Goal: Task Accomplishment & Management: Manage account settings

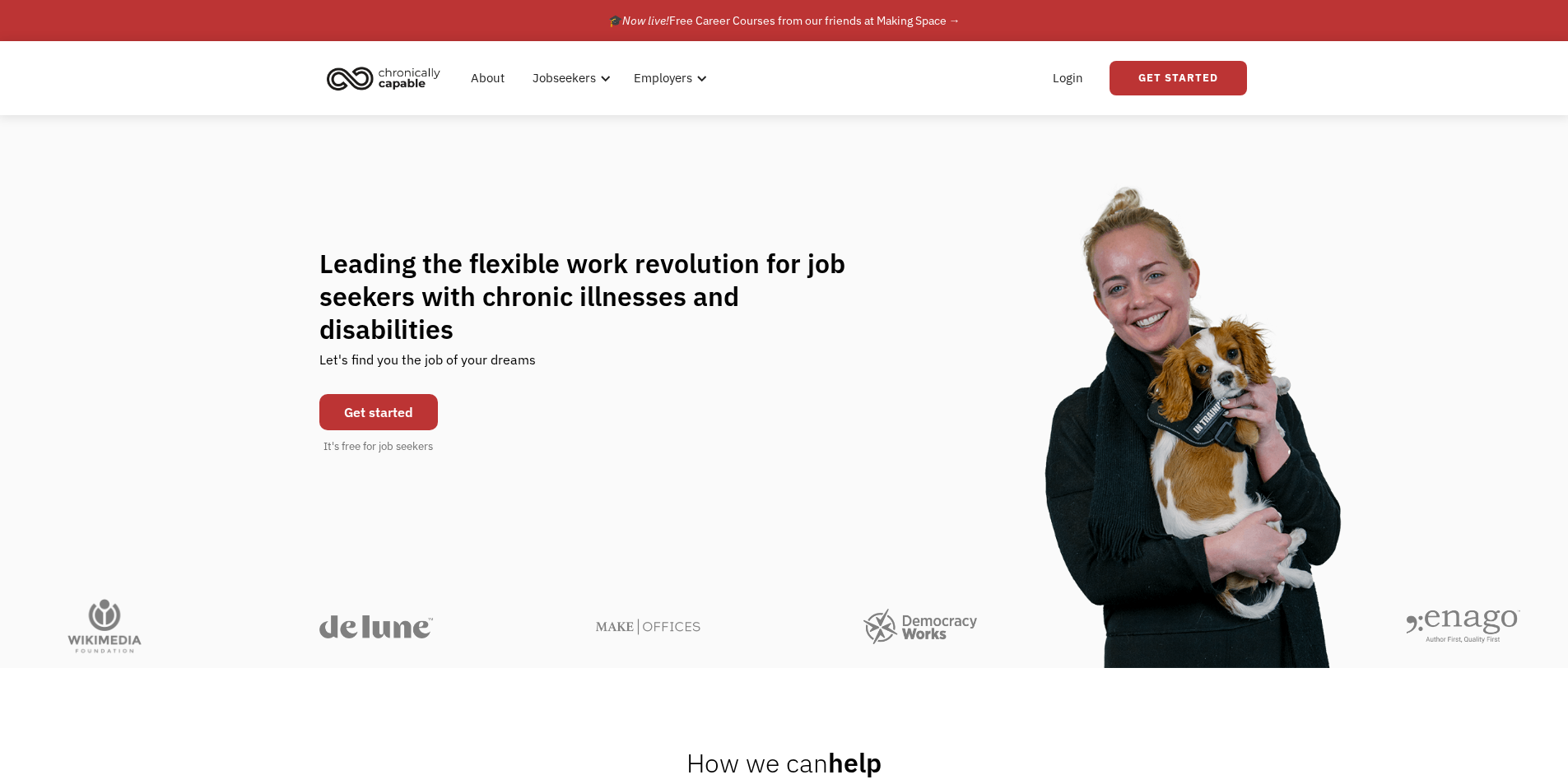
click at [350, 394] on link "Get started" at bounding box center [378, 412] width 119 height 36
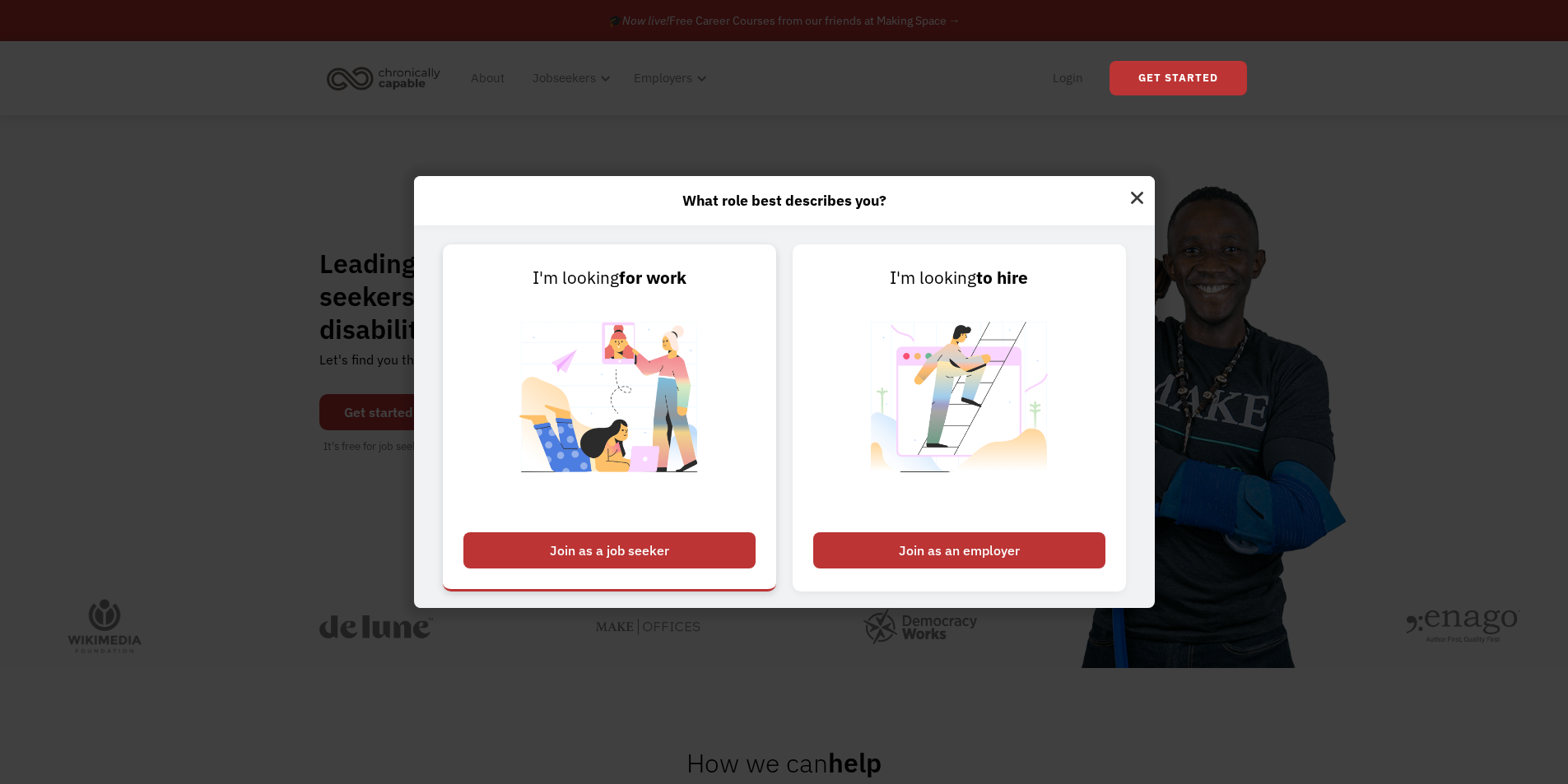
click at [674, 552] on div "Join as a job seeker" at bounding box center [610, 550] width 293 height 36
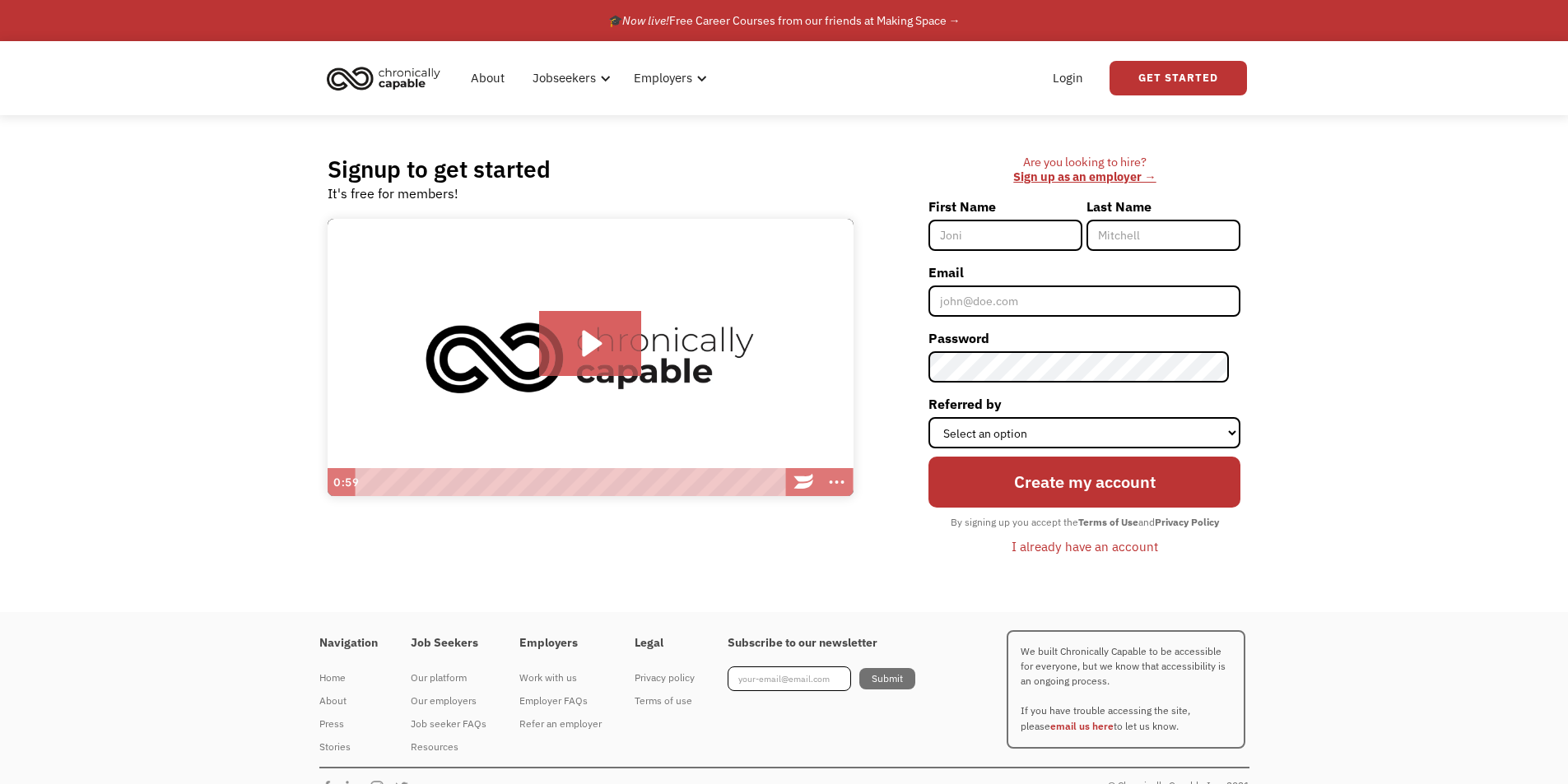
click at [1113, 549] on div "I already have an account" at bounding box center [1085, 547] width 146 height 20
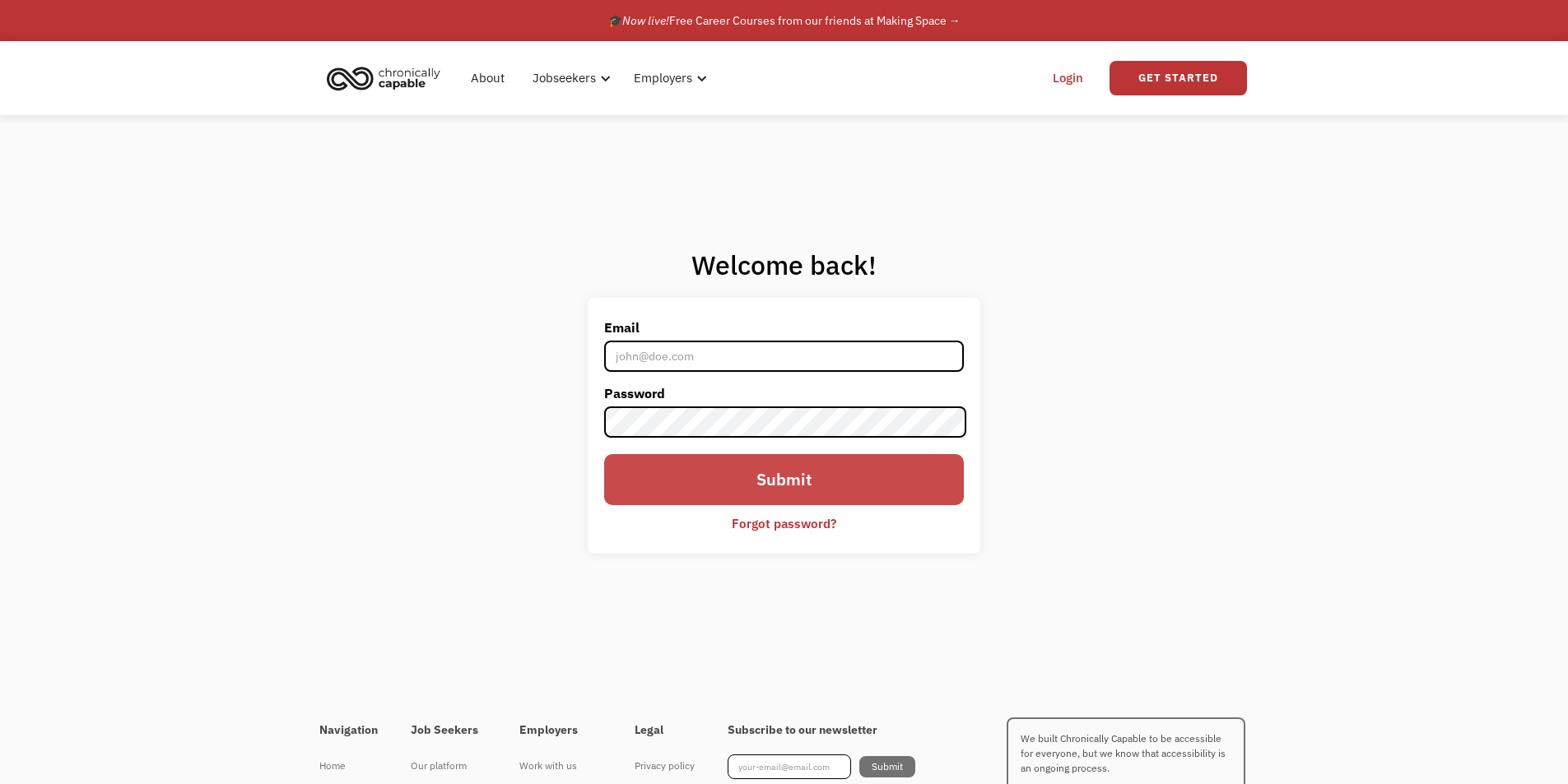
type input "ksfinken.222@gmail.com"
click at [735, 485] on input "Submit" at bounding box center [784, 480] width 359 height 51
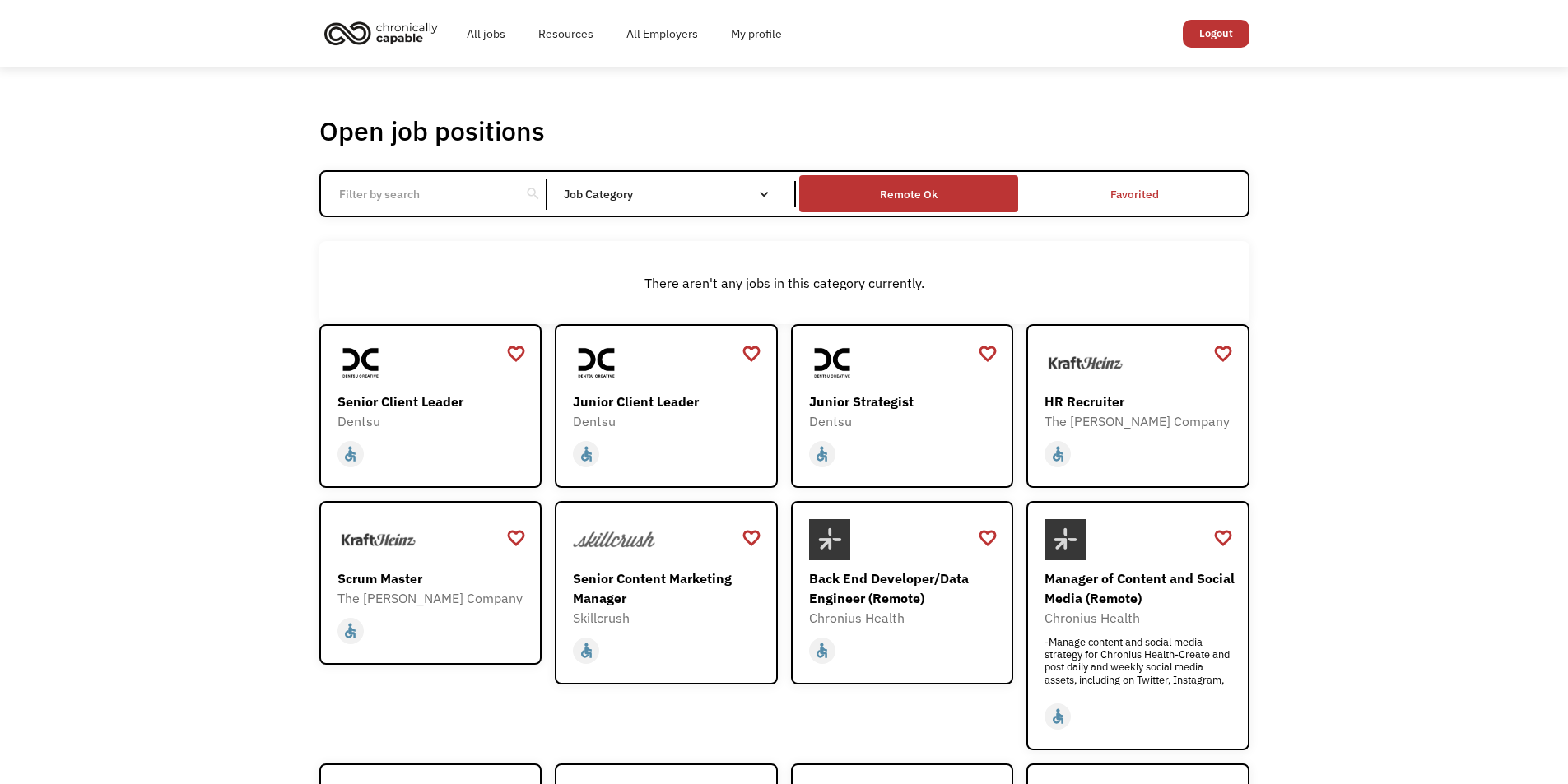
click at [925, 190] on div "Remote Ok" at bounding box center [908, 194] width 58 height 20
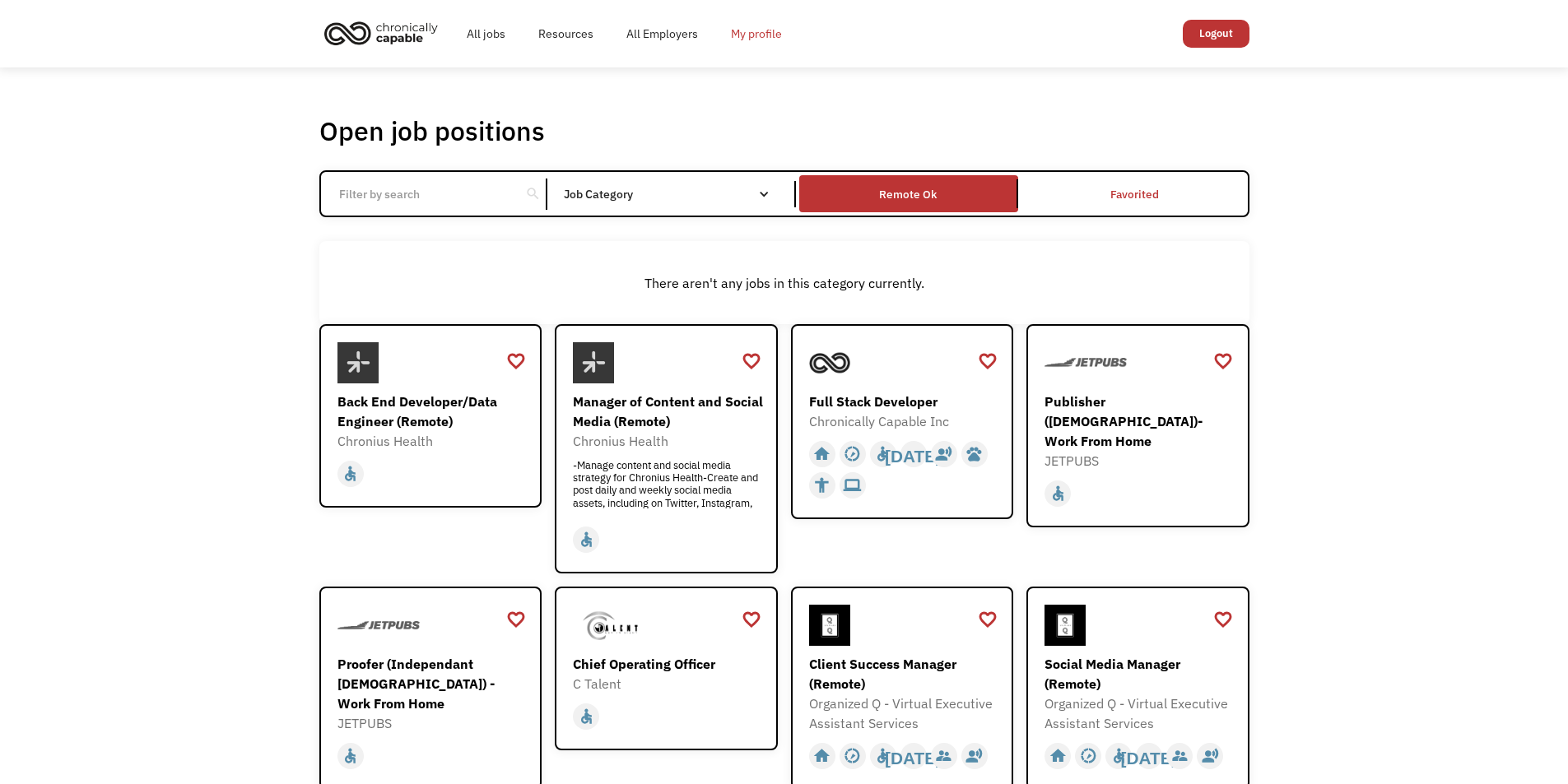
click at [768, 34] on link "My profile" at bounding box center [757, 34] width 84 height 53
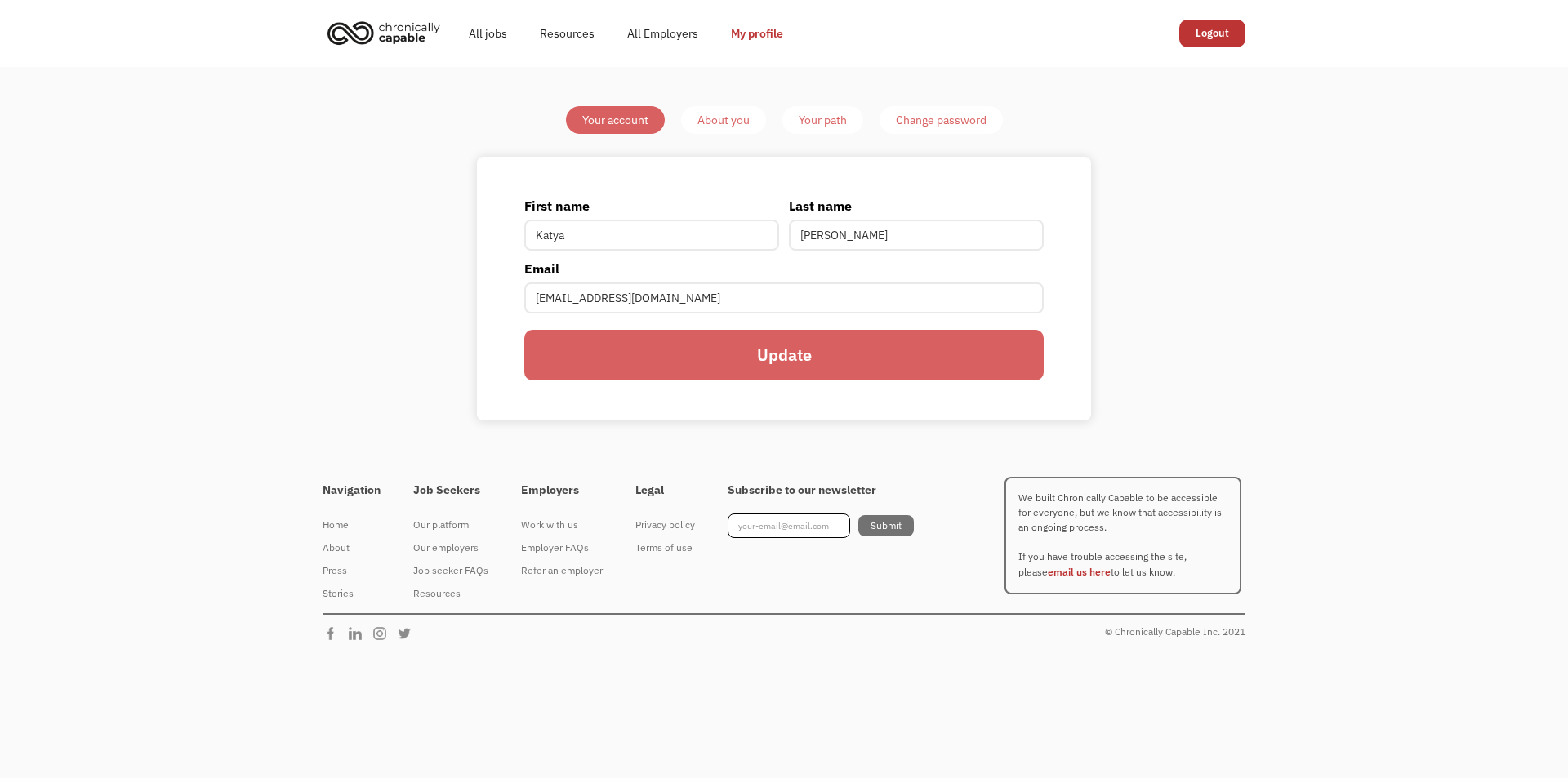
click at [713, 119] on div "About you" at bounding box center [724, 120] width 53 height 19
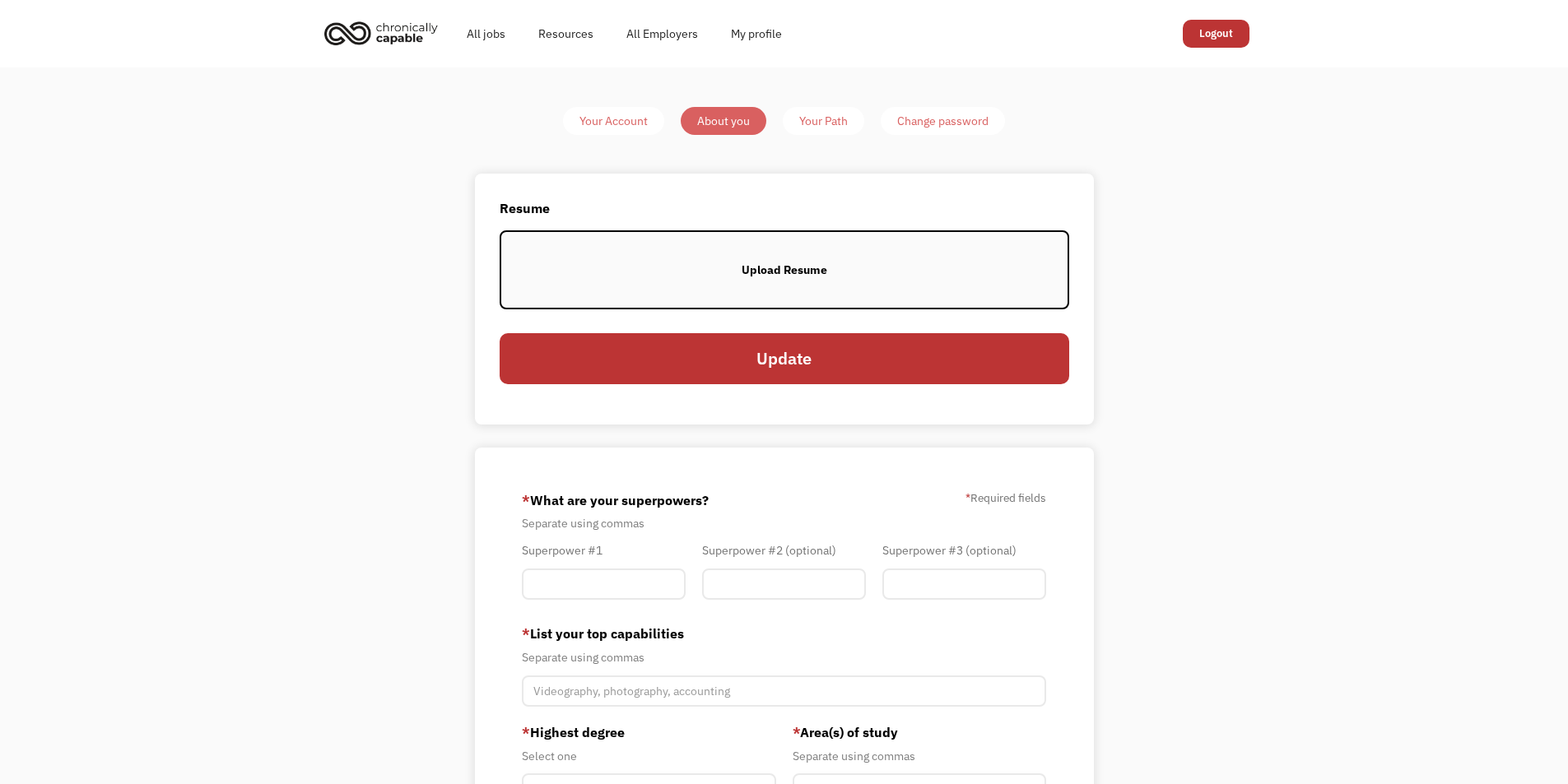
click at [745, 287] on label "Upload Resume" at bounding box center [784, 270] width 569 height 78
click at [624, 268] on label "Upload Resume" at bounding box center [784, 270] width 569 height 78
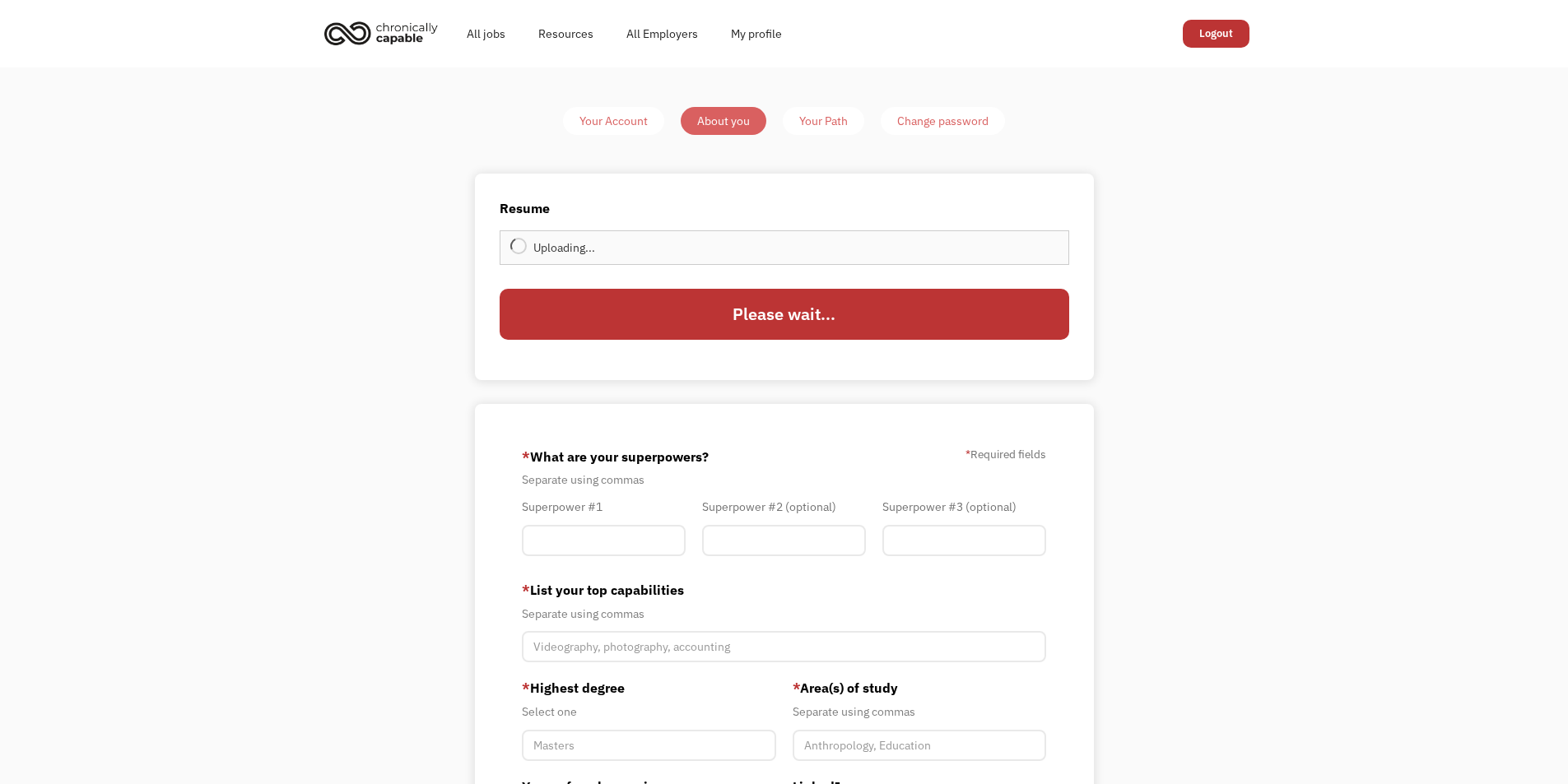
type input "Update"
click at [644, 543] on input "Member-You-Update" at bounding box center [604, 541] width 164 height 31
type input "Customer Service"
click at [740, 533] on input "Member-You-Update" at bounding box center [784, 541] width 164 height 31
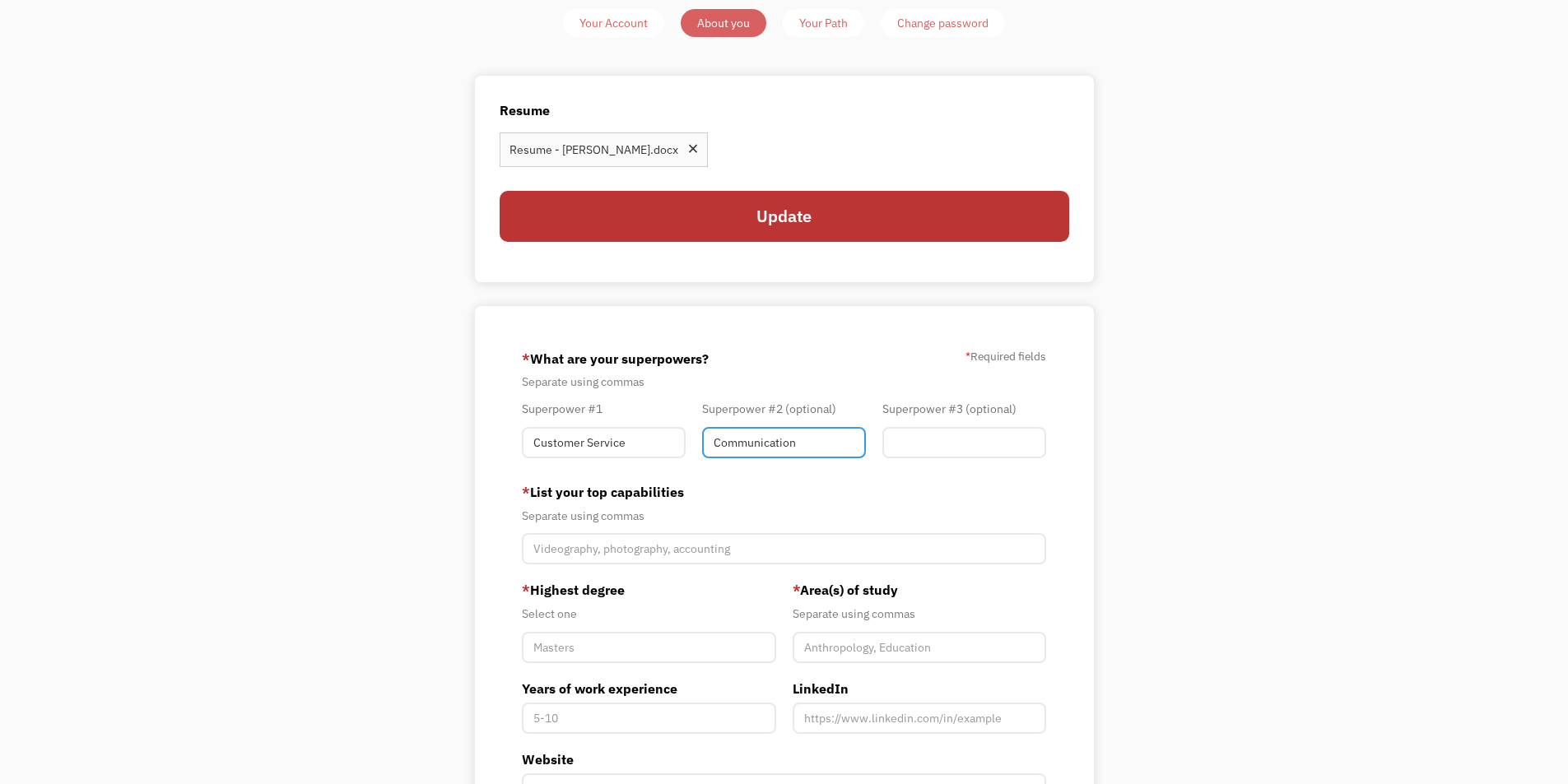
scroll to position [247, 0]
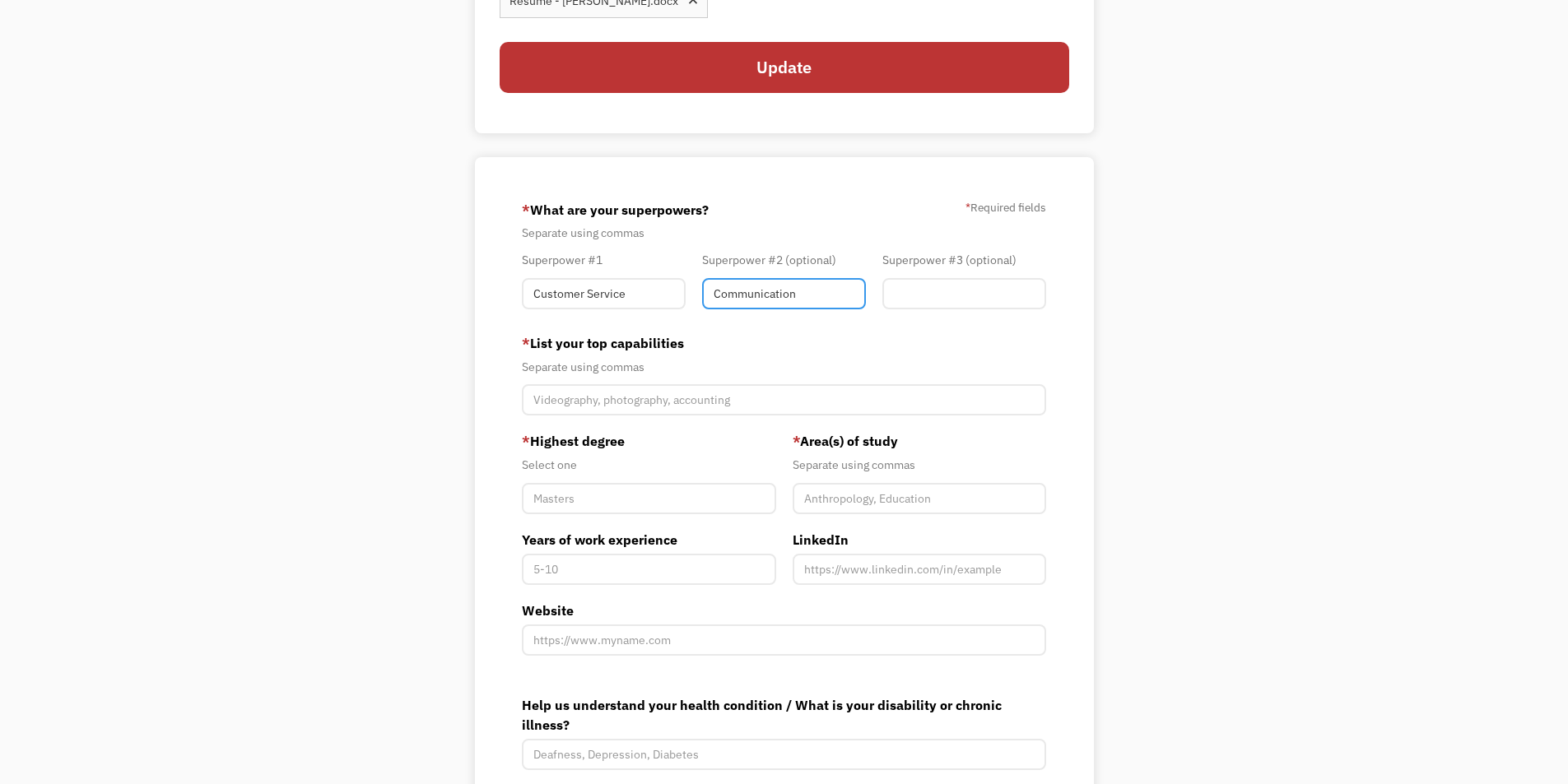
type input "Communication"
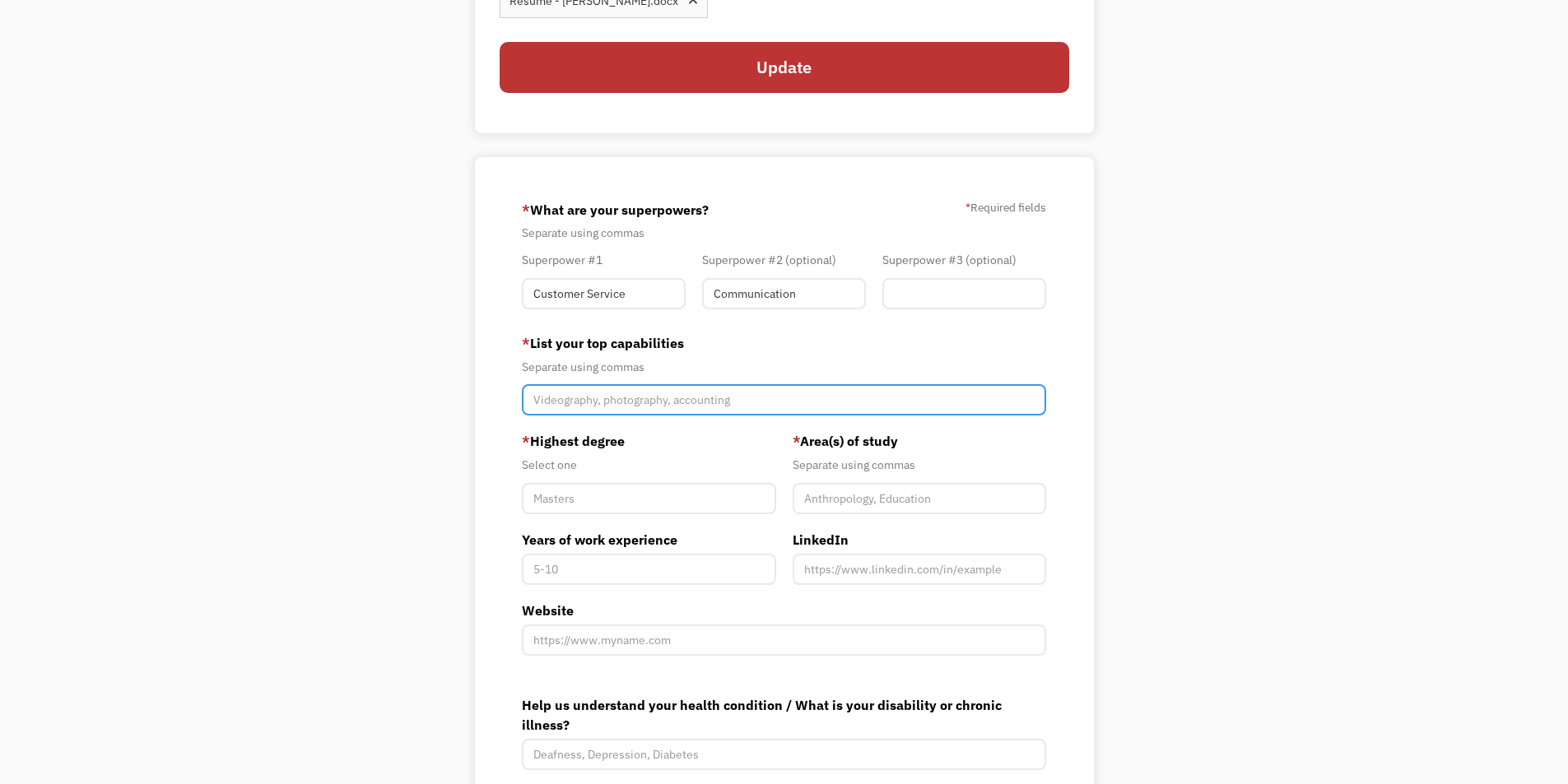
click at [651, 401] on input "Member-You-Update" at bounding box center [784, 400] width 525 height 31
type input "Problem solving, active listening, patience, critical thinking, editing word do…"
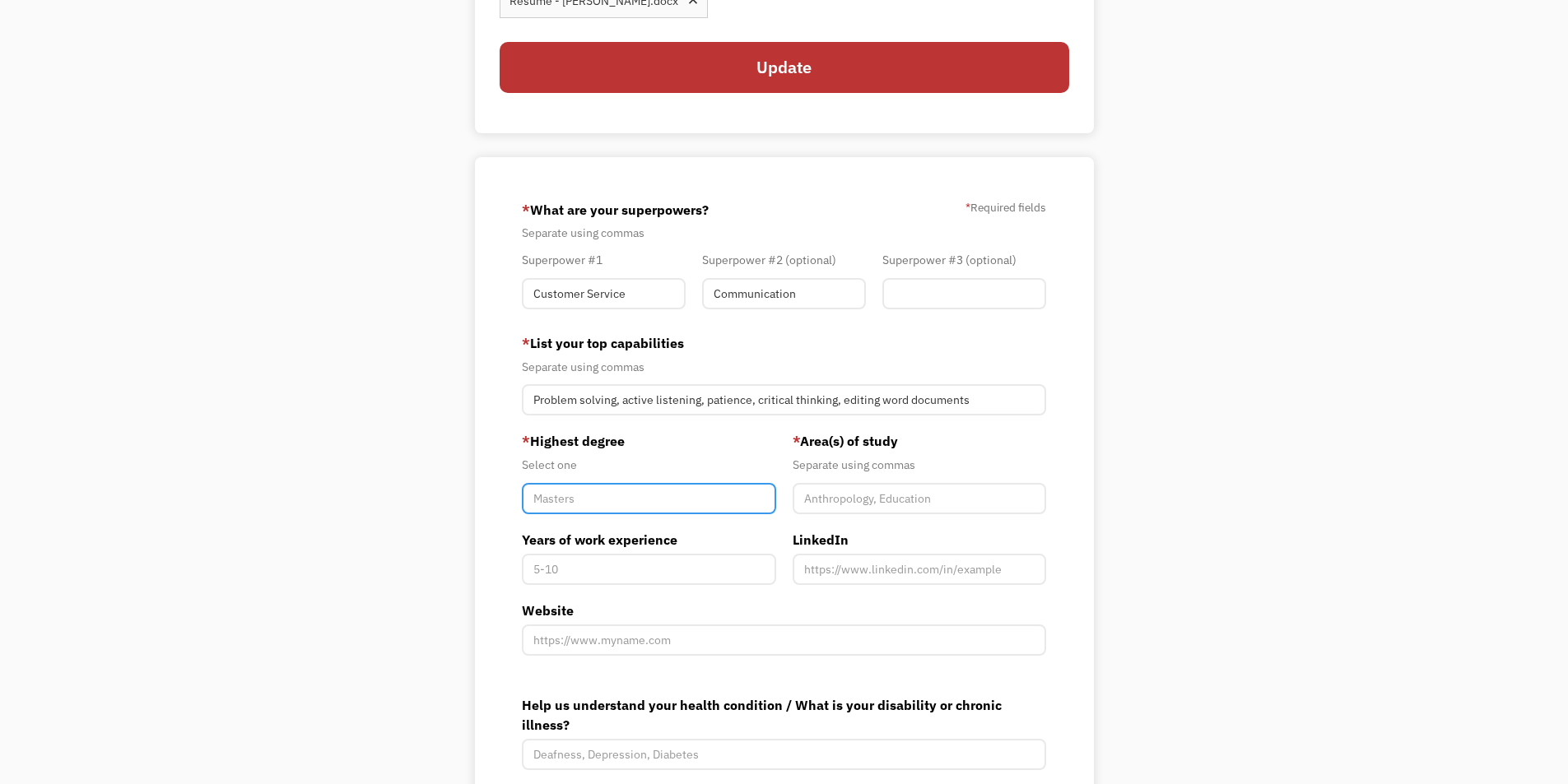
click at [656, 506] on input "Member-You-Update" at bounding box center [649, 498] width 254 height 31
type input "d"
type input "High School/Some College"
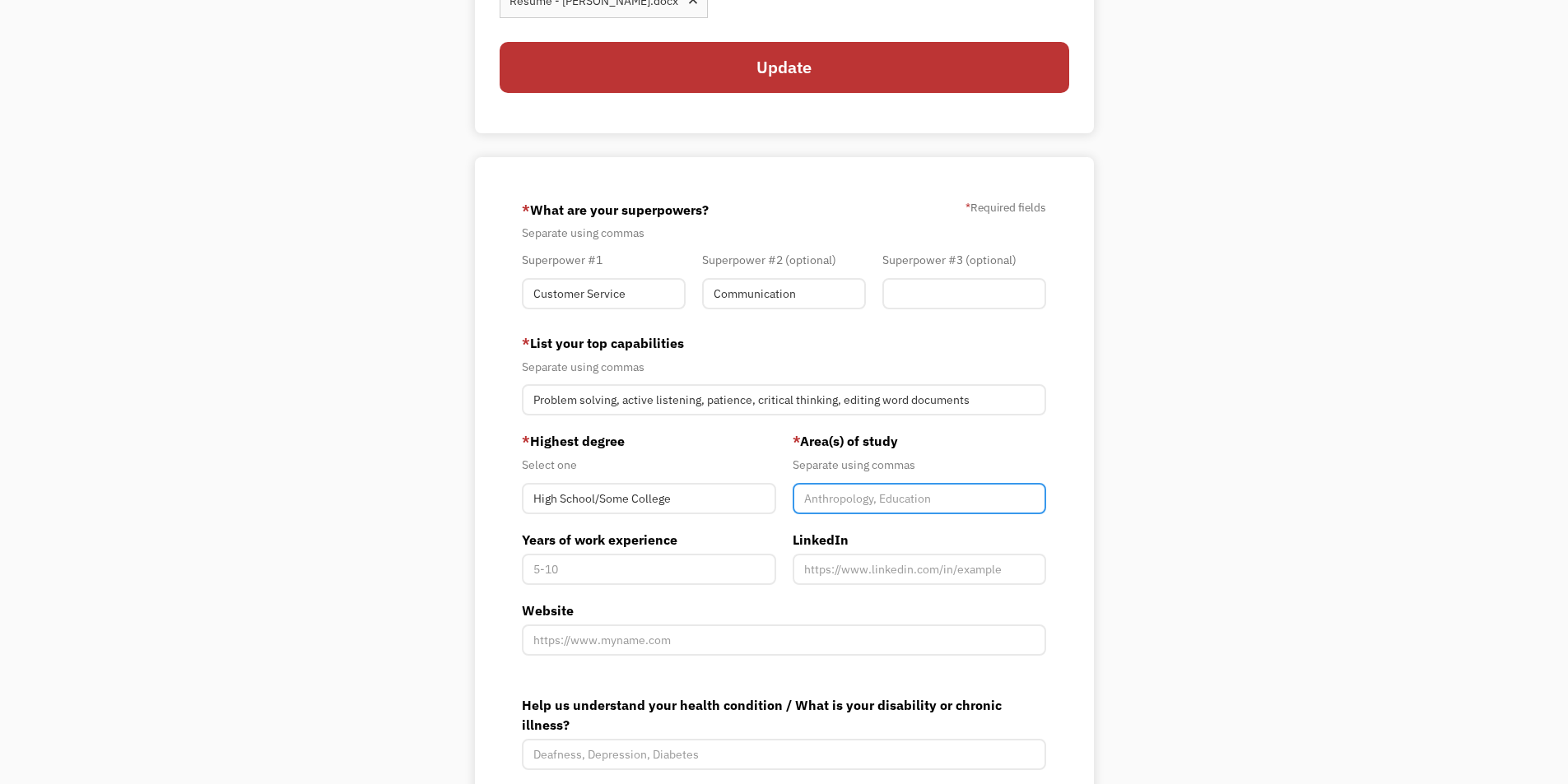
click at [858, 501] on input "Member-You-Update" at bounding box center [919, 498] width 254 height 31
type input "C"
type input "Sociology"
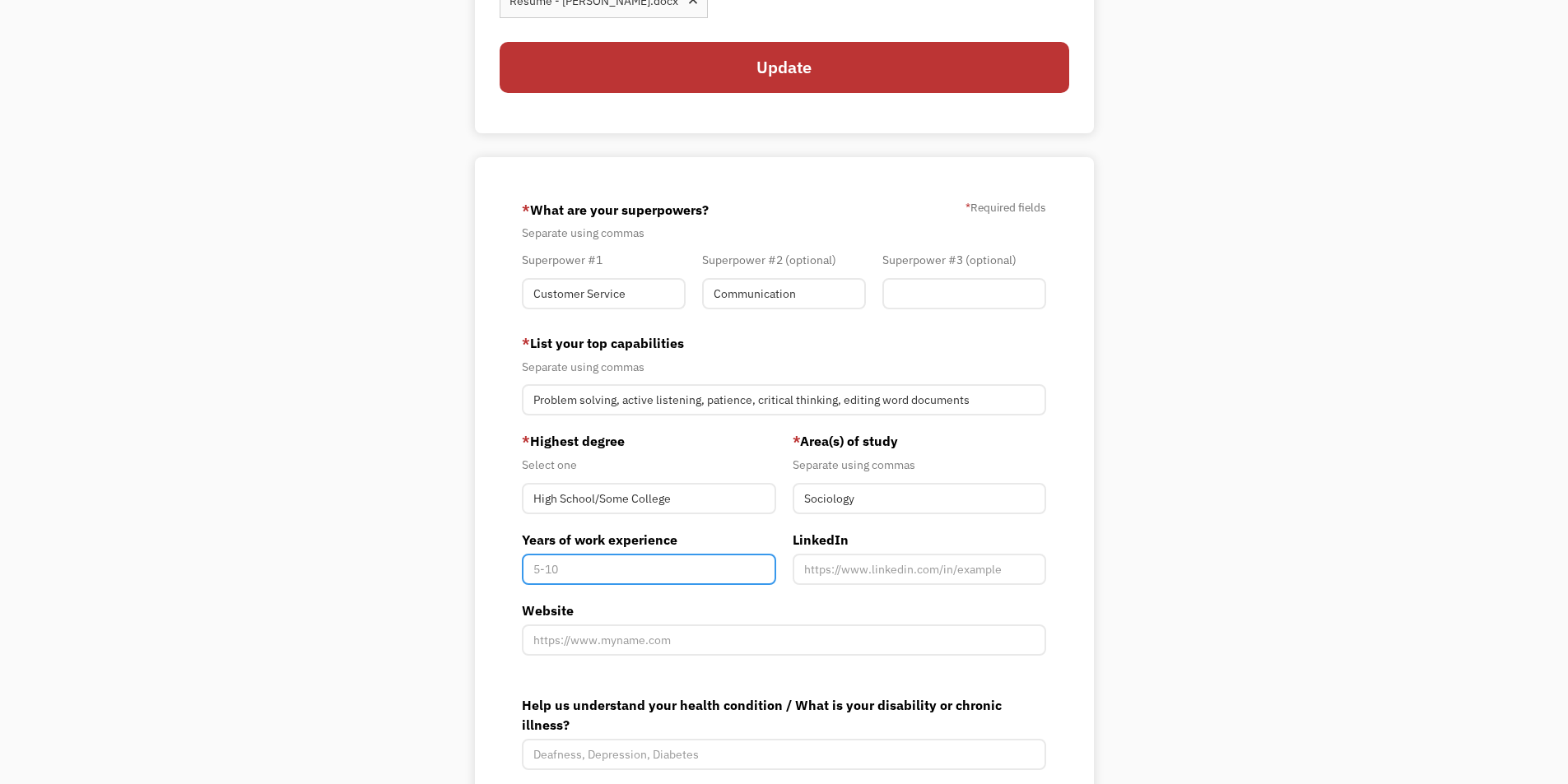
click at [592, 579] on input "Years of work experience" at bounding box center [649, 569] width 254 height 31
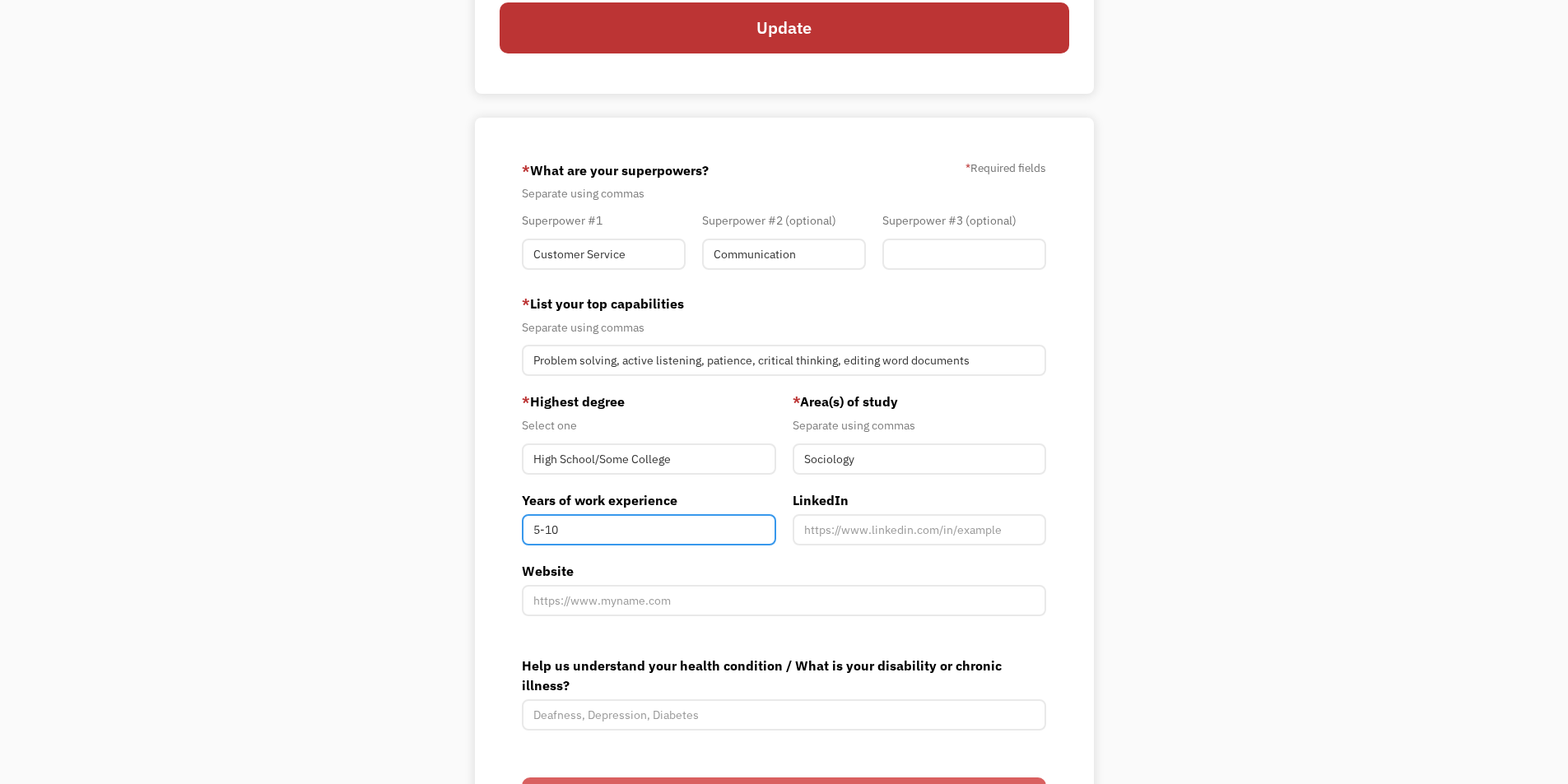
scroll to position [329, 0]
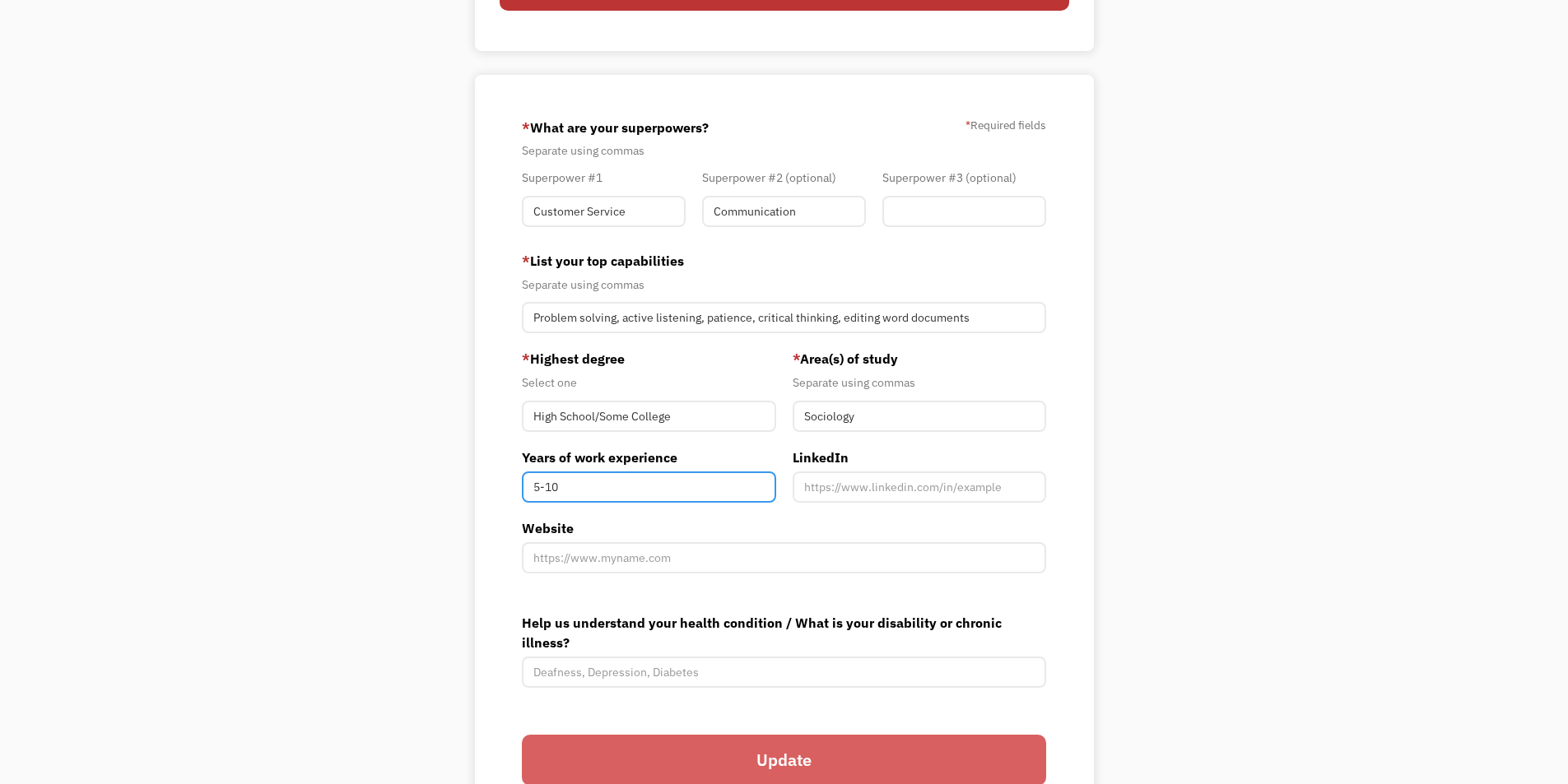
type input "5-10"
click at [638, 577] on form "68d08b832fbbf31c81a0f53d ksfinken.222@gmail.com Katya Finken Search Engine * Wh…" at bounding box center [784, 463] width 525 height 697
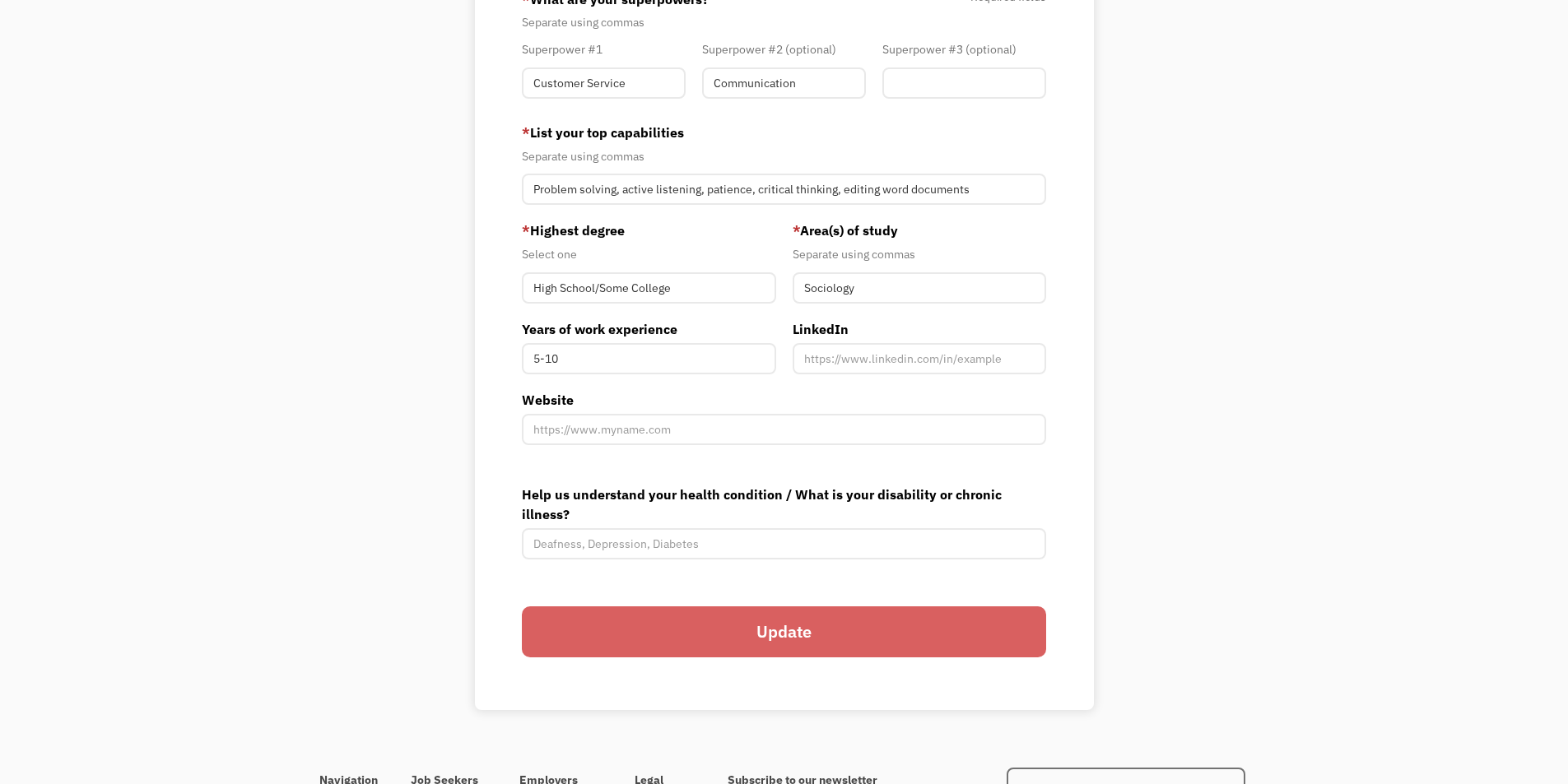
scroll to position [494, 0]
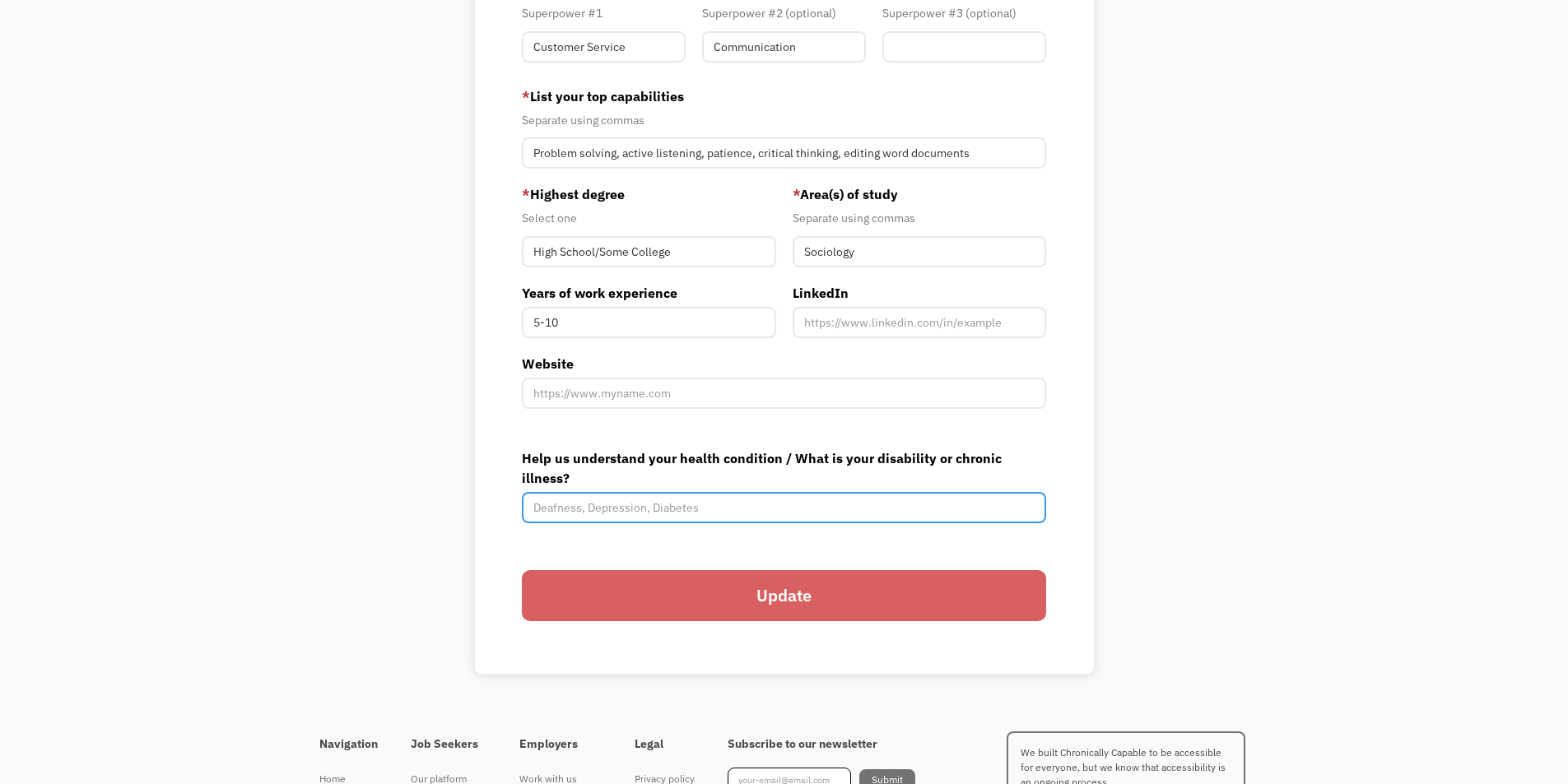
click at [724, 492] on input "Help us understand your health condition / What is your disability or chronic i…" at bounding box center [784, 507] width 525 height 31
type input "Chronic pain"
click at [783, 587] on input "Update" at bounding box center [784, 596] width 525 height 51
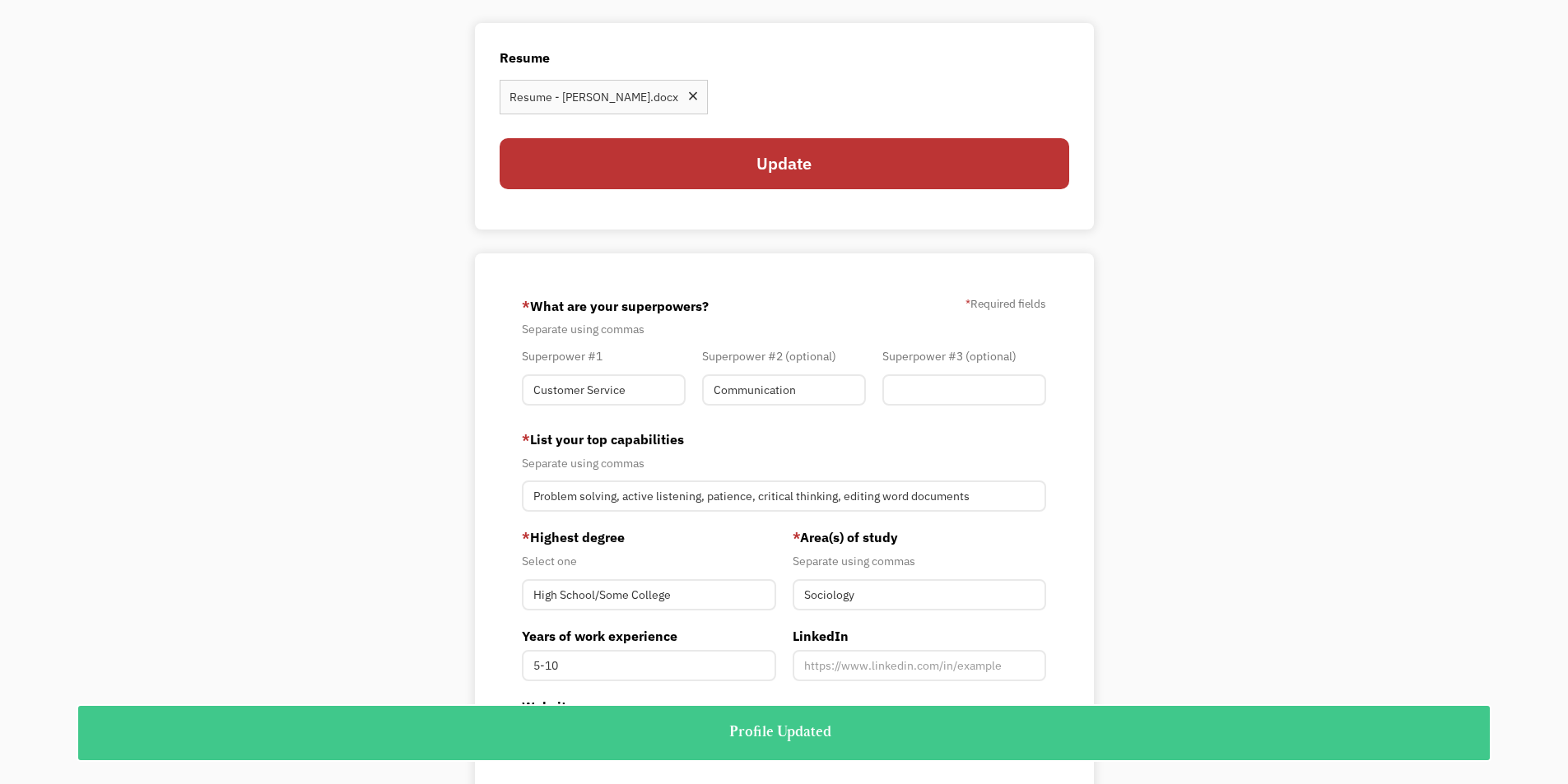
scroll to position [0, 0]
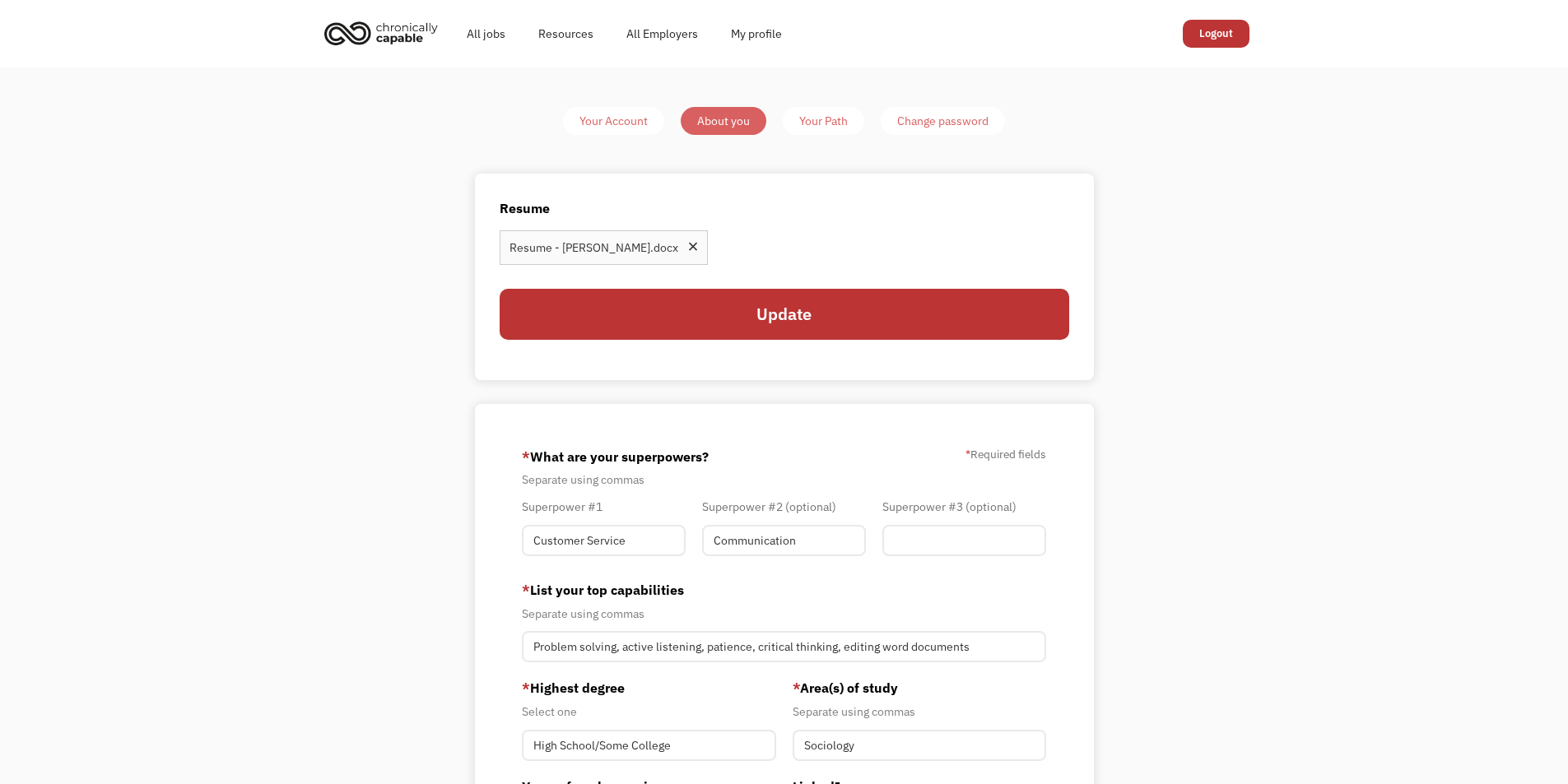
click at [825, 120] on div "Your Path" at bounding box center [823, 121] width 48 height 20
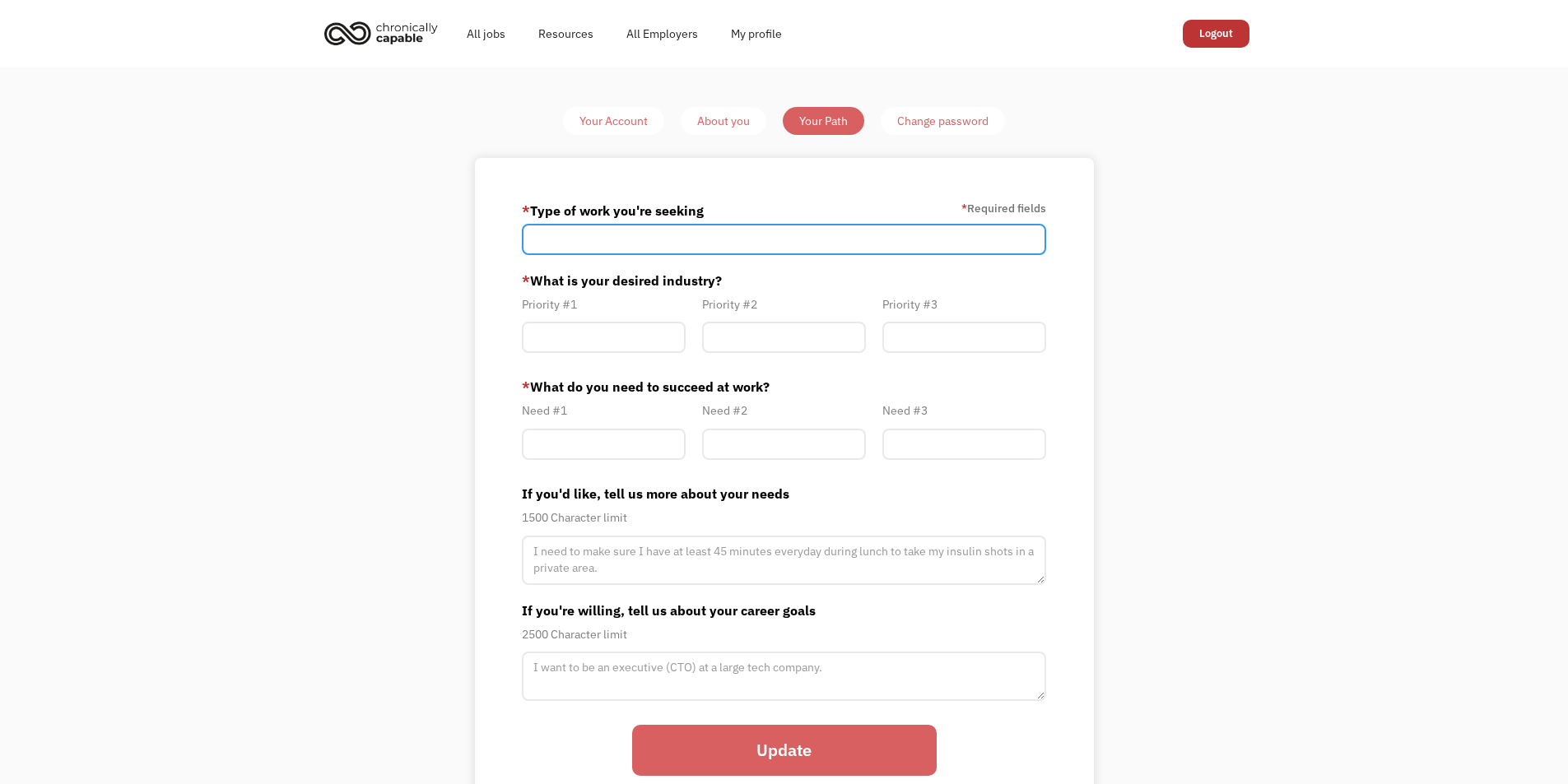
click at [763, 236] on input "Member-Path-Update" at bounding box center [784, 239] width 525 height 31
type input "Remote"
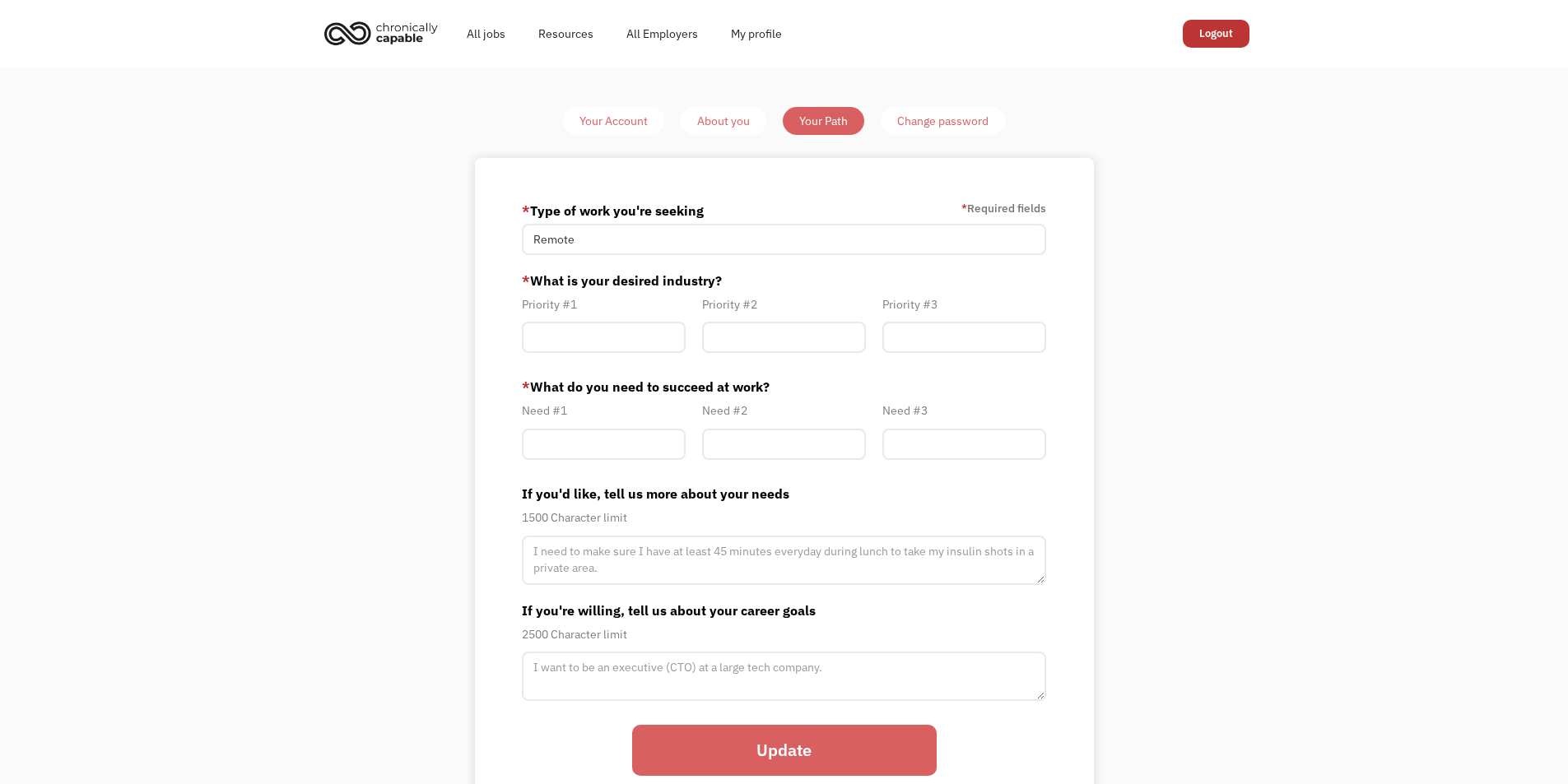
click at [1217, 375] on div "Your Account About you Your Path Change password * Type of work you're seeking …" at bounding box center [784, 468] width 1568 height 801
click at [642, 442] on input "Member-Path-Update" at bounding box center [604, 444] width 164 height 31
type input "Clear Instructions and Expectations"
click at [756, 451] on input "Member-Path-Update" at bounding box center [784, 444] width 164 height 31
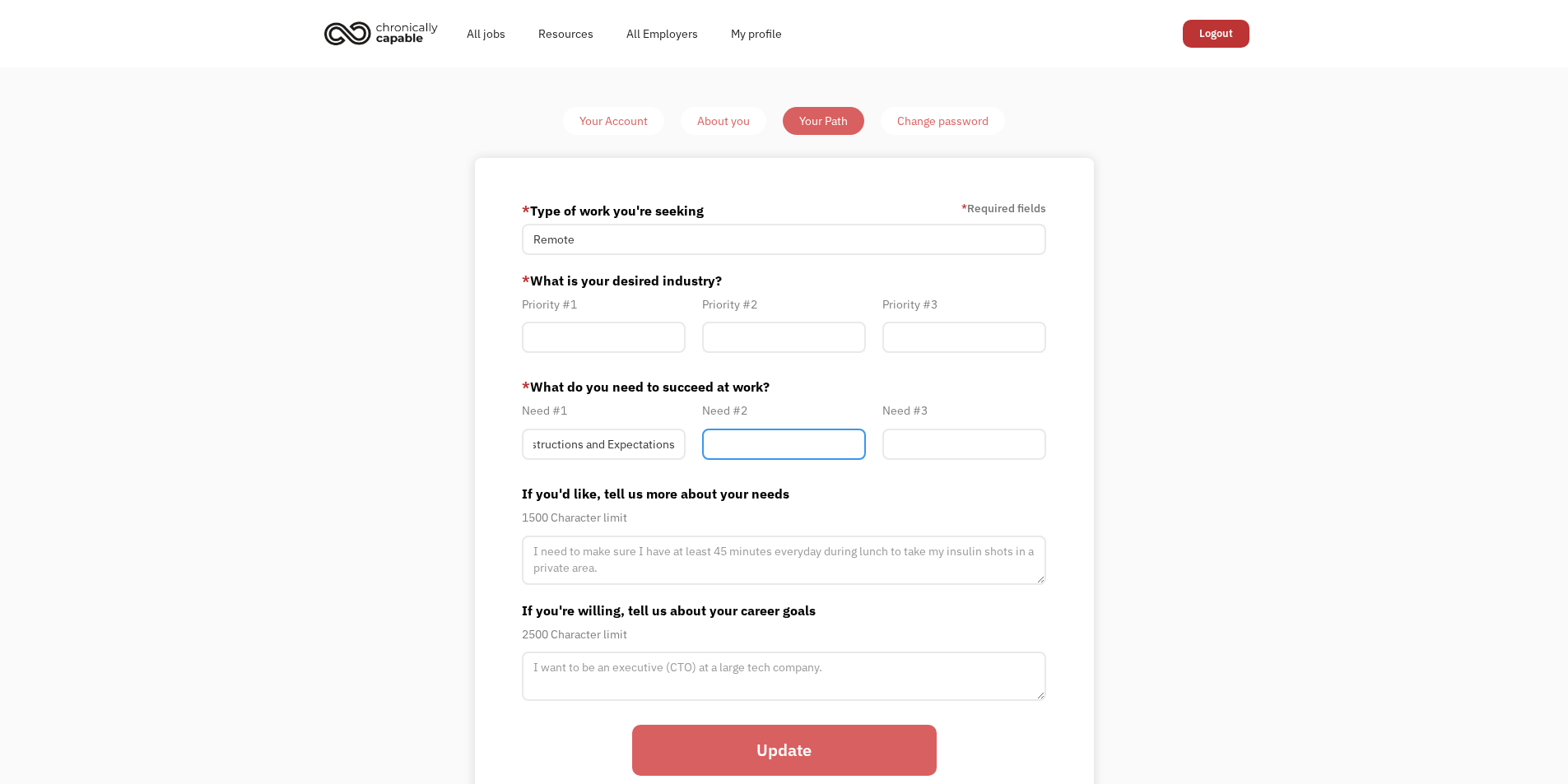
scroll to position [0, 0]
click at [1410, 485] on div "Your Account About you Your Path Change password * Type of work you're seeking …" at bounding box center [784, 468] width 1568 height 801
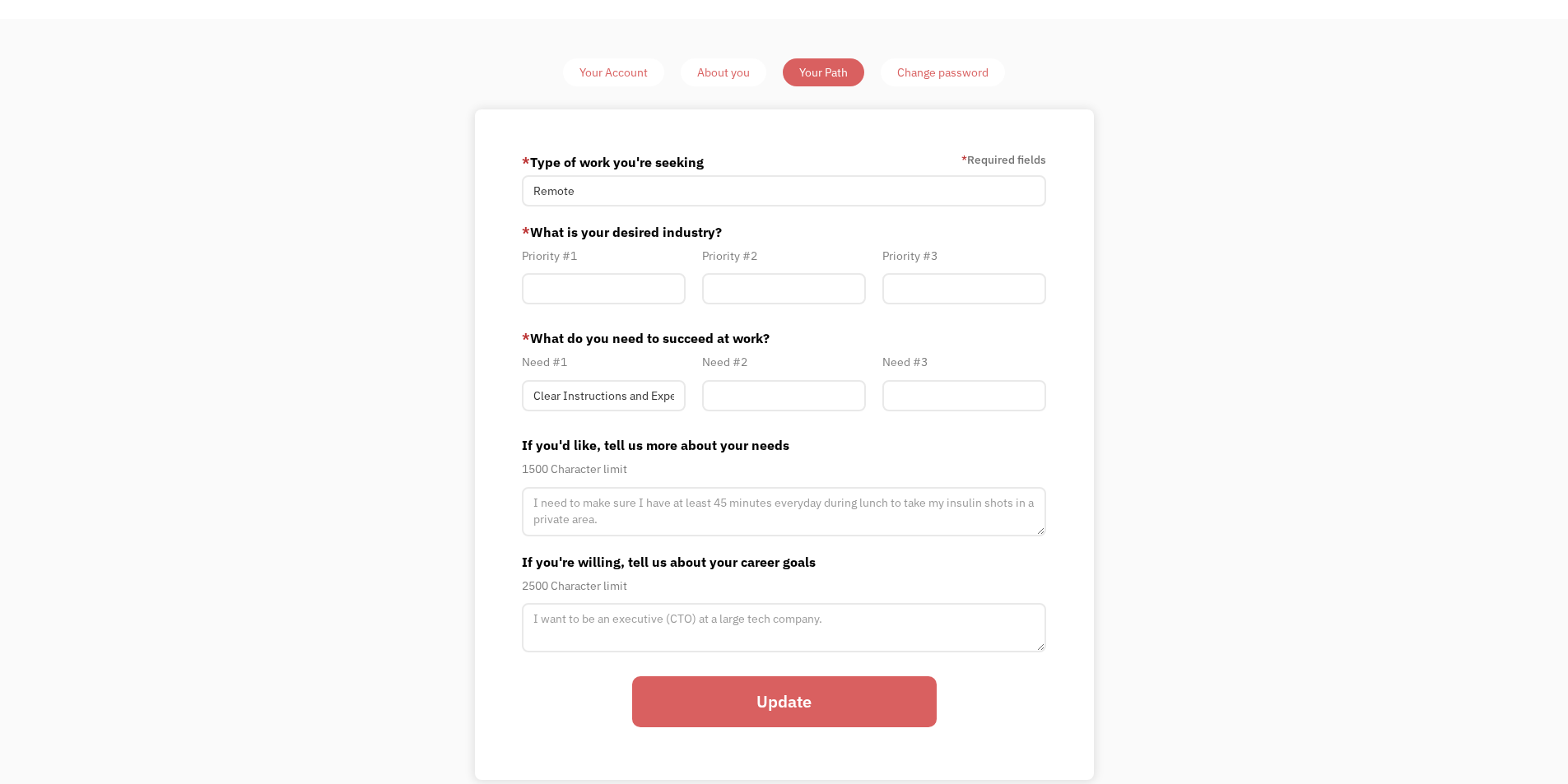
scroll to position [82, 0]
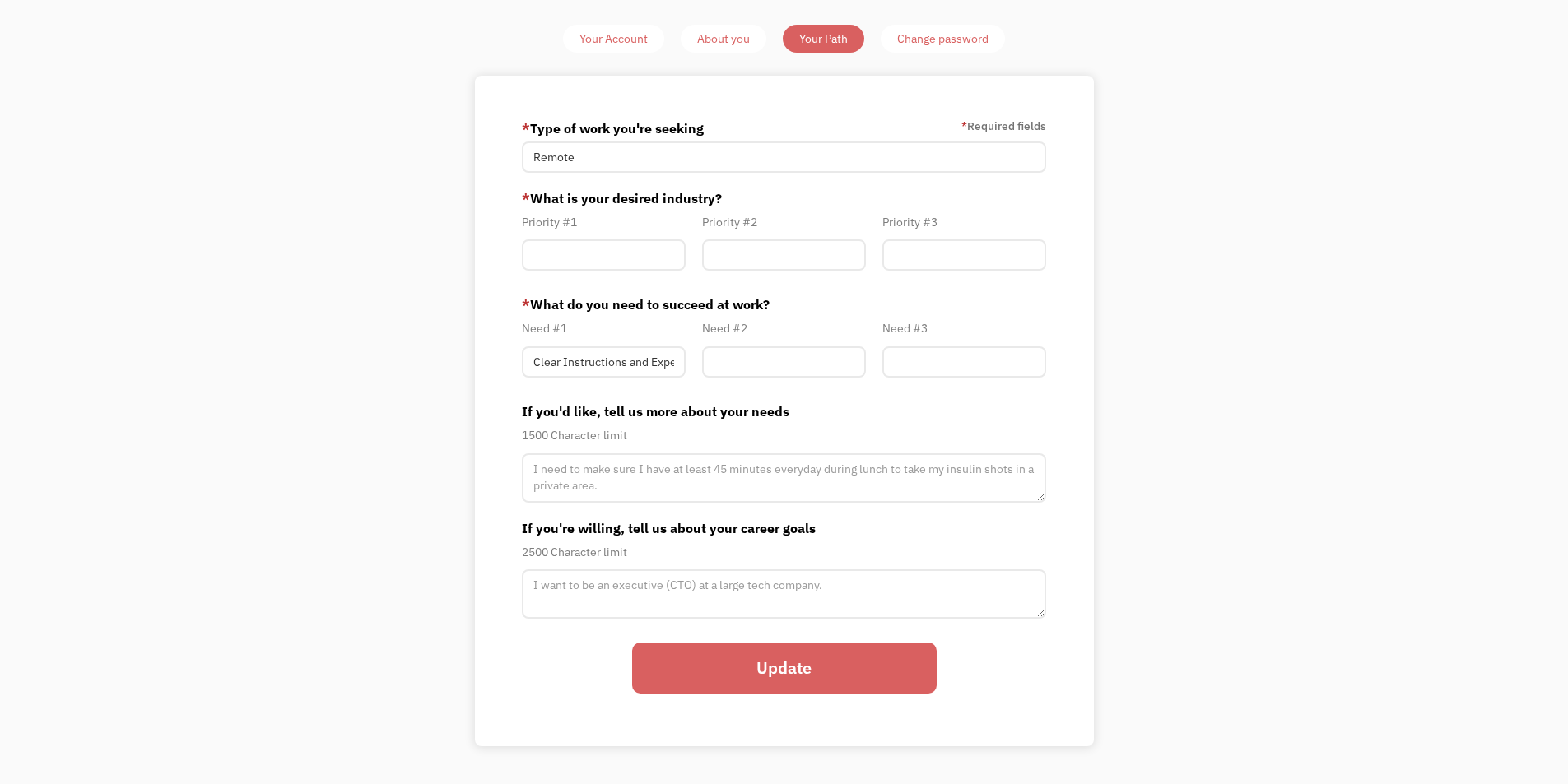
click at [915, 650] on input "Update" at bounding box center [784, 668] width 304 height 51
click at [540, 251] on input "Member-Path-Update" at bounding box center [604, 255] width 164 height 31
type input "Any"
click at [814, 658] on input "Update" at bounding box center [784, 668] width 304 height 51
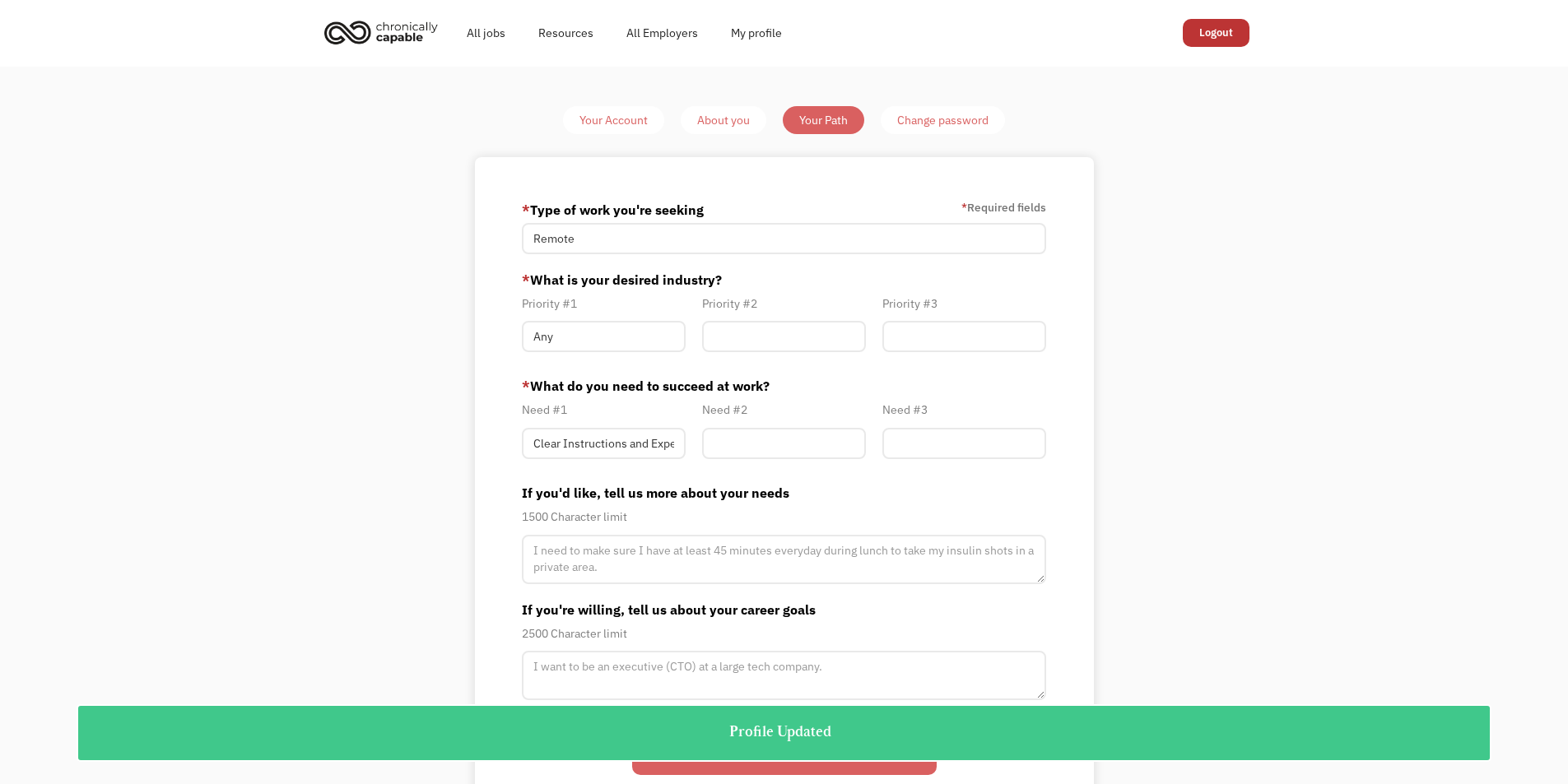
scroll to position [0, 0]
click at [594, 122] on div "Your Account" at bounding box center [614, 121] width 69 height 20
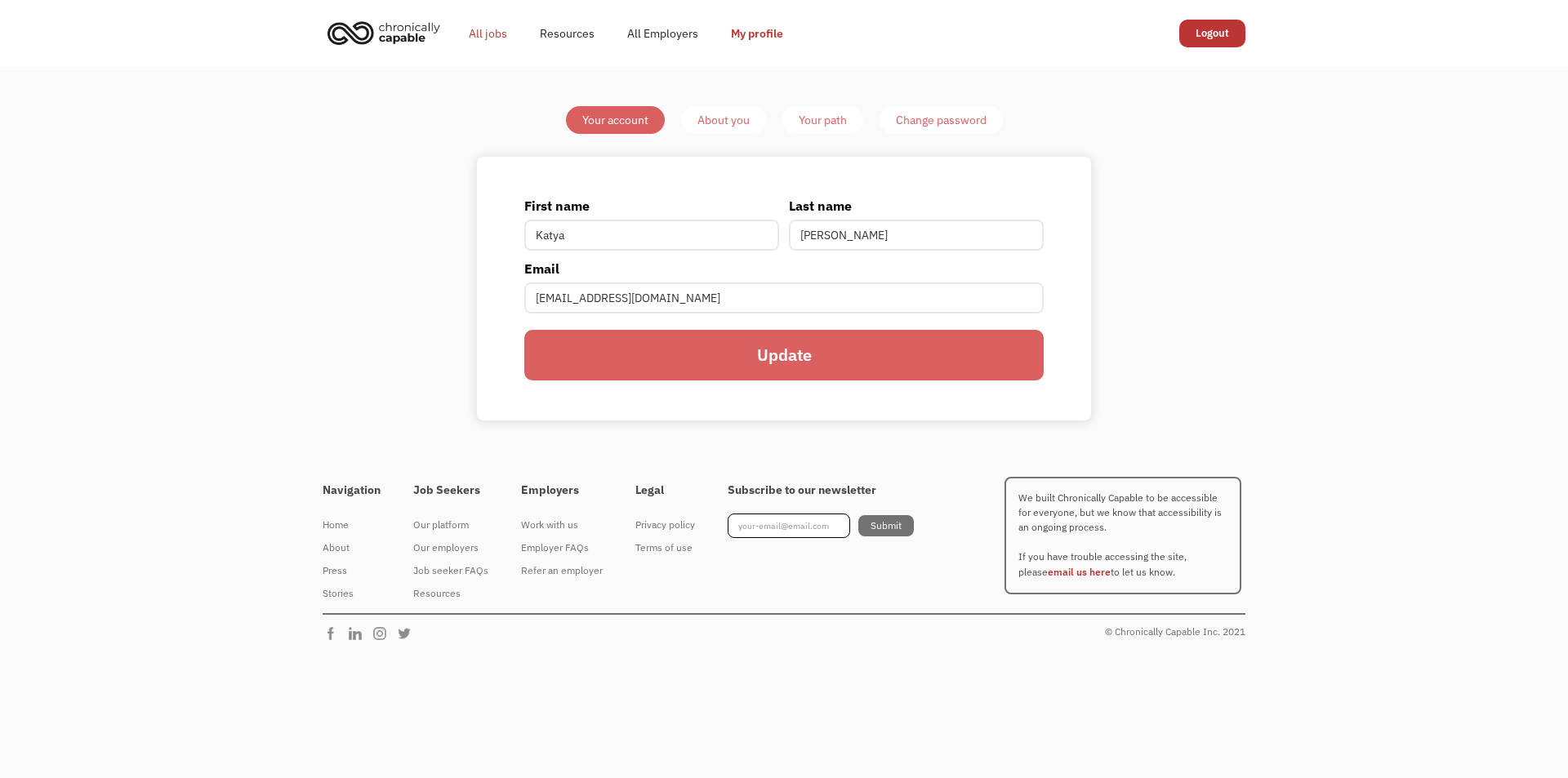
click at [481, 32] on link "All jobs" at bounding box center [488, 34] width 71 height 53
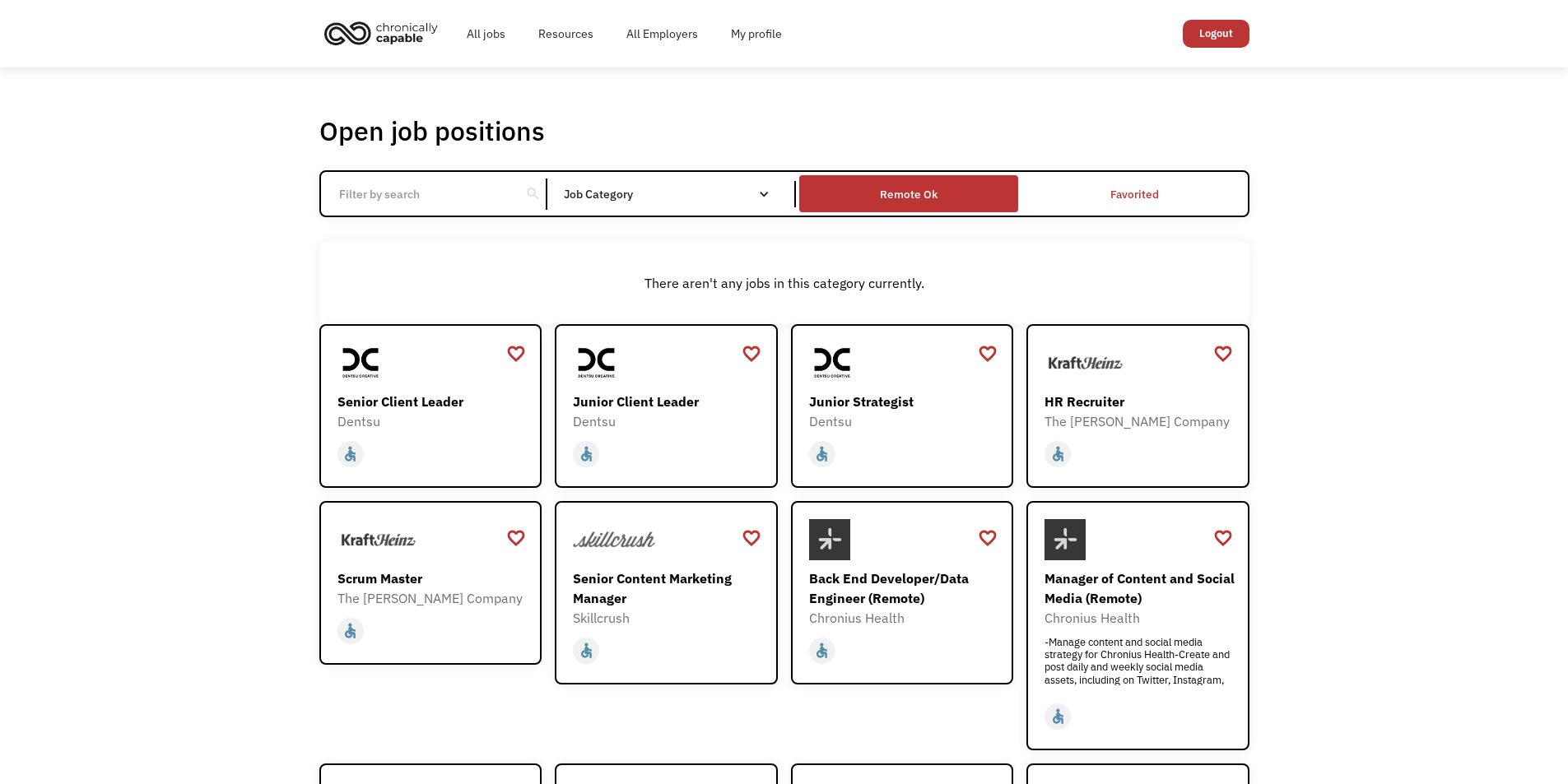
click at [912, 191] on div "Remote Ok" at bounding box center [908, 194] width 58 height 20
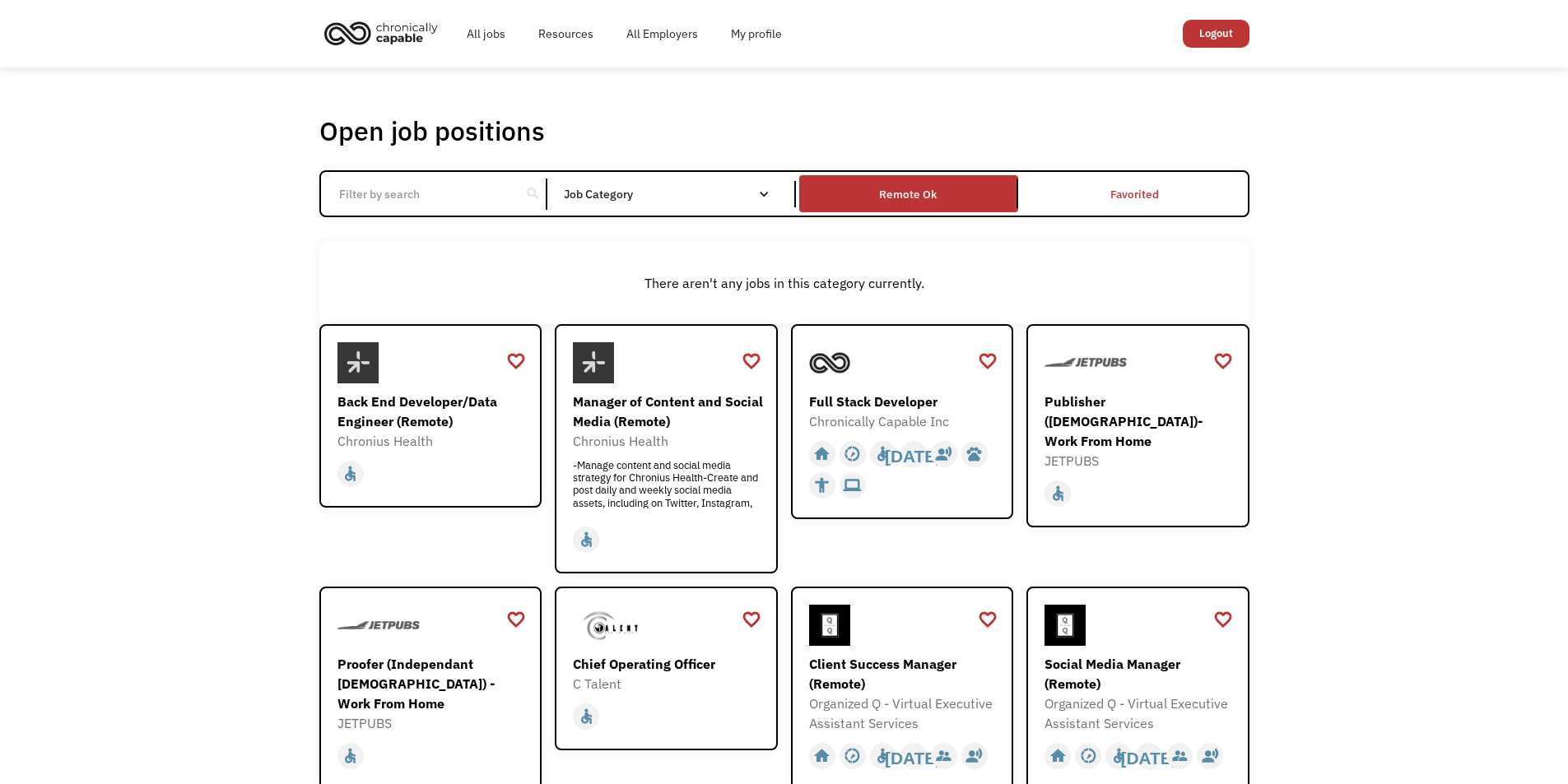
click at [407, 191] on input "Email Form" at bounding box center [420, 194] width 184 height 31
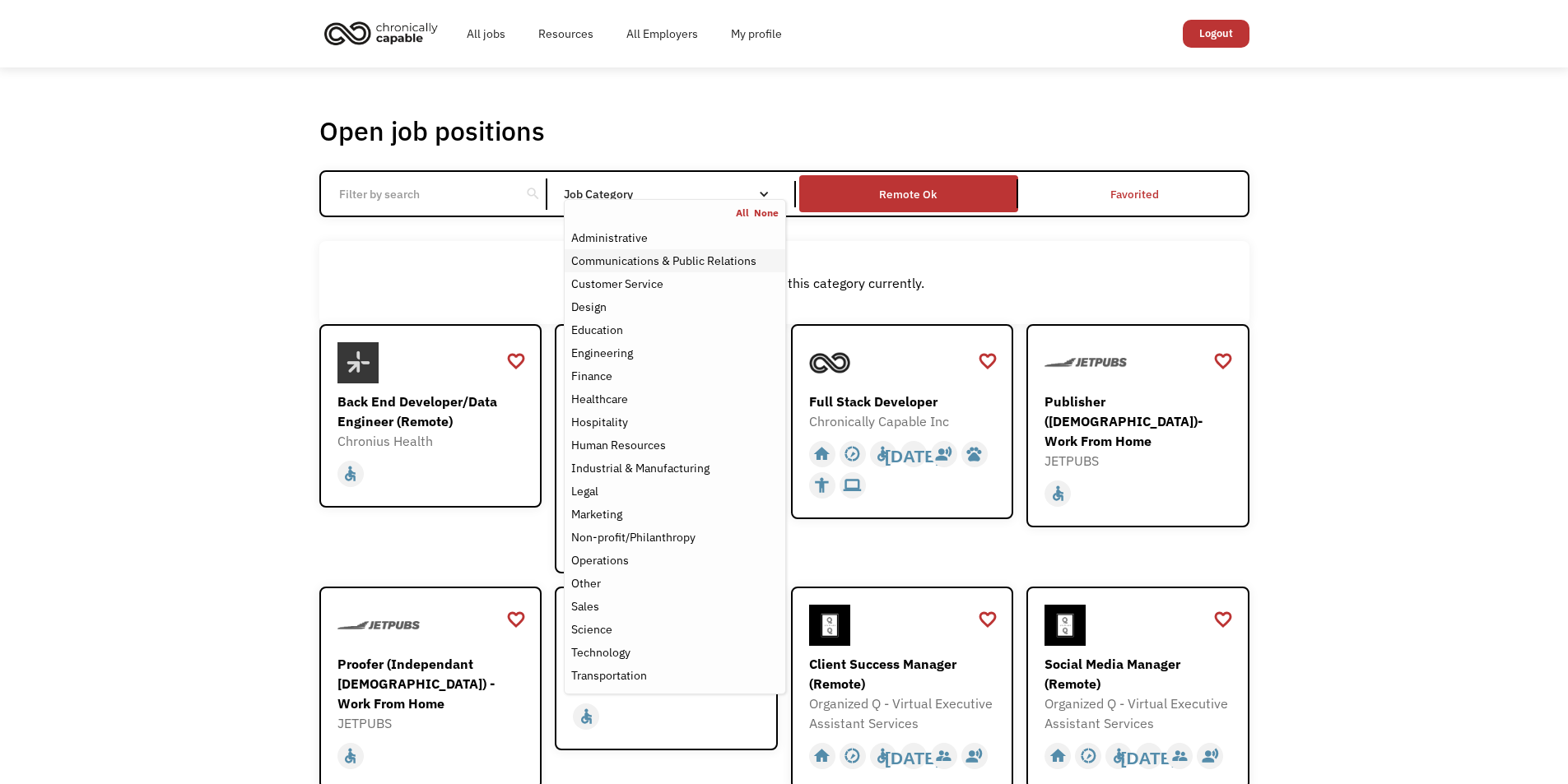
click at [632, 270] on div "Communications & Public Relations" at bounding box center [664, 261] width 186 height 20
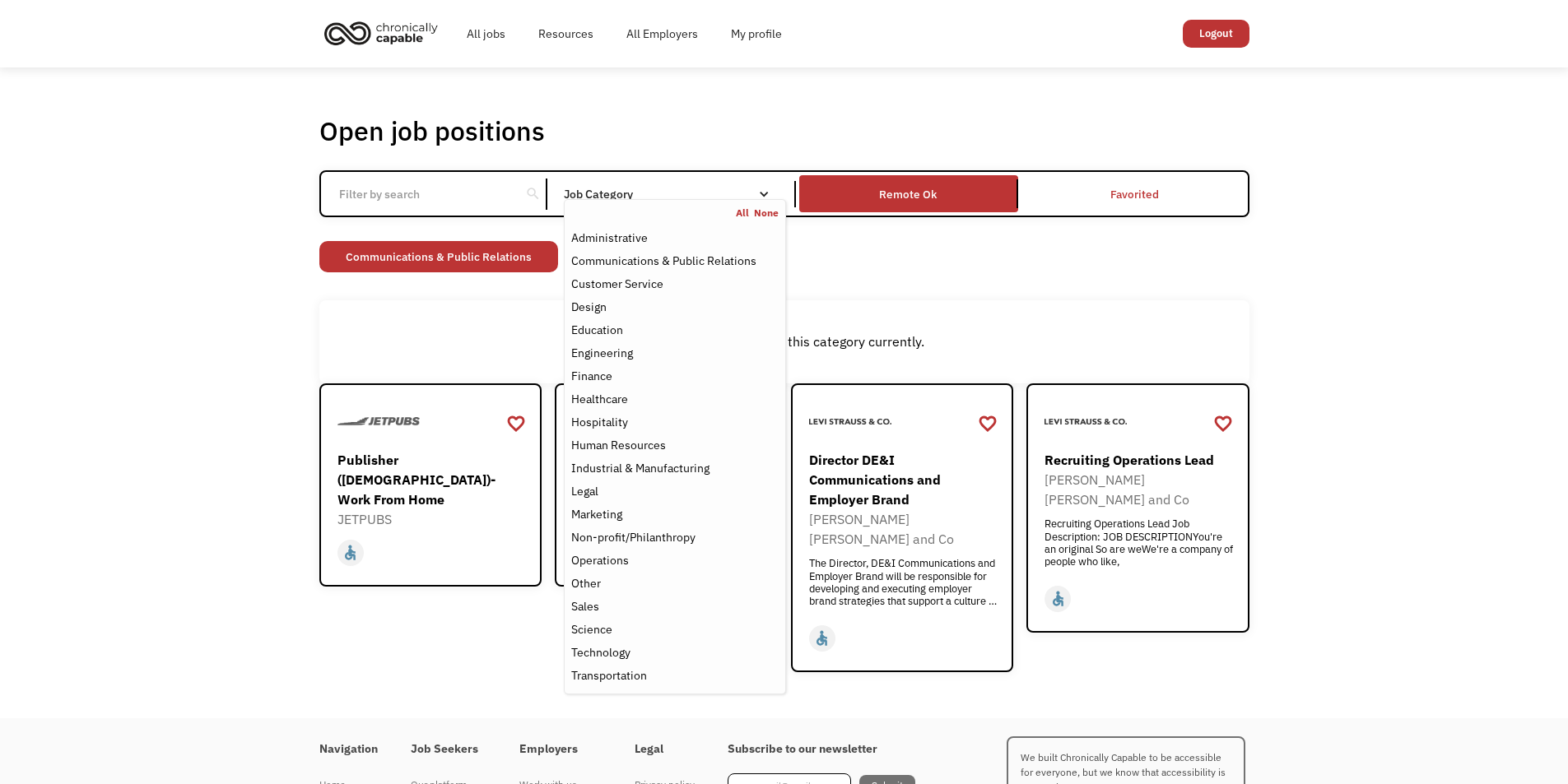
click at [189, 365] on div "Open job positions You have X liked items Search search Filter by category Admi…" at bounding box center [784, 392] width 1568 height 651
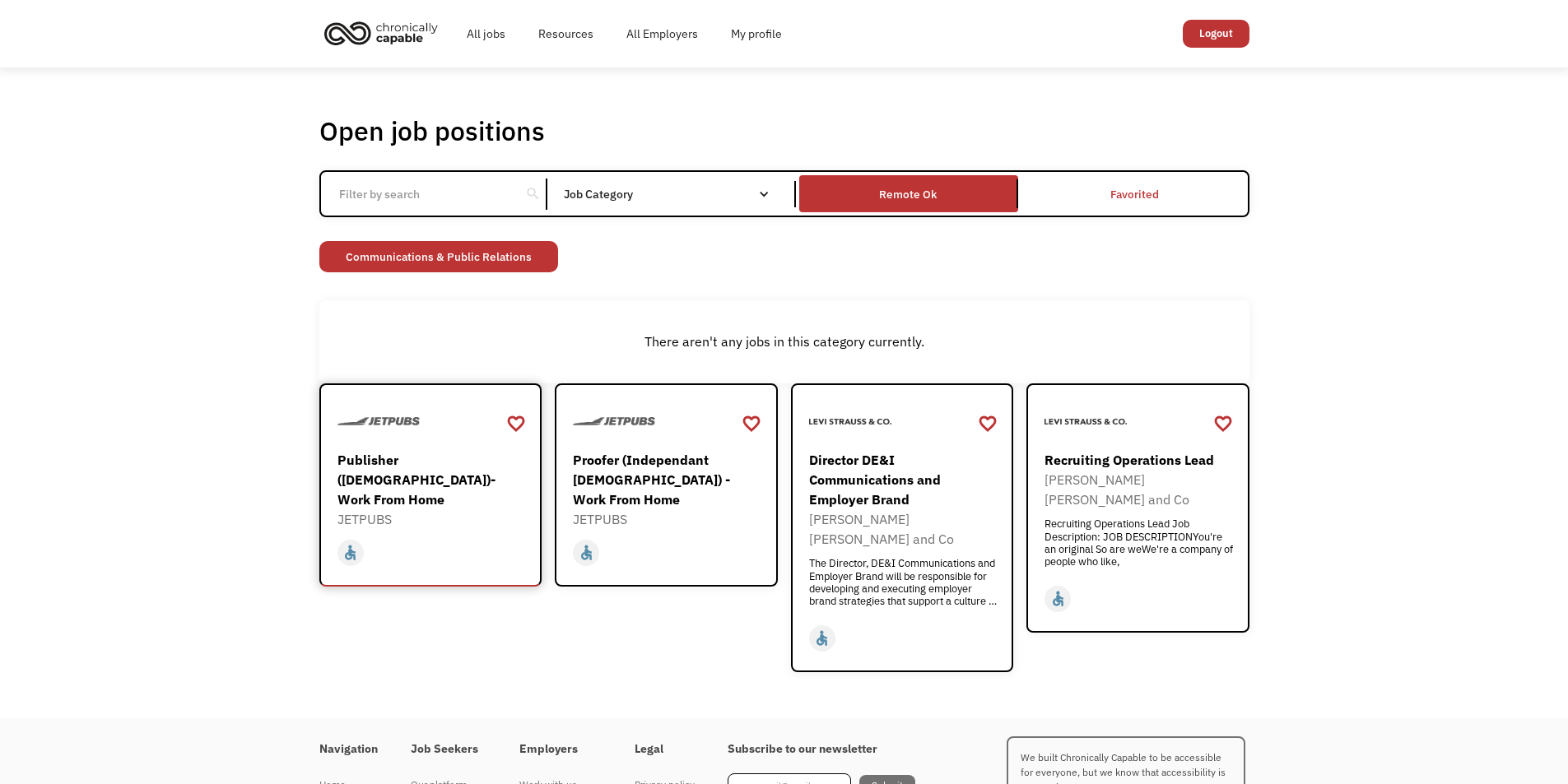
click at [406, 509] on div "JETPUBS" at bounding box center [433, 519] width 191 height 20
click at [637, 529] on div "home slow_motion_video accessible today not_interested supervisor_account recor…" at bounding box center [669, 549] width 191 height 39
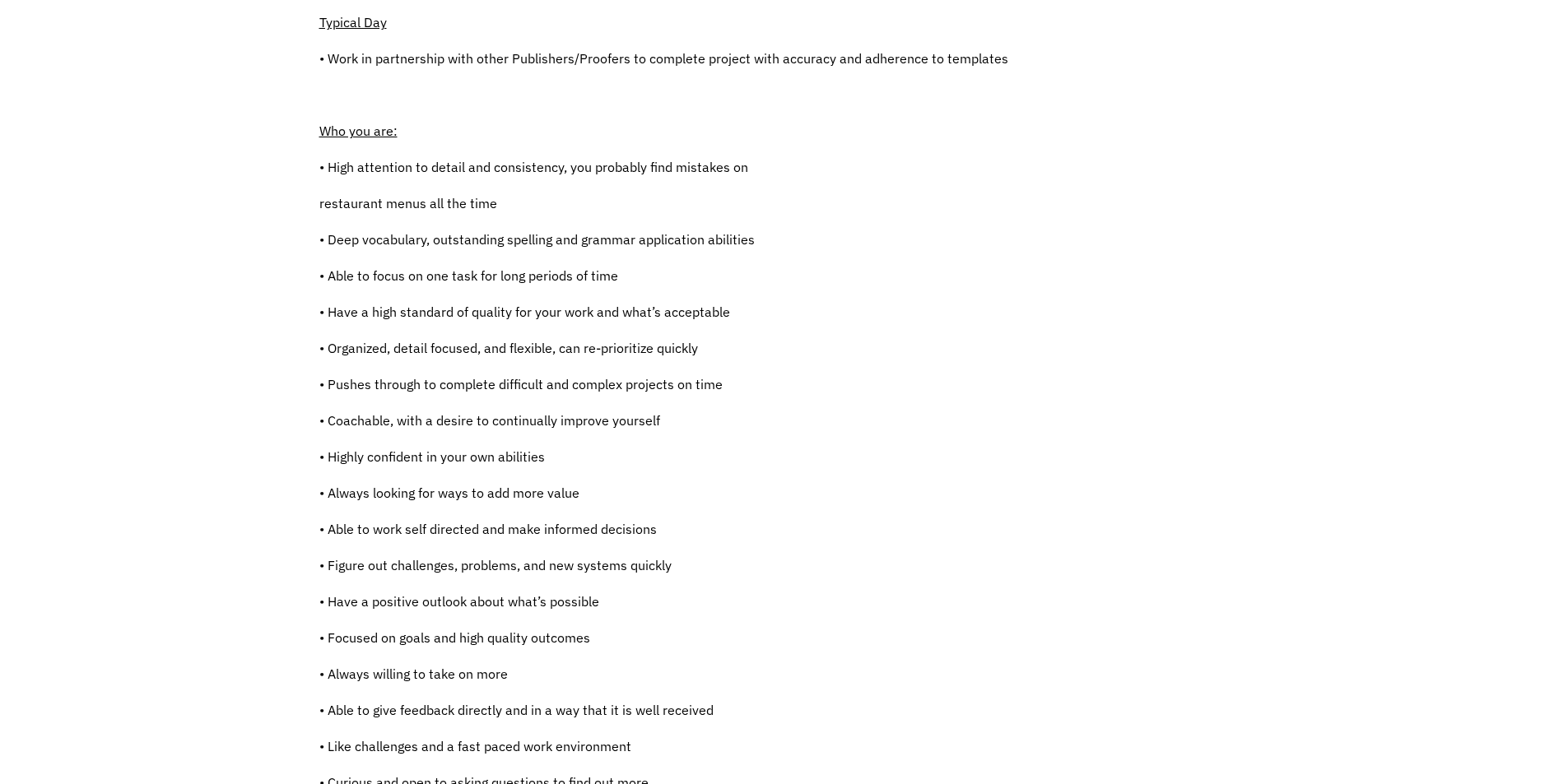
scroll to position [905, 0]
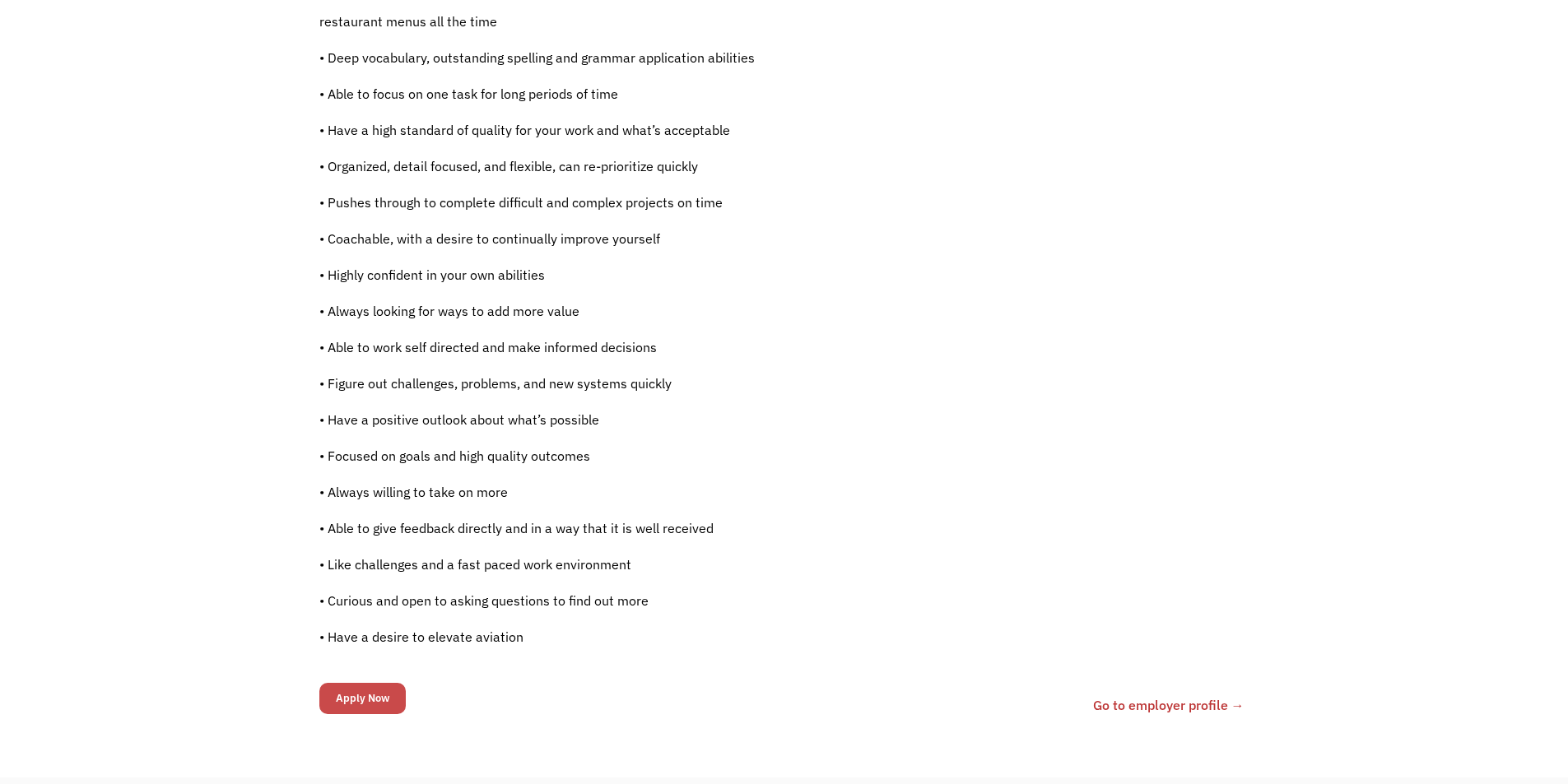
click at [349, 695] on input "Apply Now" at bounding box center [362, 699] width 86 height 31
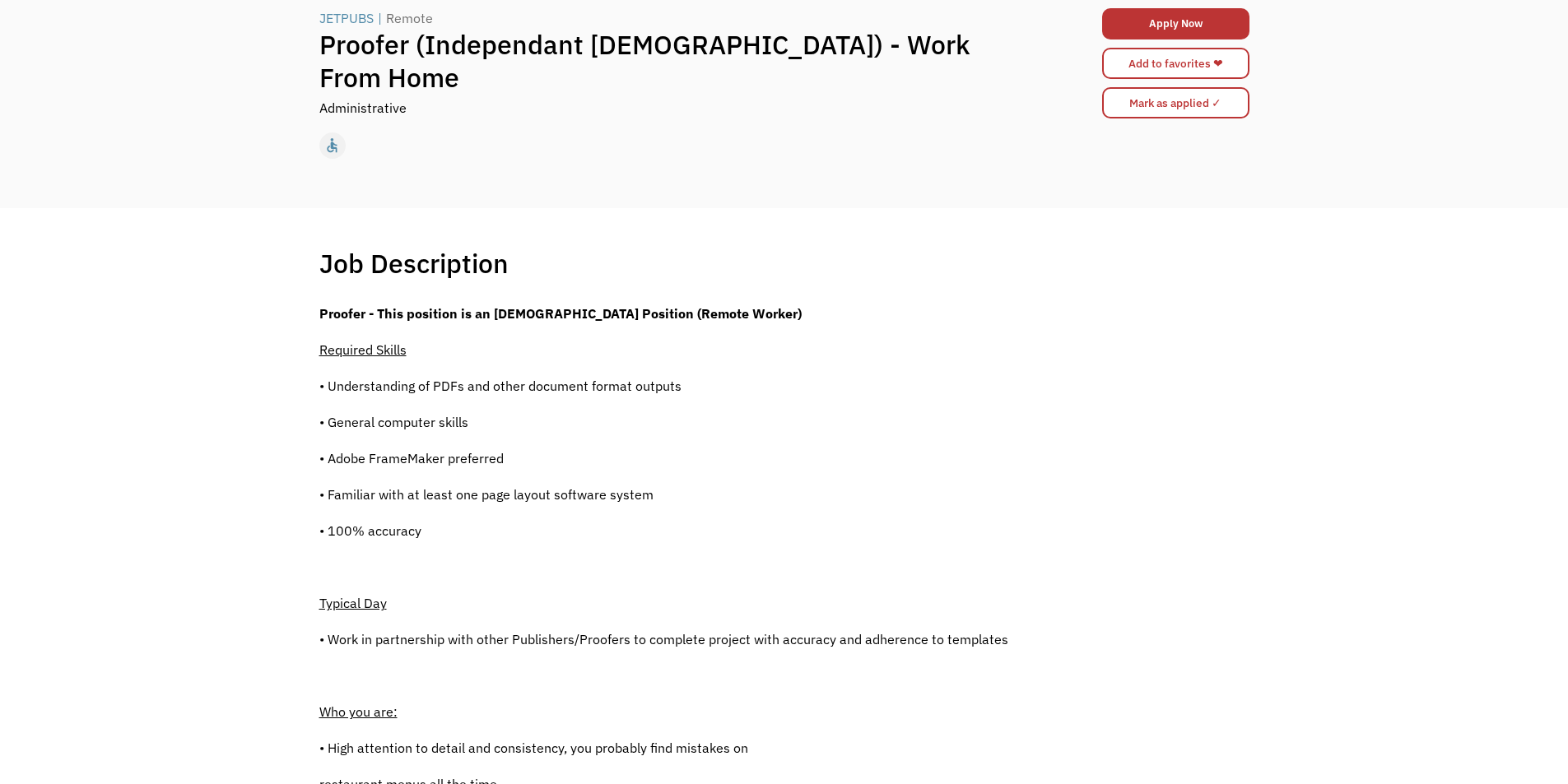
scroll to position [0, 0]
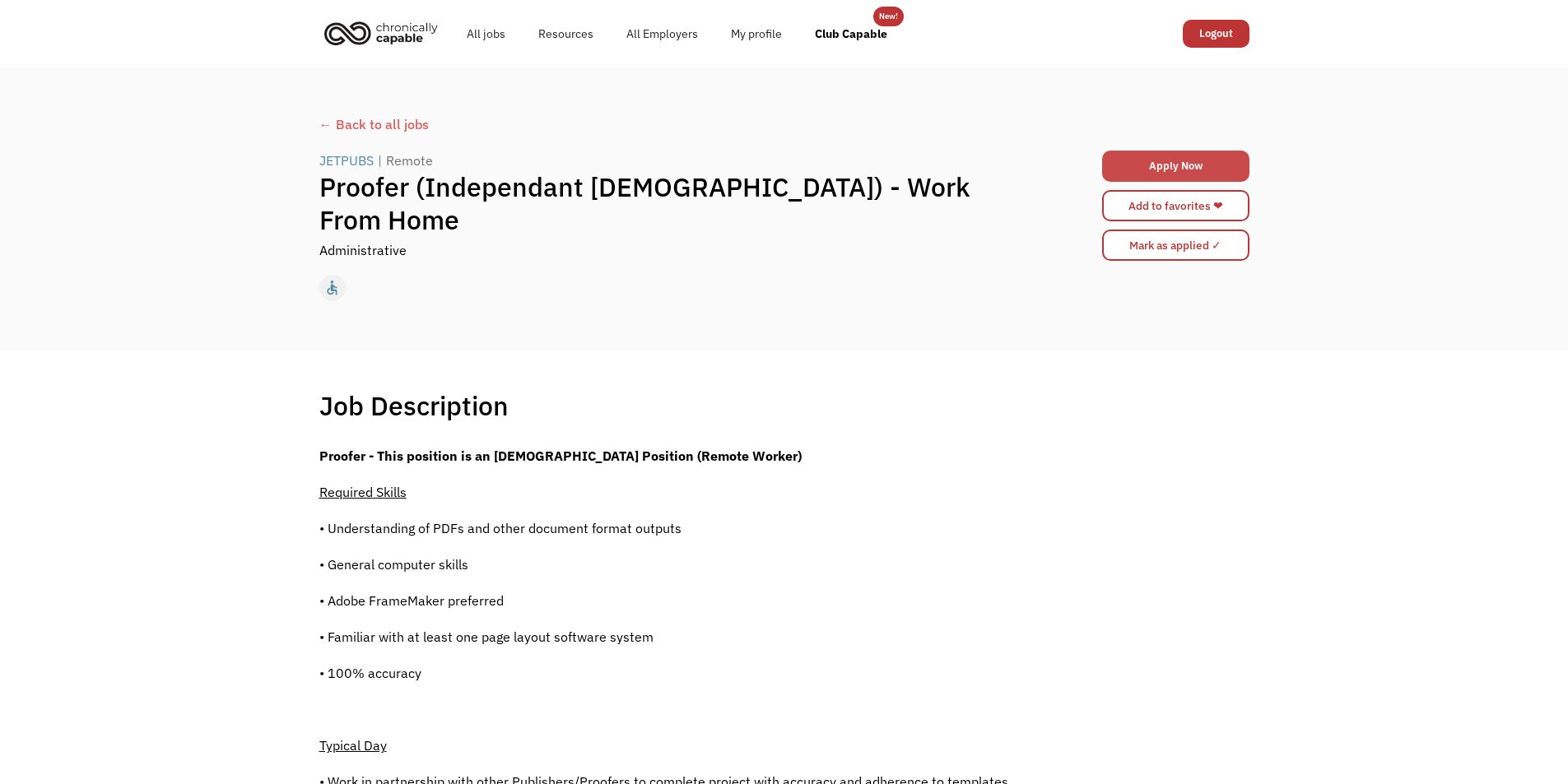
click at [1136, 150] on link "Apply Now" at bounding box center [1176, 166] width 147 height 31
click at [1134, 235] on input "Mark as applied ✓" at bounding box center [1176, 245] width 147 height 31
click at [364, 130] on div "← Back to all jobs" at bounding box center [784, 125] width 931 height 20
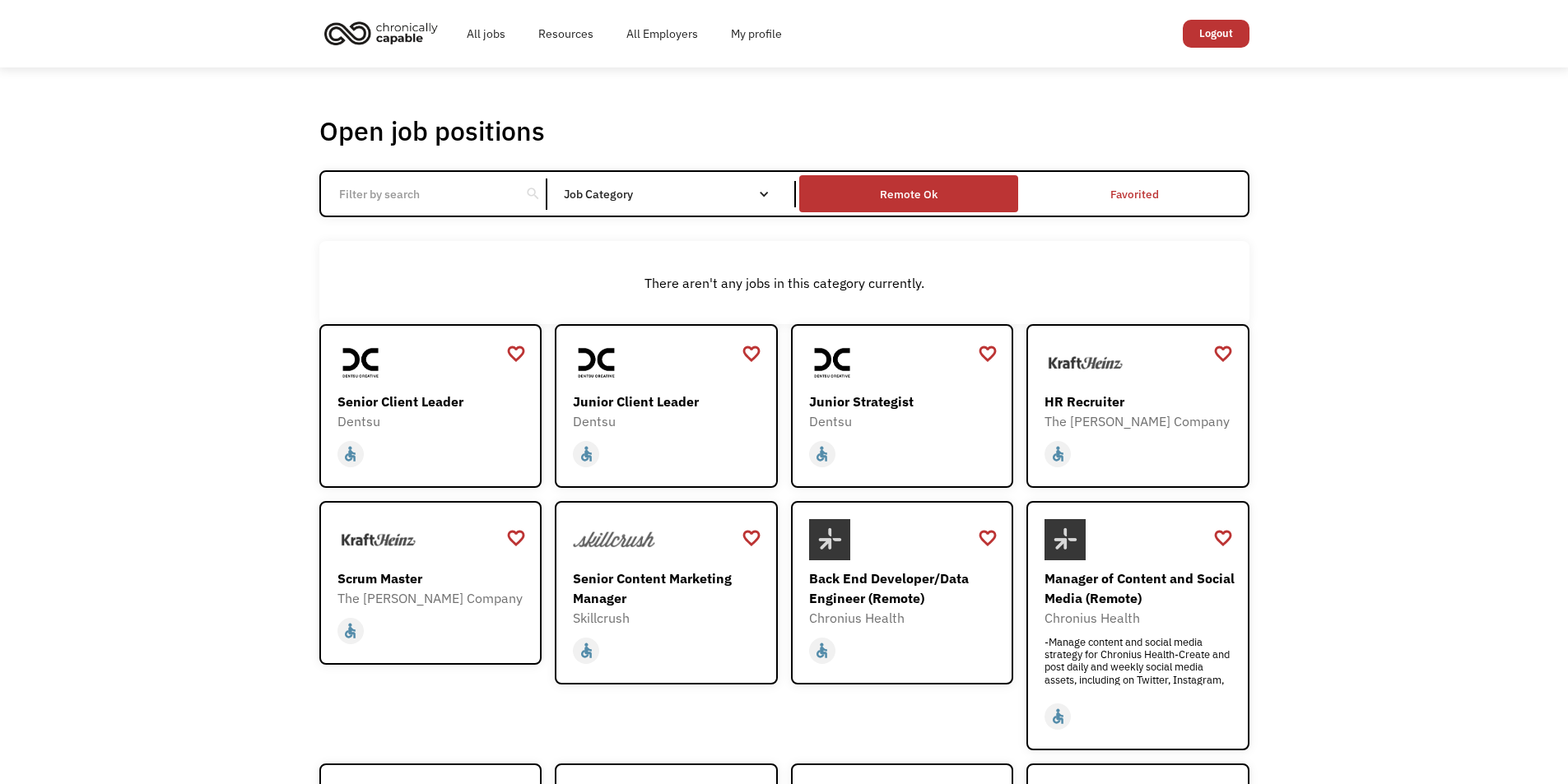
click at [936, 195] on div "Remote Ok" at bounding box center [908, 194] width 58 height 20
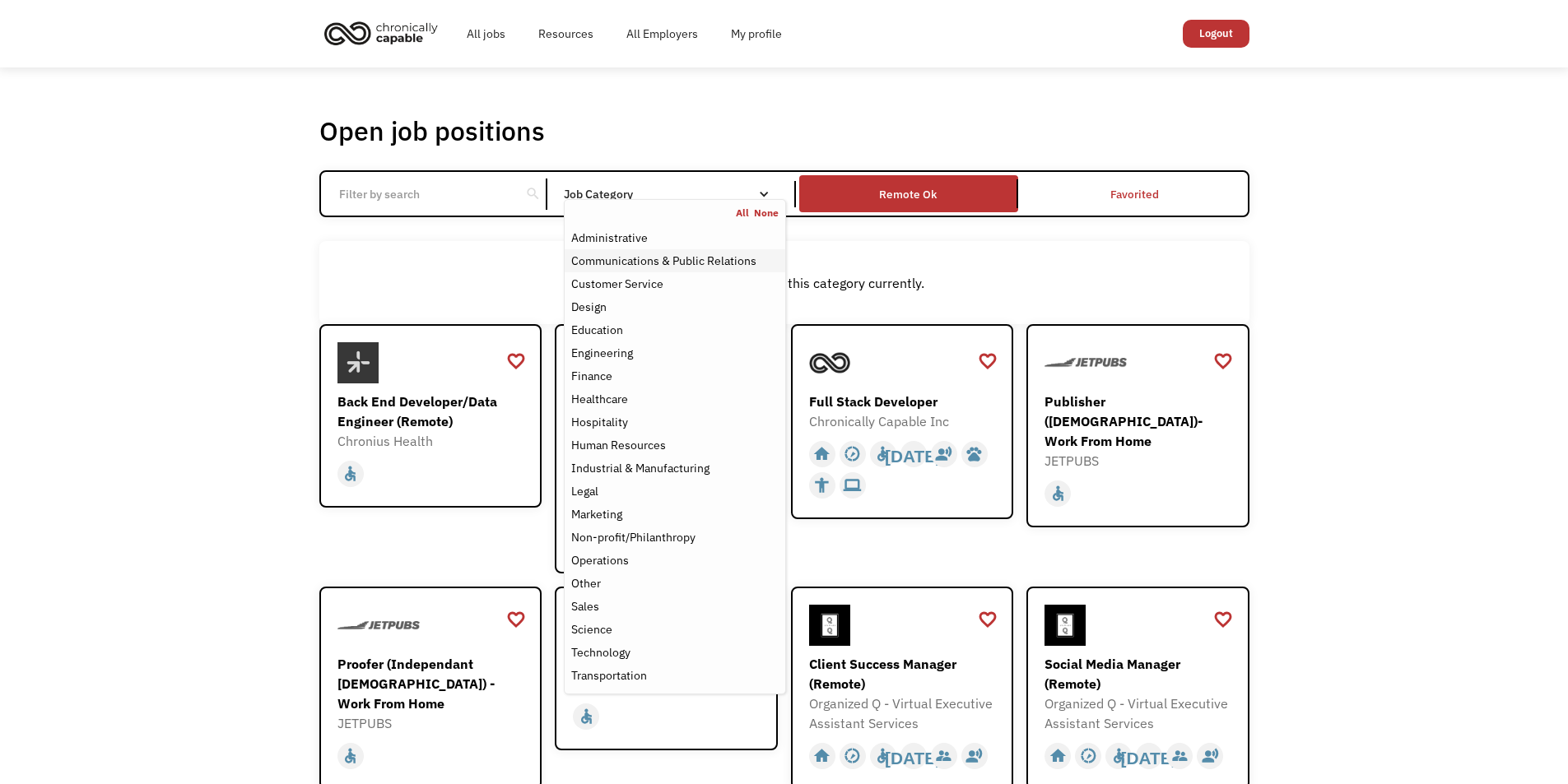
click at [651, 258] on div "Communications & Public Relations" at bounding box center [664, 261] width 186 height 20
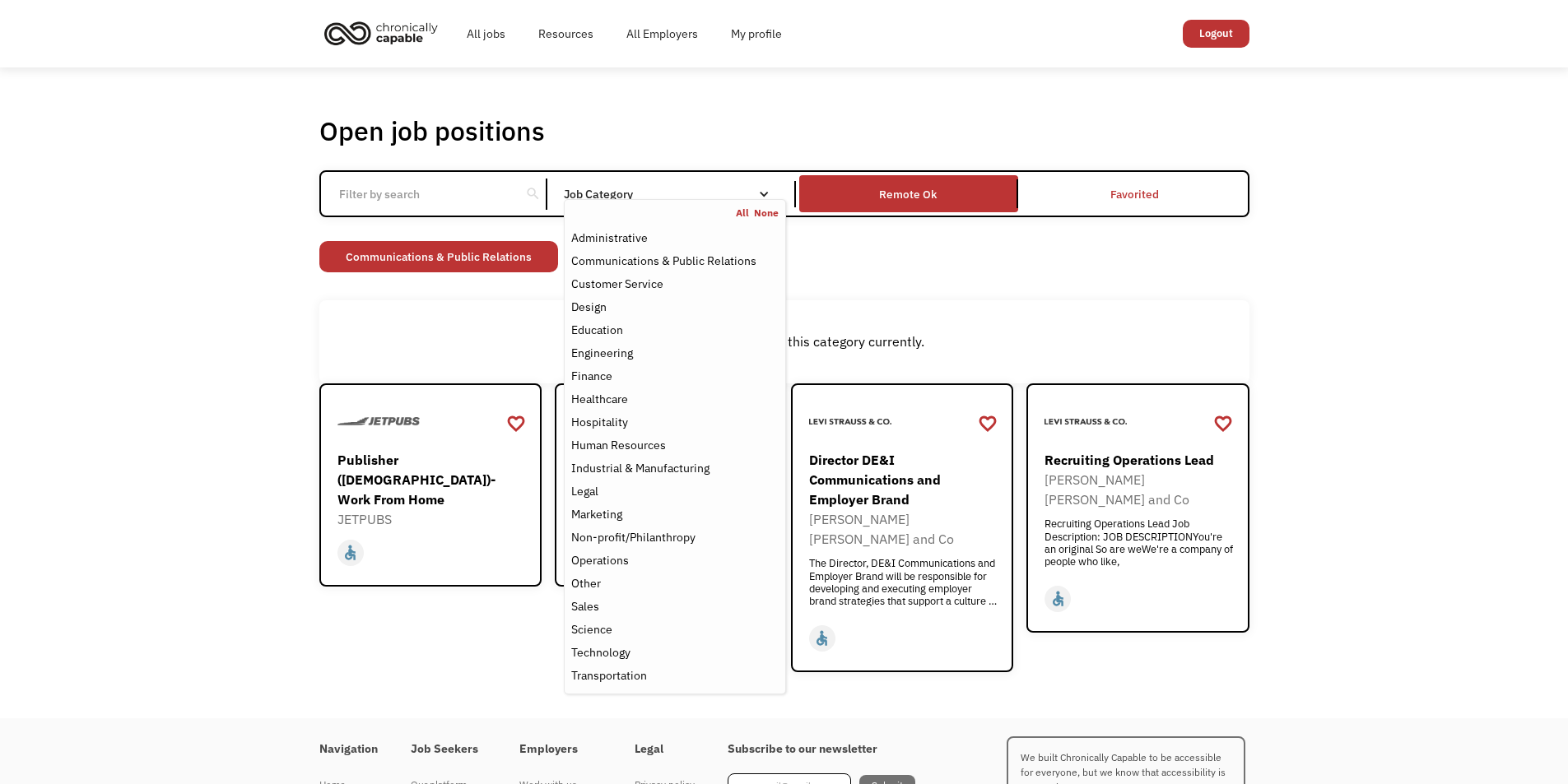
click at [145, 327] on div "Open job positions You have X liked items Search search Filter by category Admi…" at bounding box center [784, 392] width 1568 height 651
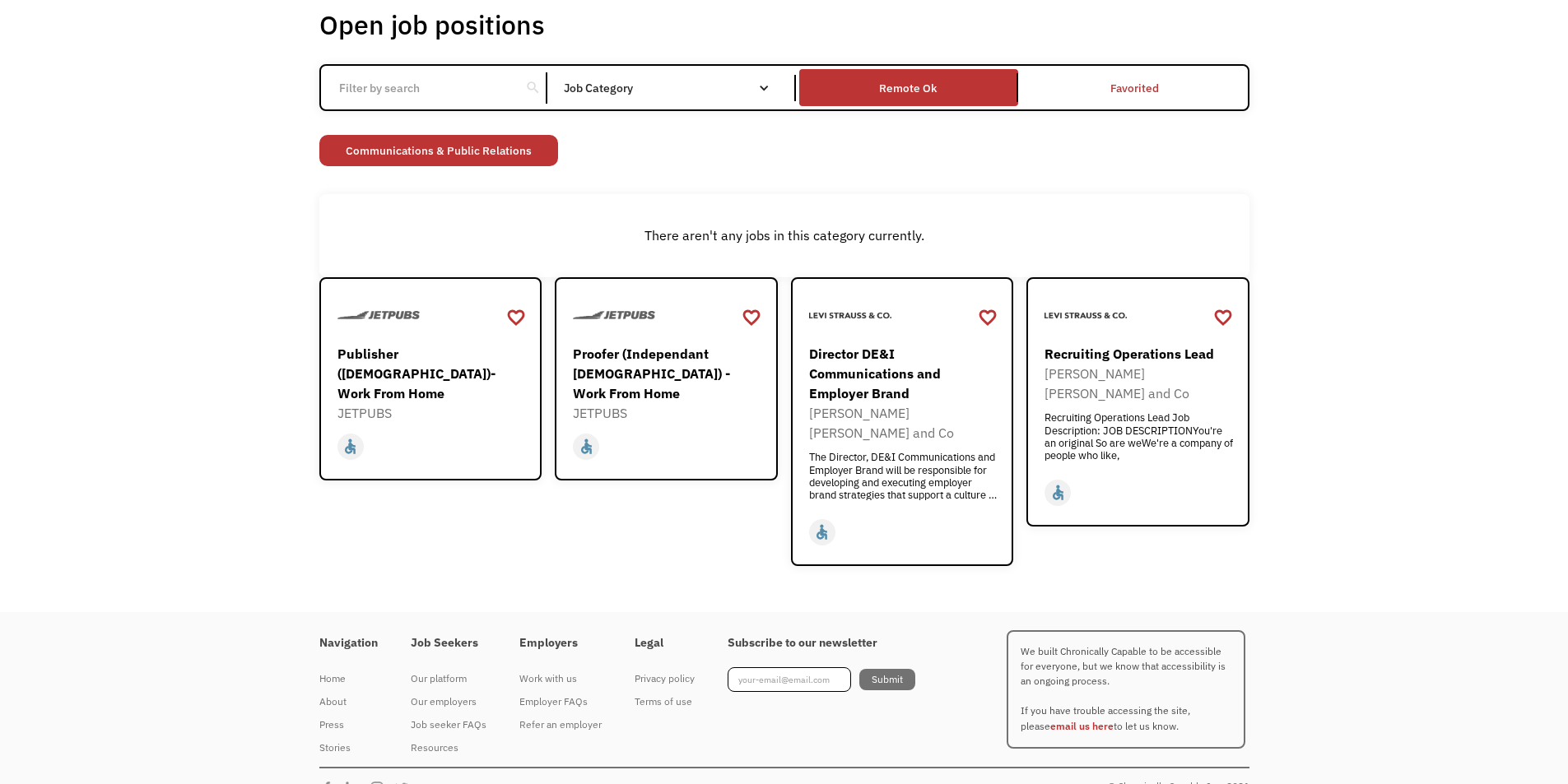
scroll to position [115, 0]
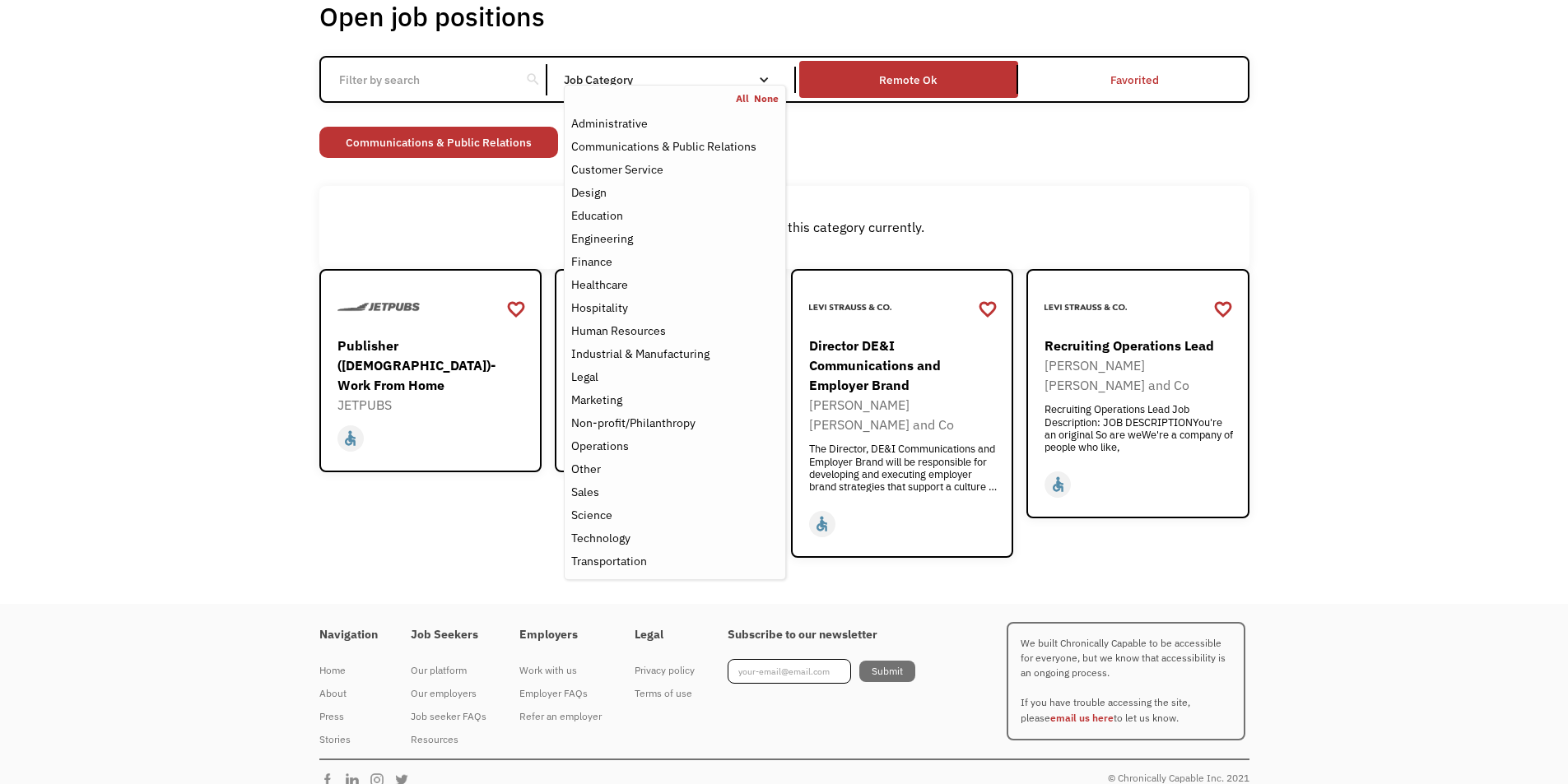
click at [666, 82] on div "Job Category" at bounding box center [675, 79] width 222 height 12
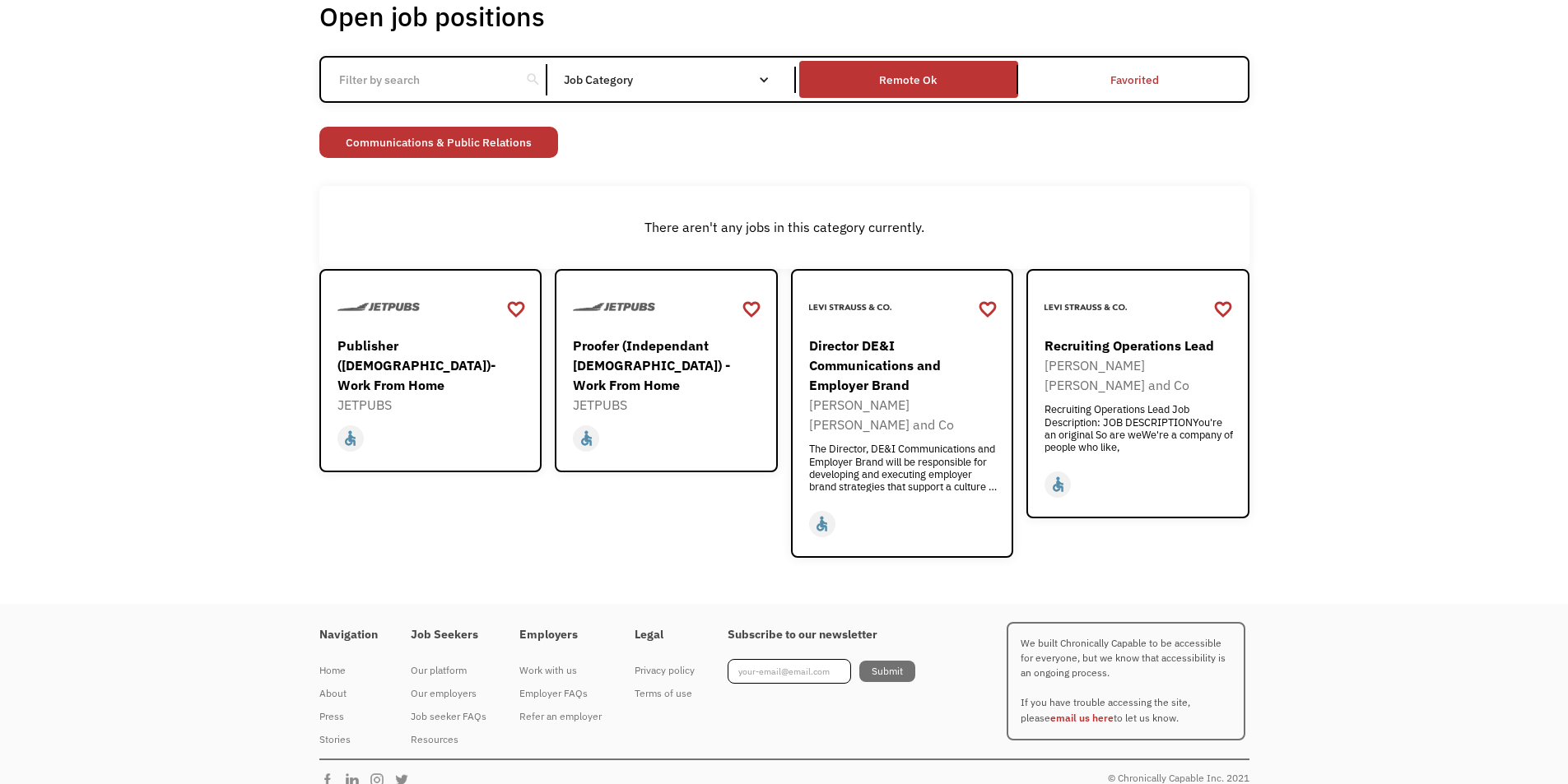
click at [666, 82] on div "Job Category" at bounding box center [675, 79] width 222 height 12
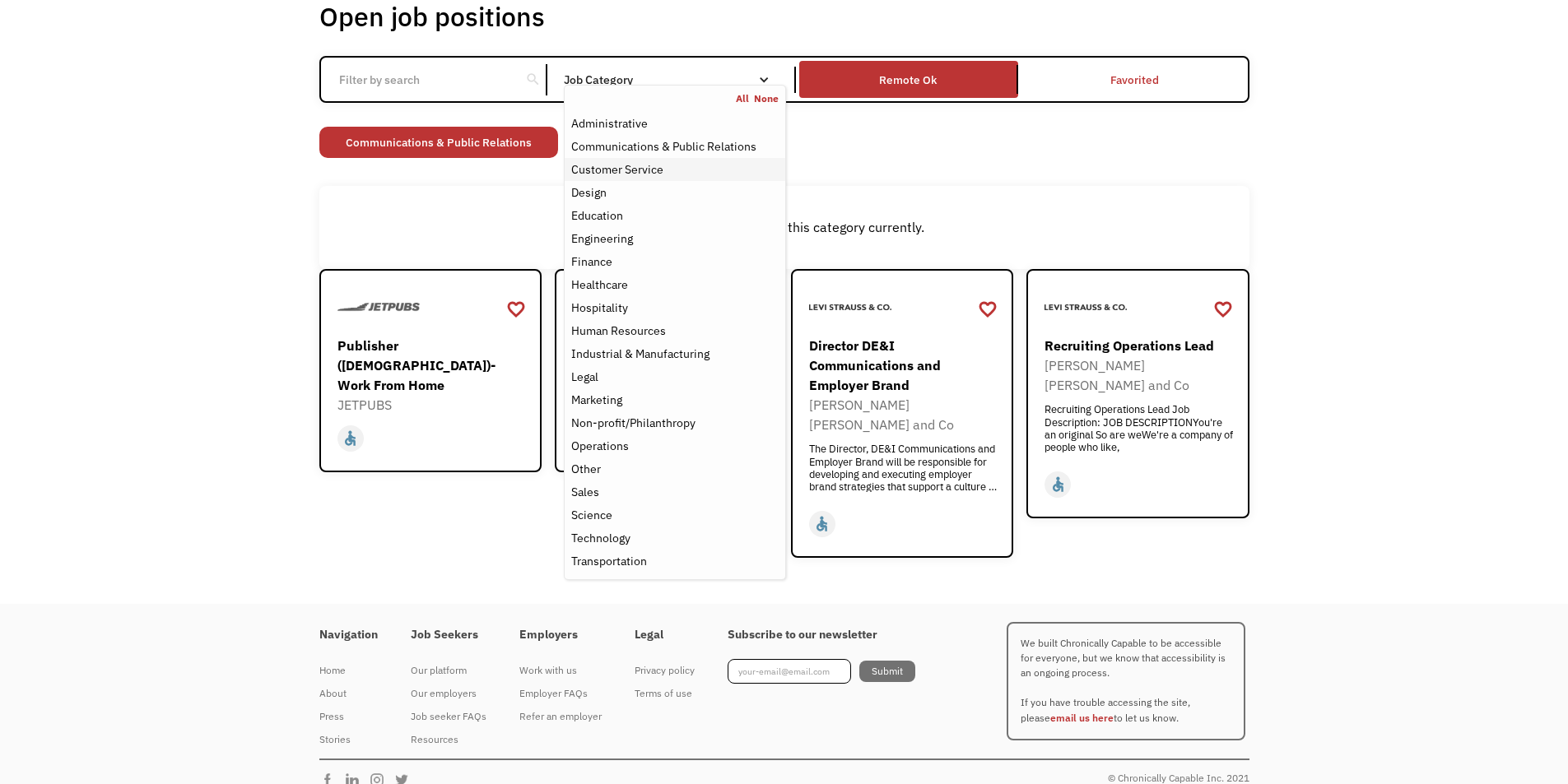
click at [629, 167] on div "Customer Service" at bounding box center [618, 170] width 92 height 20
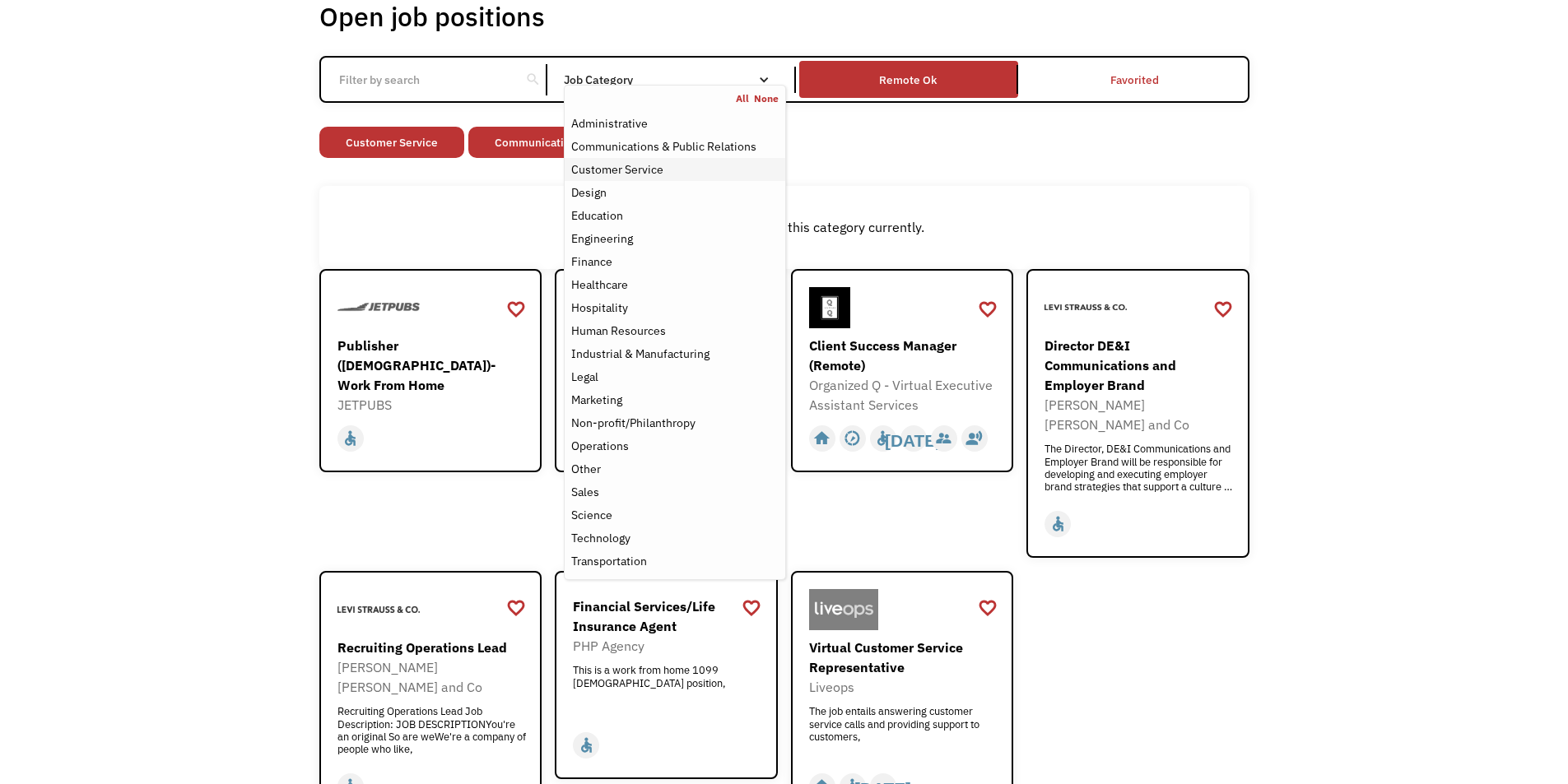
click at [598, 170] on div "Customer Service" at bounding box center [618, 170] width 92 height 20
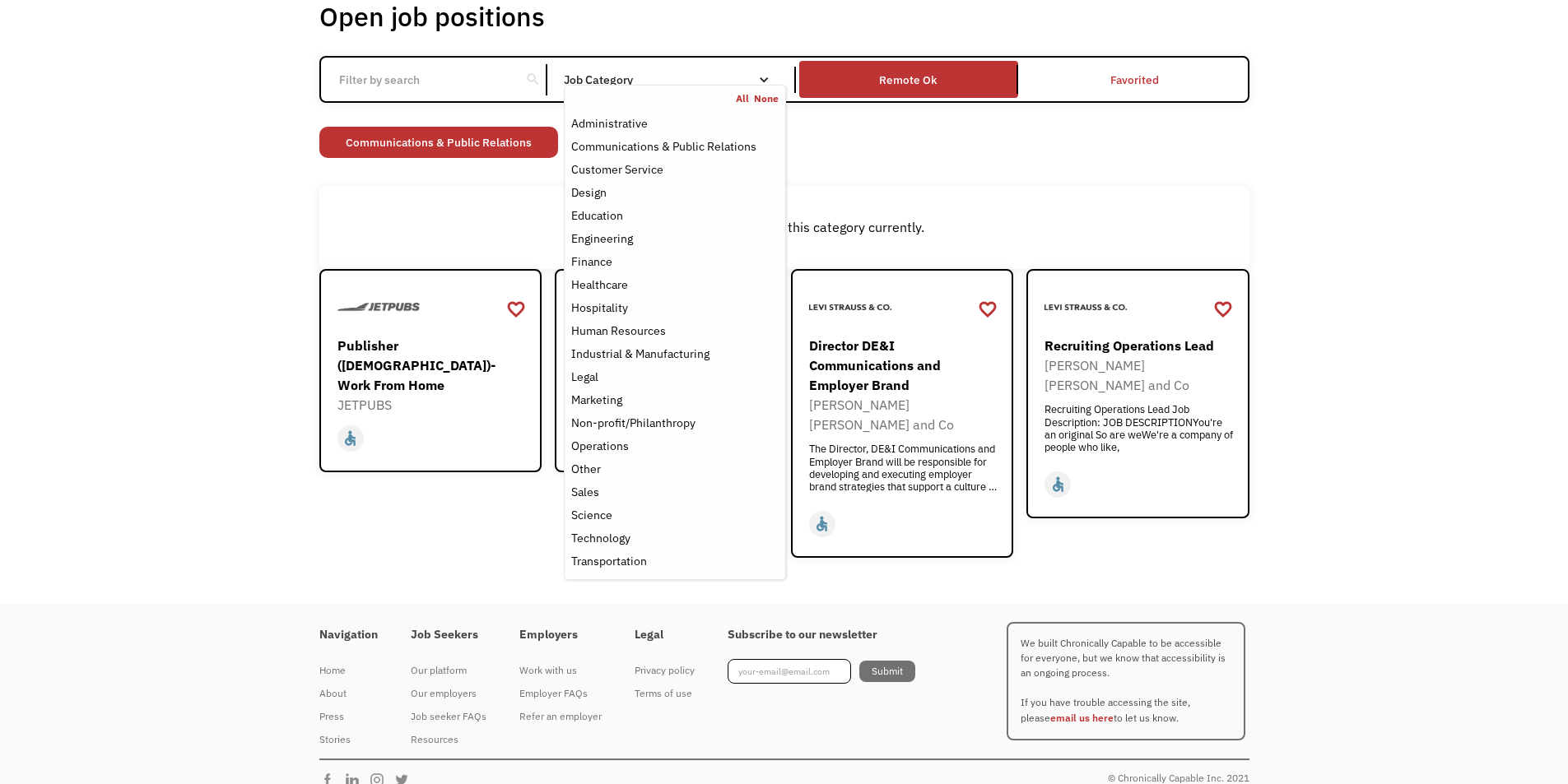
click at [135, 252] on div "Open job positions You have X liked items Search search Filter by category Admi…" at bounding box center [784, 278] width 1568 height 651
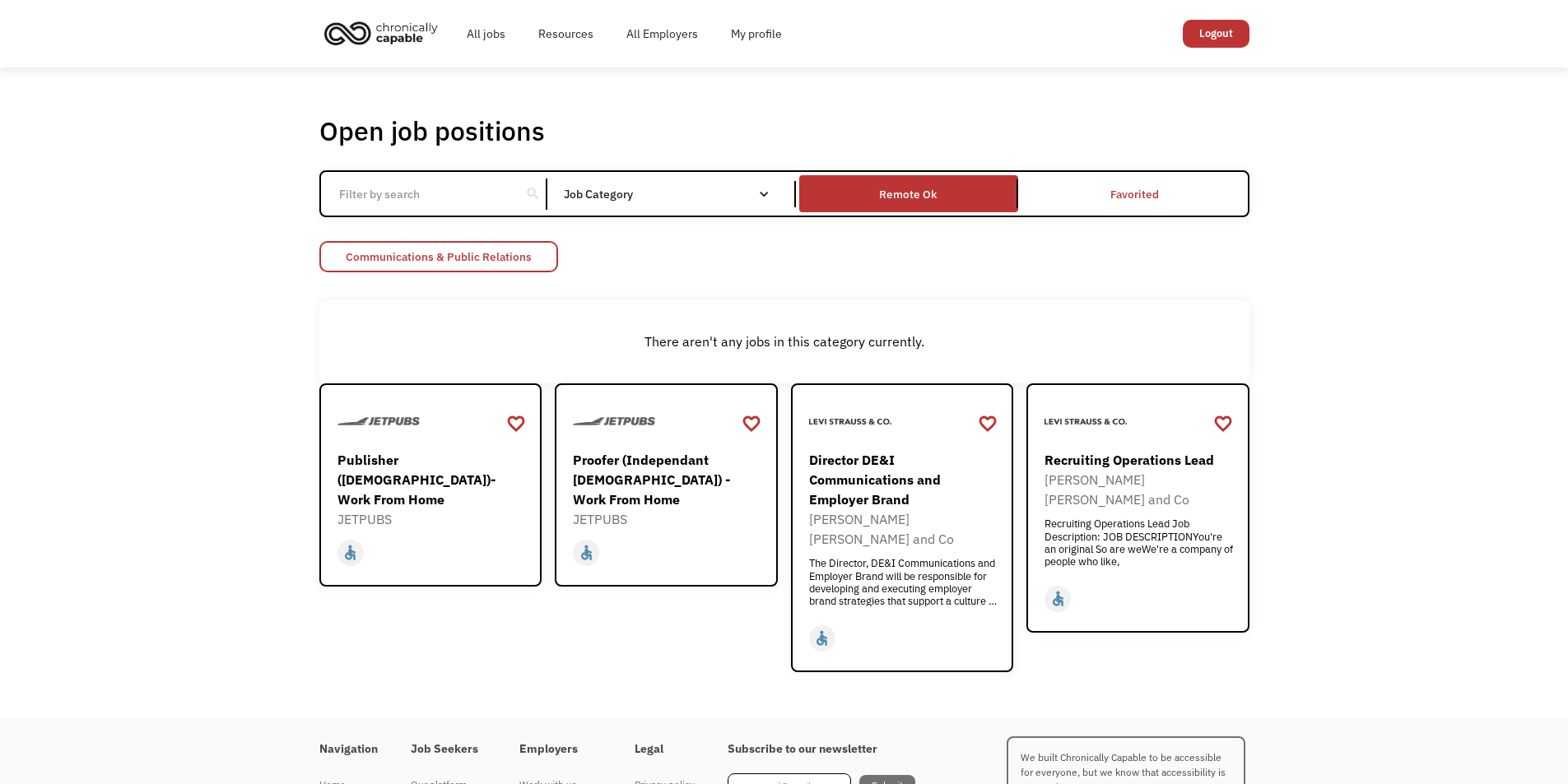
click at [467, 264] on link "Communications & Public Relations" at bounding box center [438, 257] width 239 height 31
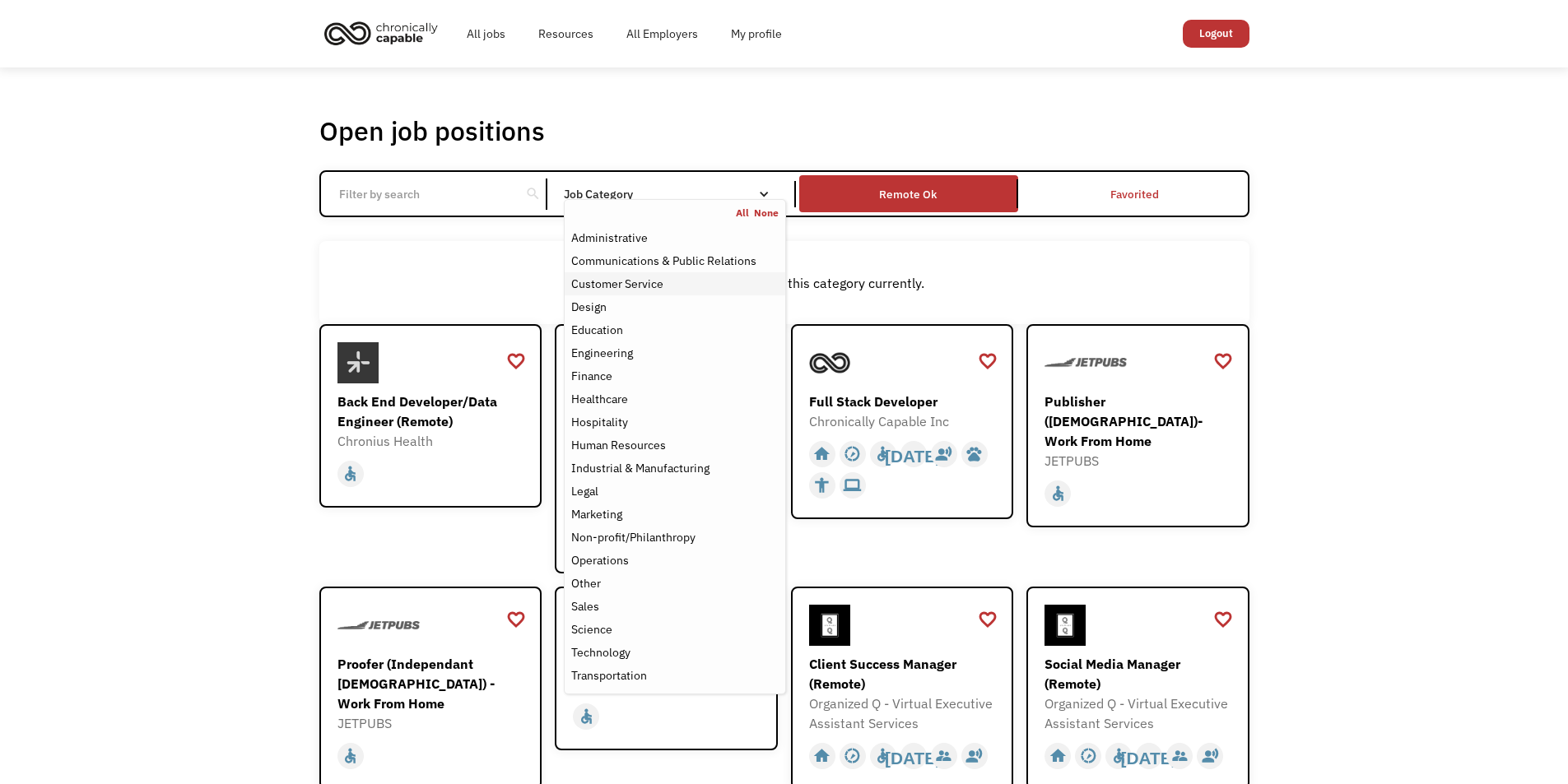
click at [635, 284] on div "Customer Service" at bounding box center [618, 284] width 92 height 20
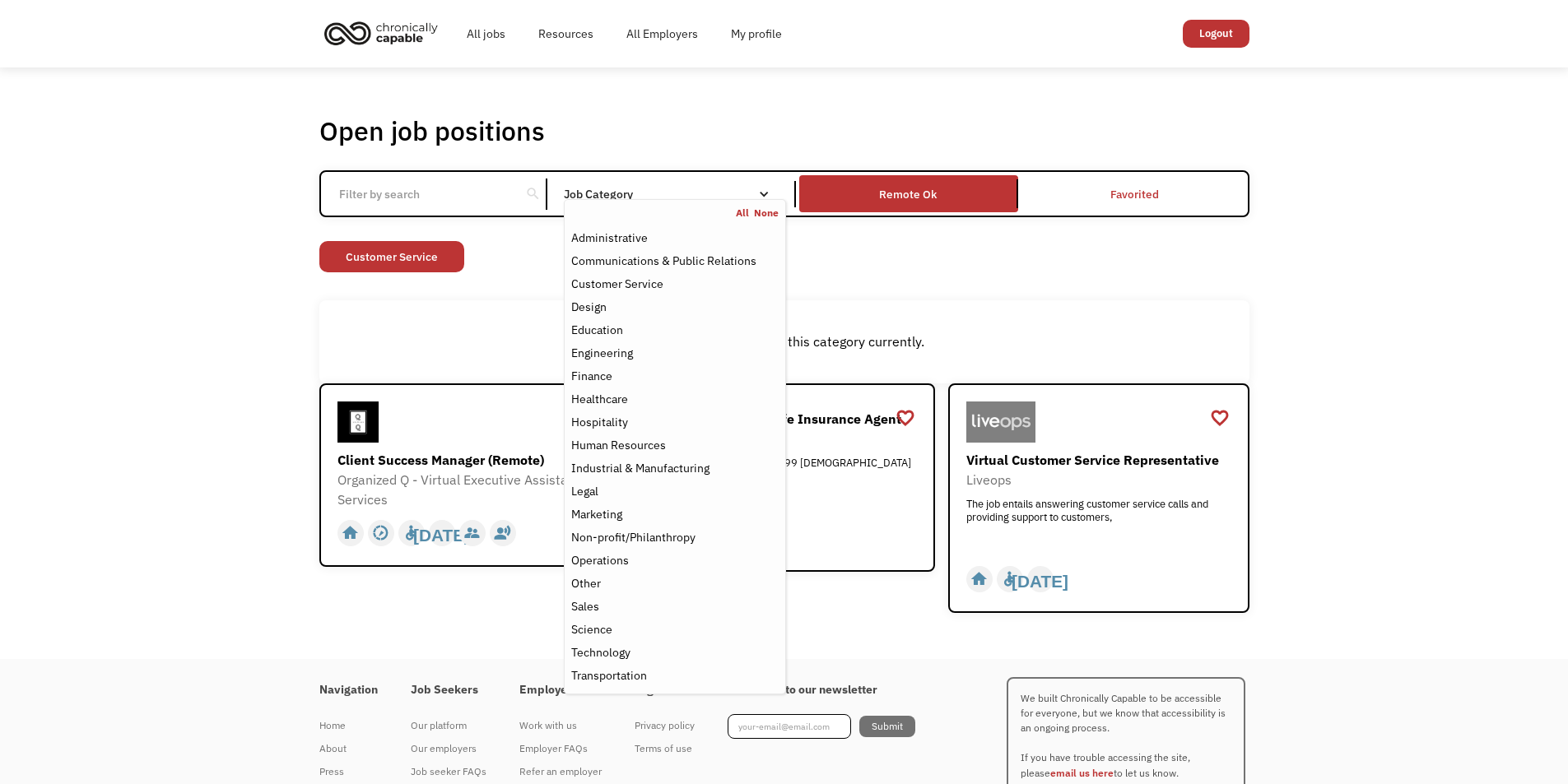
click at [265, 294] on div "Open job positions You have X liked items Search search Filter by category Admi…" at bounding box center [784, 363] width 1568 height 592
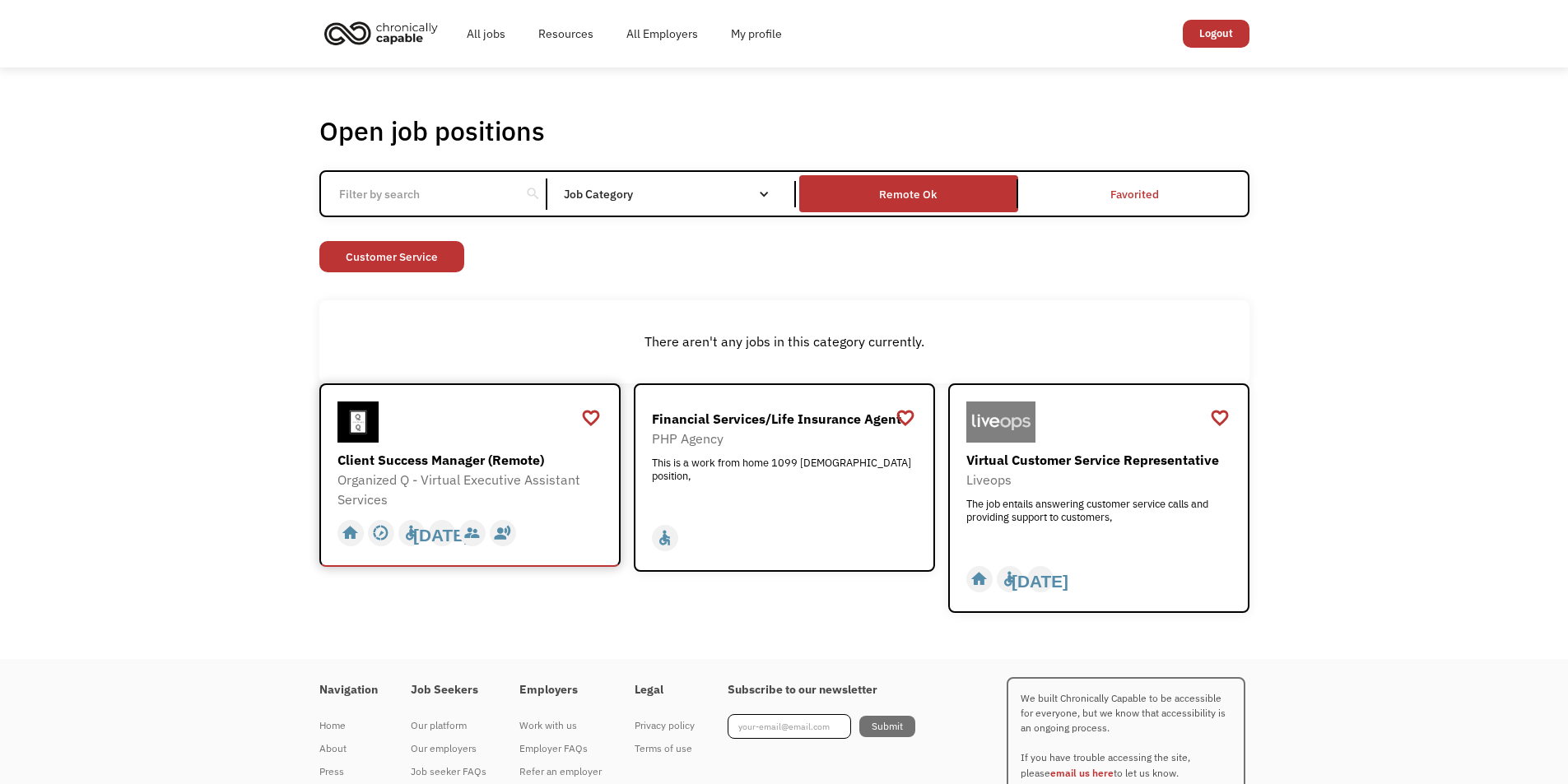
click at [543, 446] on div "Client Success Manager (Remote) Organized Q - Virtual Executive Assistant Servi…" at bounding box center [472, 455] width 269 height 109
click at [1097, 538] on div "The job entails answering customer service calls and providing support to custo…" at bounding box center [1101, 522] width 269 height 49
click at [397, 260] on link "Customer Service" at bounding box center [392, 257] width 145 height 31
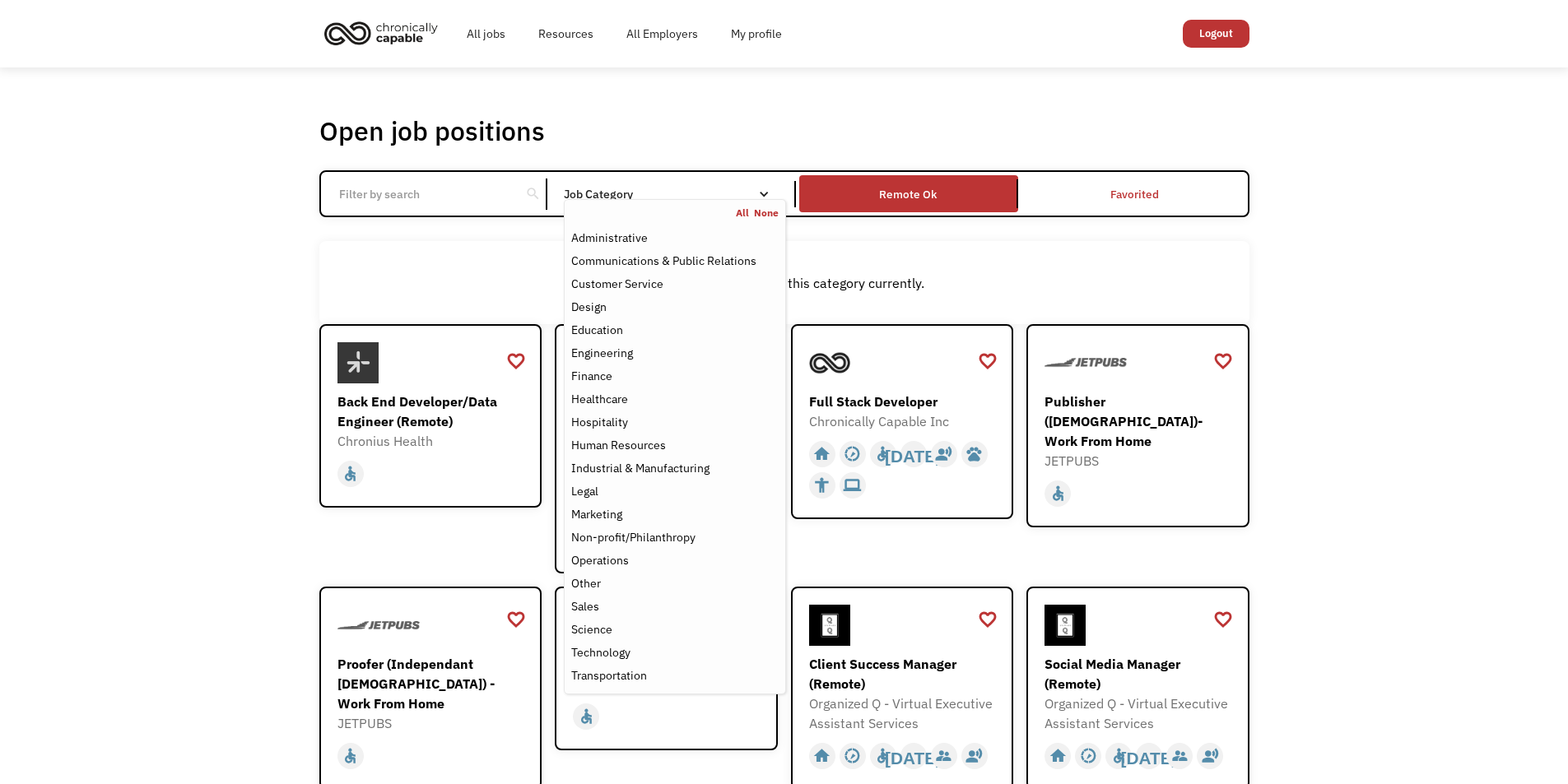
click at [650, 188] on div "Job Category" at bounding box center [675, 194] width 222 height 12
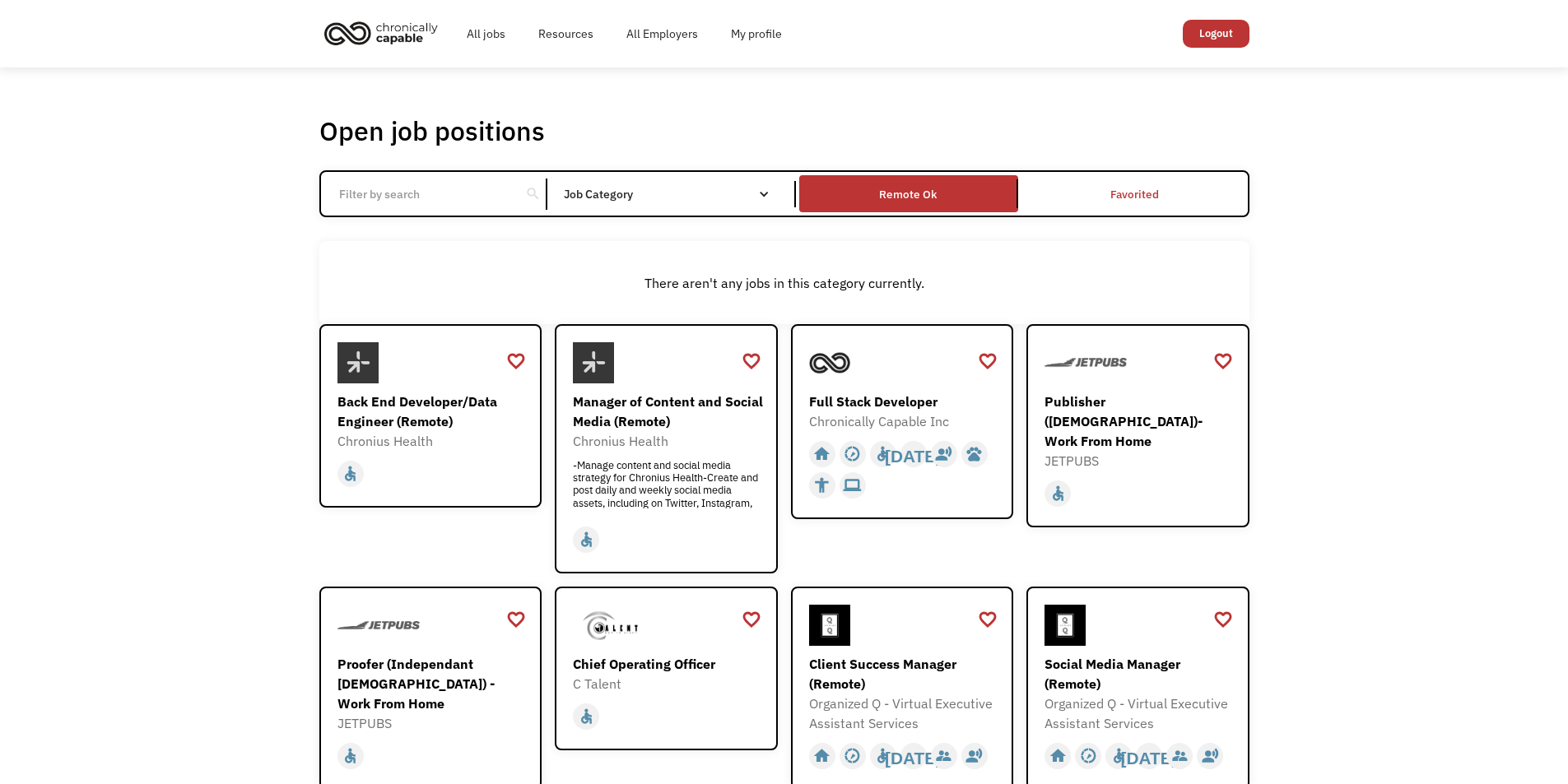
click at [650, 188] on div "Job Category" at bounding box center [675, 194] width 222 height 12
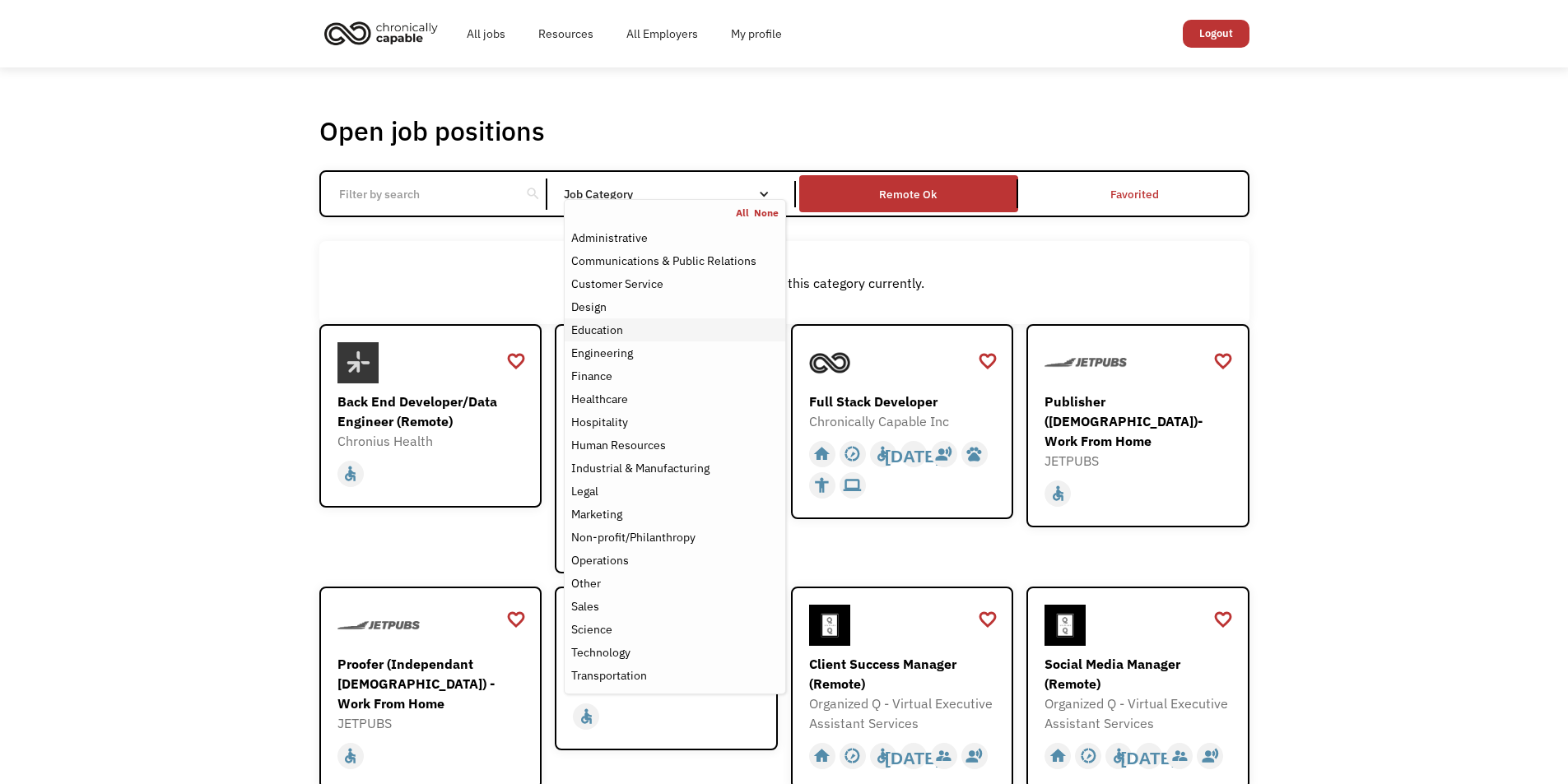
click at [625, 327] on div "Education" at bounding box center [675, 330] width 206 height 20
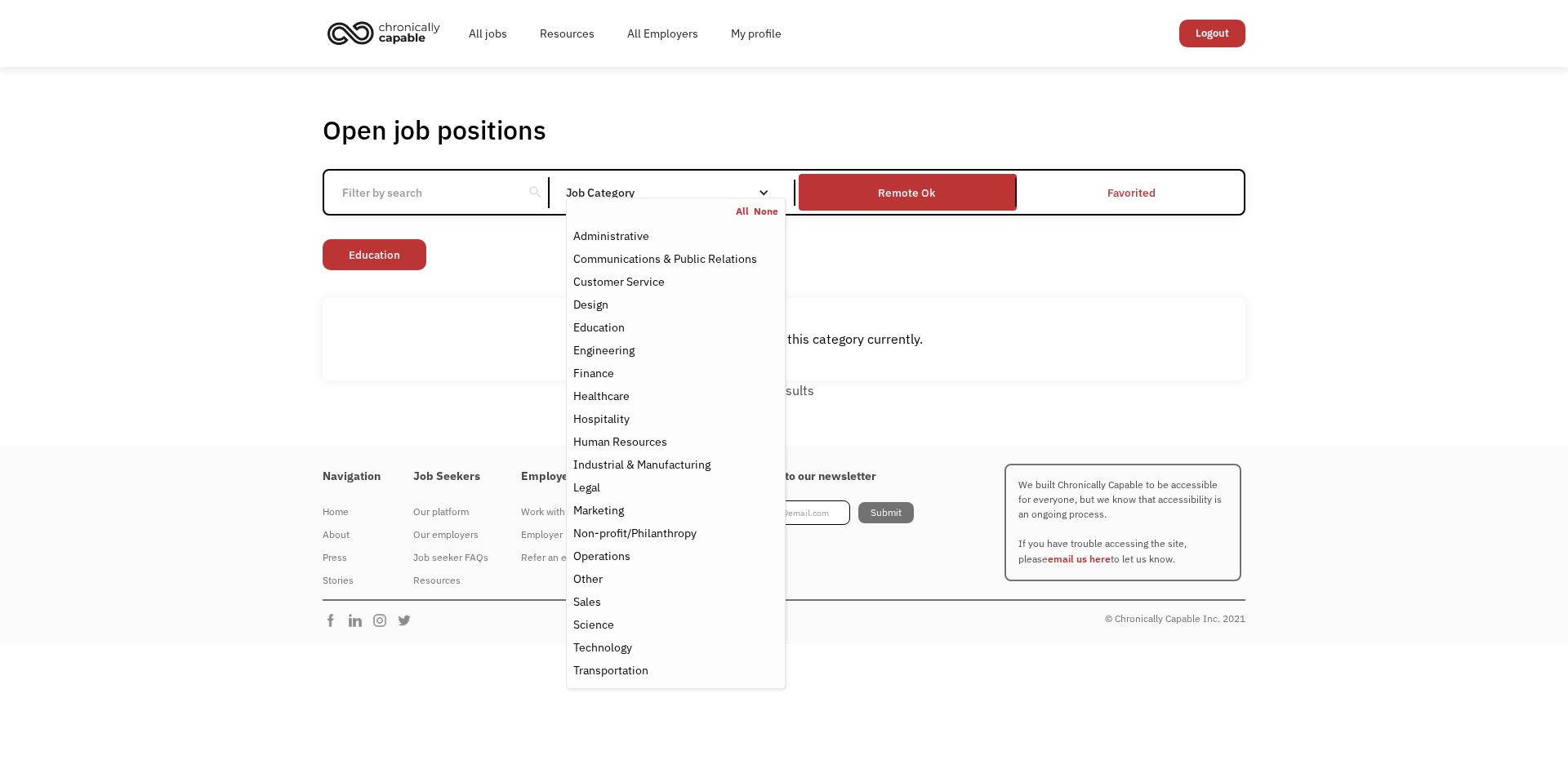
click at [230, 245] on div "Open job positions You have X liked items Search search Filter by category Admi…" at bounding box center [784, 256] width 1568 height 379
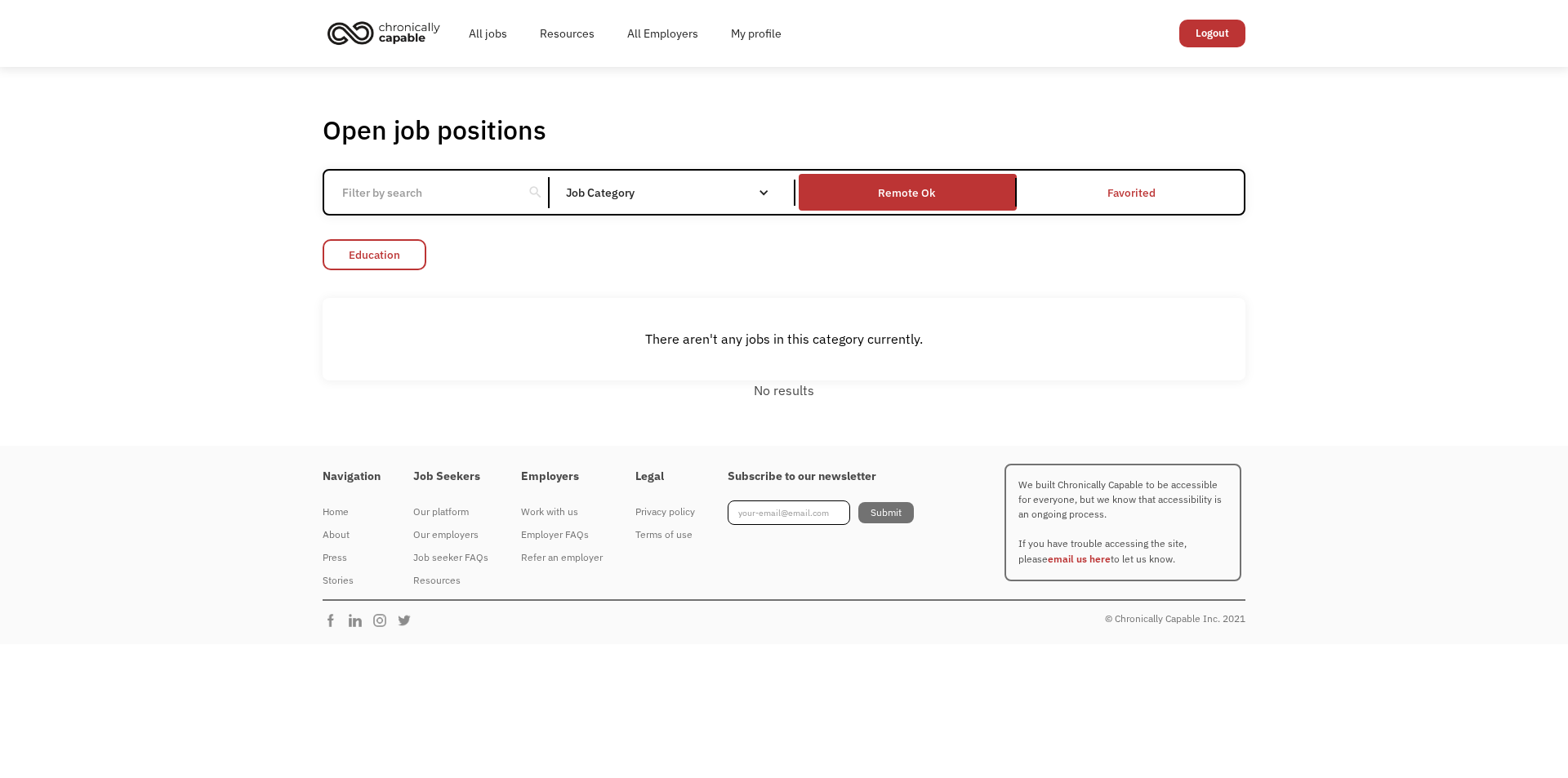
click at [387, 267] on link "Education" at bounding box center [374, 255] width 103 height 31
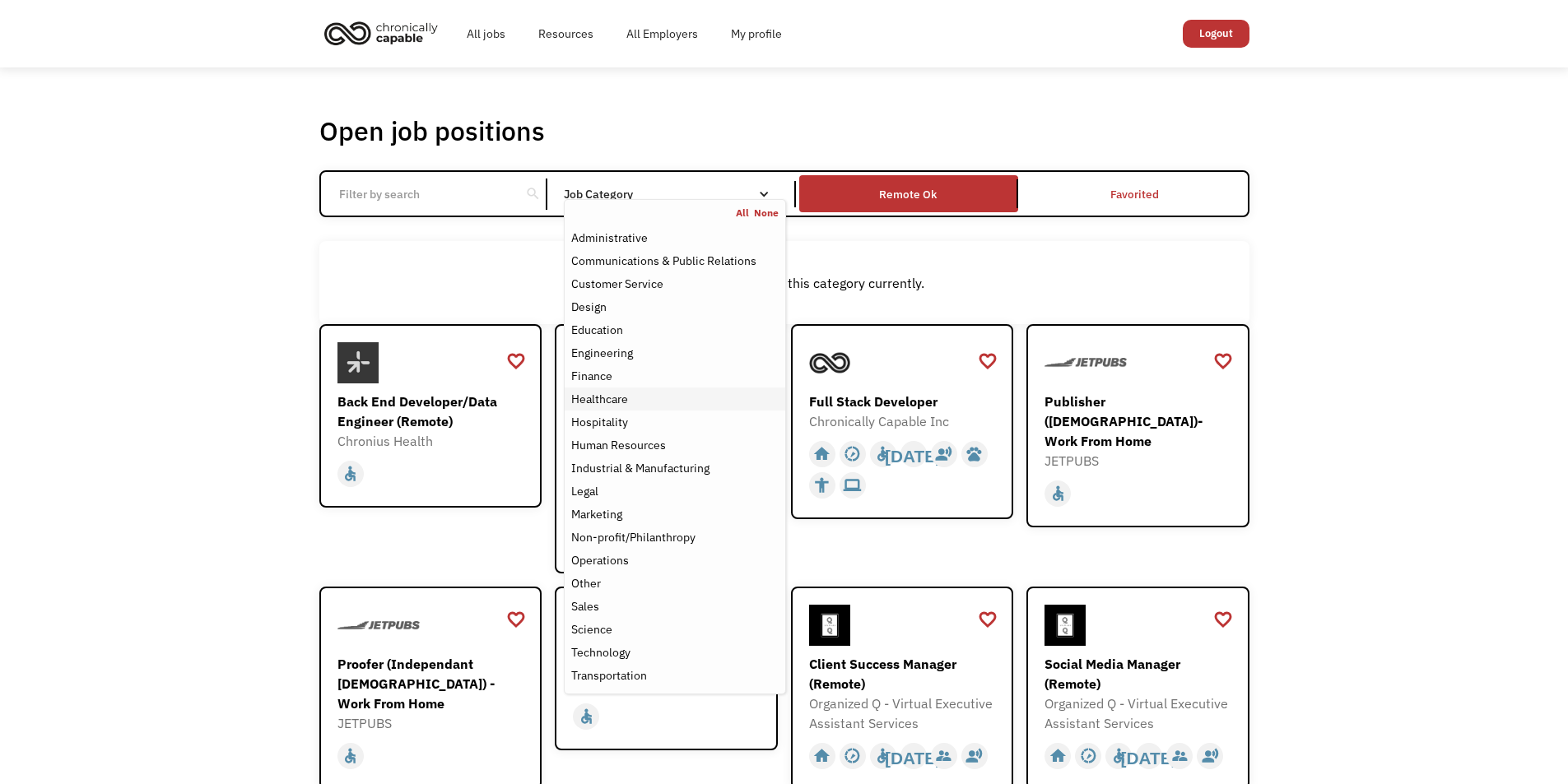
click at [614, 399] on div "Healthcare" at bounding box center [600, 399] width 57 height 20
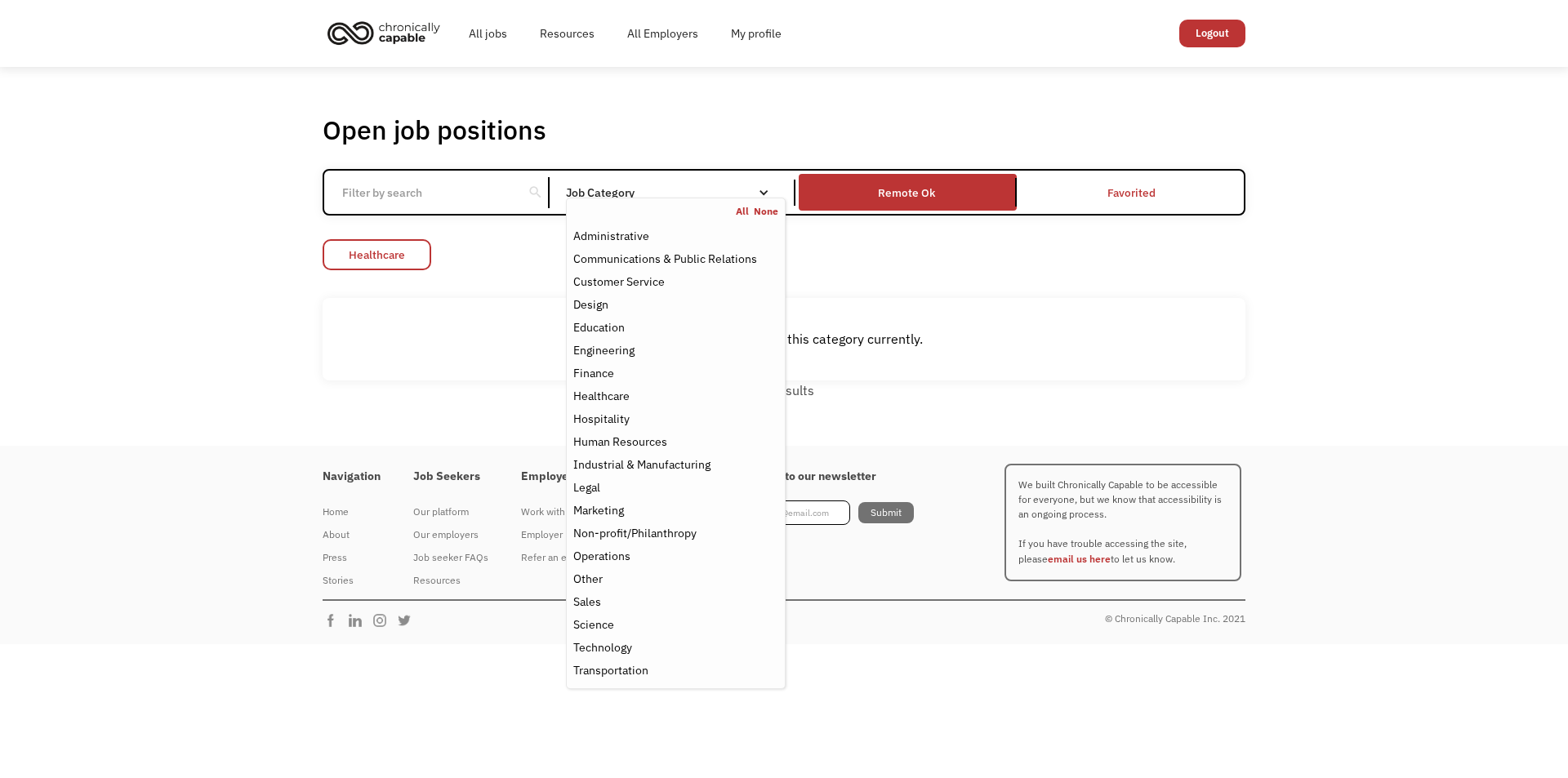
click at [407, 250] on link "Healthcare" at bounding box center [377, 255] width 109 height 31
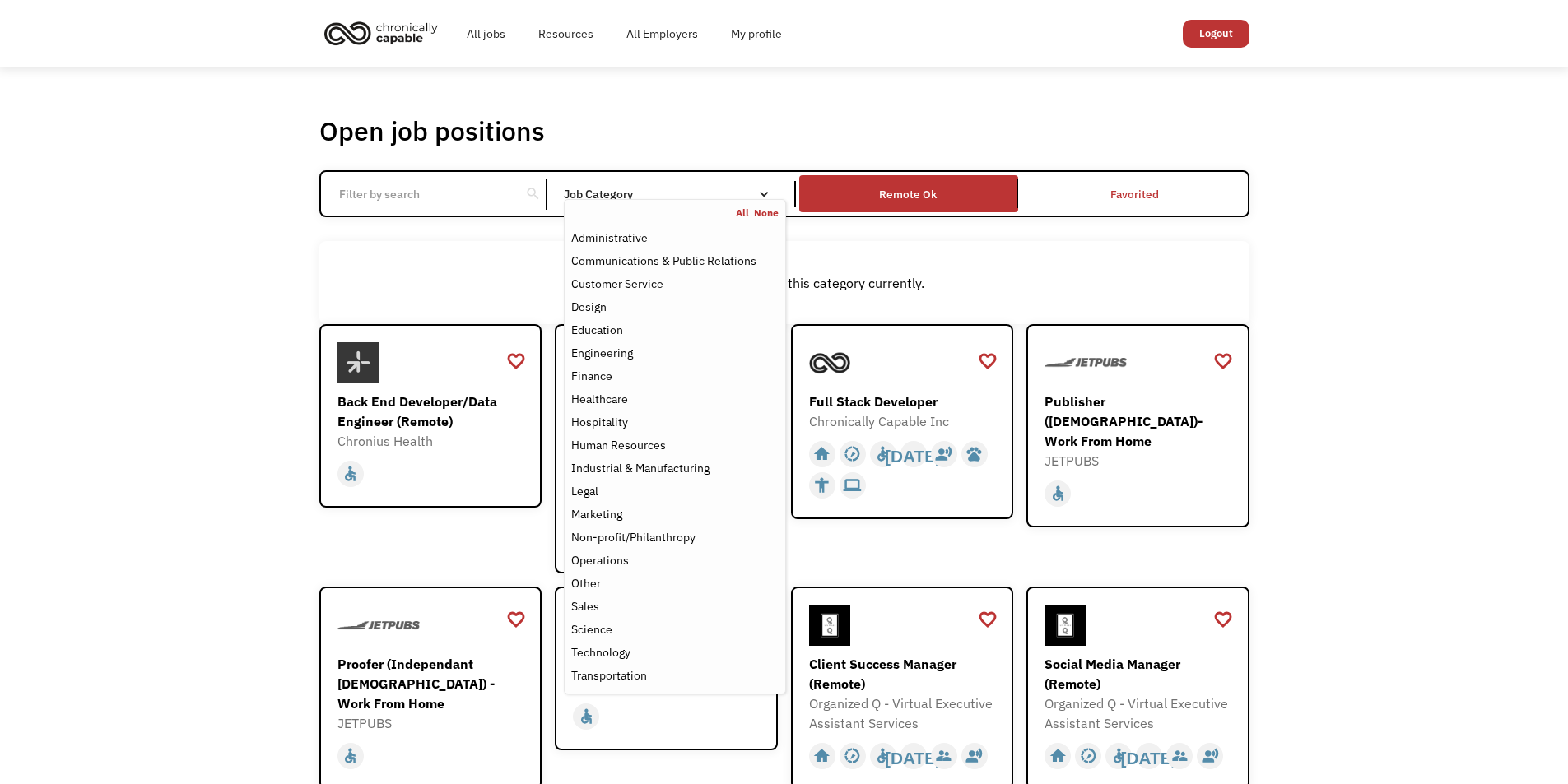
click at [700, 201] on nav "All None Administrative Communications & Public Relations Customer Service Desi…" at bounding box center [675, 446] width 222 height 496
click at [659, 412] on div "Hospitality" at bounding box center [675, 422] width 206 height 20
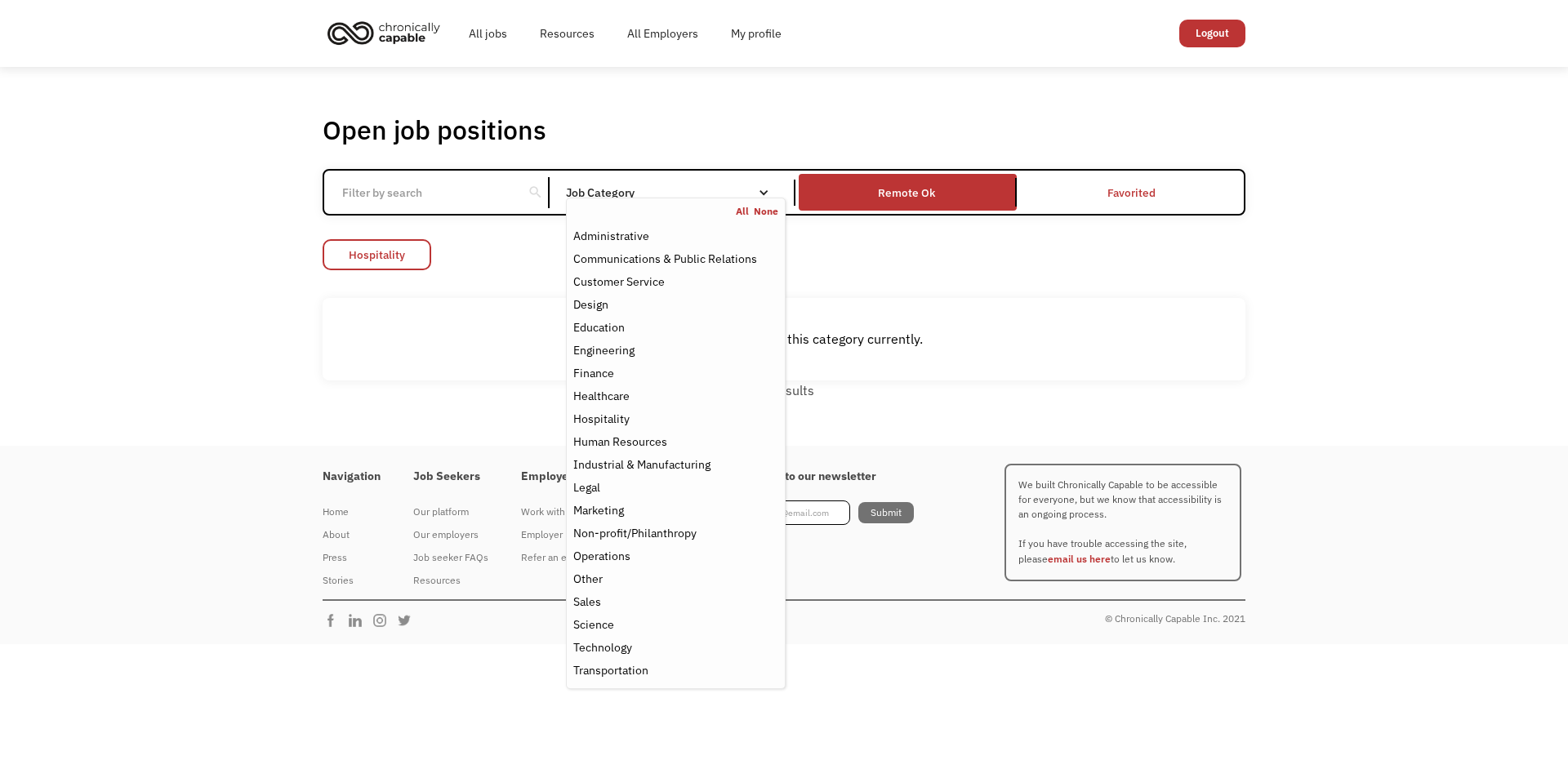
click at [410, 249] on link "Hospitality" at bounding box center [377, 255] width 109 height 31
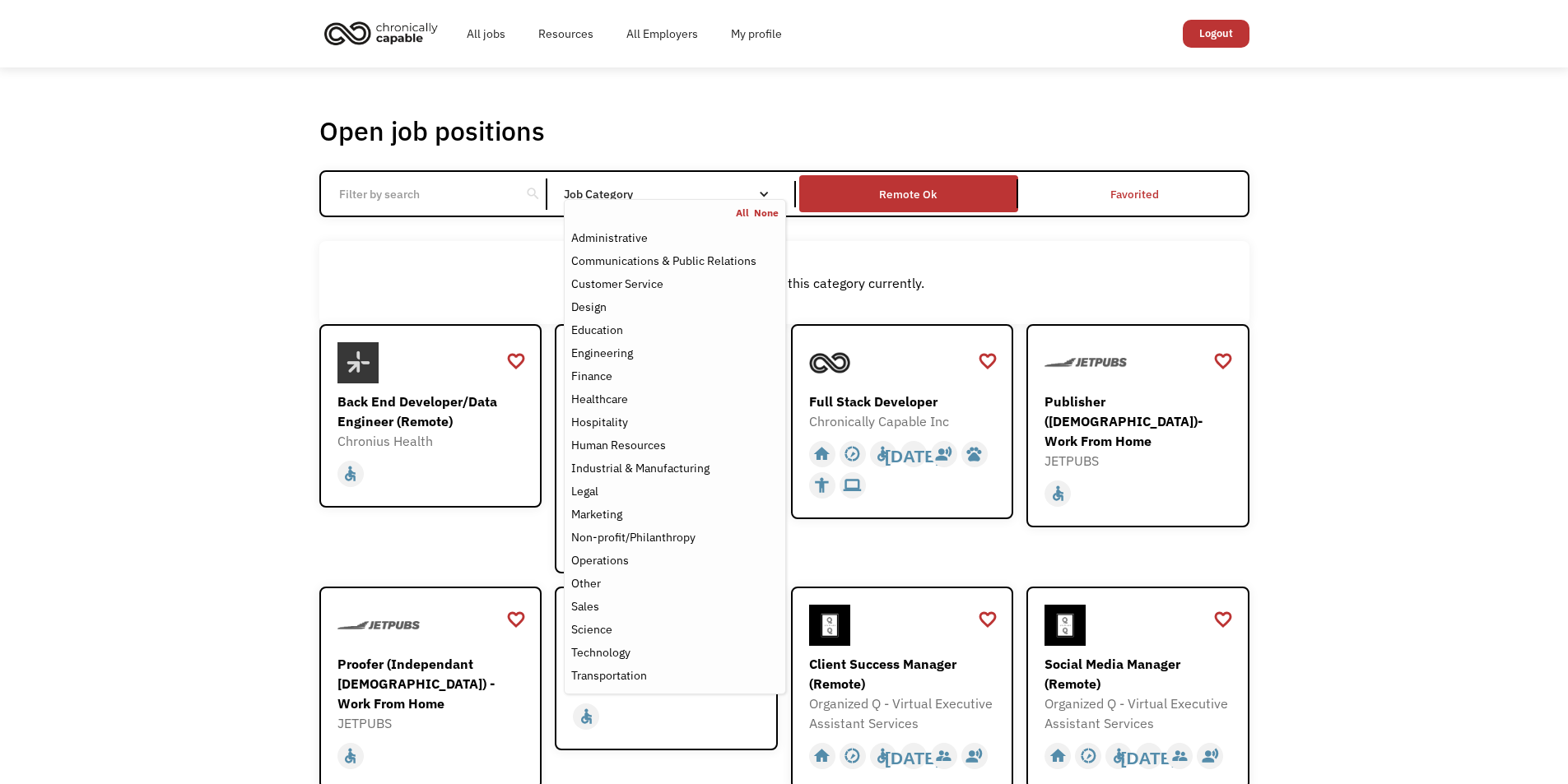
click at [661, 191] on div "Job Category" at bounding box center [675, 194] width 222 height 12
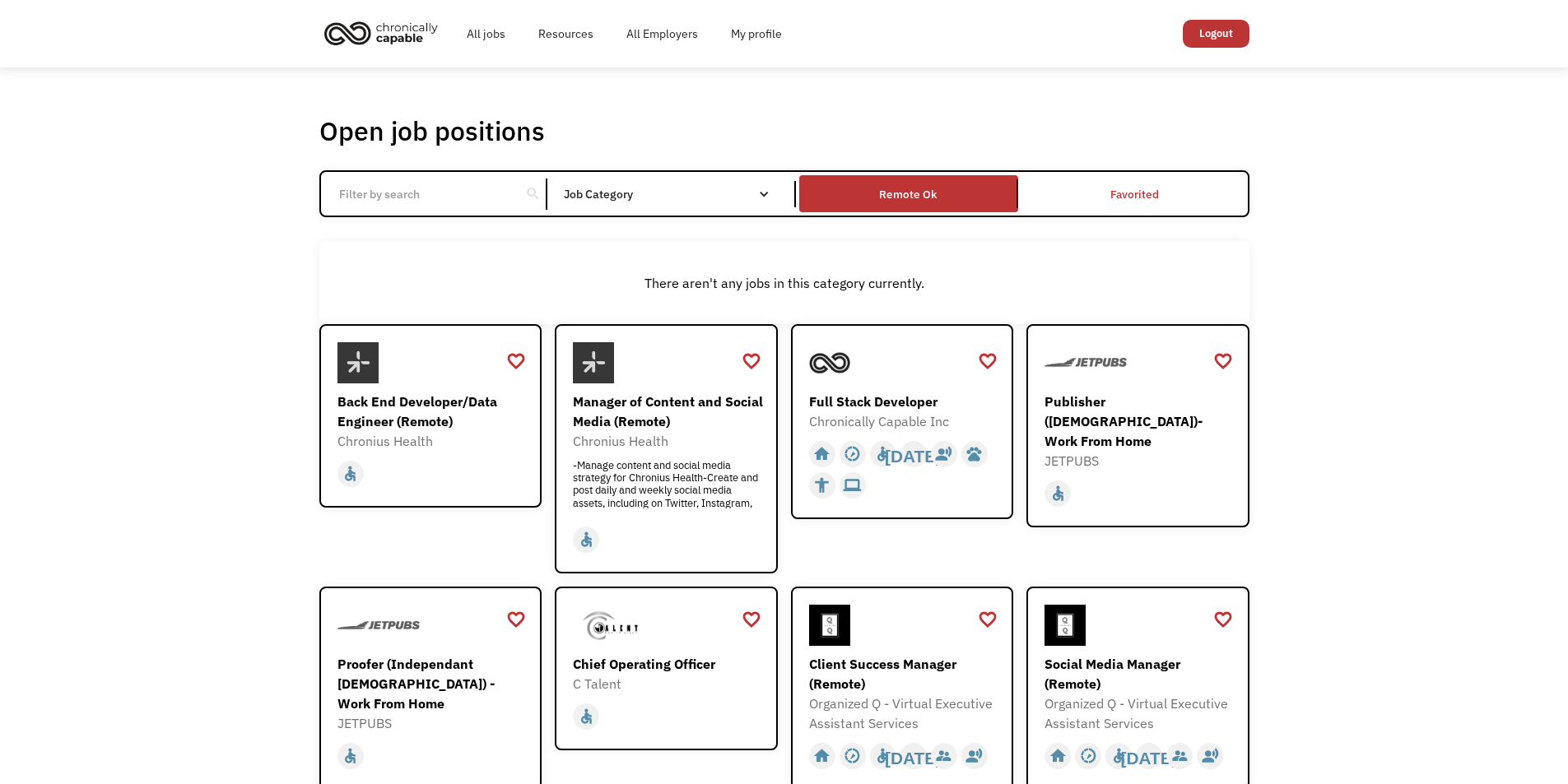
click at [661, 191] on div "Job Category" at bounding box center [675, 194] width 222 height 12
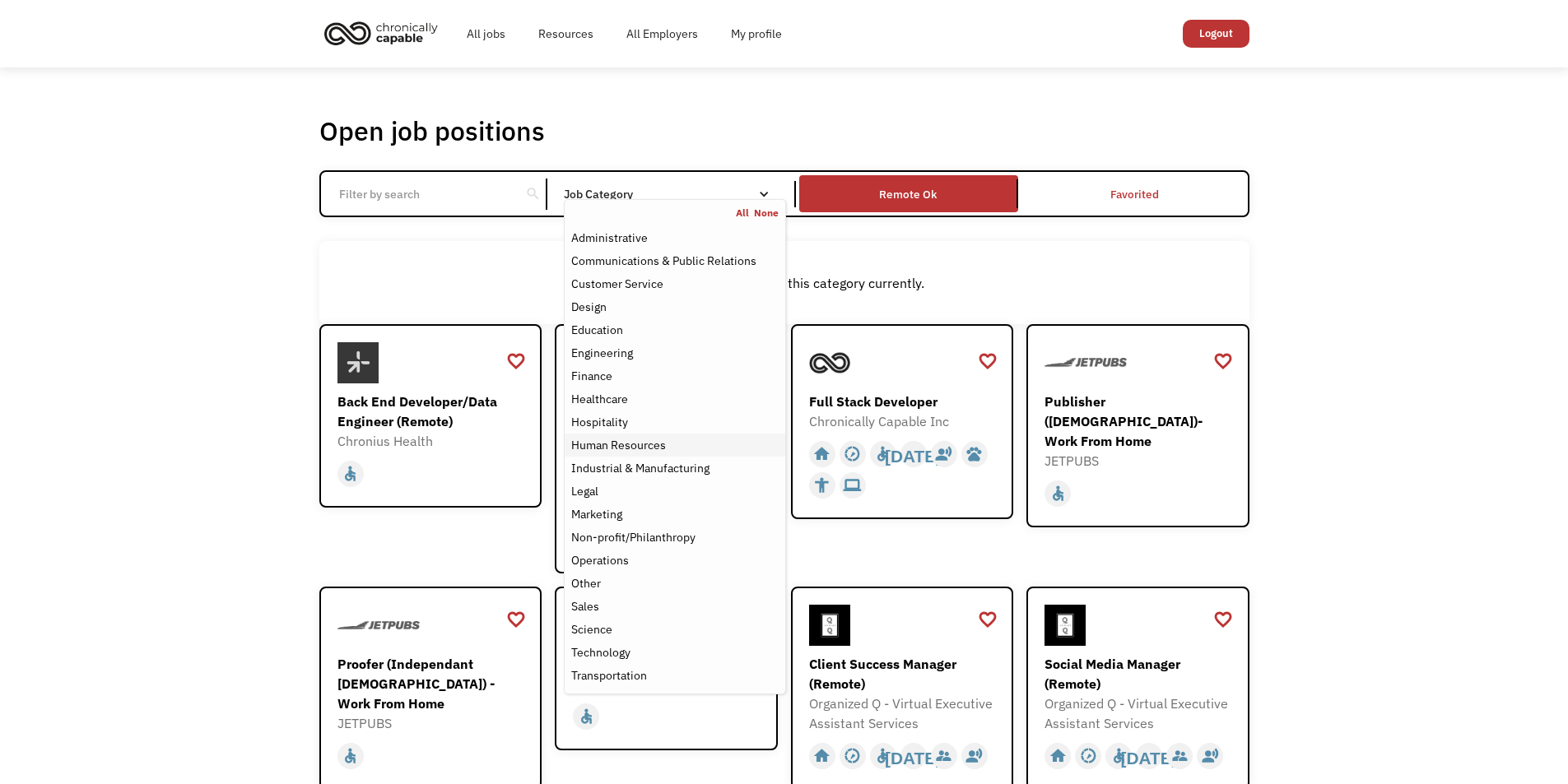
click at [642, 444] on div "Human Resources" at bounding box center [619, 445] width 94 height 20
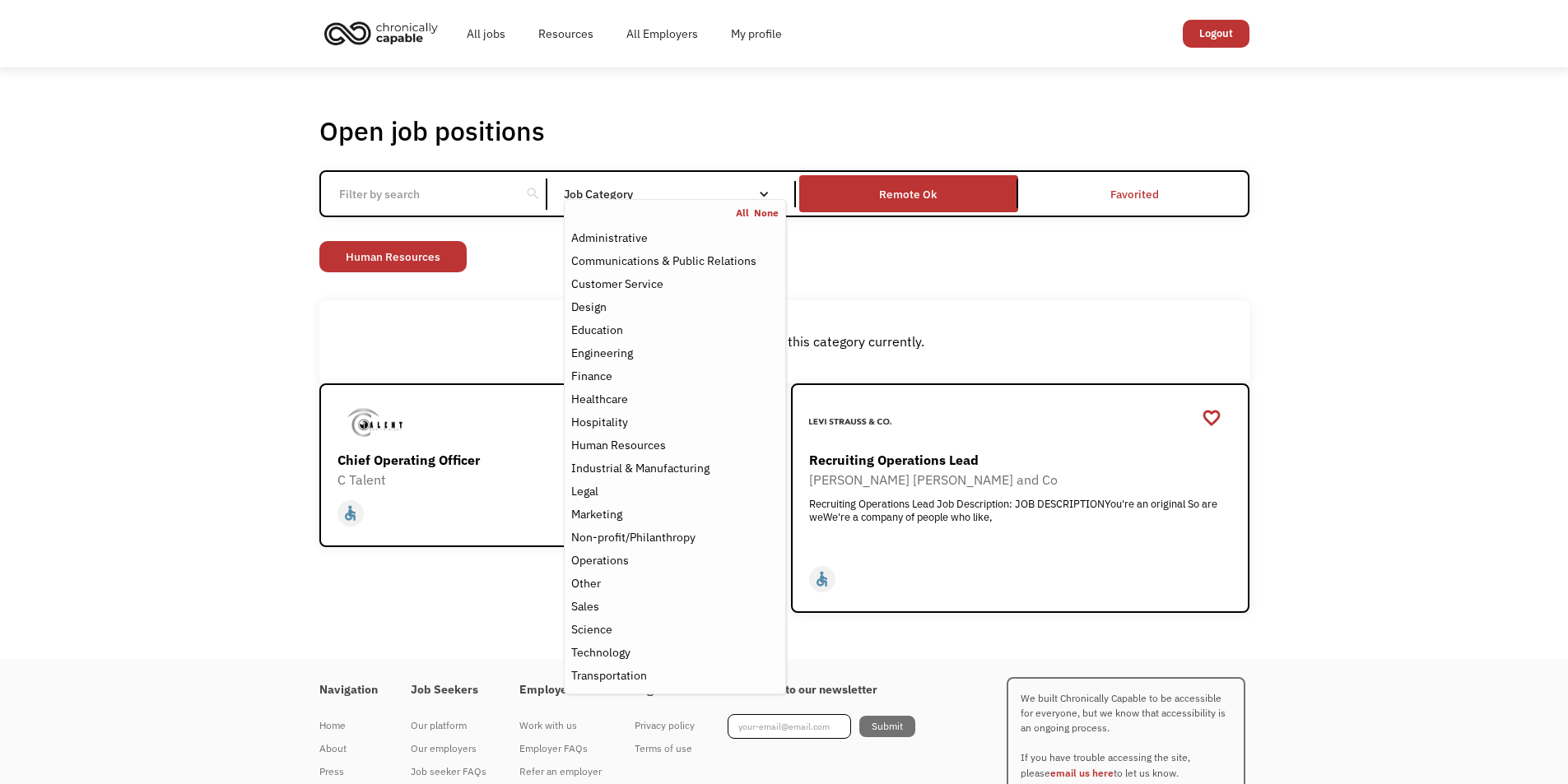
click at [301, 311] on div "Open job positions You have X liked items Search search Filter by category Admi…" at bounding box center [784, 363] width 1568 height 592
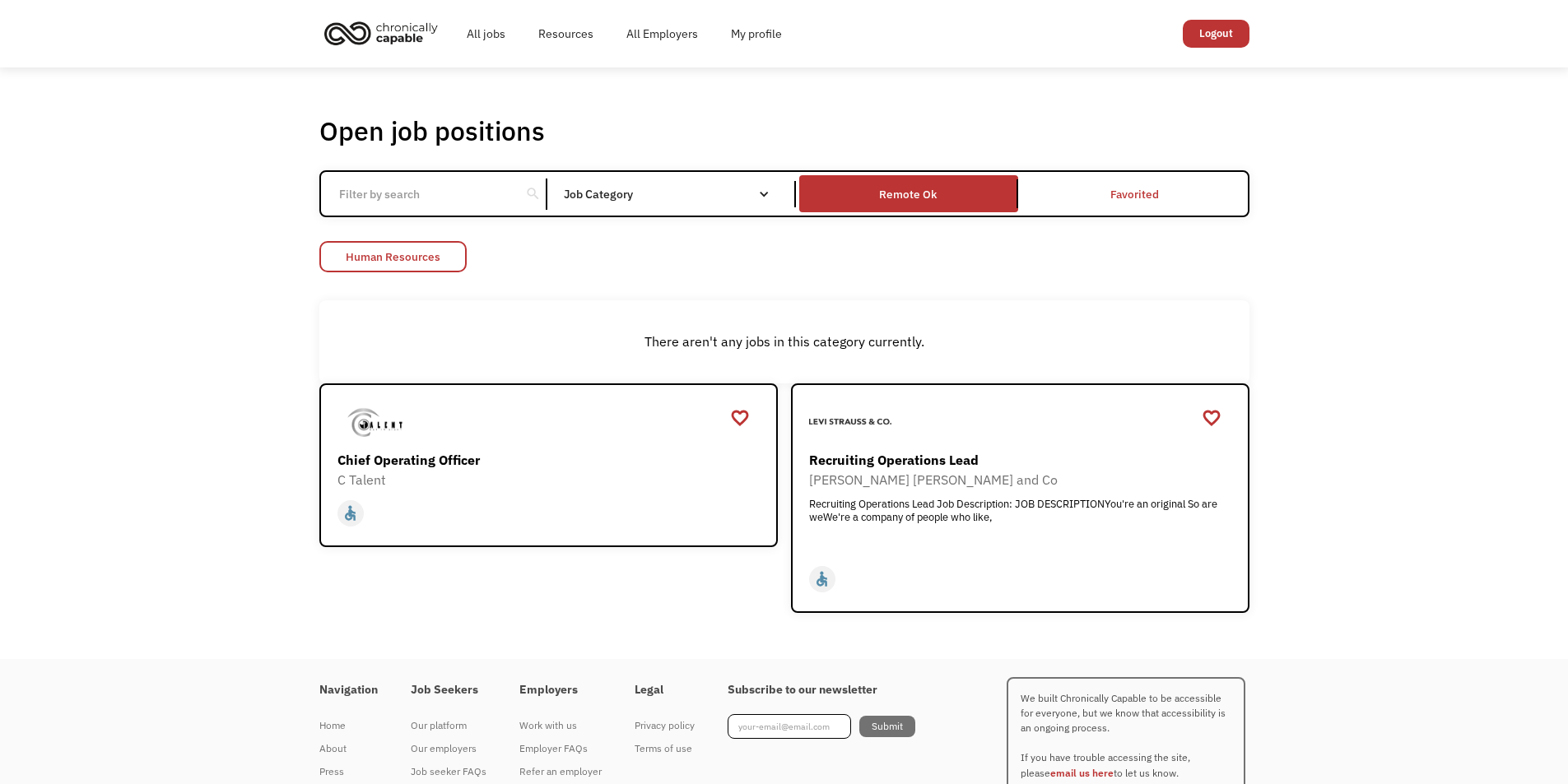
click at [436, 242] on link "Human Resources" at bounding box center [393, 257] width 147 height 31
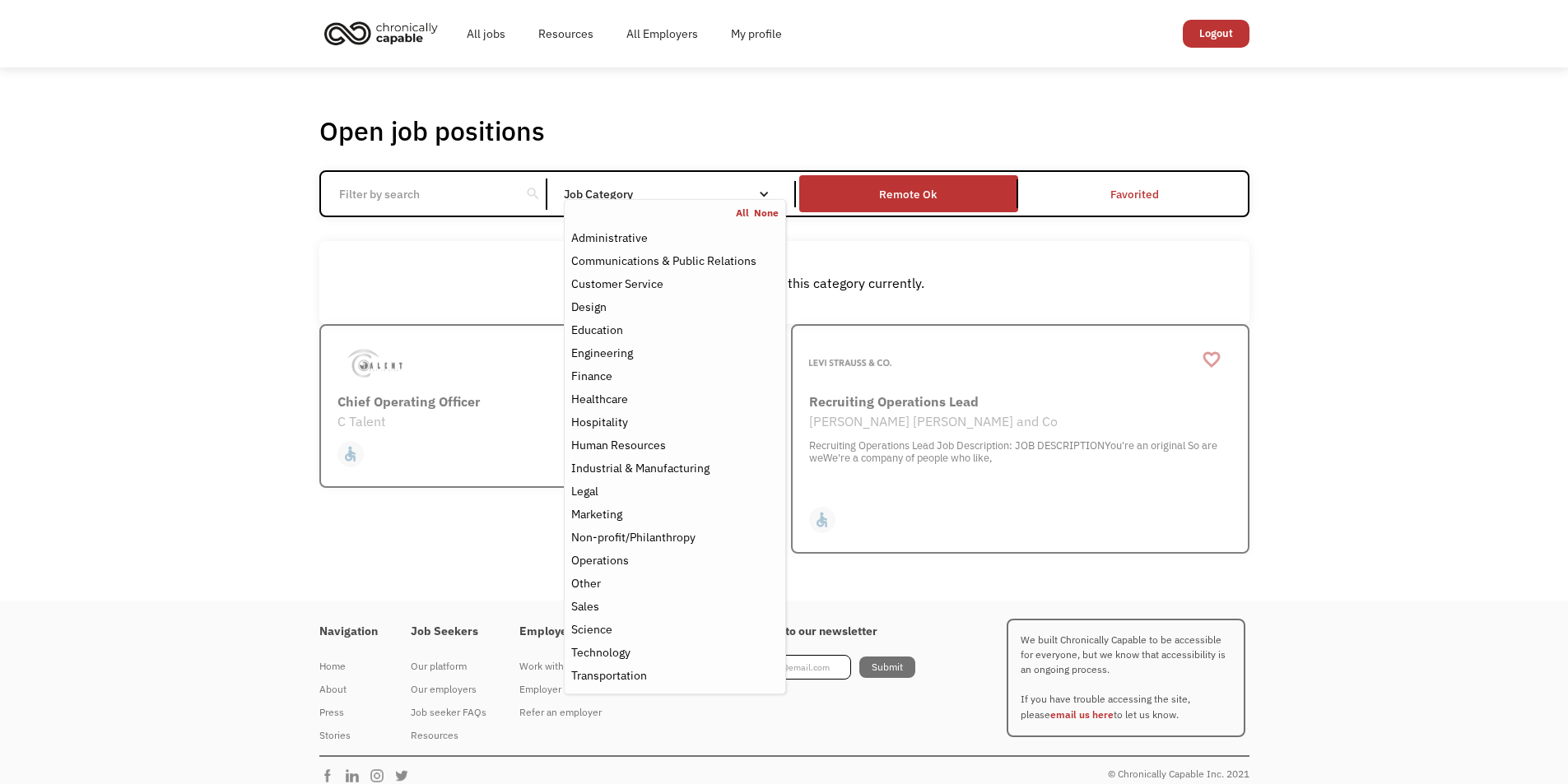
click at [622, 182] on div "Job Category" at bounding box center [675, 193] width 222 height 26
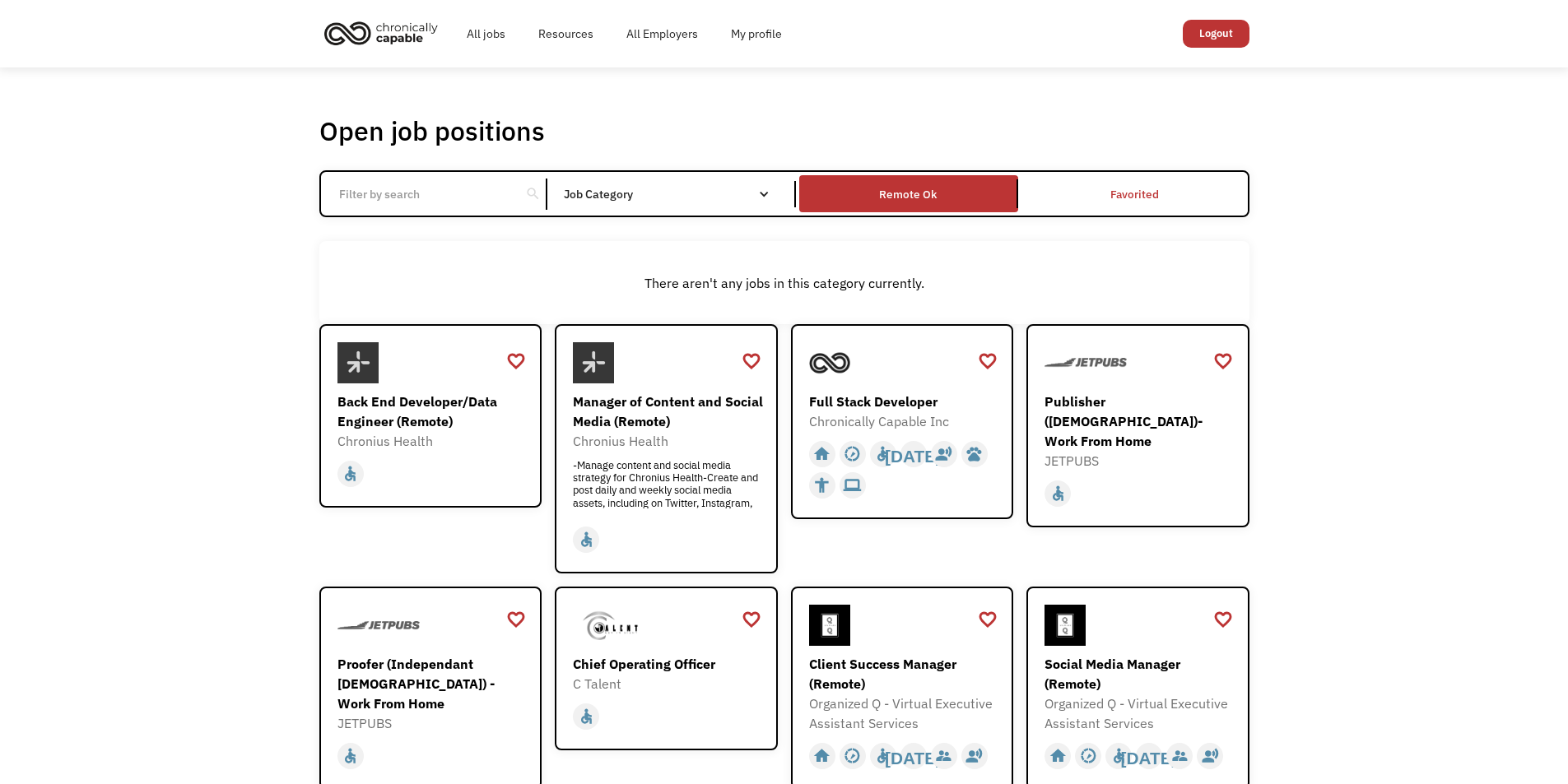
click at [622, 182] on div "Job Category" at bounding box center [675, 193] width 222 height 26
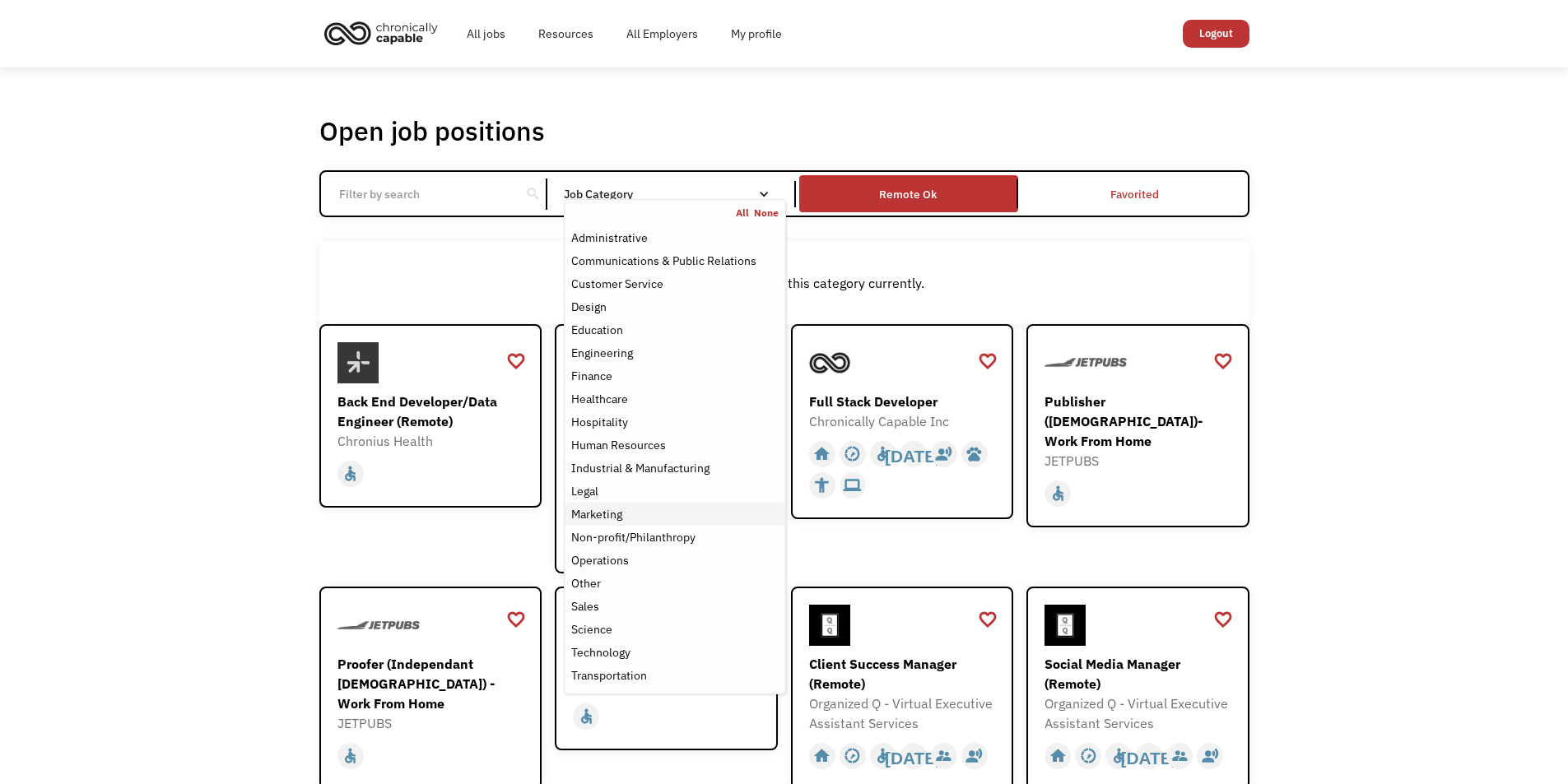
click at [634, 510] on div "Marketing" at bounding box center [675, 514] width 206 height 20
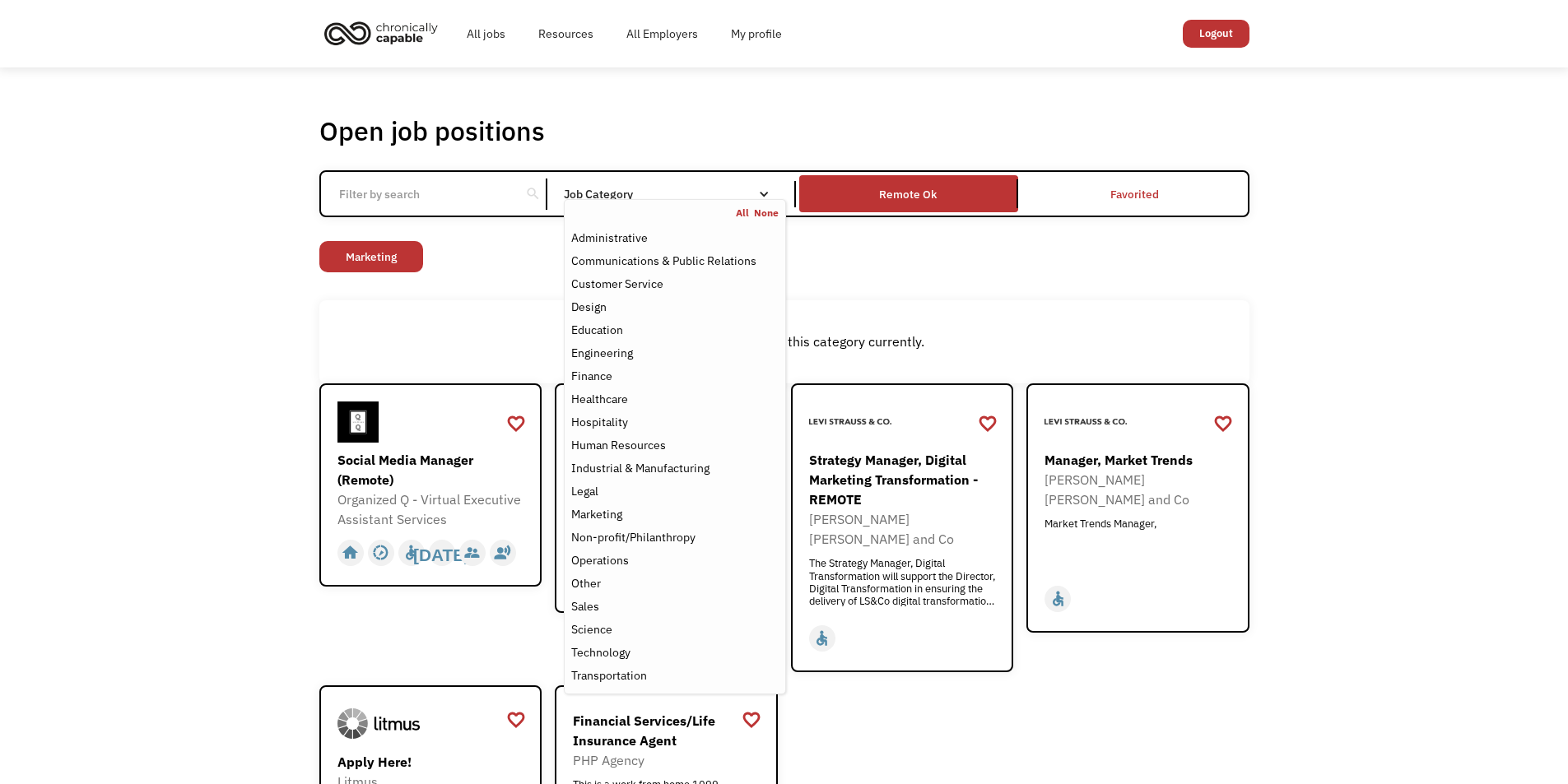
click at [318, 348] on div "Open job positions You have X liked items Search search Filter by category Admi…" at bounding box center [784, 514] width 963 height 815
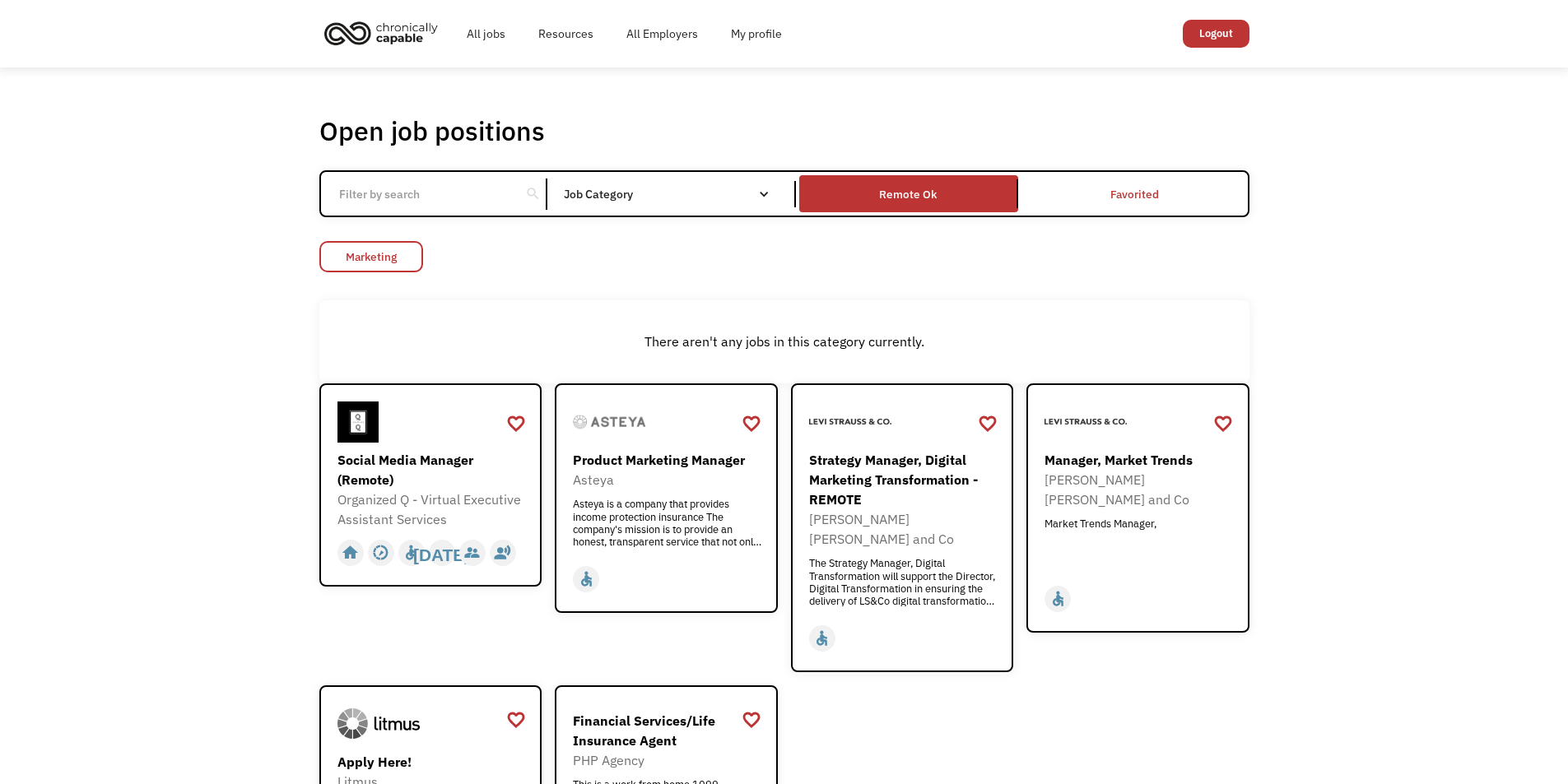
click at [383, 252] on link "Marketing" at bounding box center [371, 257] width 104 height 31
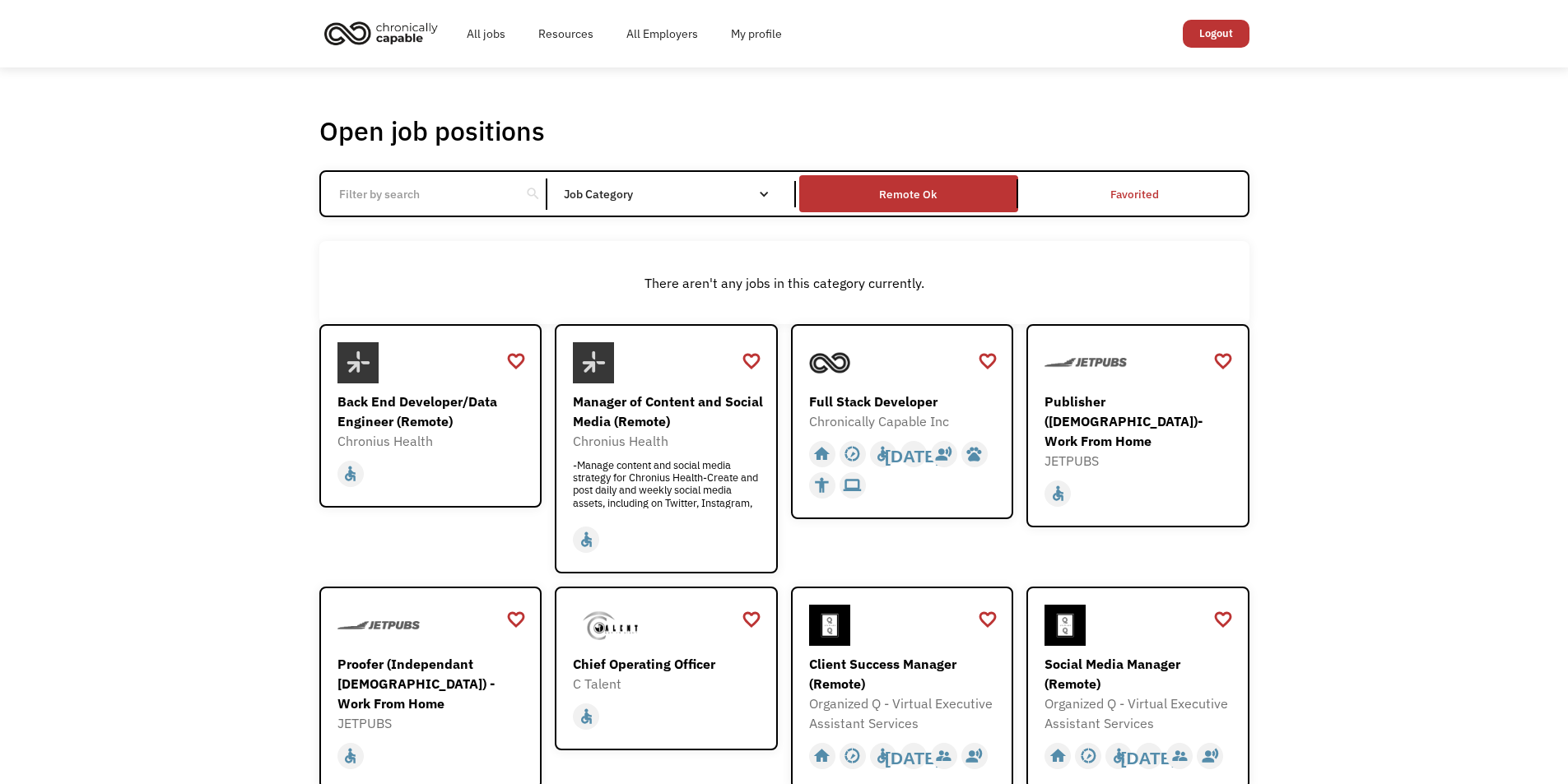
click at [613, 179] on div "search Filter by category Administration Communications & Public Relations Cust…" at bounding box center [784, 194] width 931 height 47
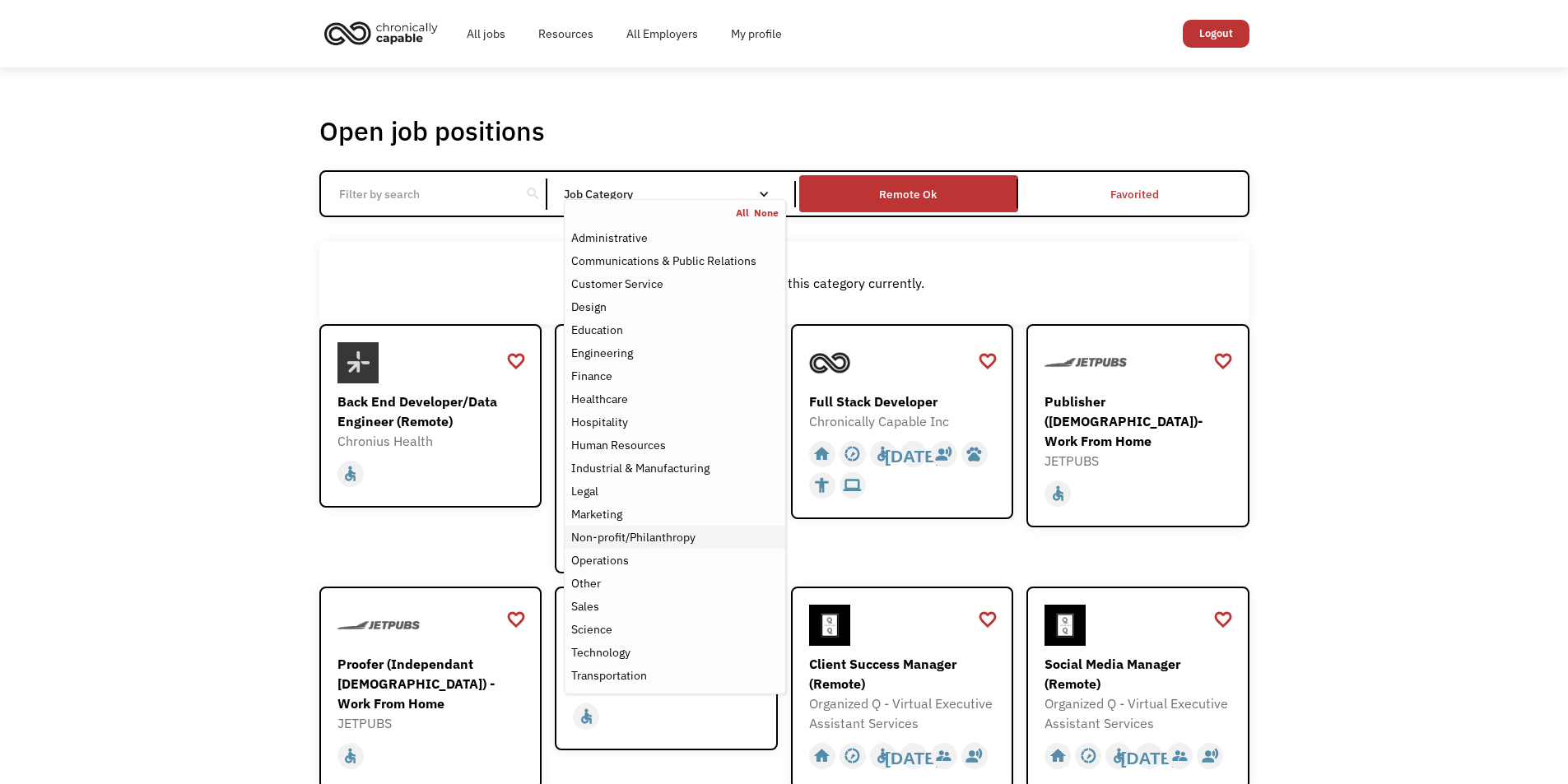
click at [656, 533] on div "Non-profit/Philanthropy" at bounding box center [633, 537] width 125 height 20
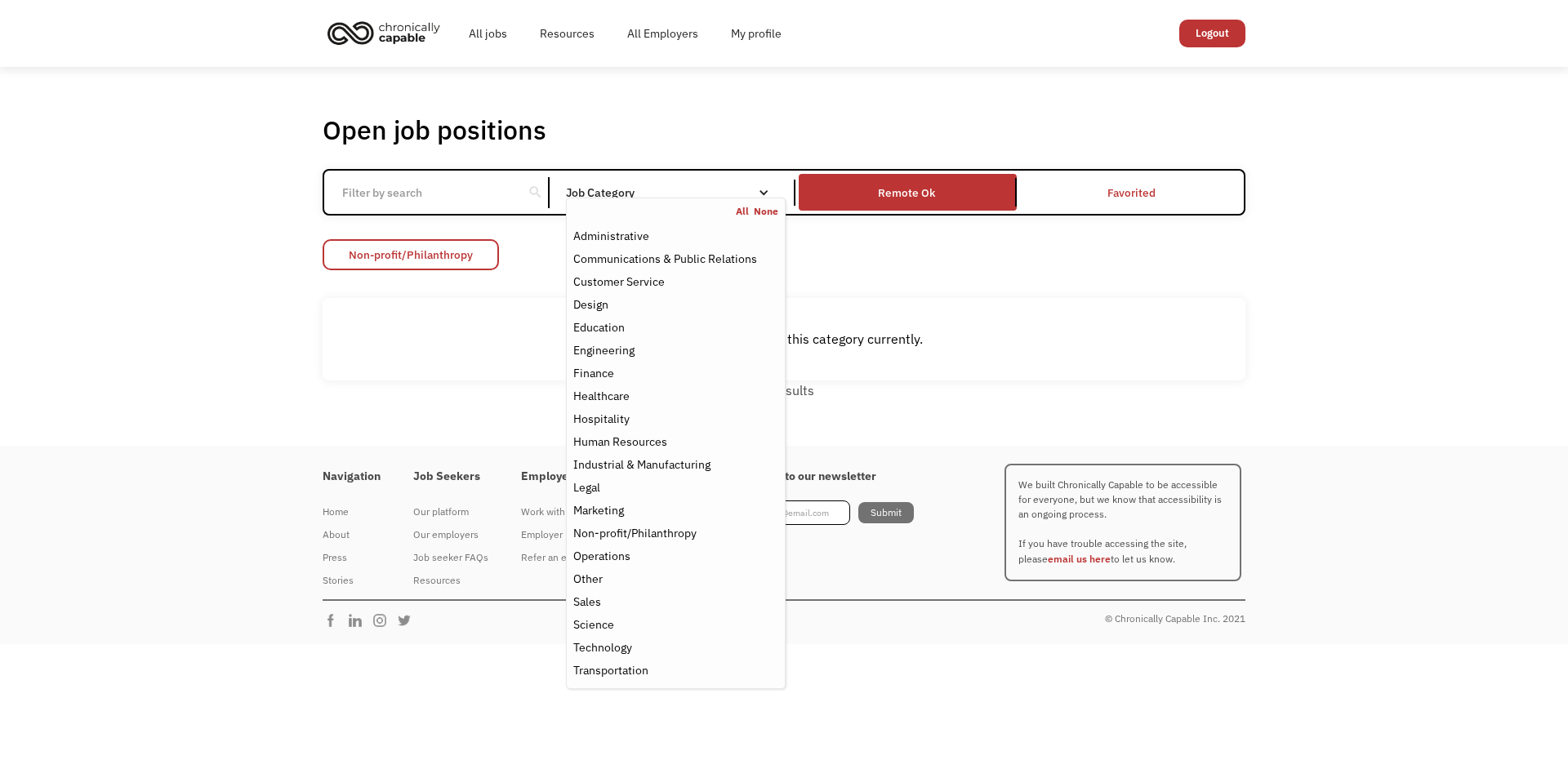
click at [397, 266] on link "Non-profit/Philanthropy" at bounding box center [410, 255] width 176 height 31
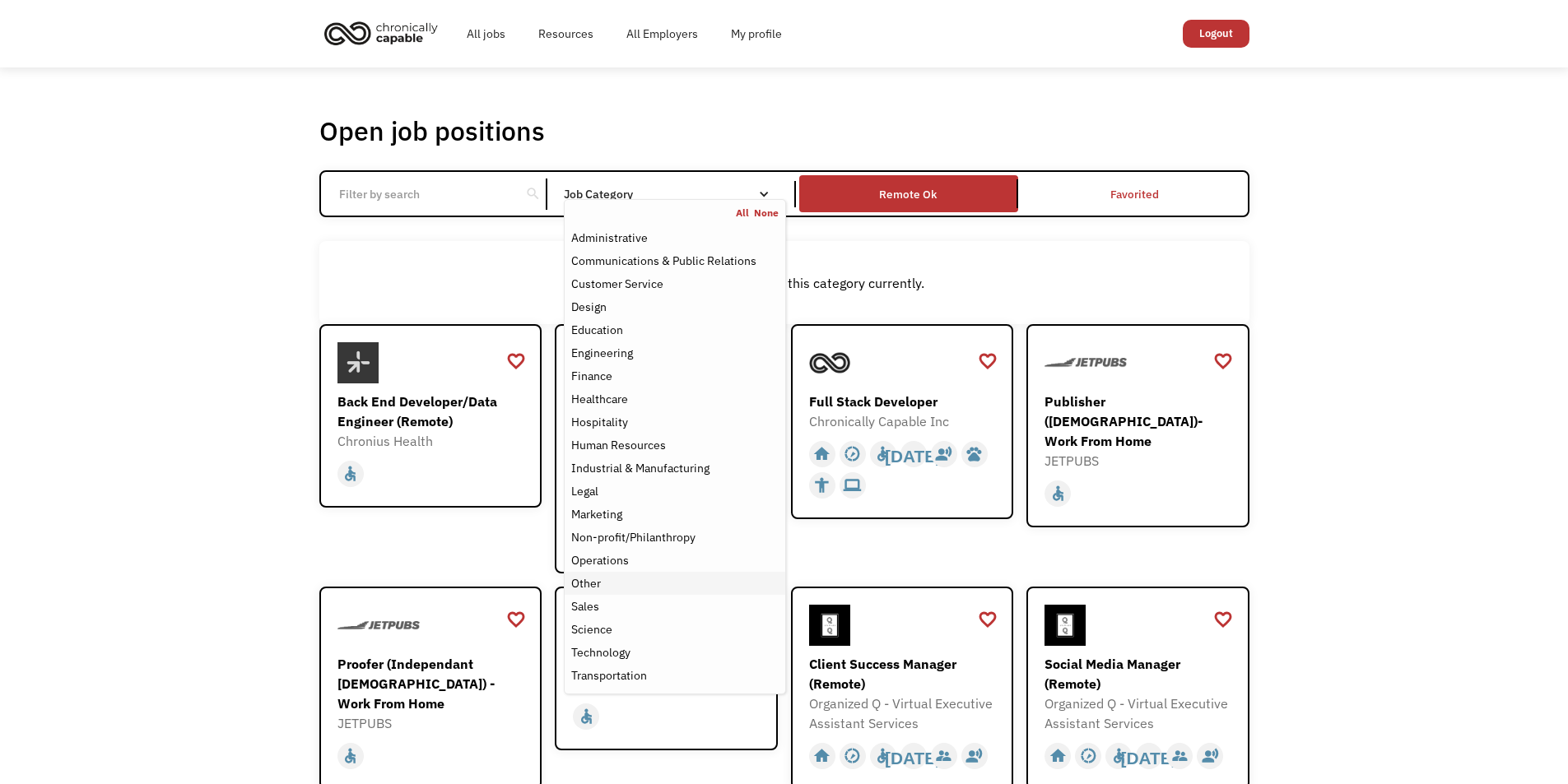
click at [626, 584] on div "Other" at bounding box center [675, 583] width 206 height 20
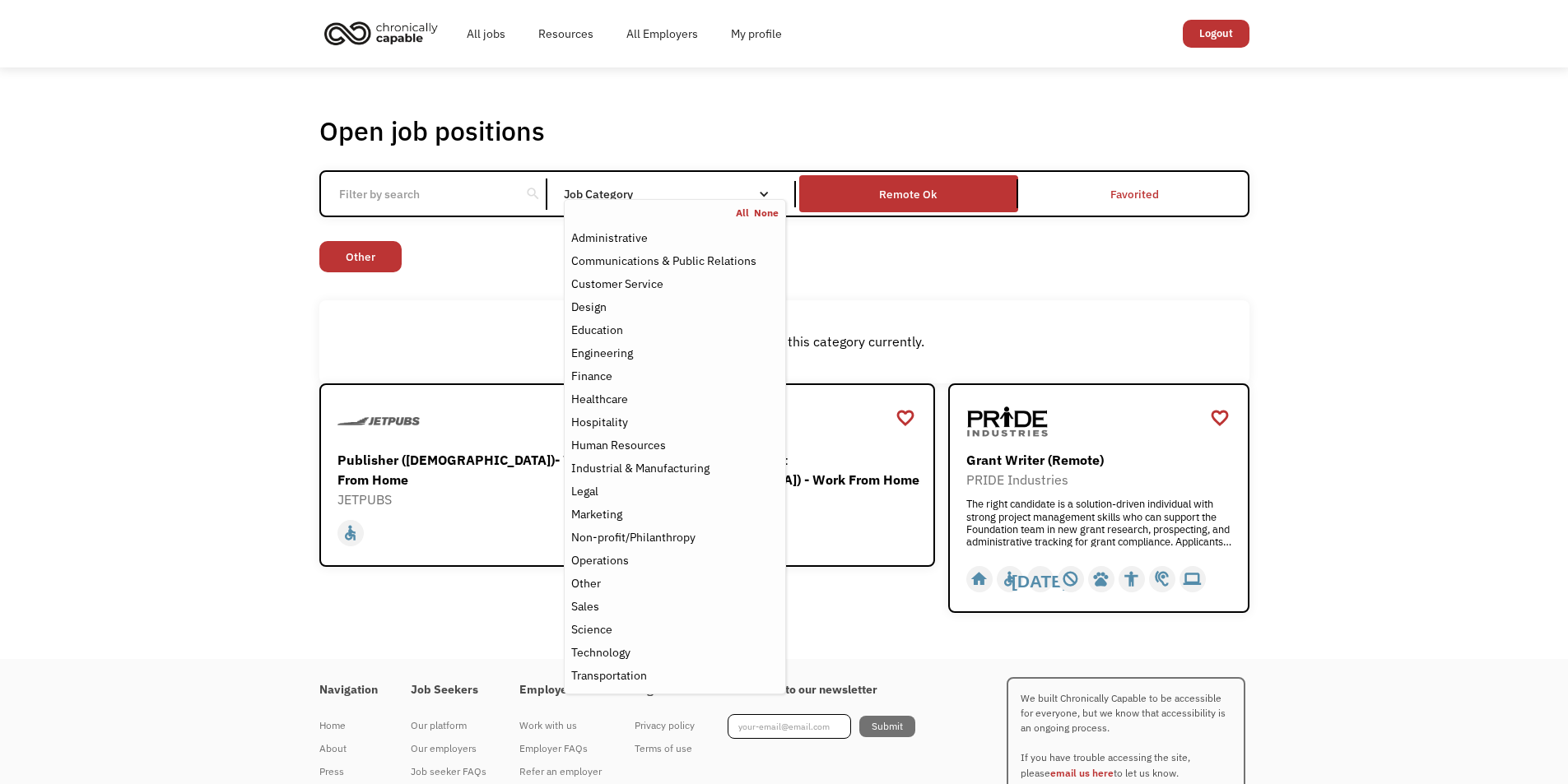
click at [263, 303] on div "Open job positions You have X liked items Search search Filter by category Admi…" at bounding box center [784, 363] width 1568 height 592
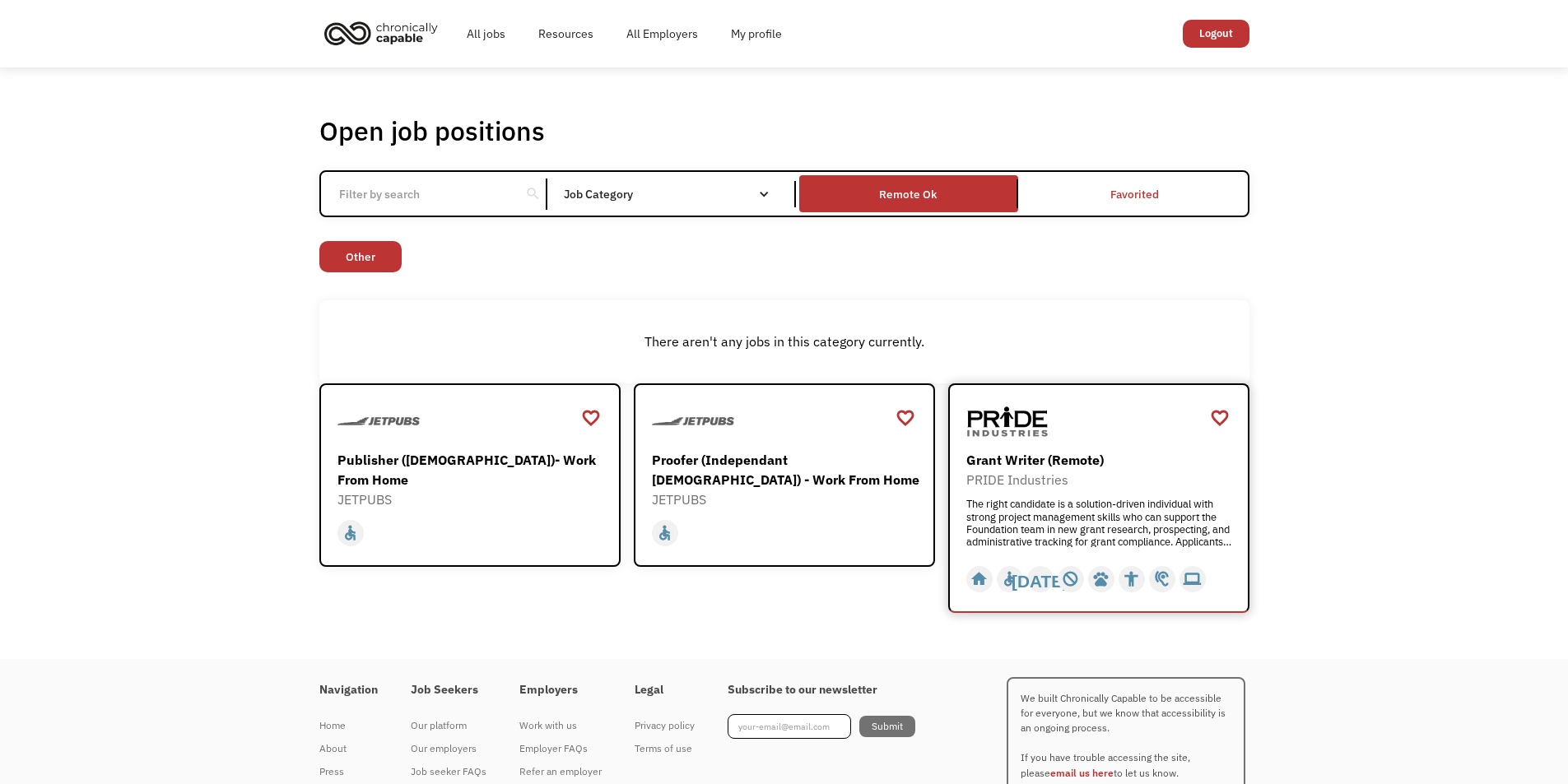
click at [1044, 497] on div "The right candidate is a solution-driven individual with strong project managem…" at bounding box center [1101, 522] width 269 height 49
click at [387, 263] on link "Other" at bounding box center [360, 257] width 82 height 31
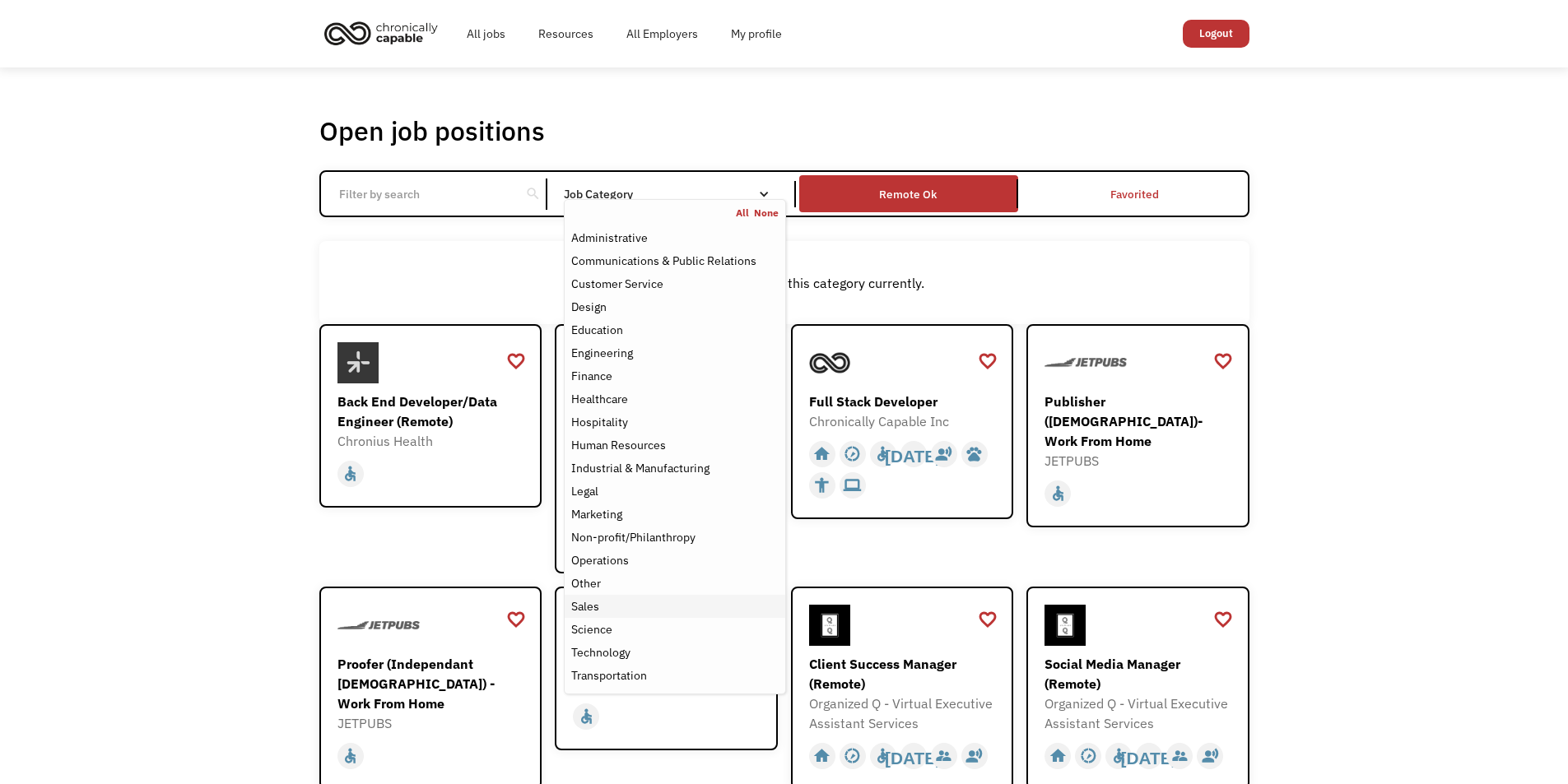
click at [624, 615] on div "Sales" at bounding box center [675, 606] width 206 height 20
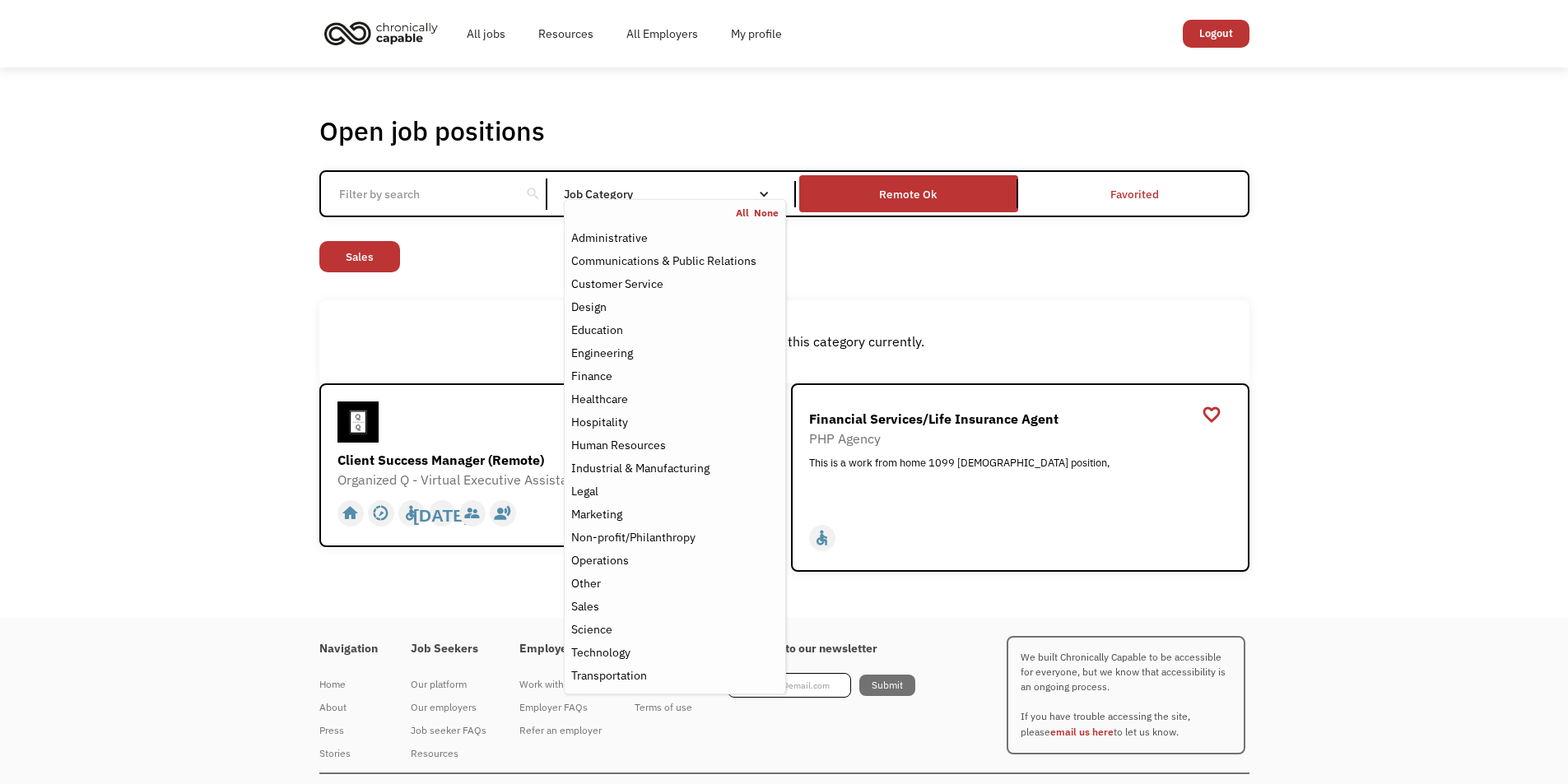
click at [180, 416] on div "Open job positions You have X liked items Search search Filter by category Admi…" at bounding box center [784, 342] width 1568 height 550
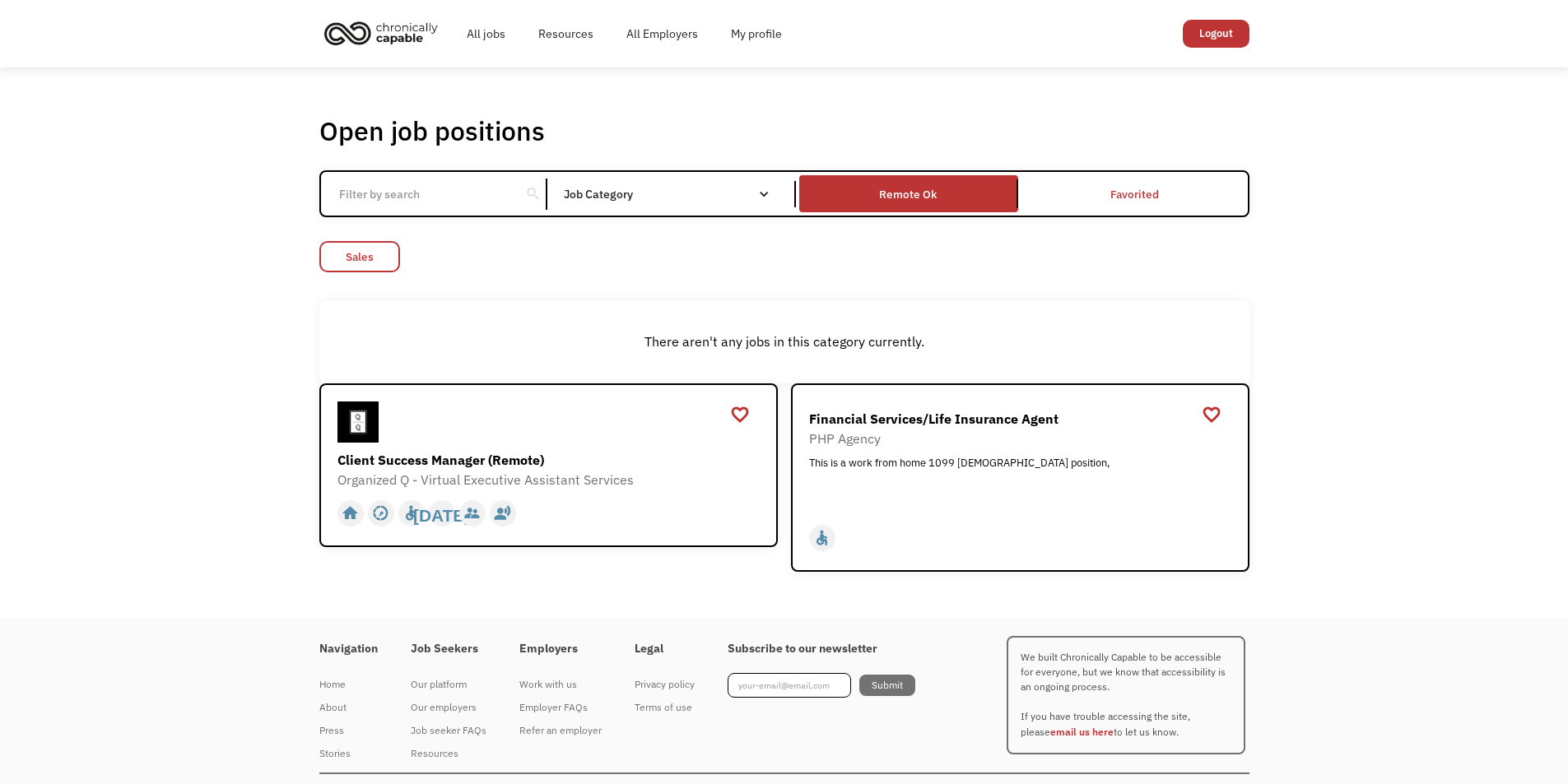
click at [377, 245] on link "Sales" at bounding box center [359, 257] width 81 height 31
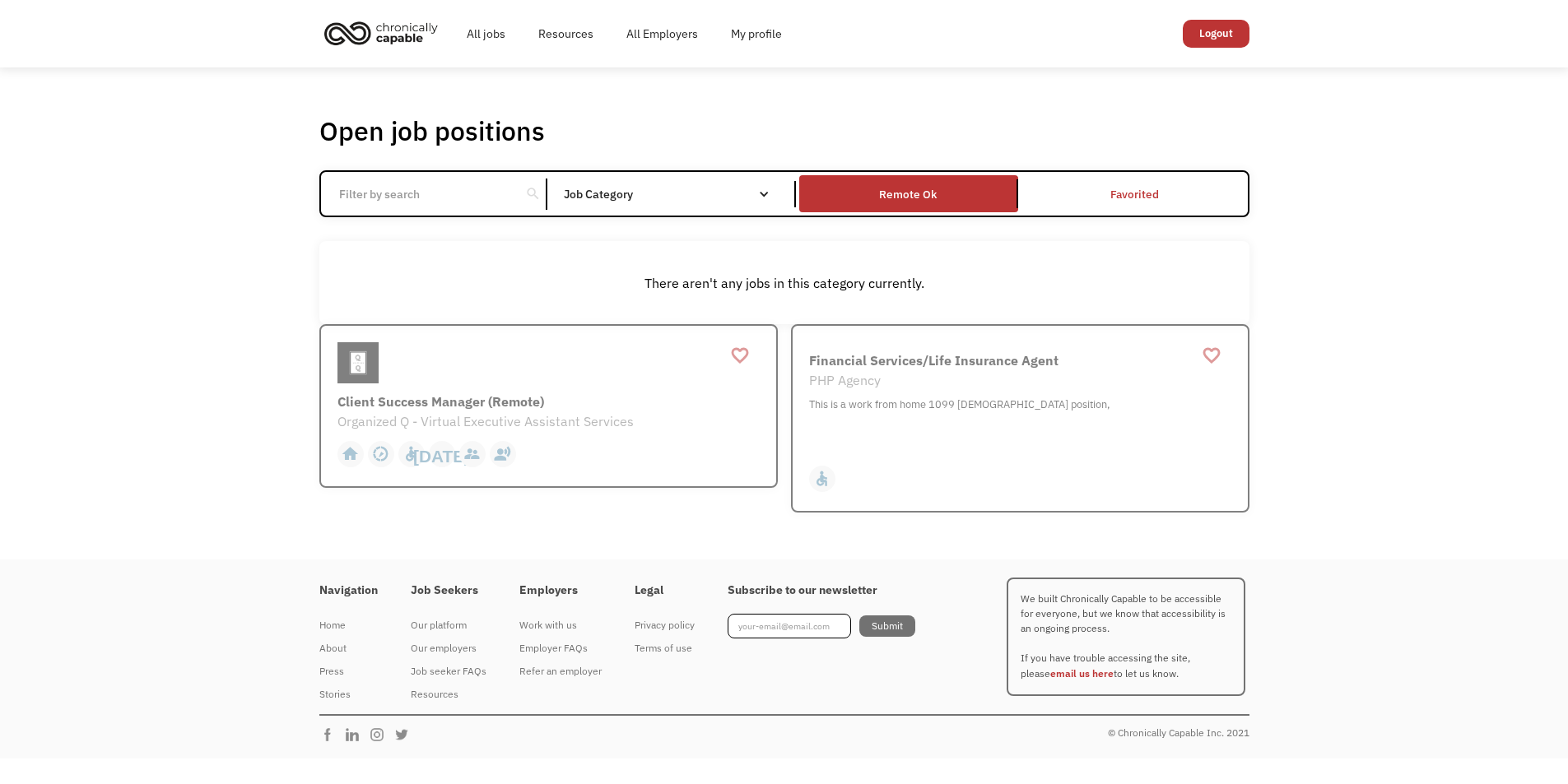
click at [646, 194] on div "Job Category" at bounding box center [675, 194] width 222 height 12
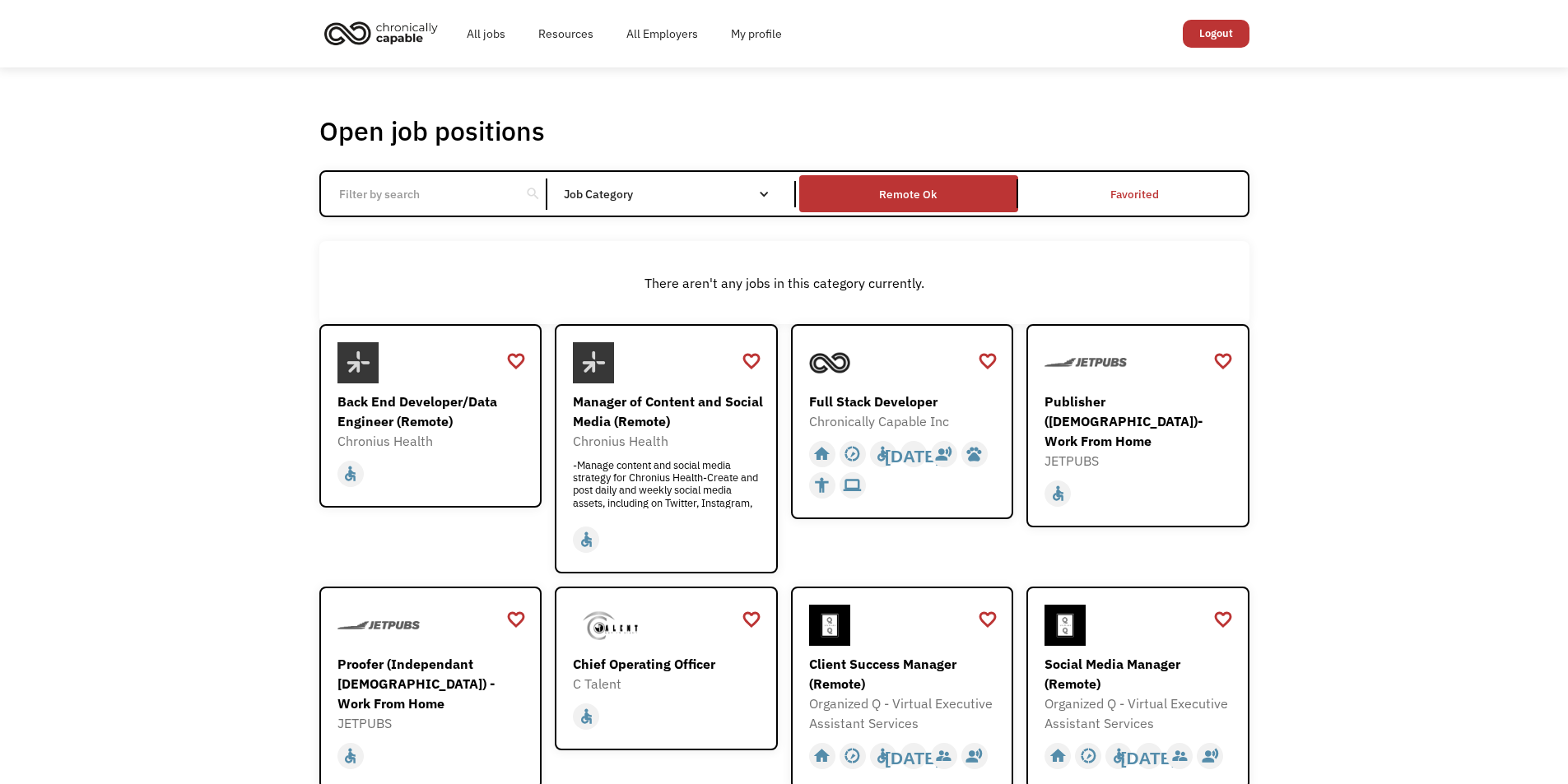
click at [646, 194] on div "Job Category" at bounding box center [675, 194] width 222 height 12
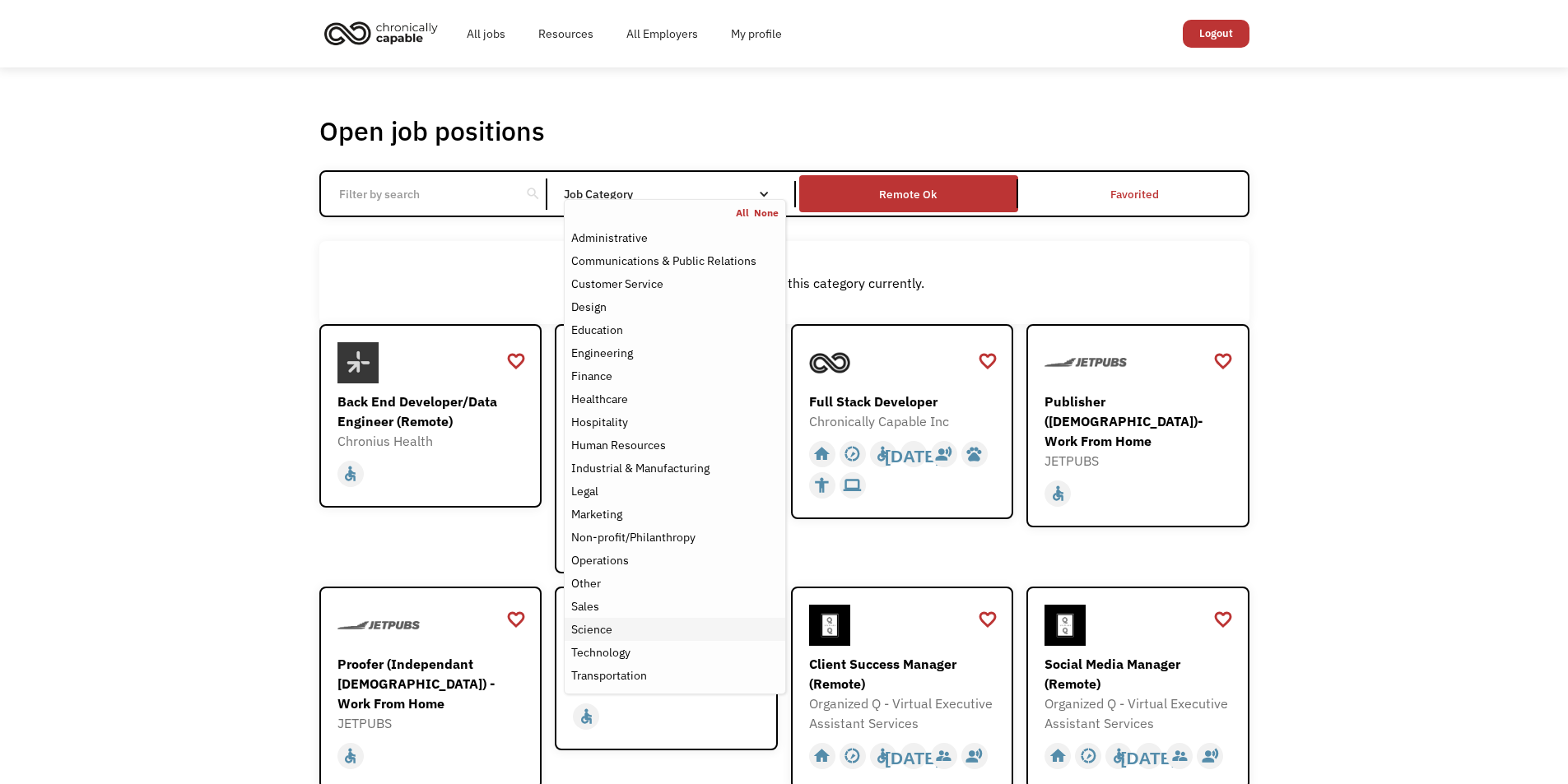
click at [615, 628] on div "Science" at bounding box center [675, 629] width 206 height 20
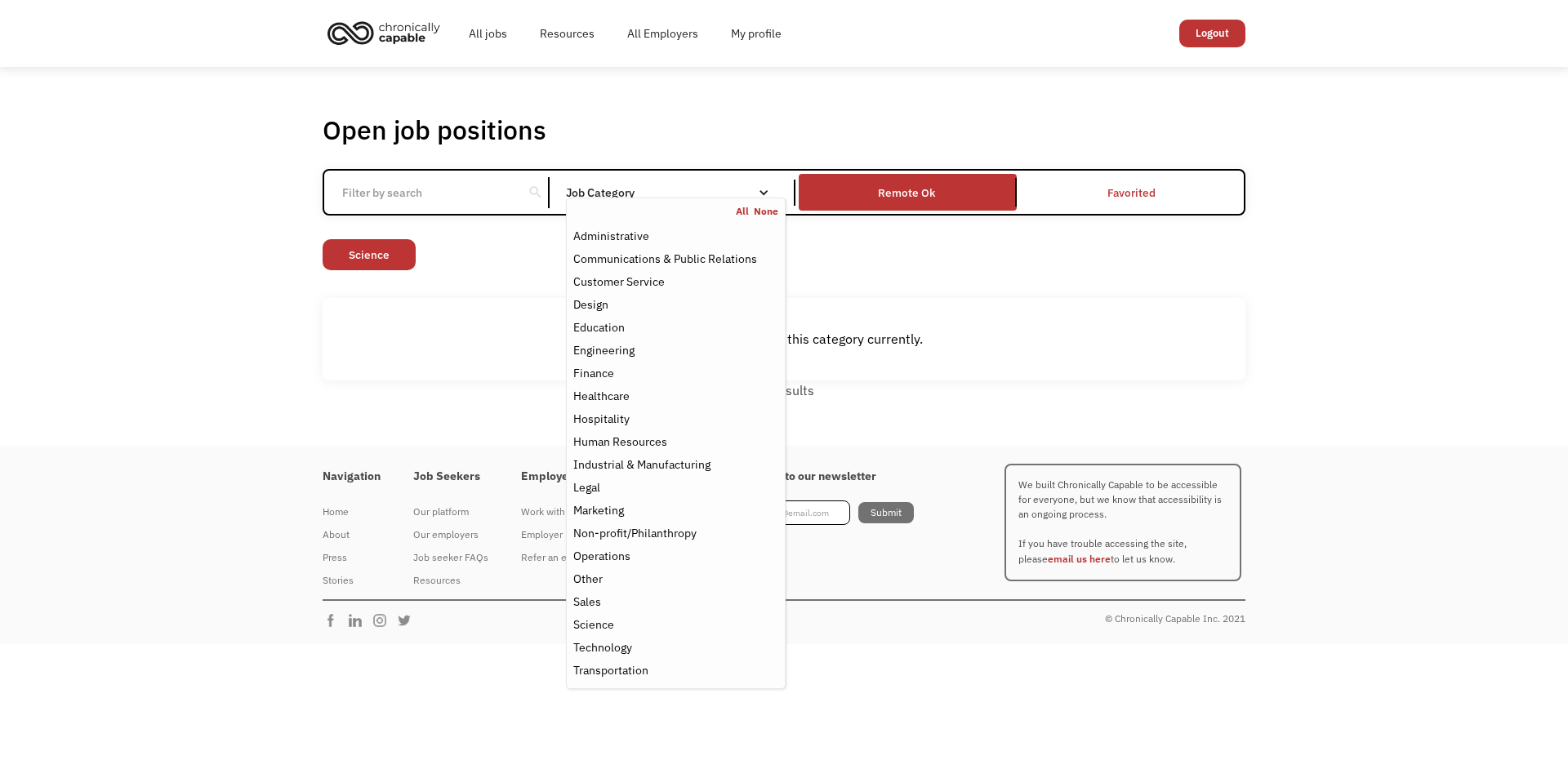
click at [367, 219] on div "Open job positions You have X liked items Search search Filter by category Admi…" at bounding box center [784, 257] width 923 height 286
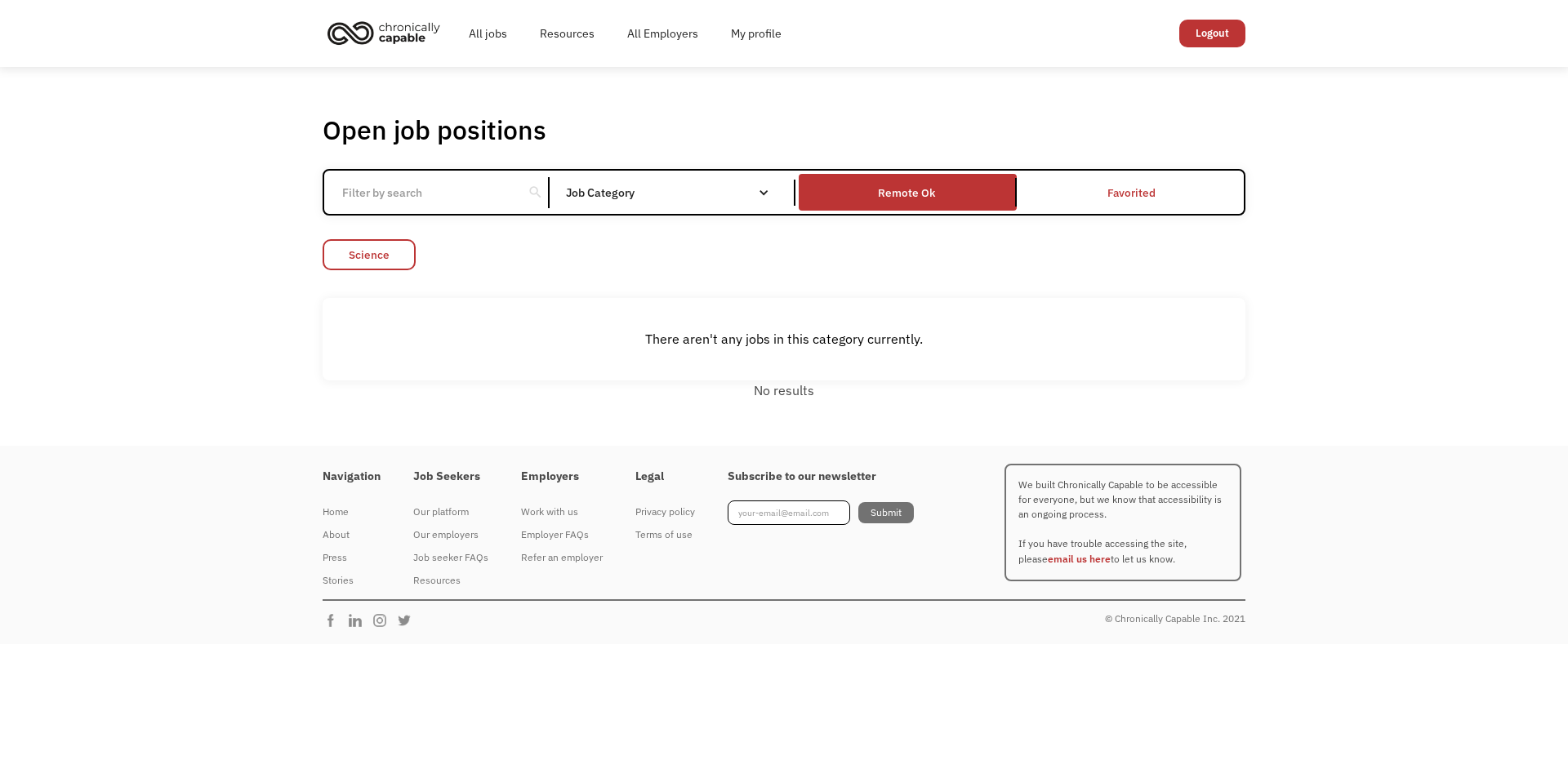
click at [365, 260] on link "Science" at bounding box center [369, 255] width 93 height 31
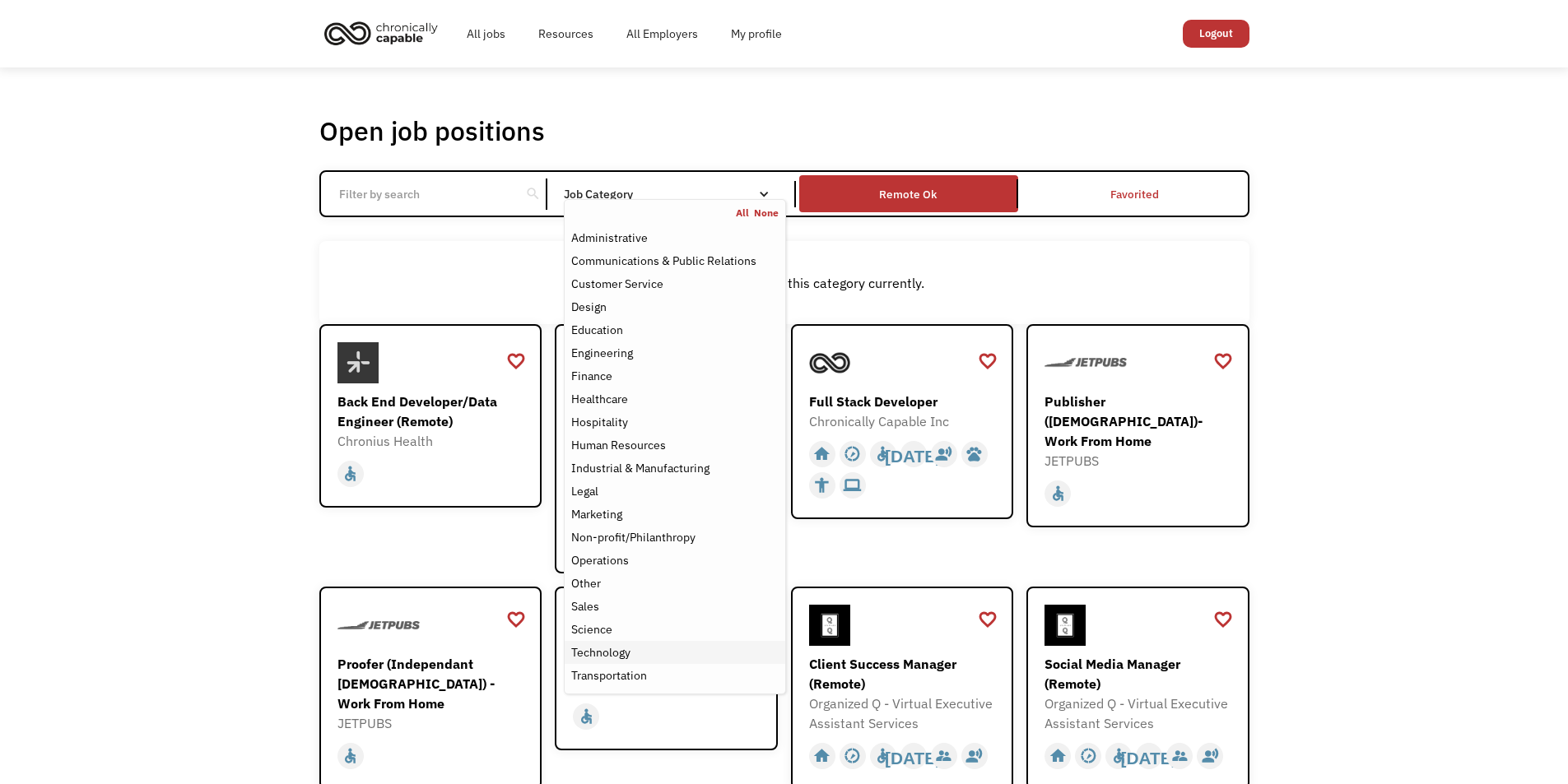
click at [616, 648] on div "Technology" at bounding box center [601, 653] width 59 height 20
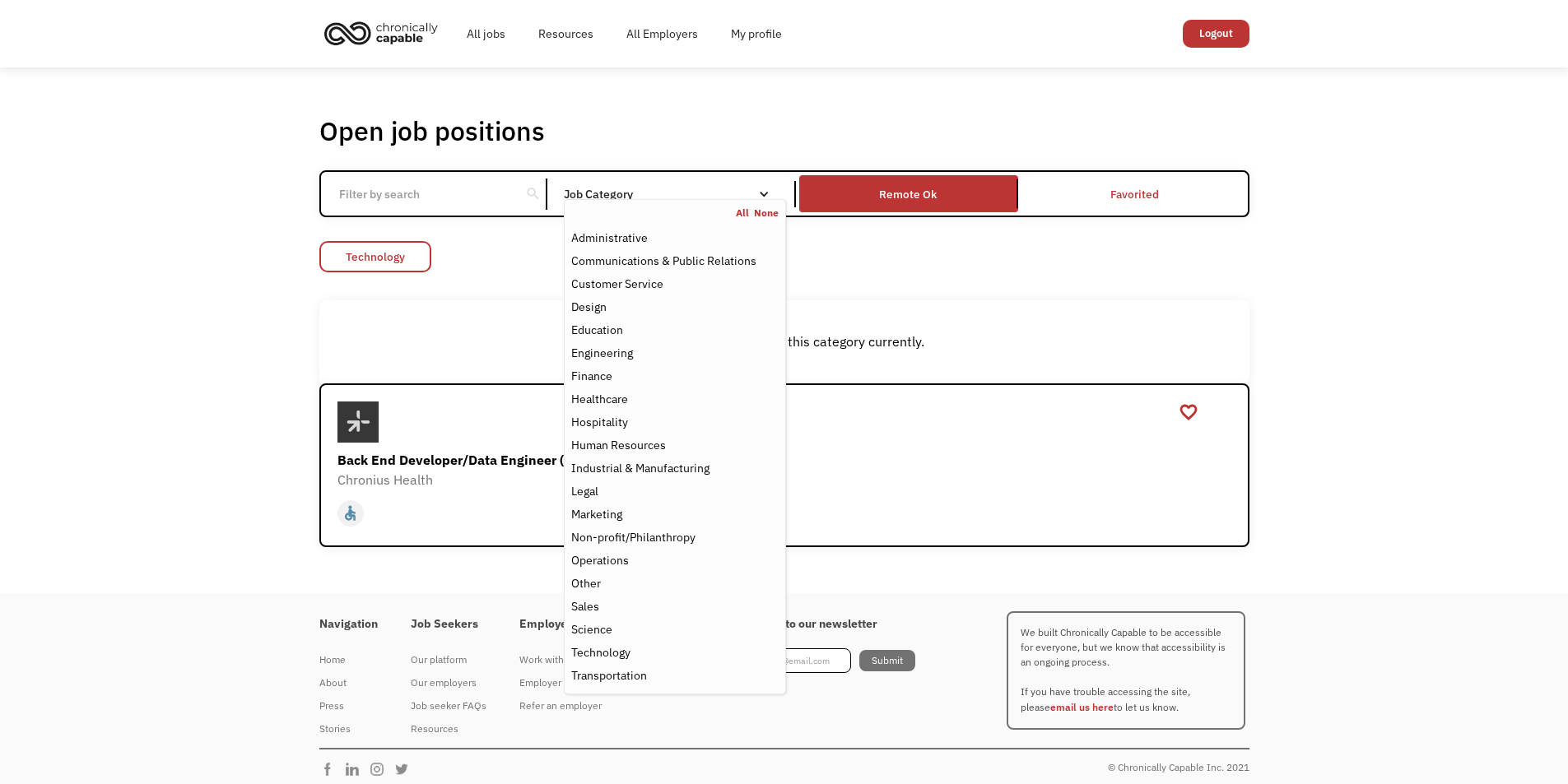
click at [363, 261] on link "Technology" at bounding box center [375, 257] width 112 height 31
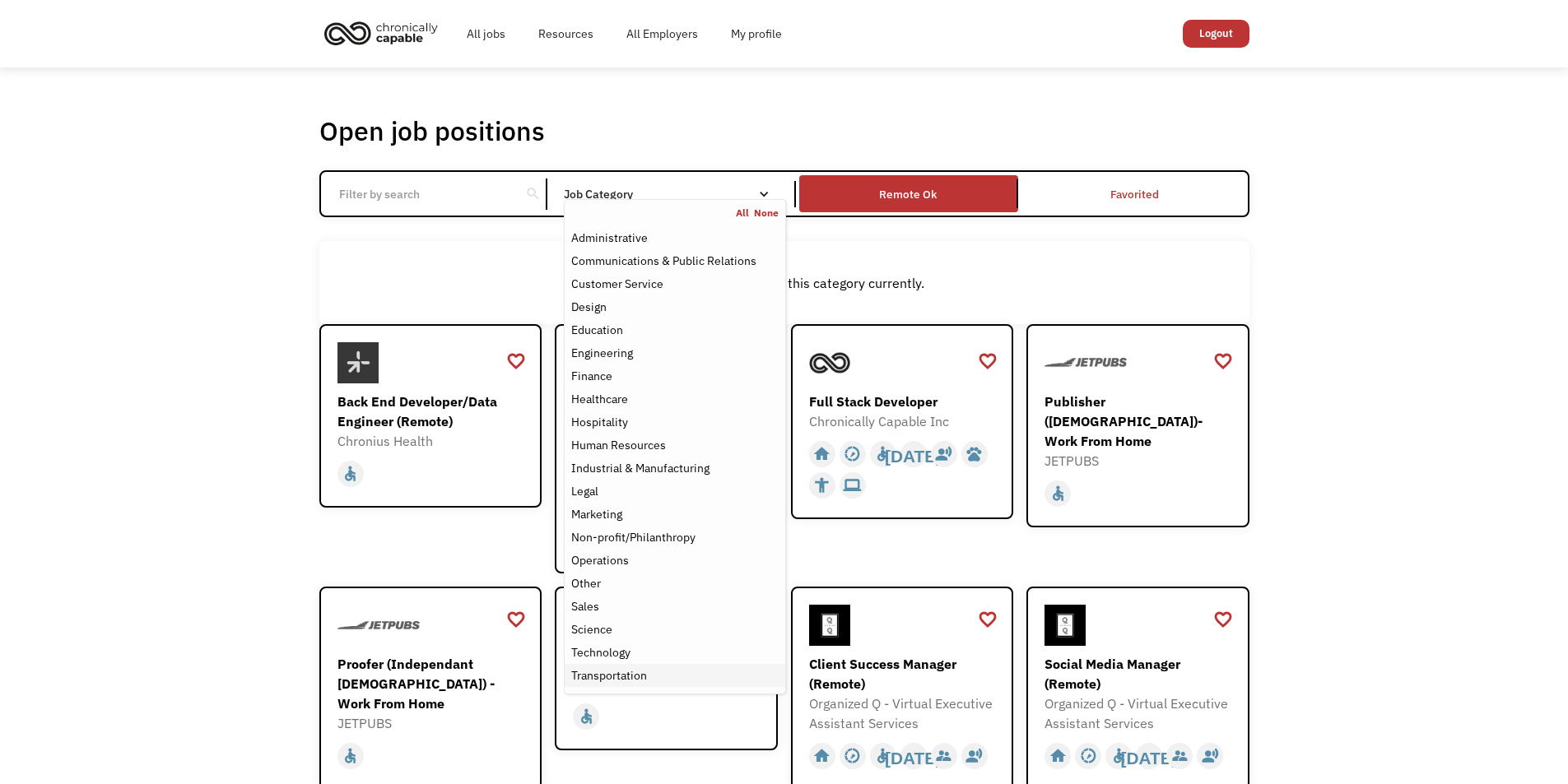
click at [608, 674] on div "Transportation" at bounding box center [609, 675] width 76 height 20
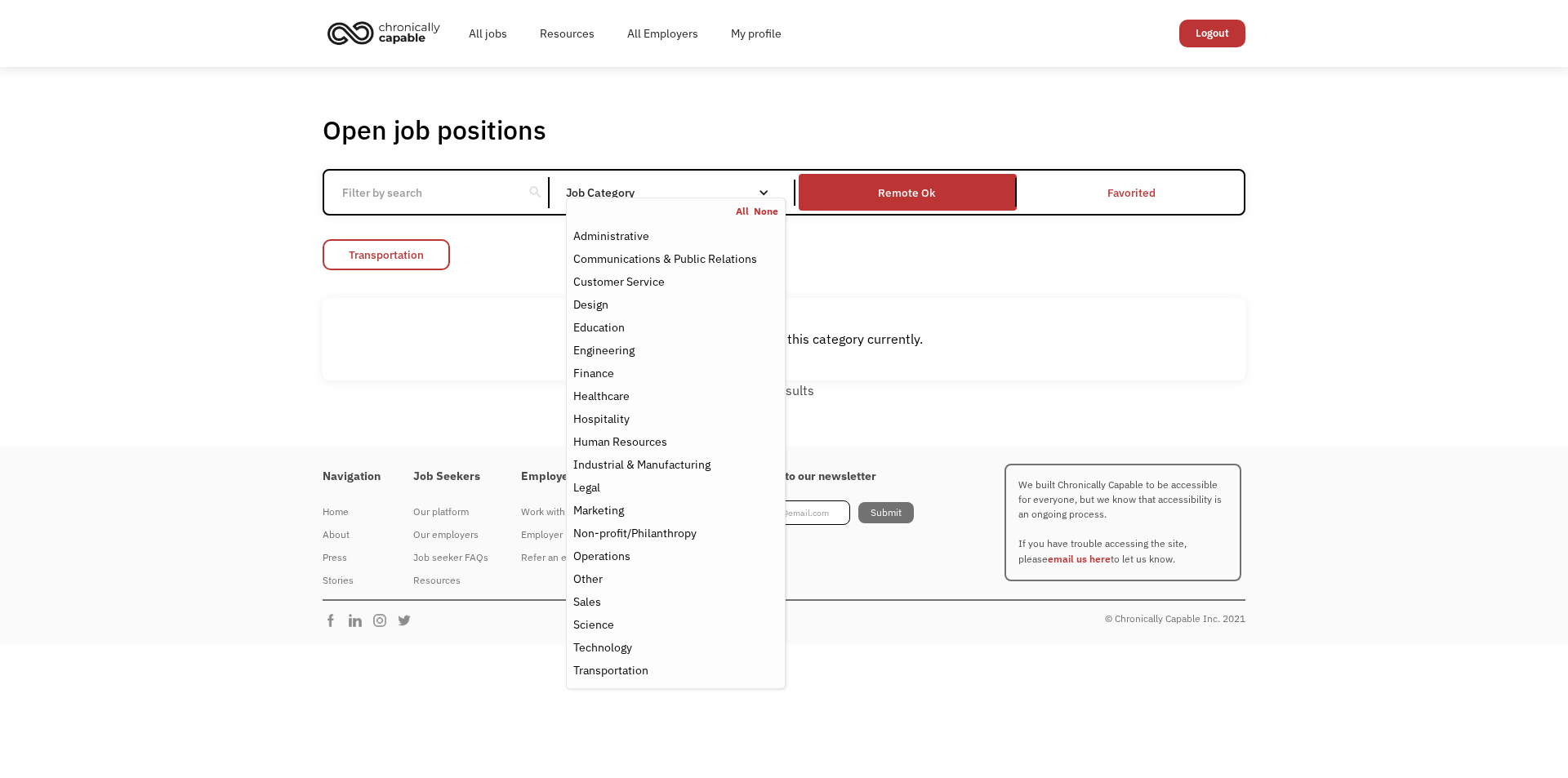
click at [336, 241] on link "Transportation" at bounding box center [386, 255] width 128 height 31
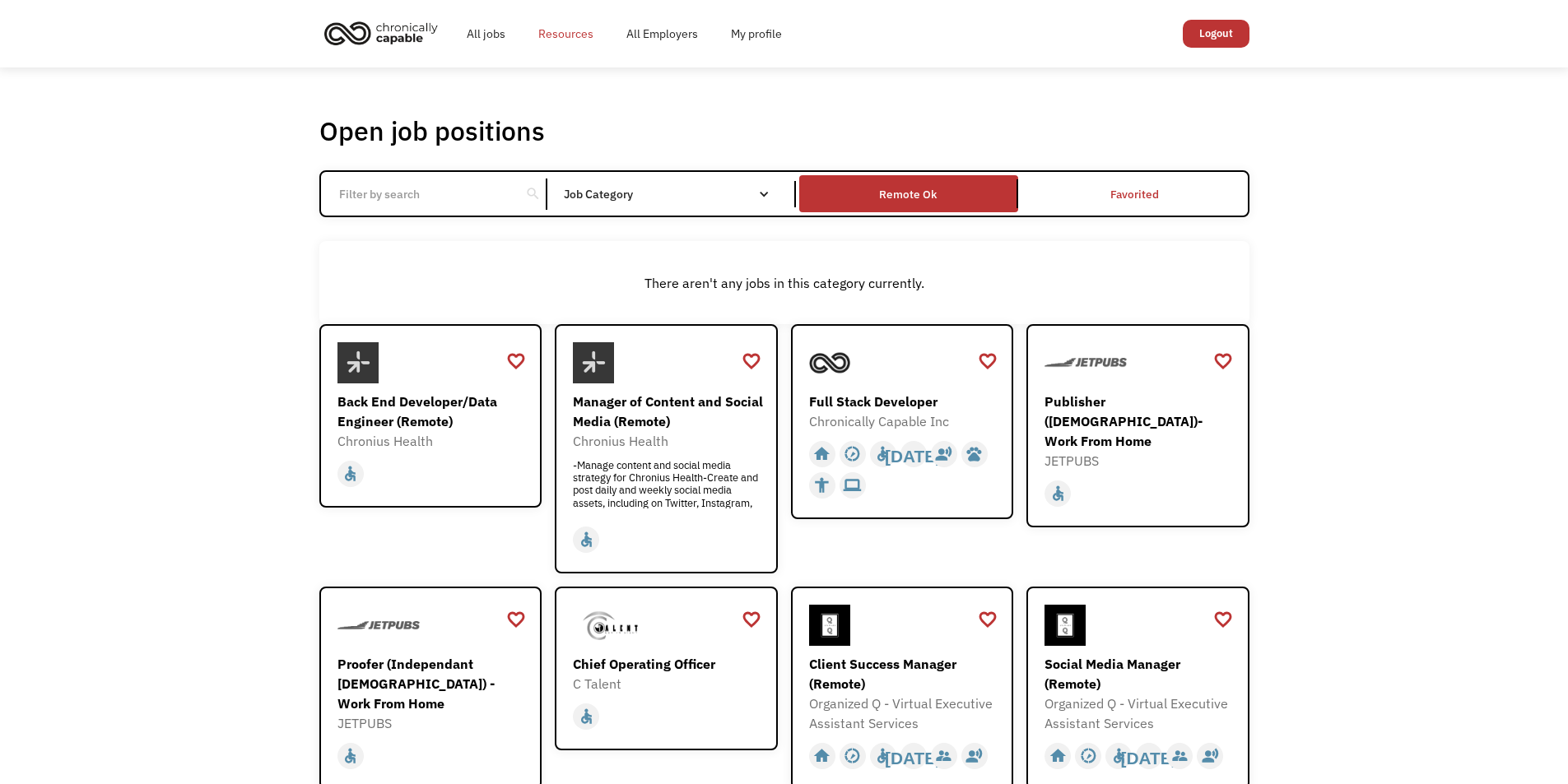
click at [570, 37] on link "Resources" at bounding box center [567, 34] width 88 height 53
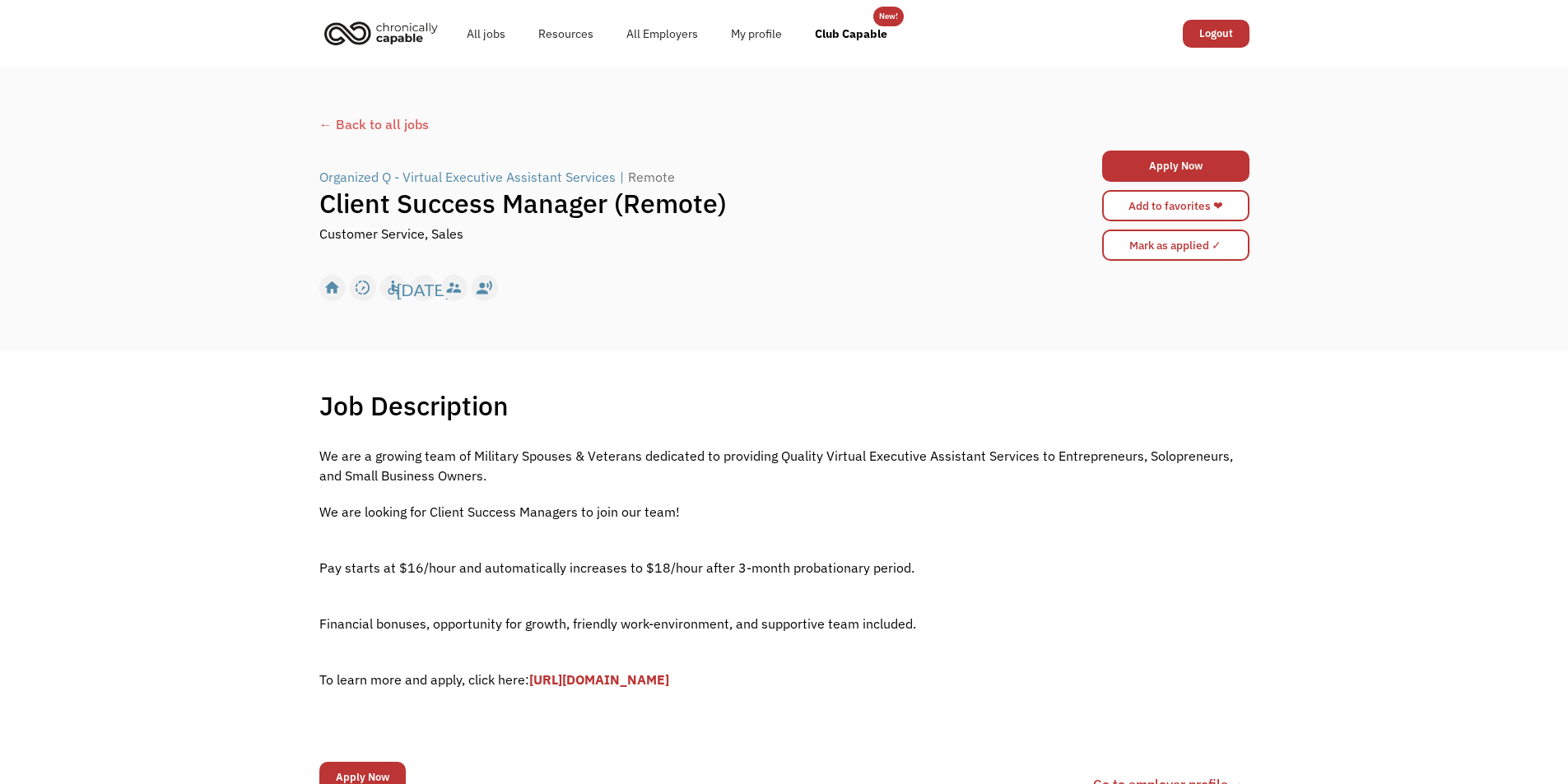
scroll to position [82, 0]
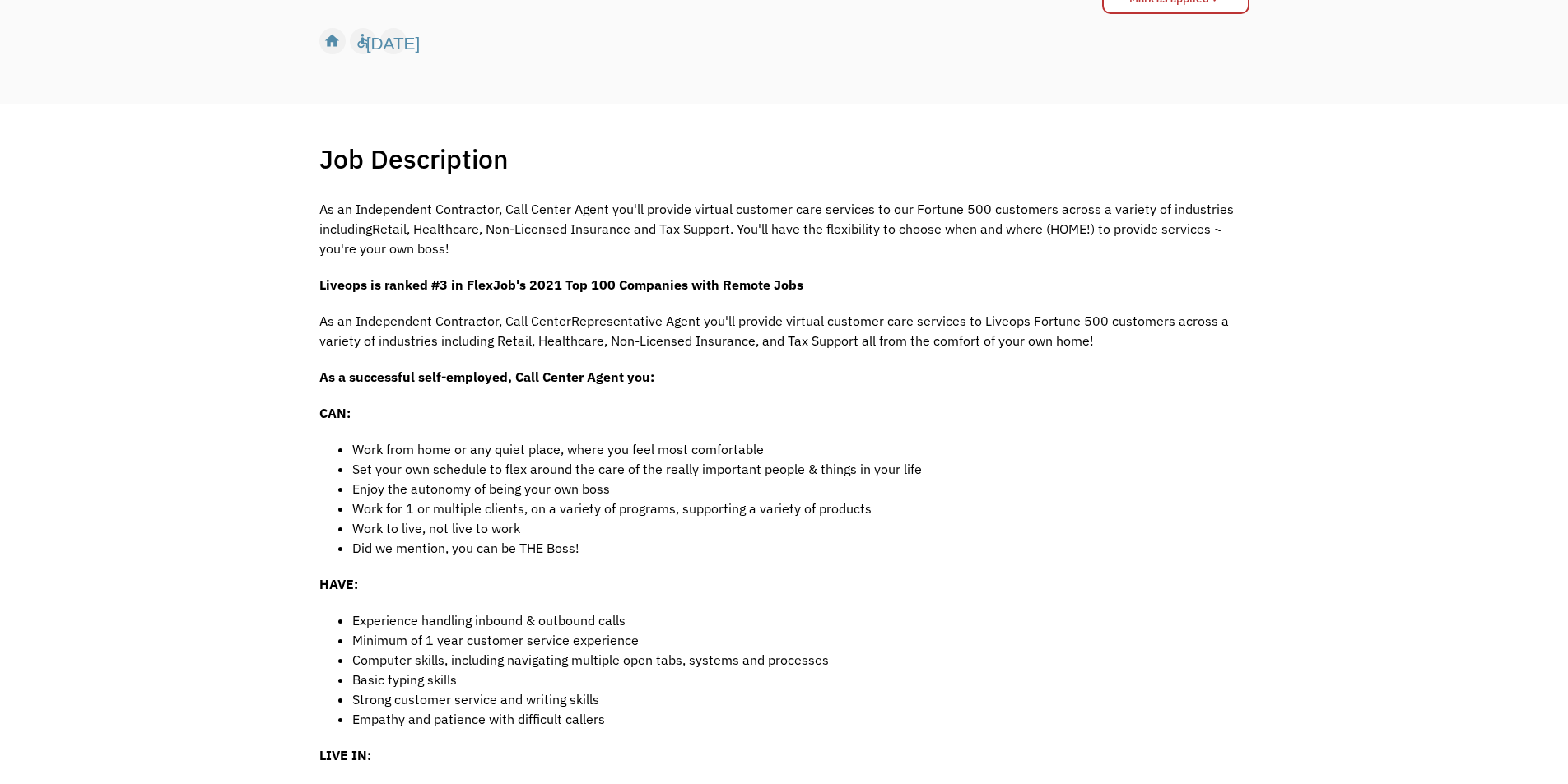
scroll to position [329, 0]
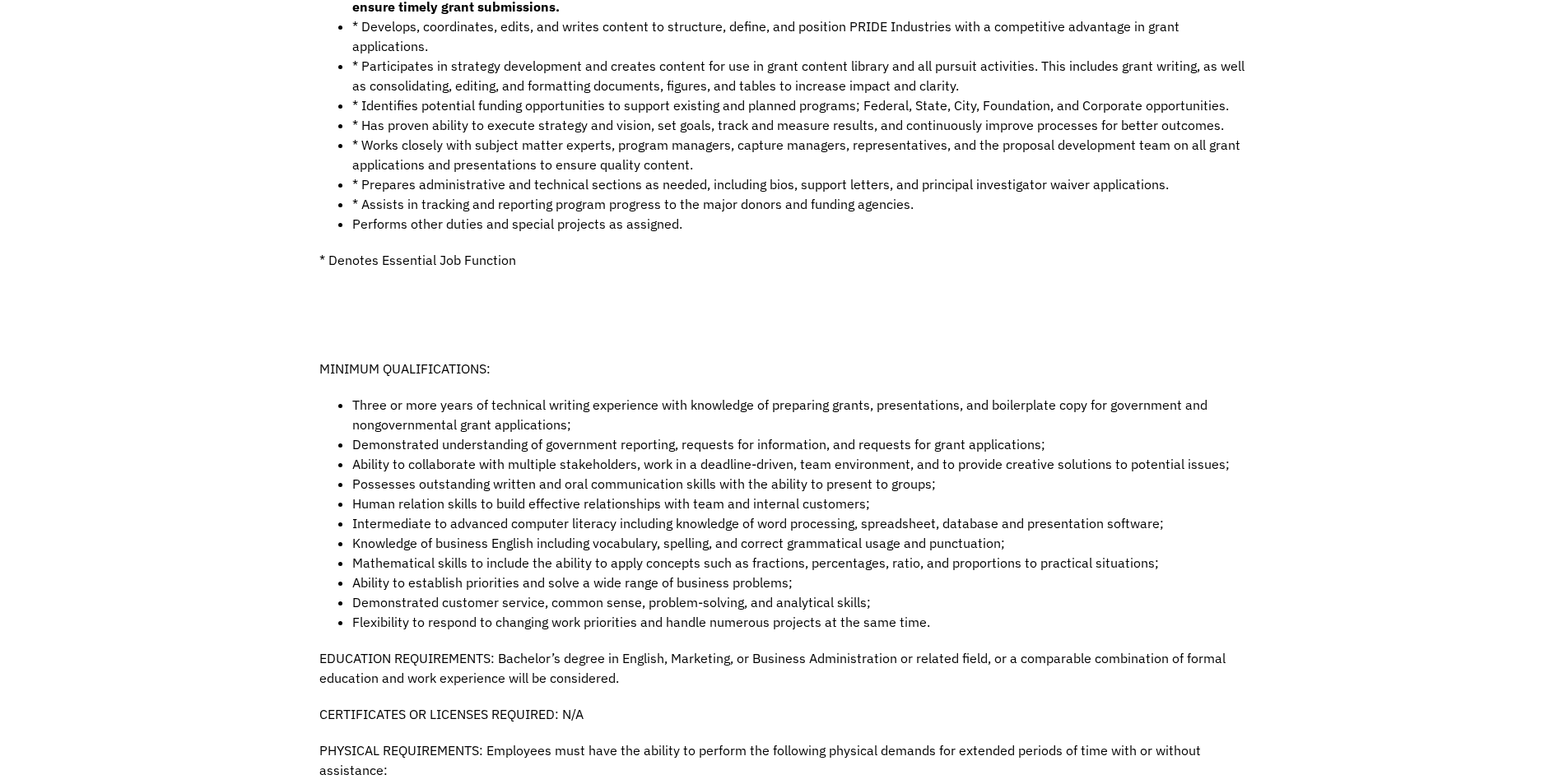
scroll to position [1152, 0]
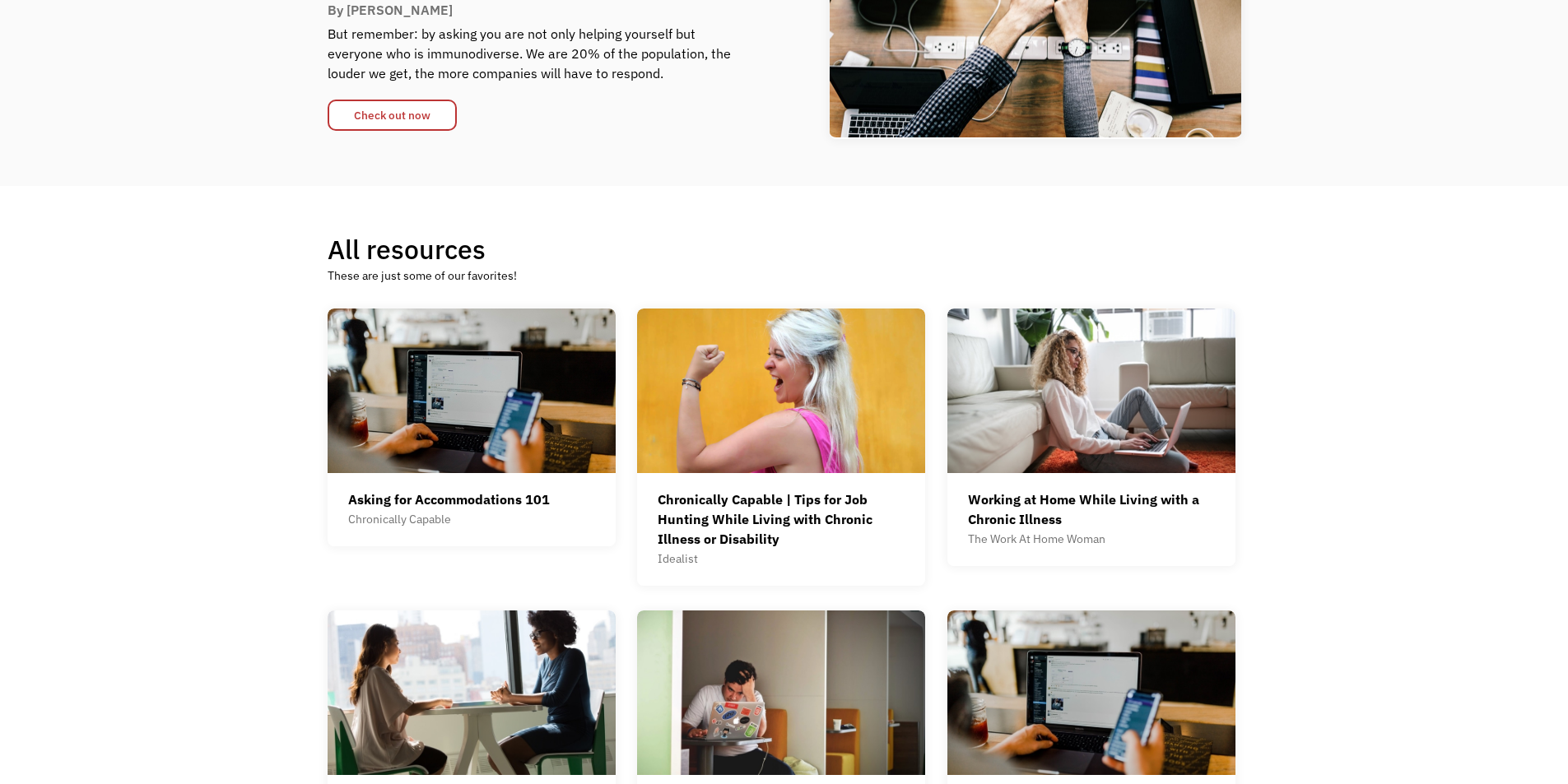
scroll to position [247, 0]
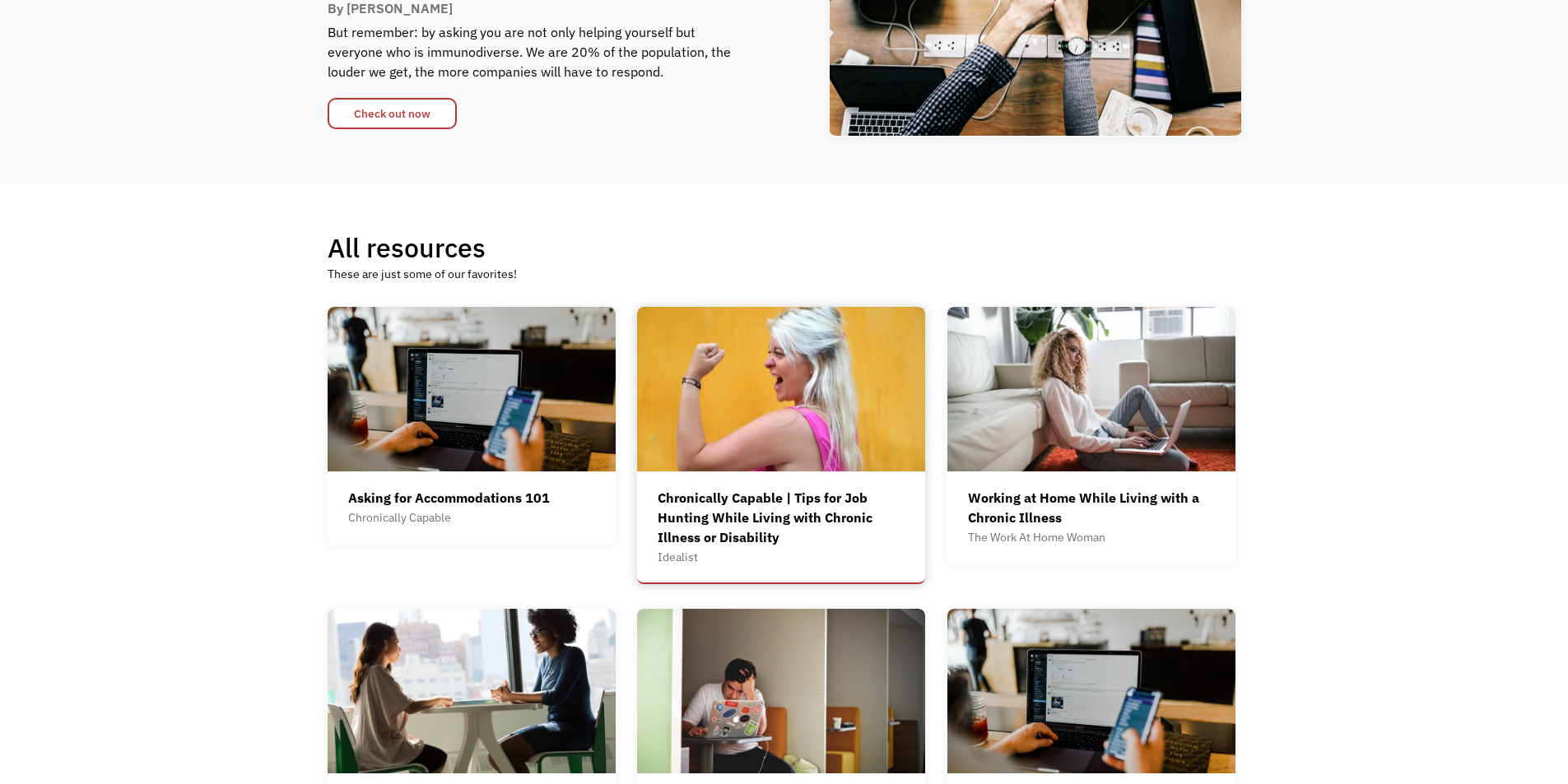
click at [852, 508] on div "Chronically Capable | Tips for Job Hunting While Living with Chronic Illness or…" at bounding box center [782, 517] width 247 height 59
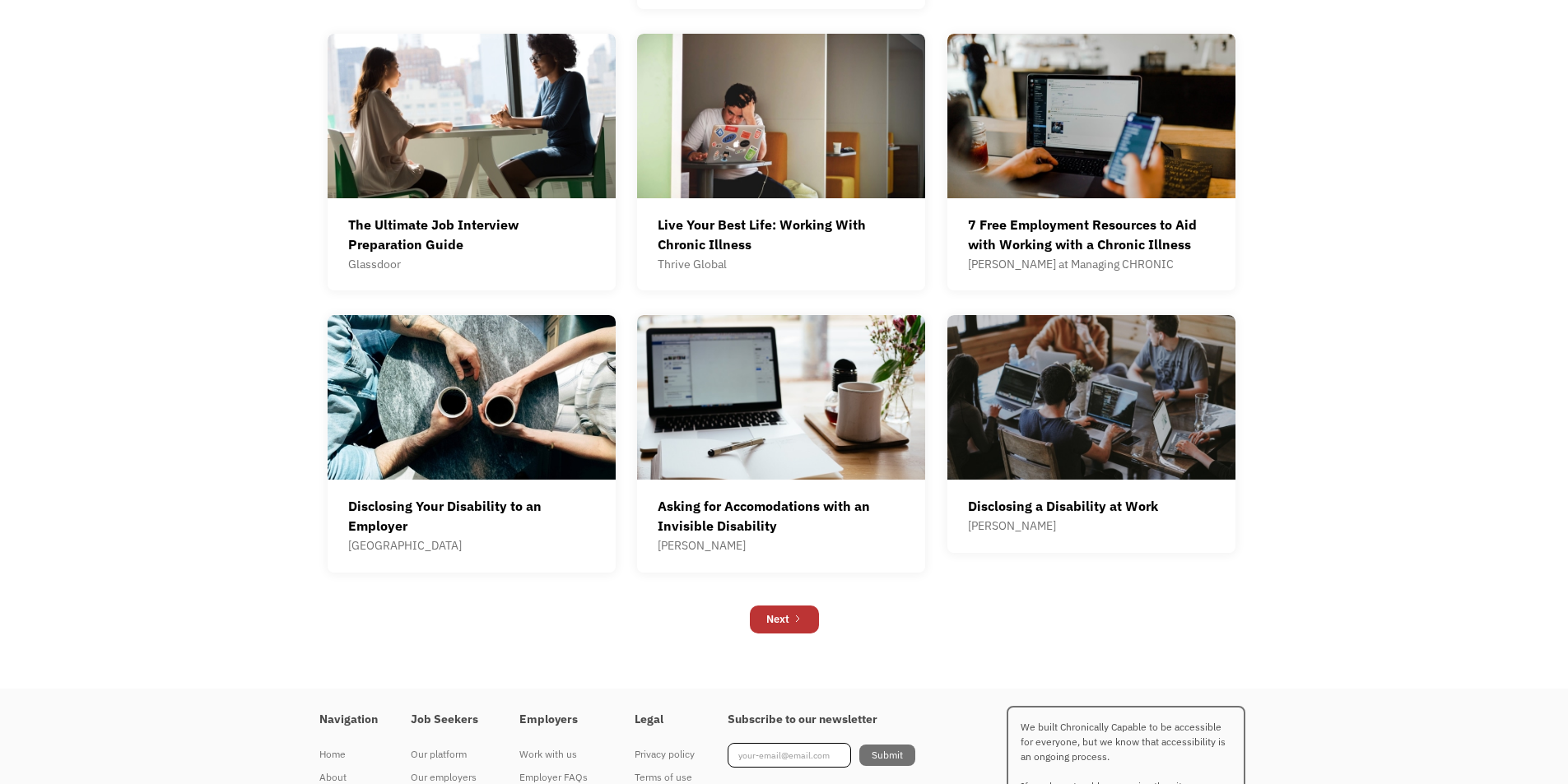
scroll to position [823, 0]
click at [784, 623] on div "Next" at bounding box center [778, 618] width 23 height 20
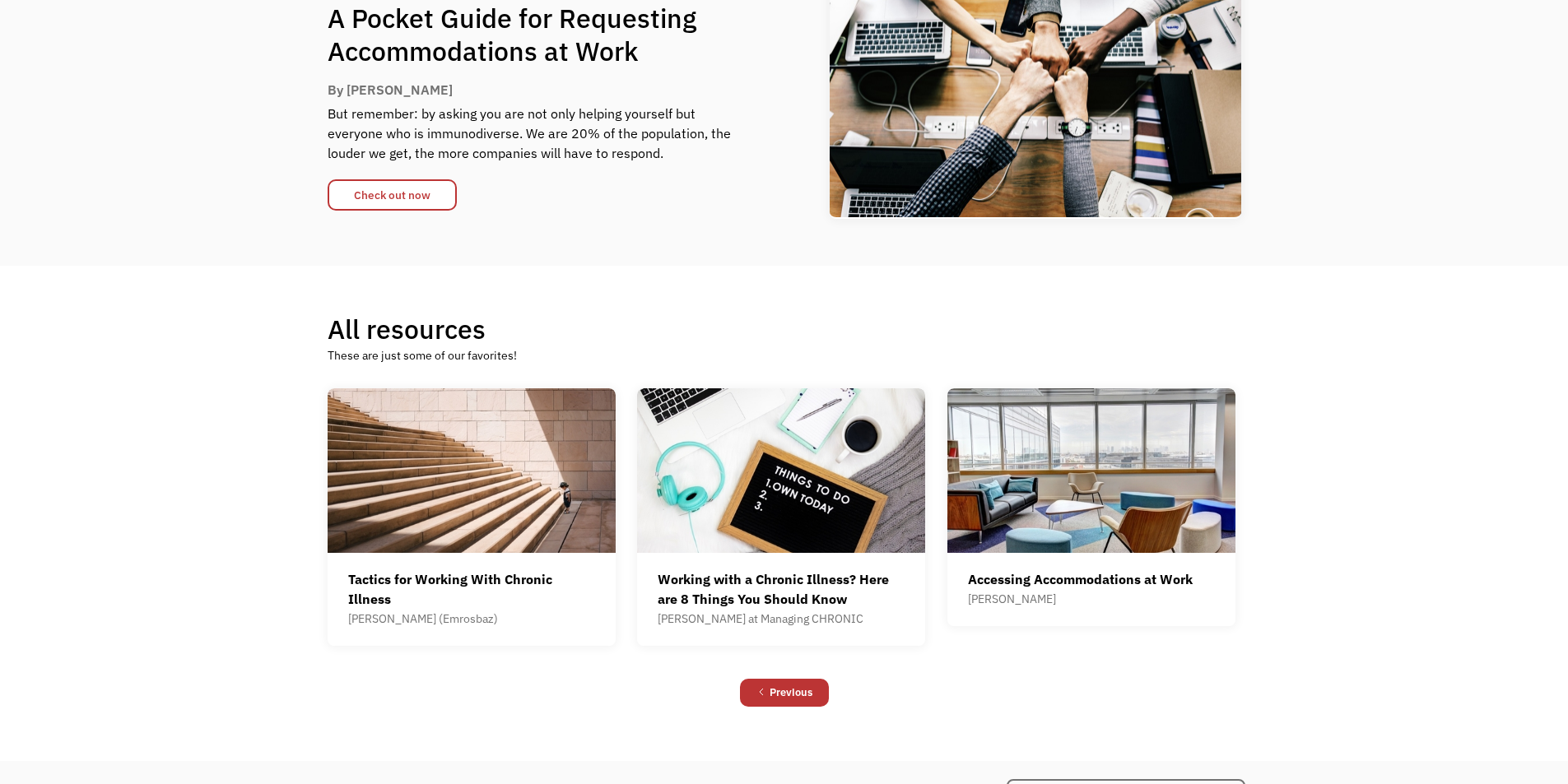
scroll to position [342, 0]
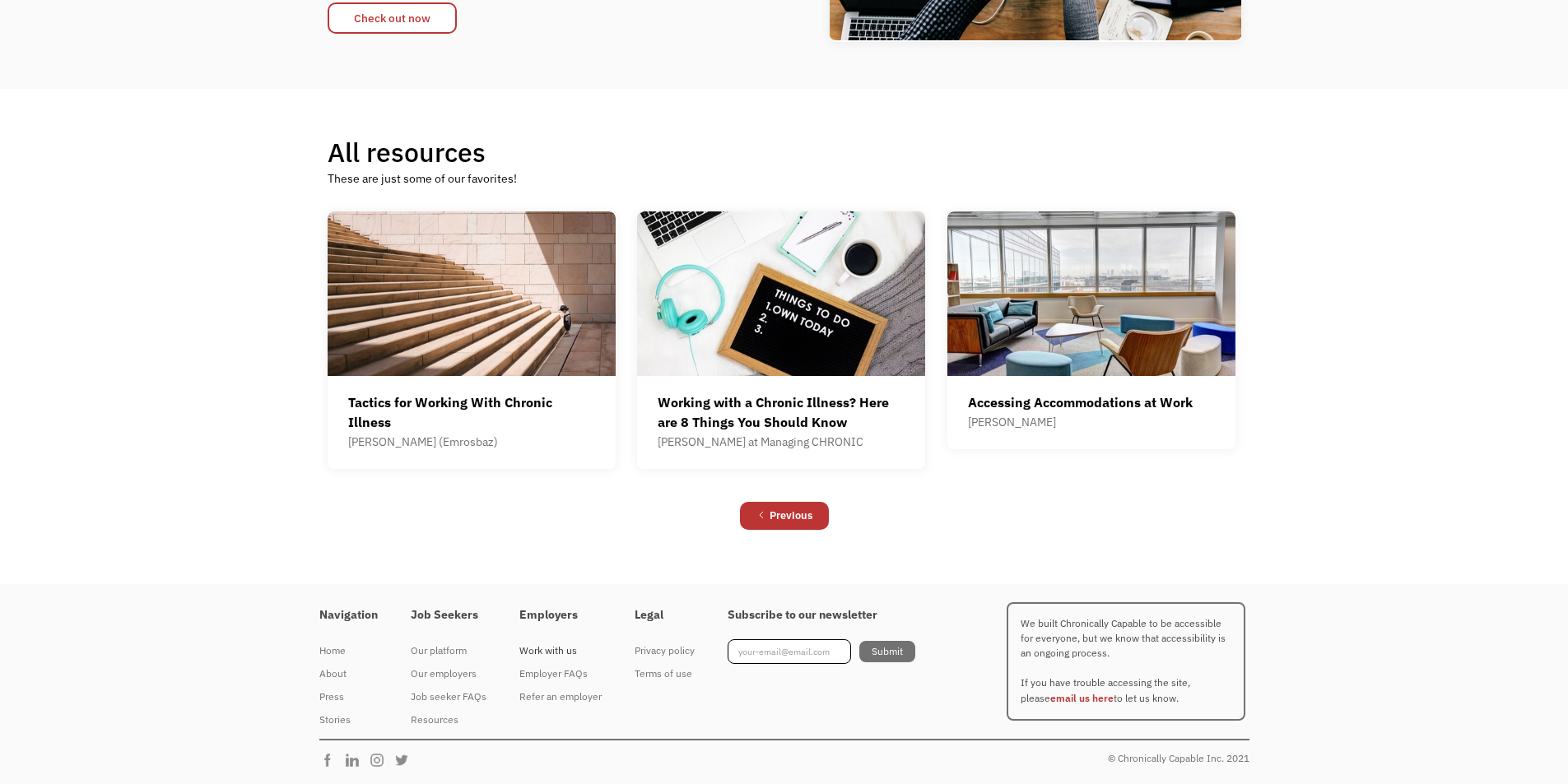
click at [552, 649] on div "Work with us" at bounding box center [561, 651] width 82 height 20
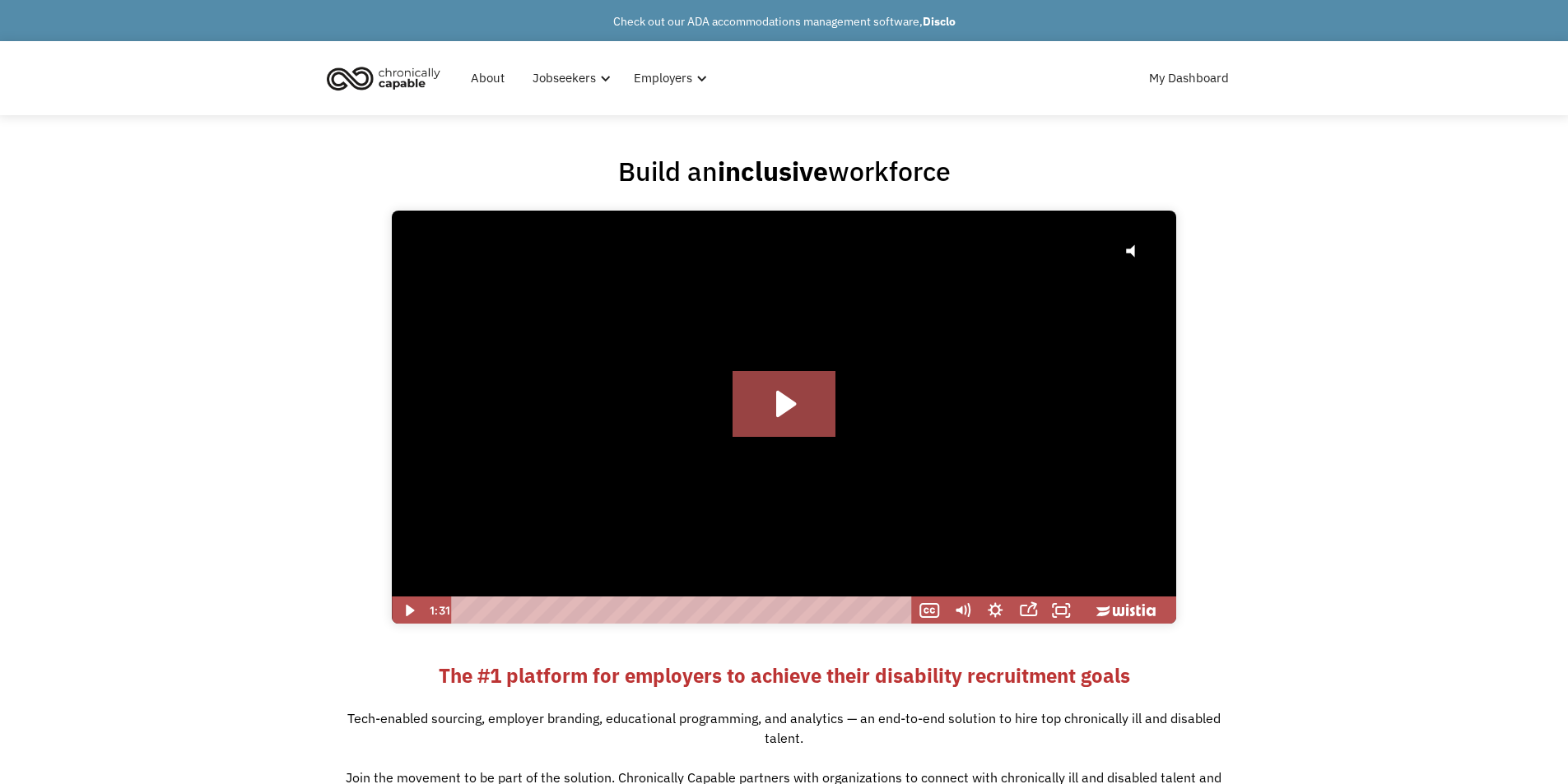
drag, startPoint x: 233, startPoint y: 459, endPoint x: 251, endPoint y: 43, distance: 416.4
click at [406, 78] on img "home" at bounding box center [384, 78] width 124 height 36
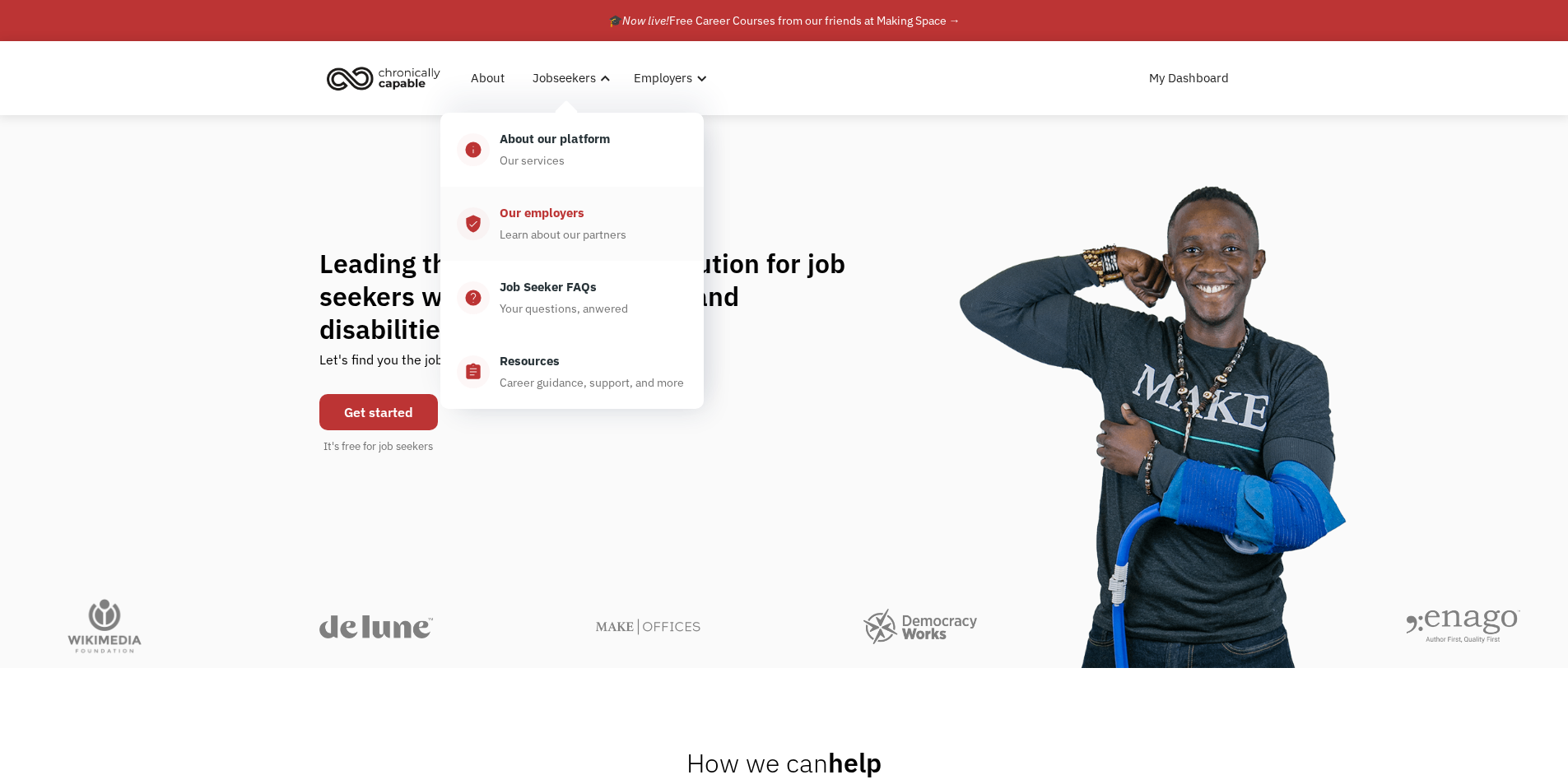
click at [642, 235] on div "Our employers Learn about our partners" at bounding box center [588, 224] width 197 height 41
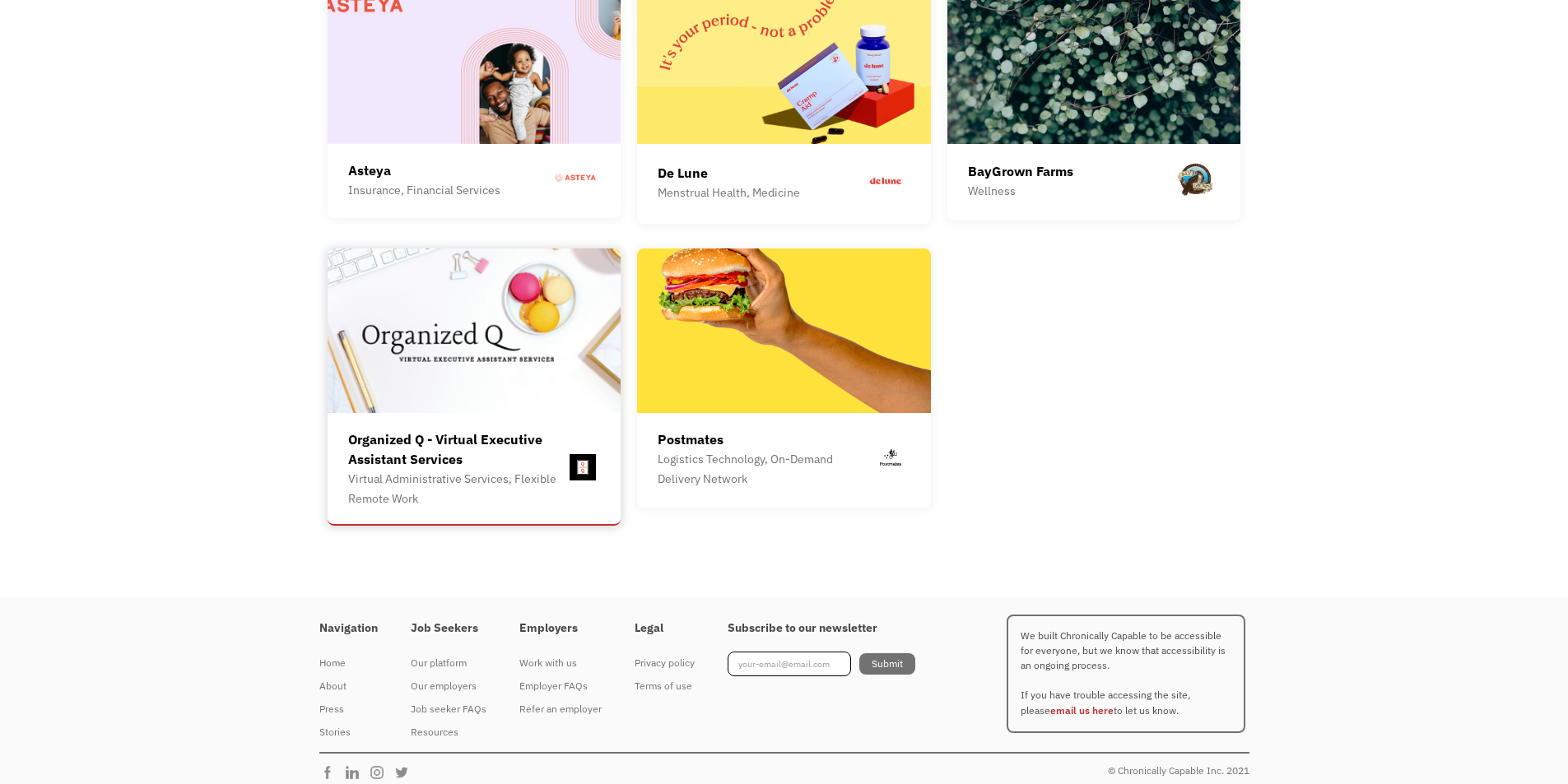
scroll to position [4632, 0]
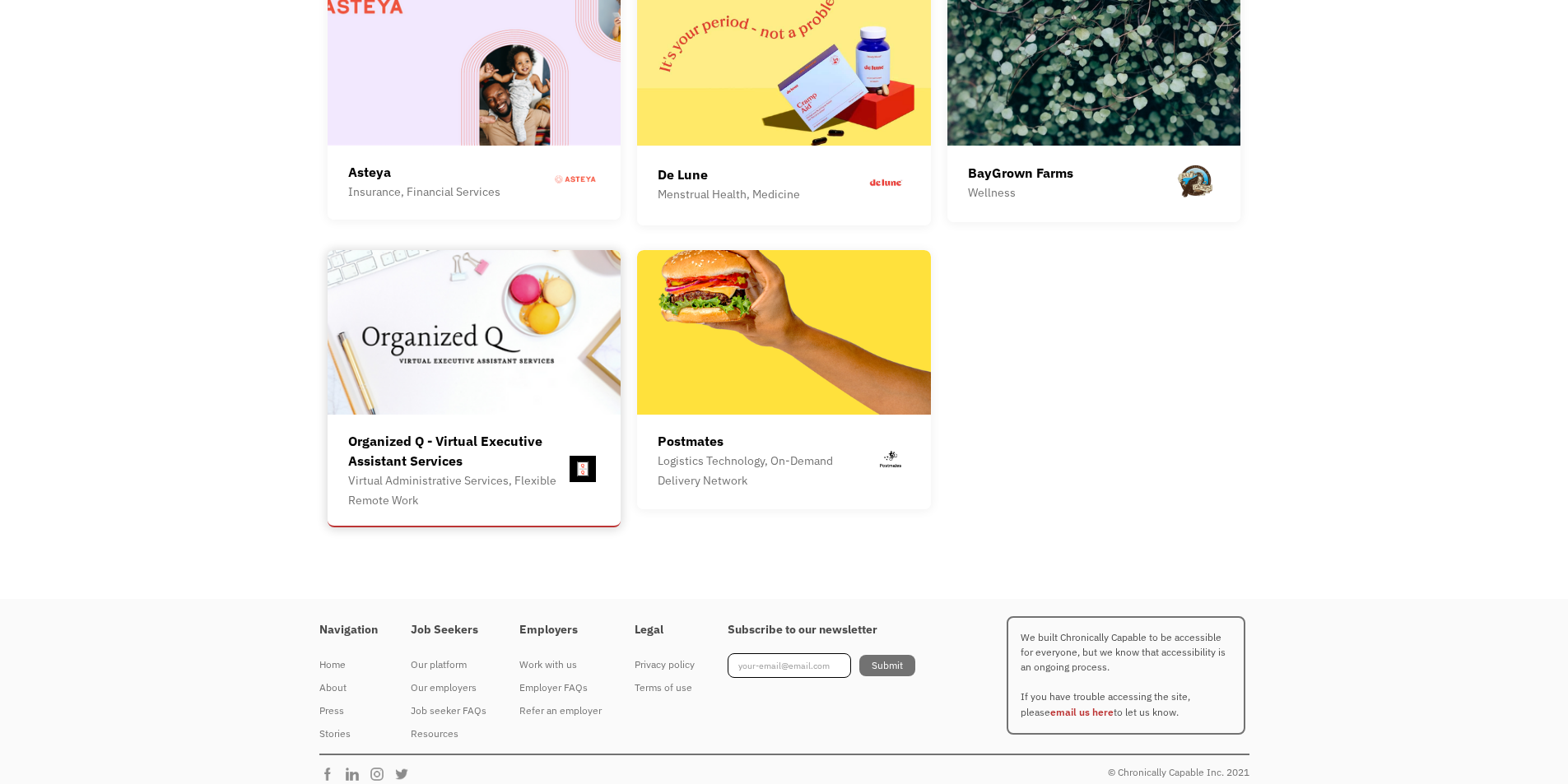
click at [452, 353] on img at bounding box center [474, 333] width 294 height 165
click at [434, 392] on img at bounding box center [474, 333] width 294 height 165
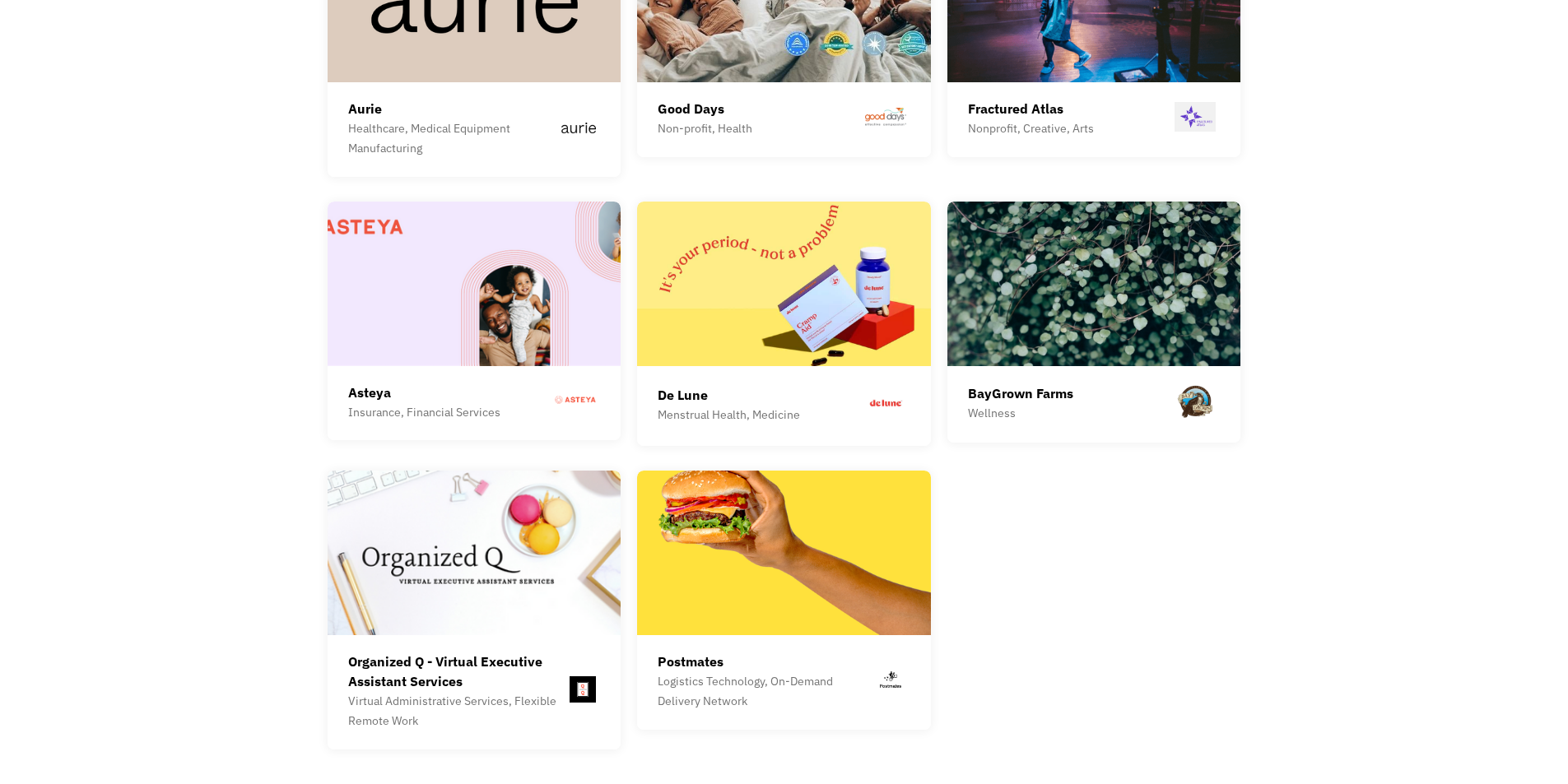
scroll to position [4385, 0]
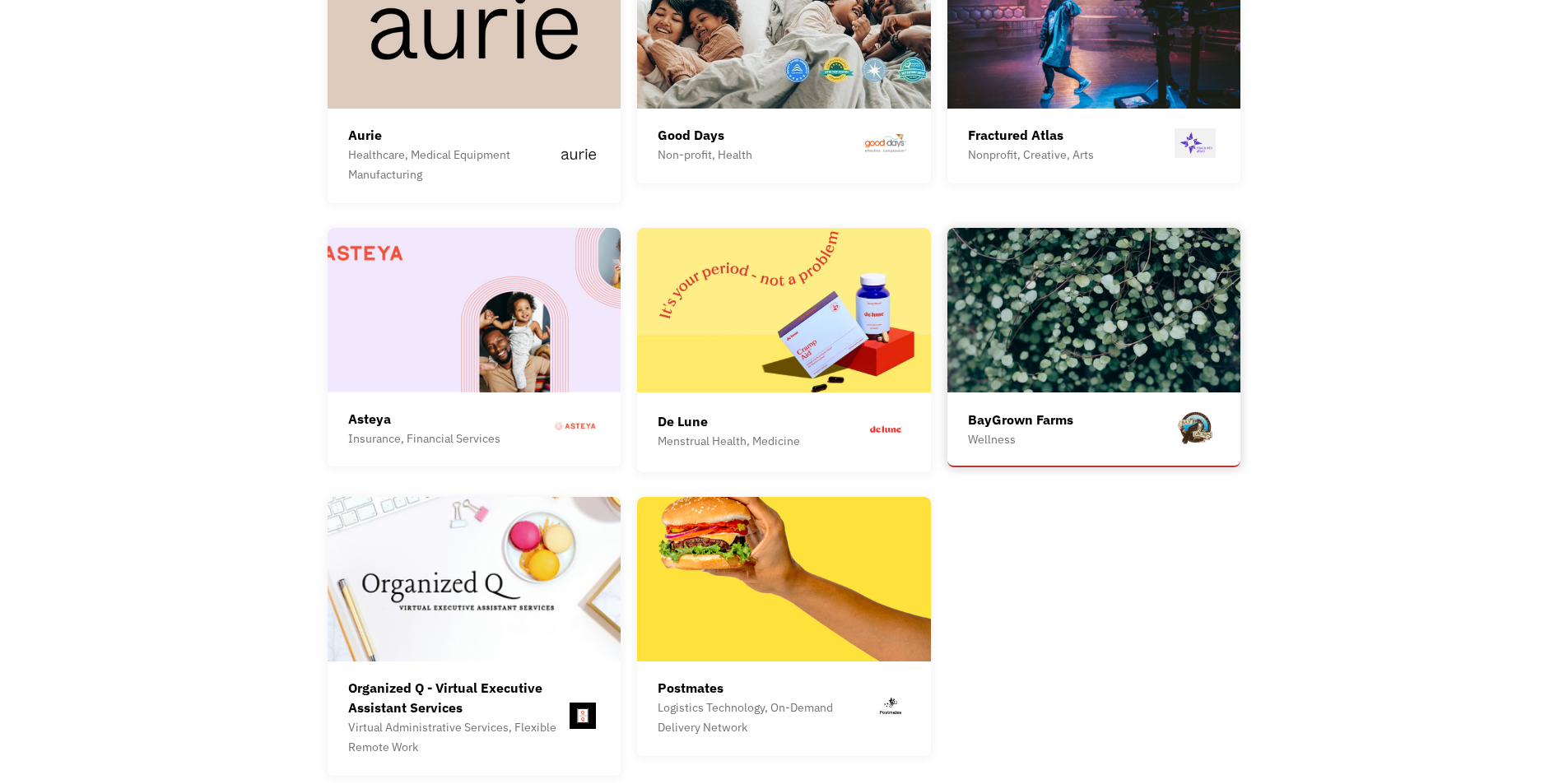
click at [1028, 292] on img at bounding box center [1094, 310] width 294 height 165
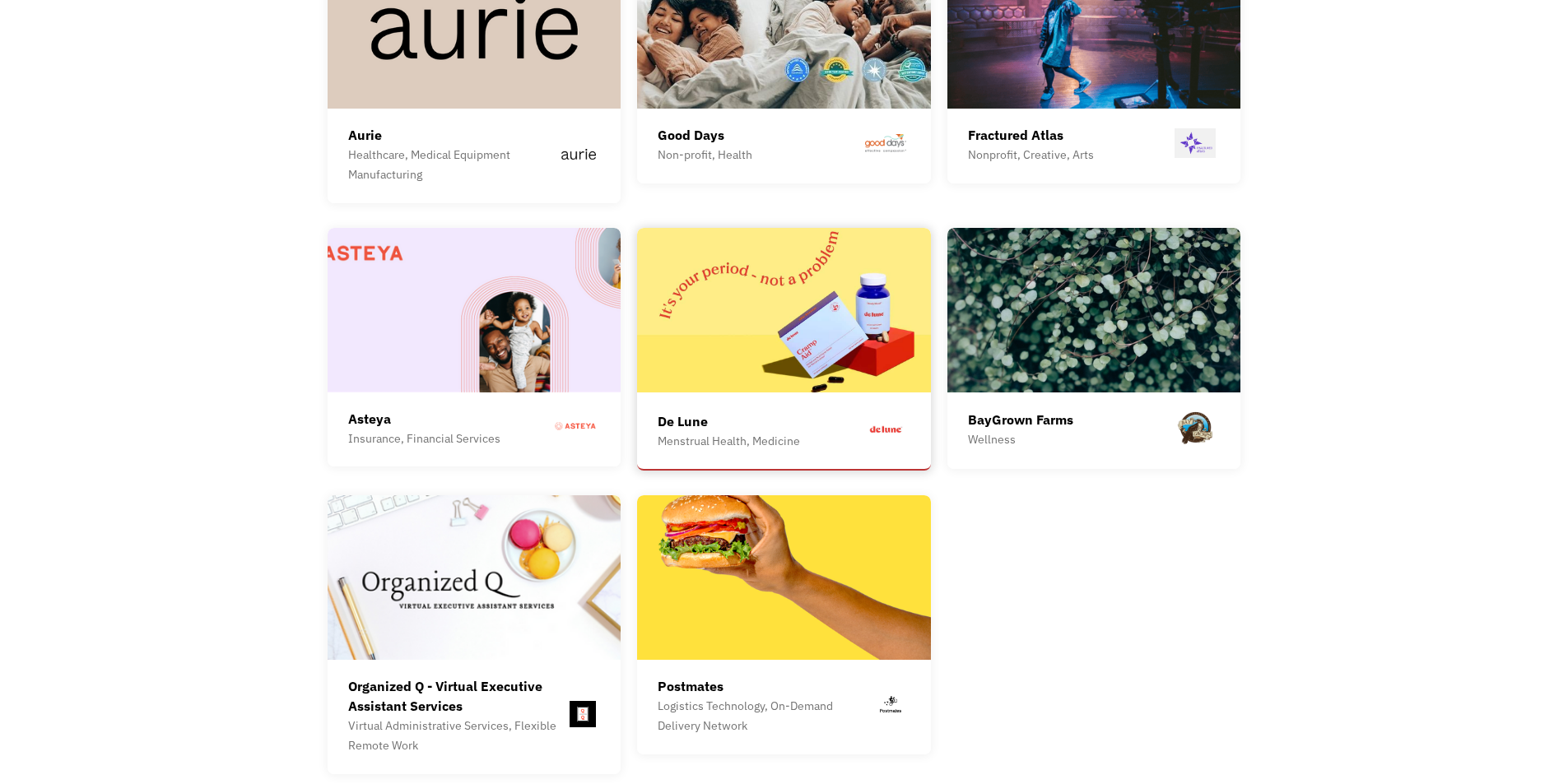
click at [838, 287] on img at bounding box center [784, 310] width 294 height 165
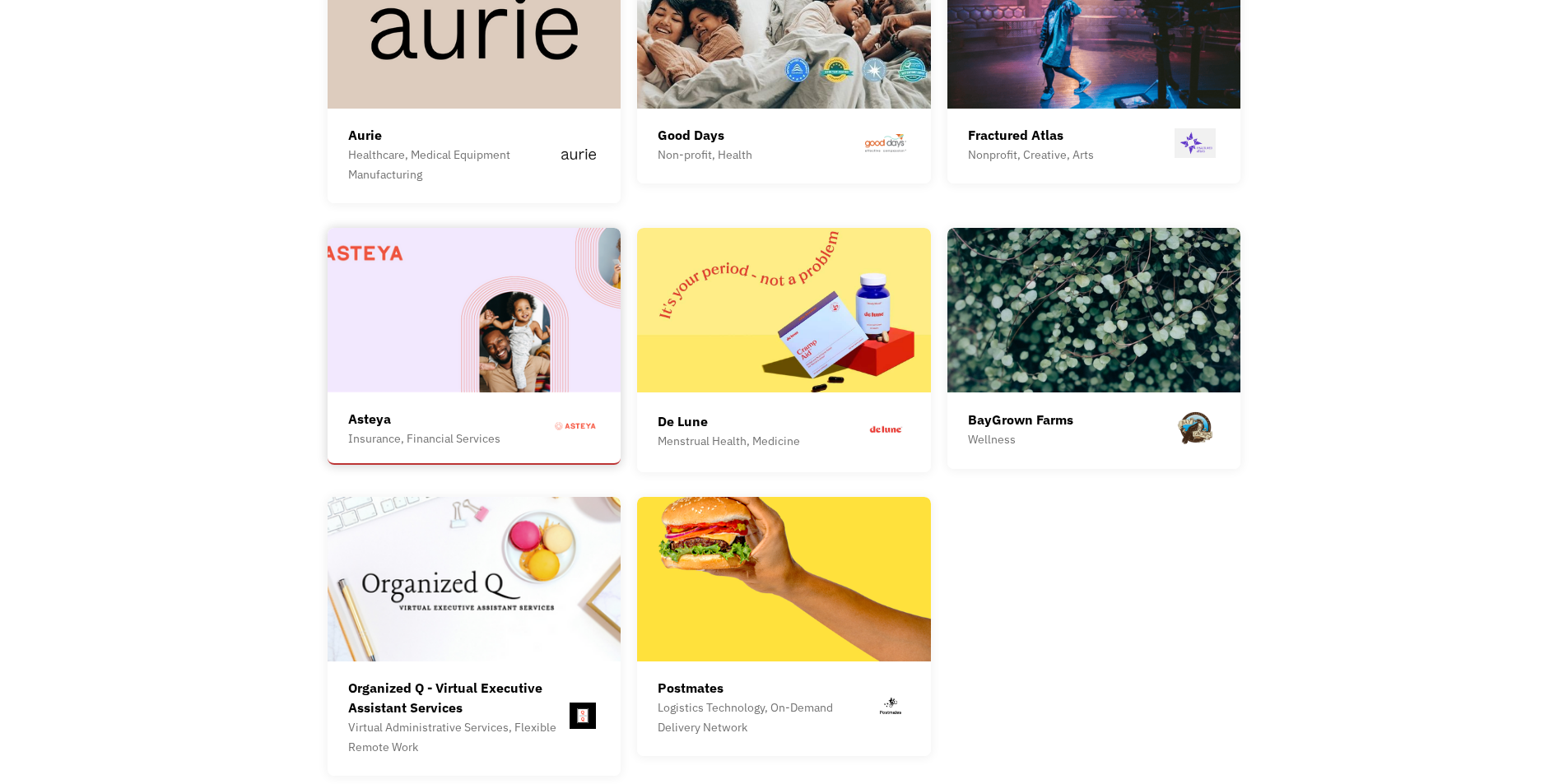
click at [518, 297] on img at bounding box center [474, 310] width 294 height 165
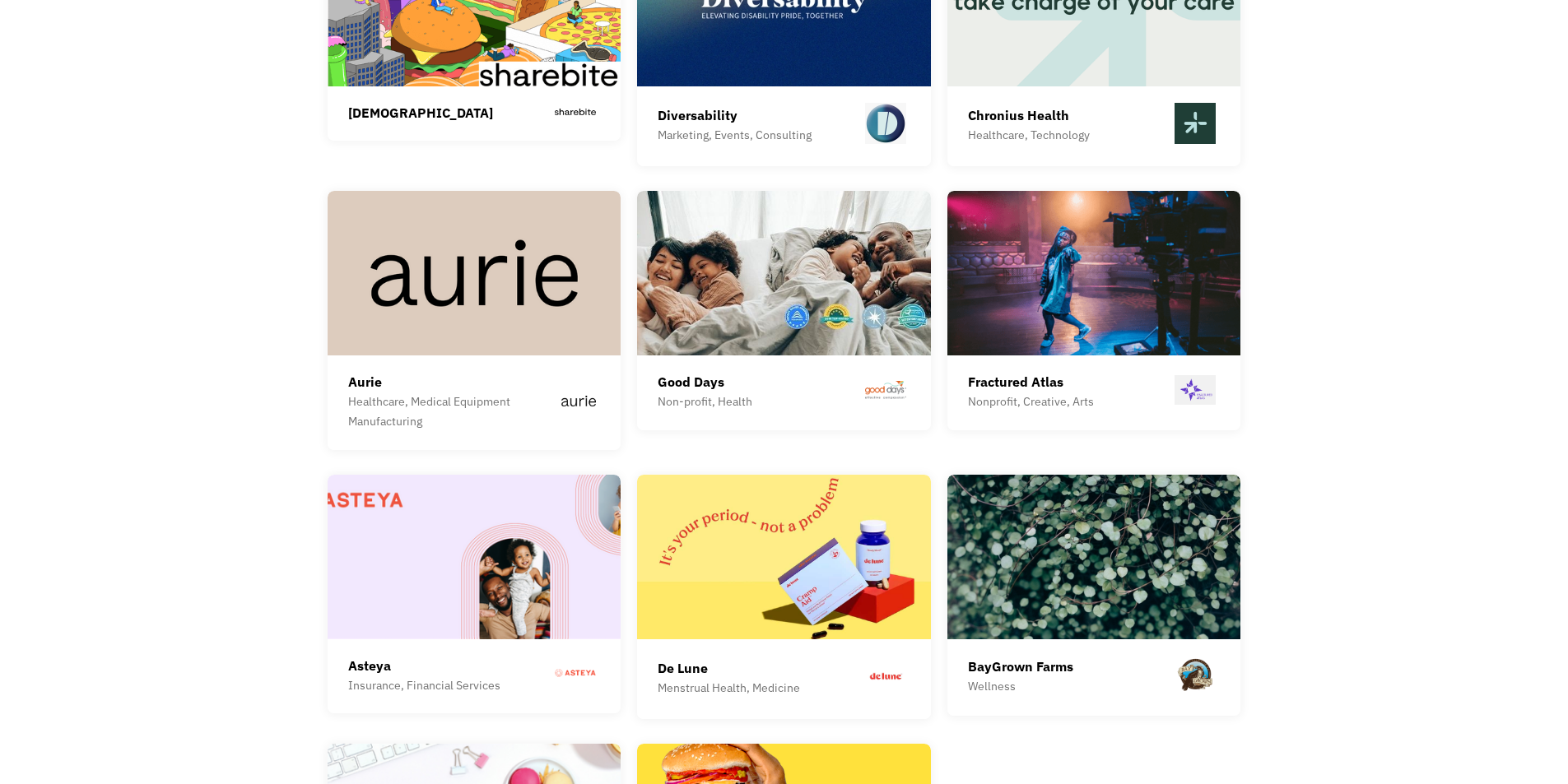
scroll to position [4056, 0]
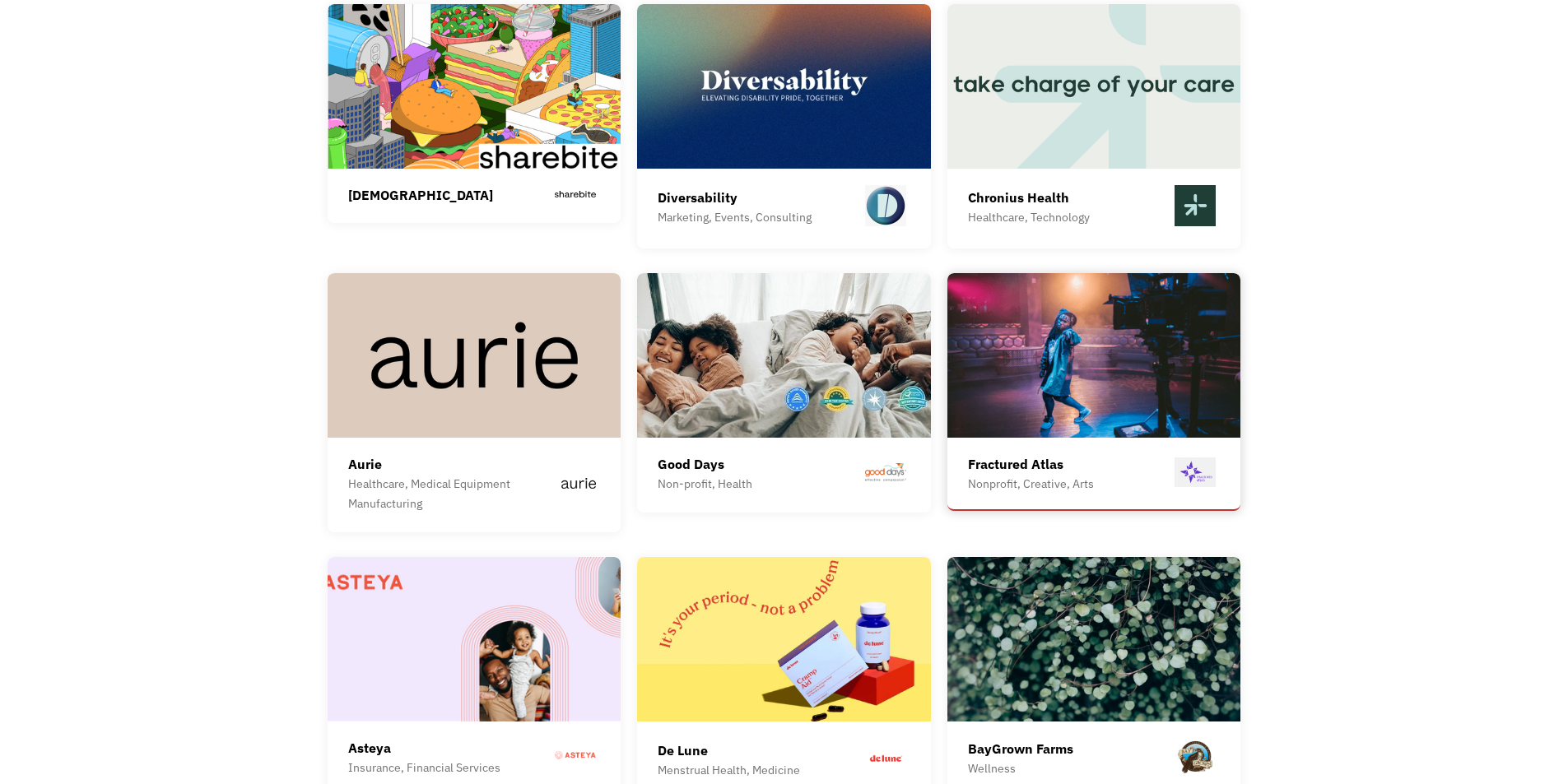
click at [1036, 338] on img at bounding box center [1094, 355] width 294 height 165
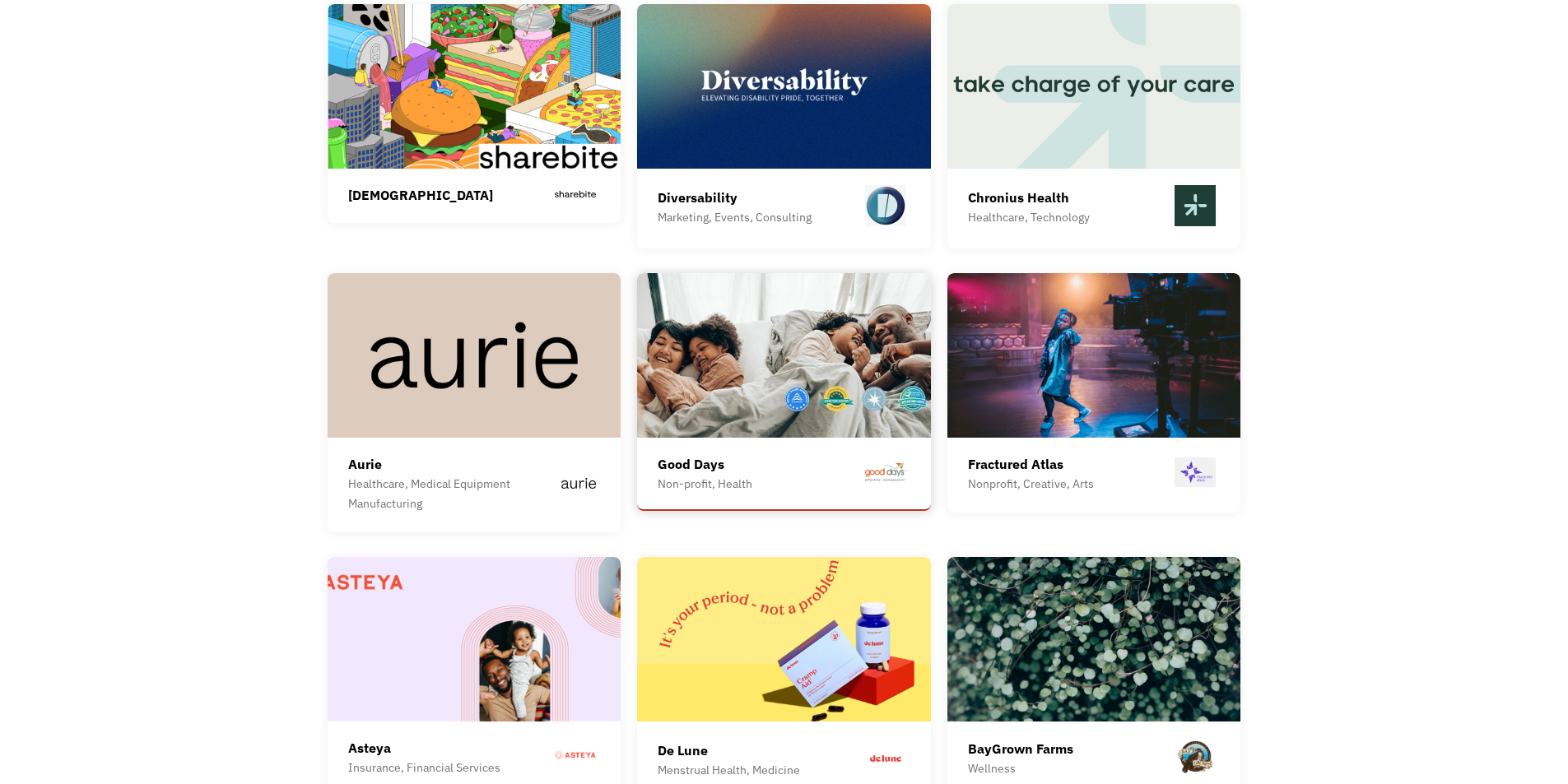
click at [728, 352] on img at bounding box center [784, 355] width 294 height 165
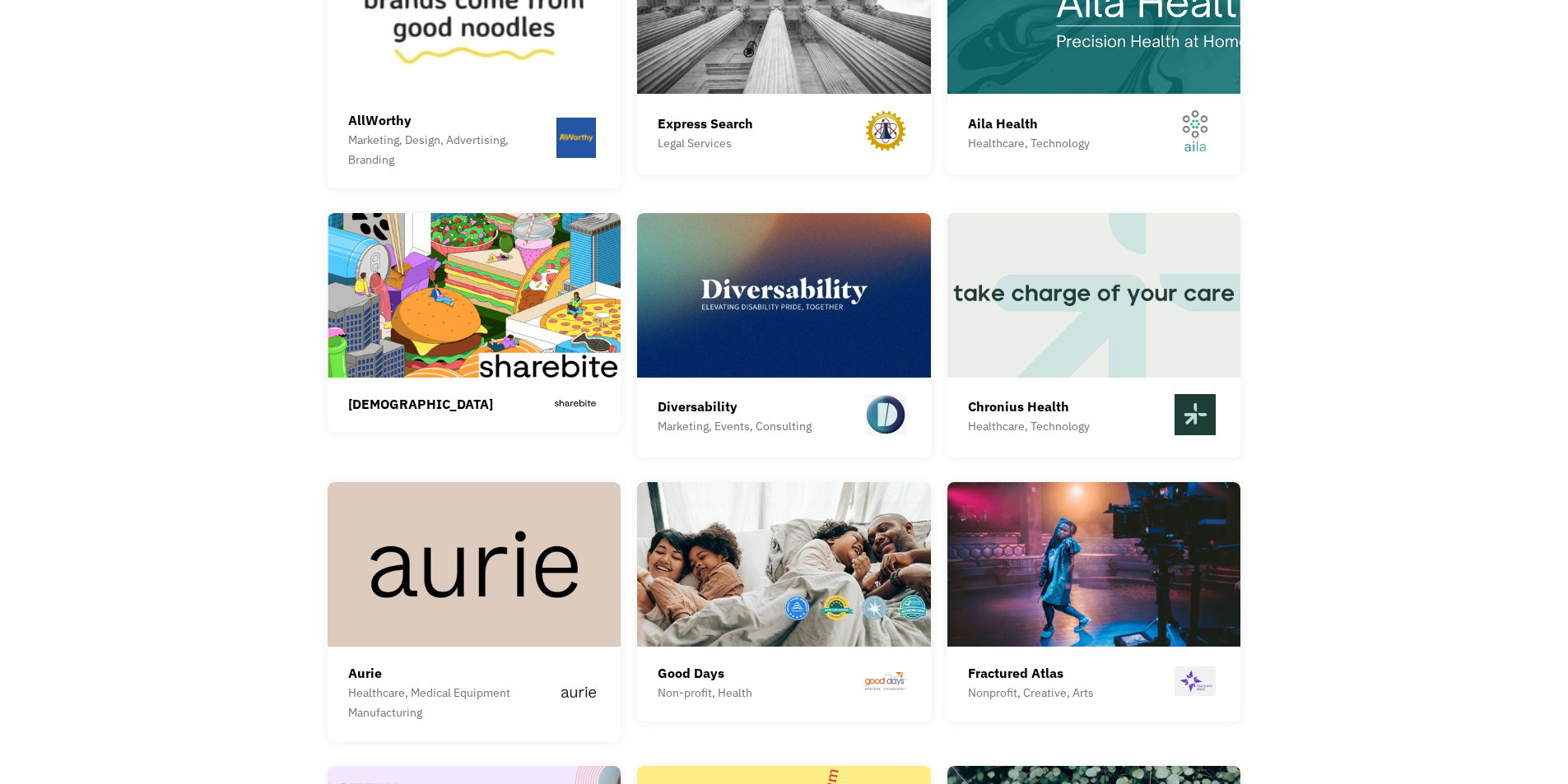
scroll to position [3809, 0]
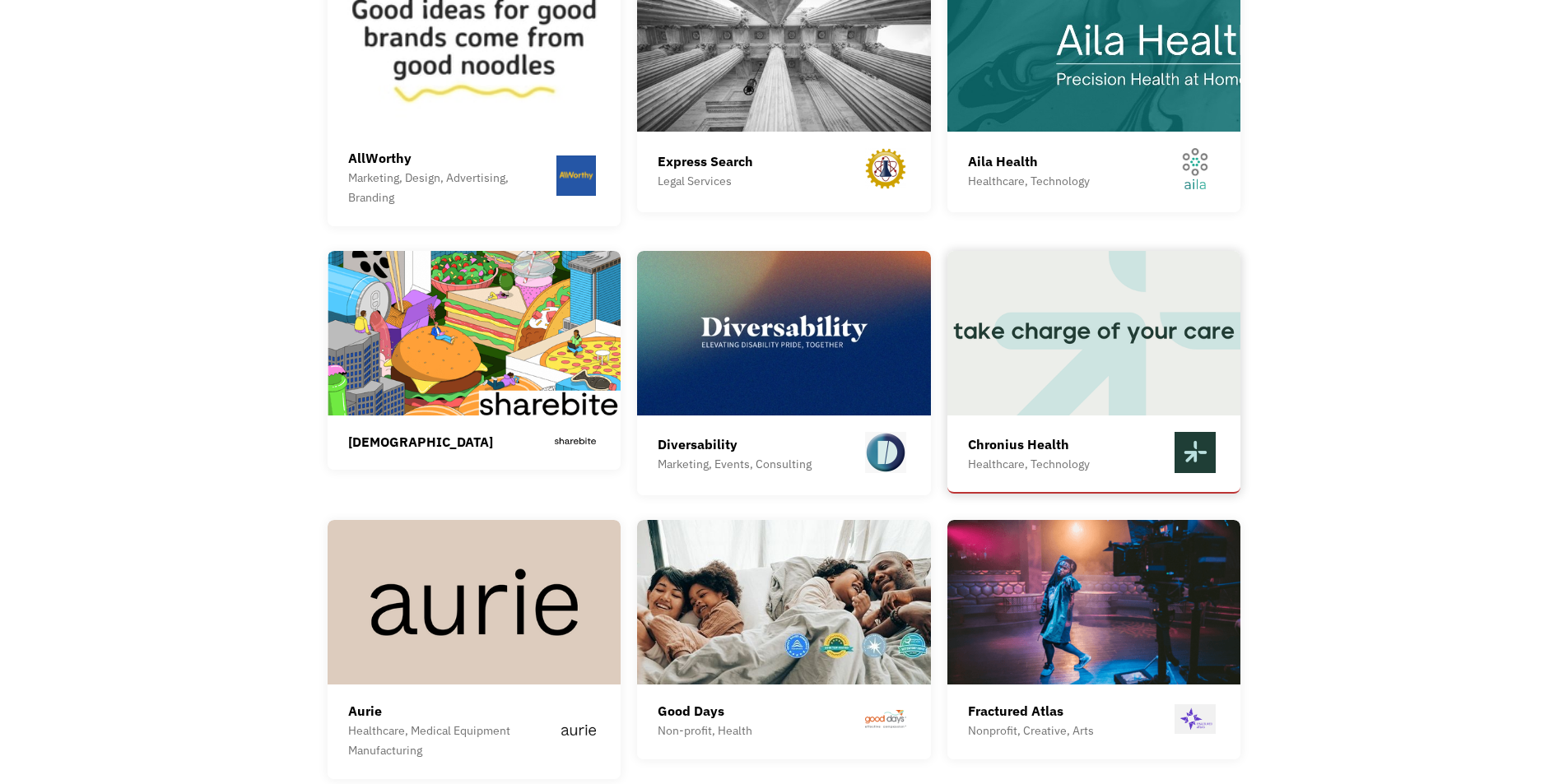
click at [1048, 337] on img at bounding box center [1094, 334] width 294 height 165
click at [778, 312] on img at bounding box center [784, 334] width 294 height 165
click at [765, 340] on img at bounding box center [784, 334] width 294 height 165
click at [408, 357] on img at bounding box center [474, 334] width 294 height 165
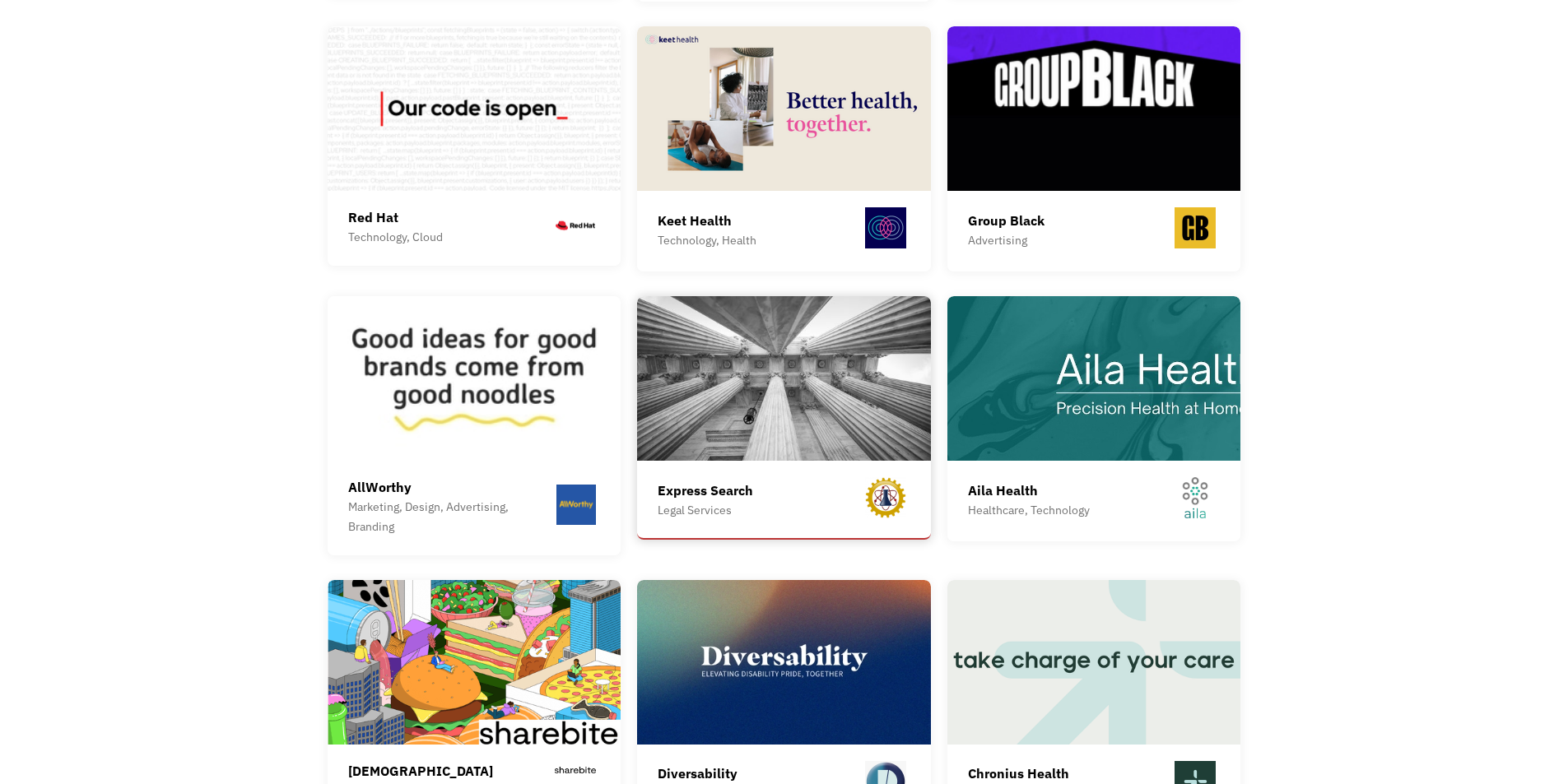
click at [843, 357] on img at bounding box center [784, 379] width 294 height 165
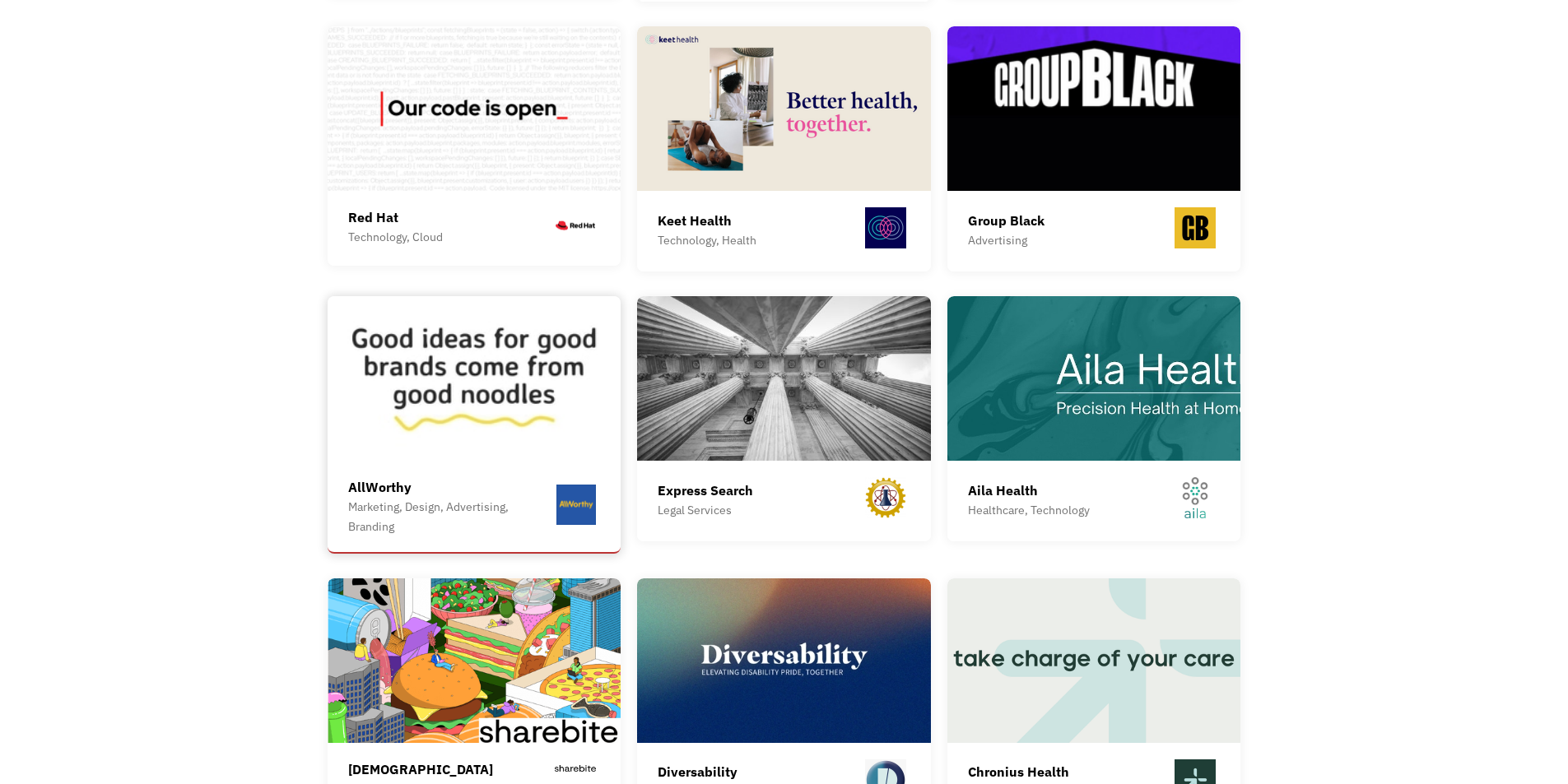
click at [459, 377] on img at bounding box center [474, 379] width 294 height 165
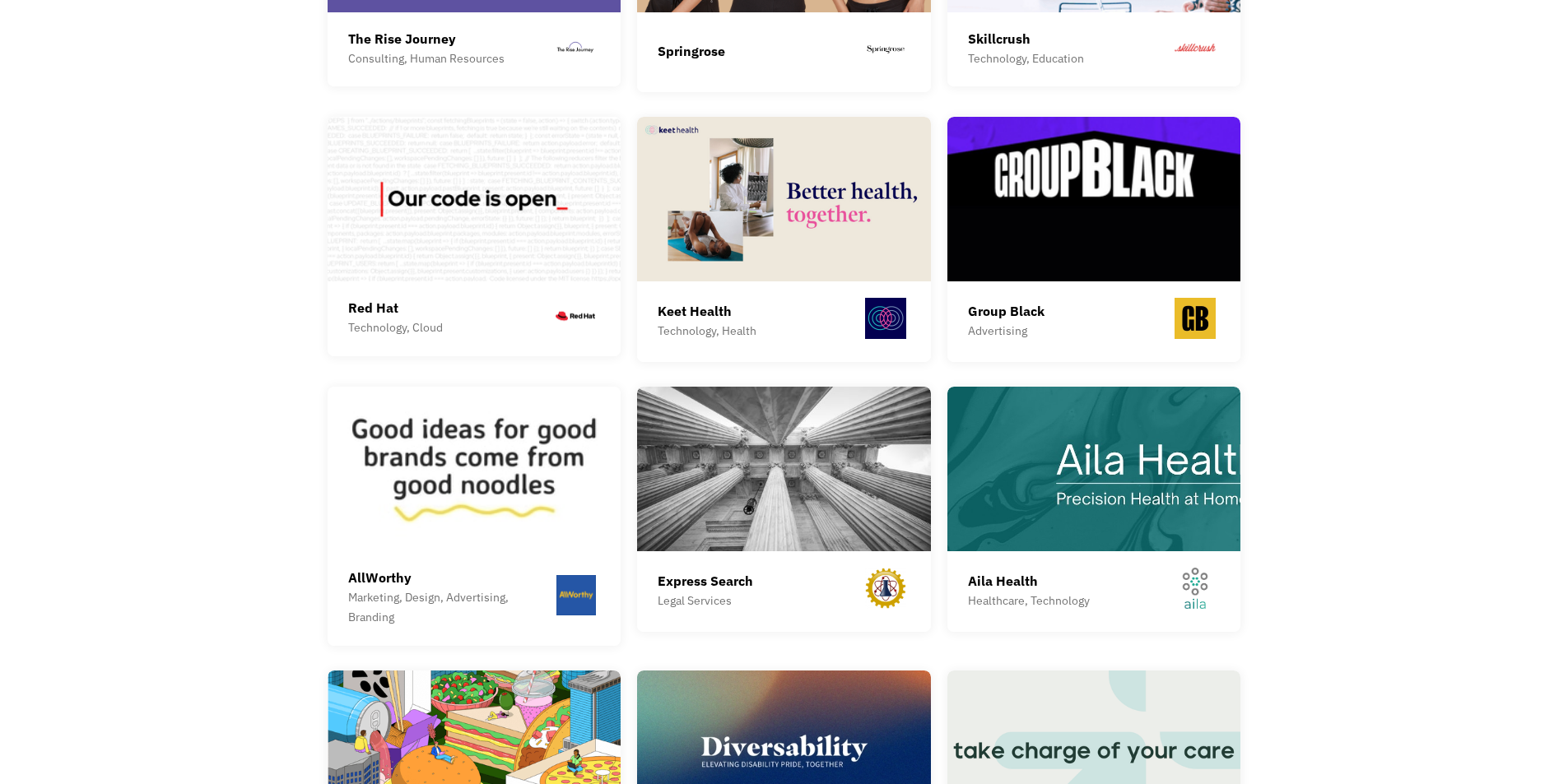
scroll to position [3316, 0]
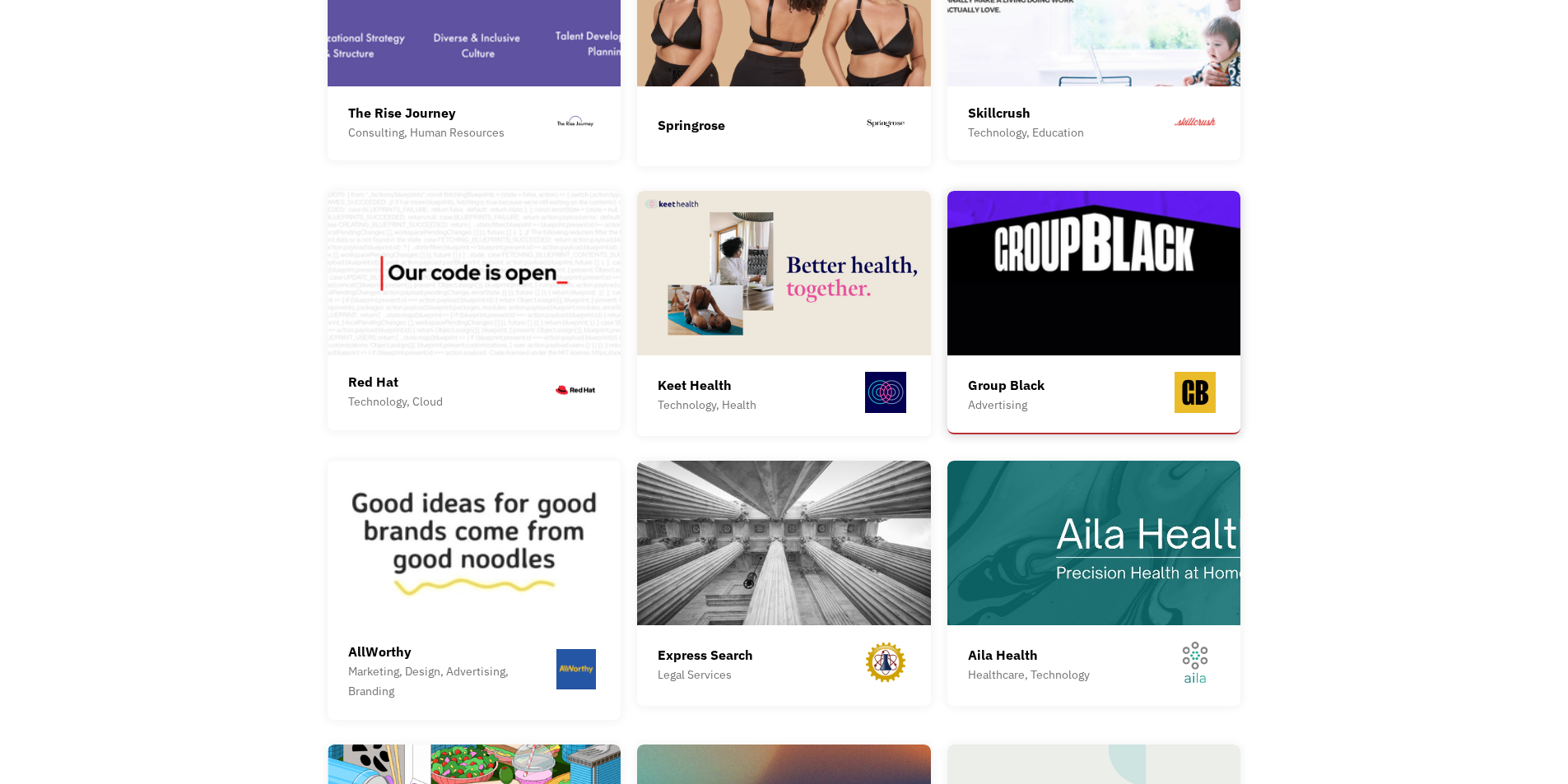
click at [1024, 278] on img at bounding box center [1094, 274] width 294 height 165
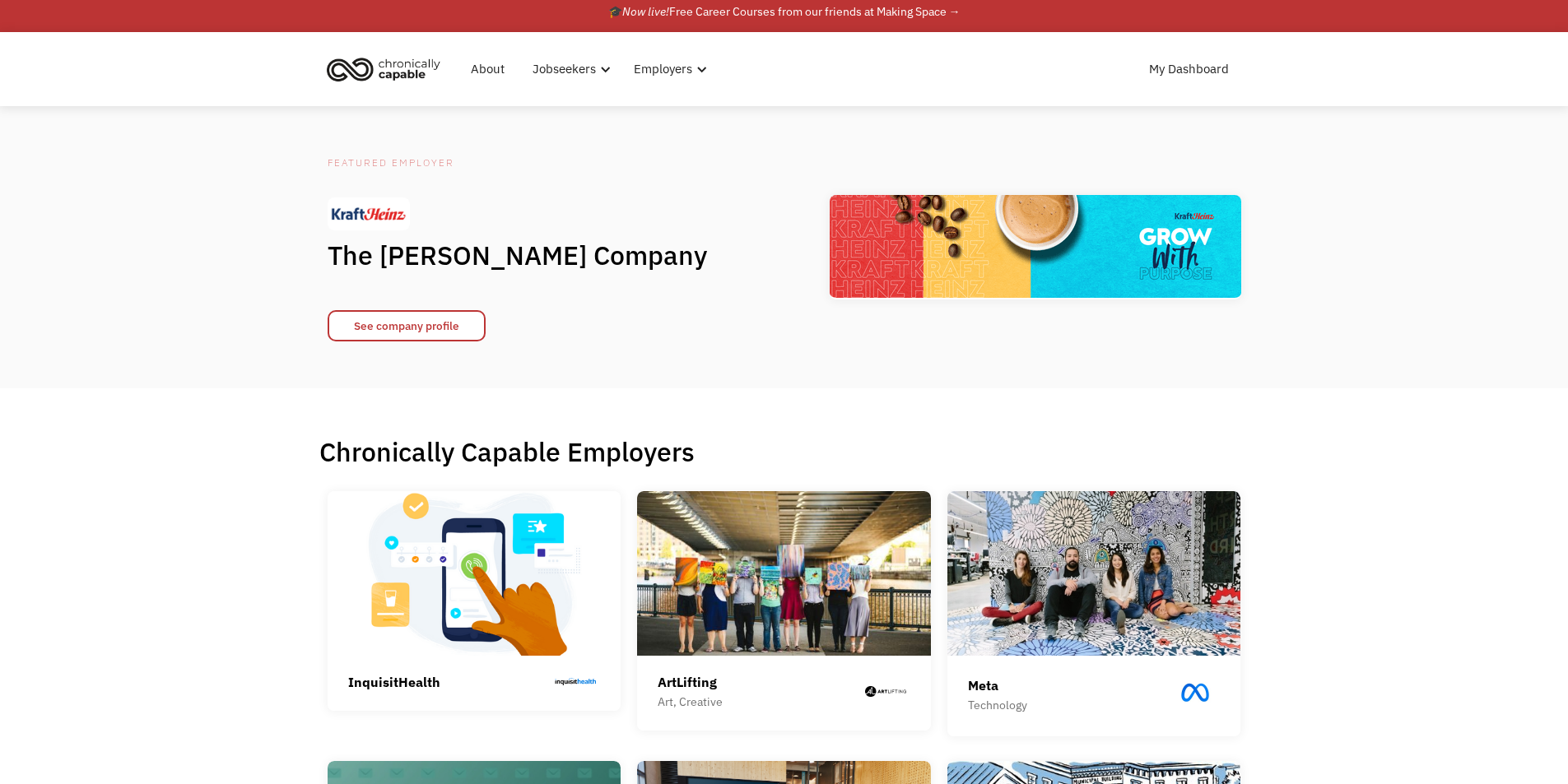
scroll to position [0, 0]
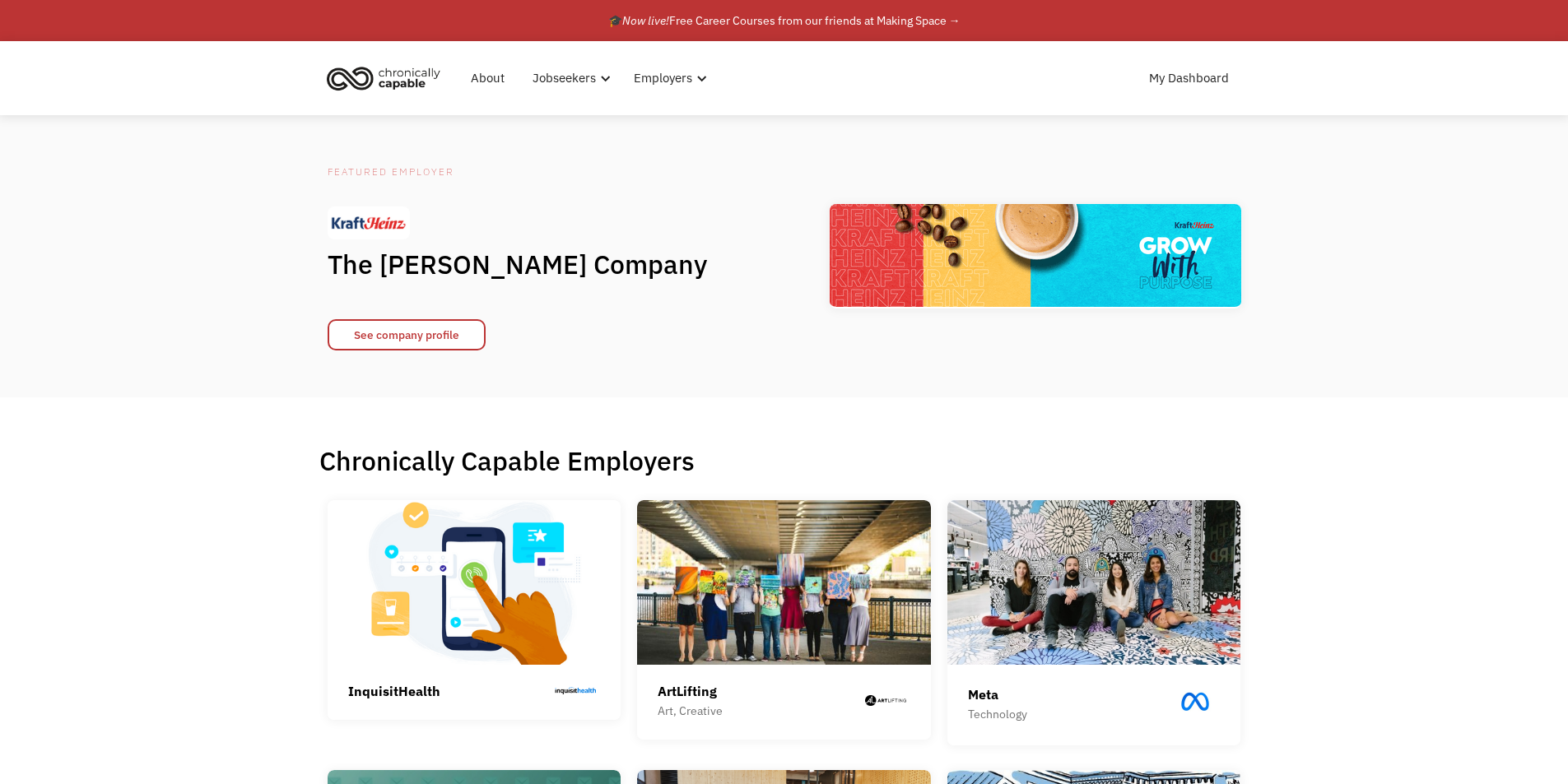
drag, startPoint x: 293, startPoint y: 336, endPoint x: 250, endPoint y: 78, distance: 261.6
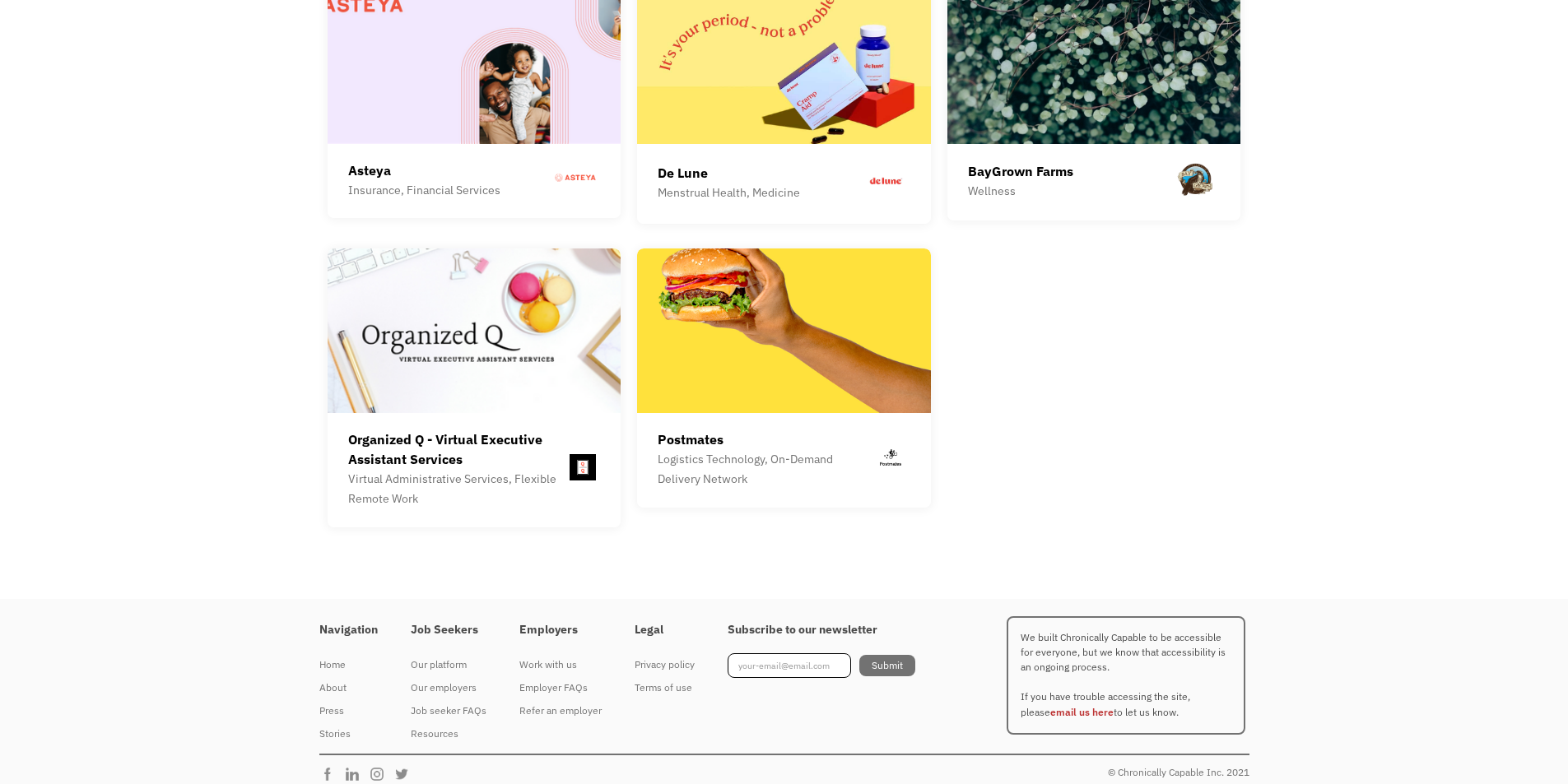
drag, startPoint x: 239, startPoint y: 278, endPoint x: 216, endPoint y: 759, distance: 481.5
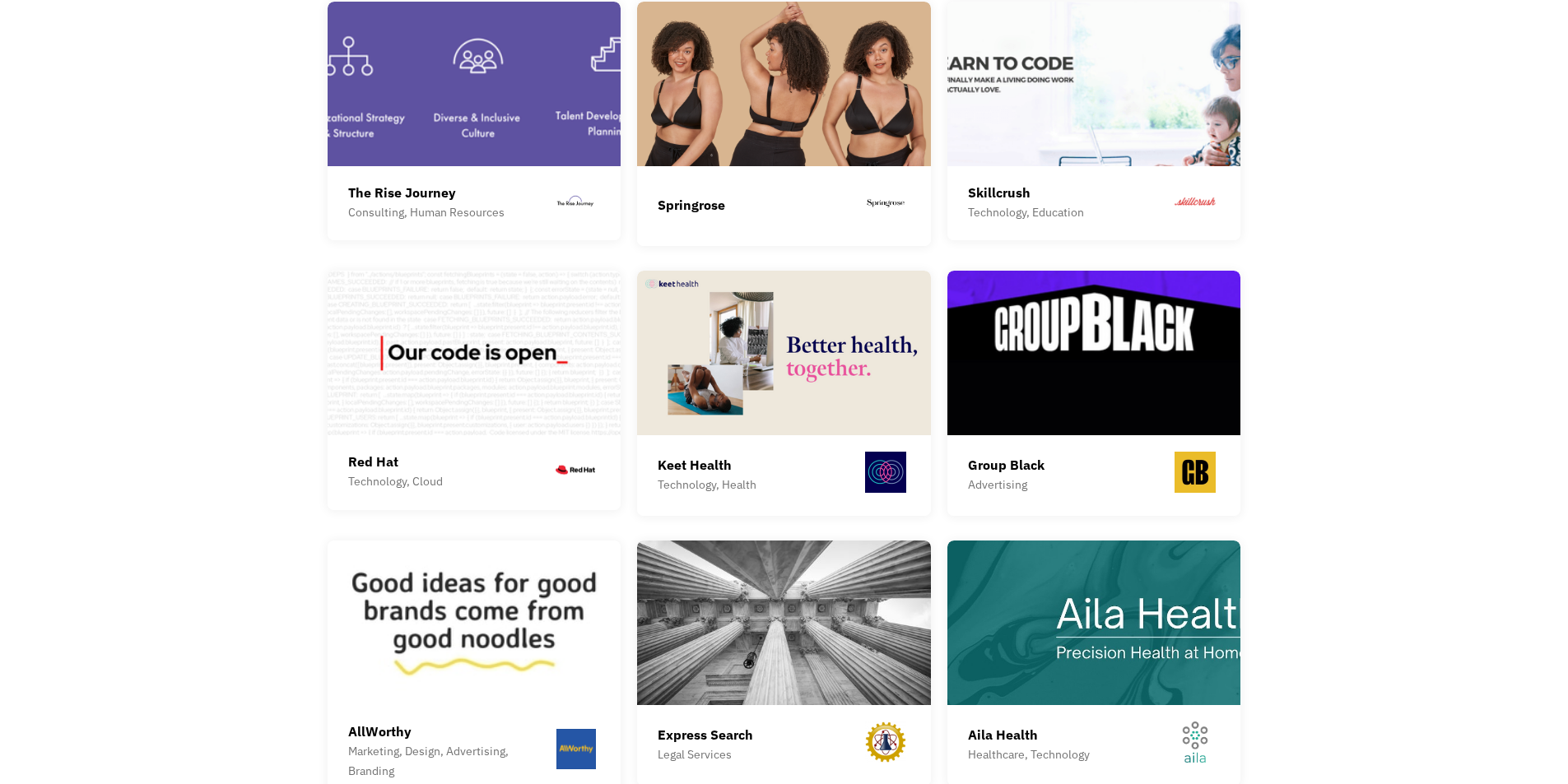
scroll to position [3235, 0]
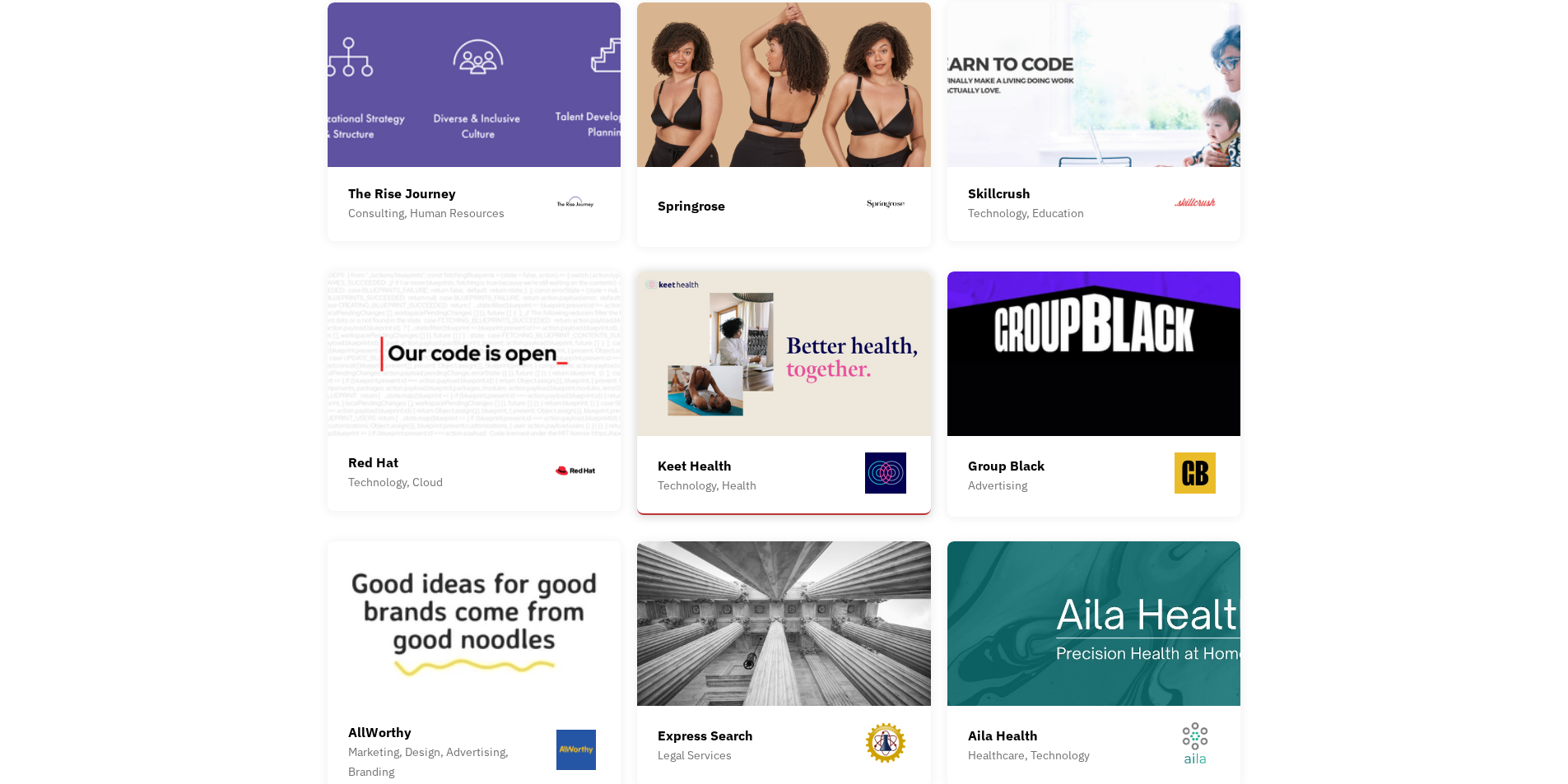
click at [778, 375] on img at bounding box center [784, 354] width 294 height 165
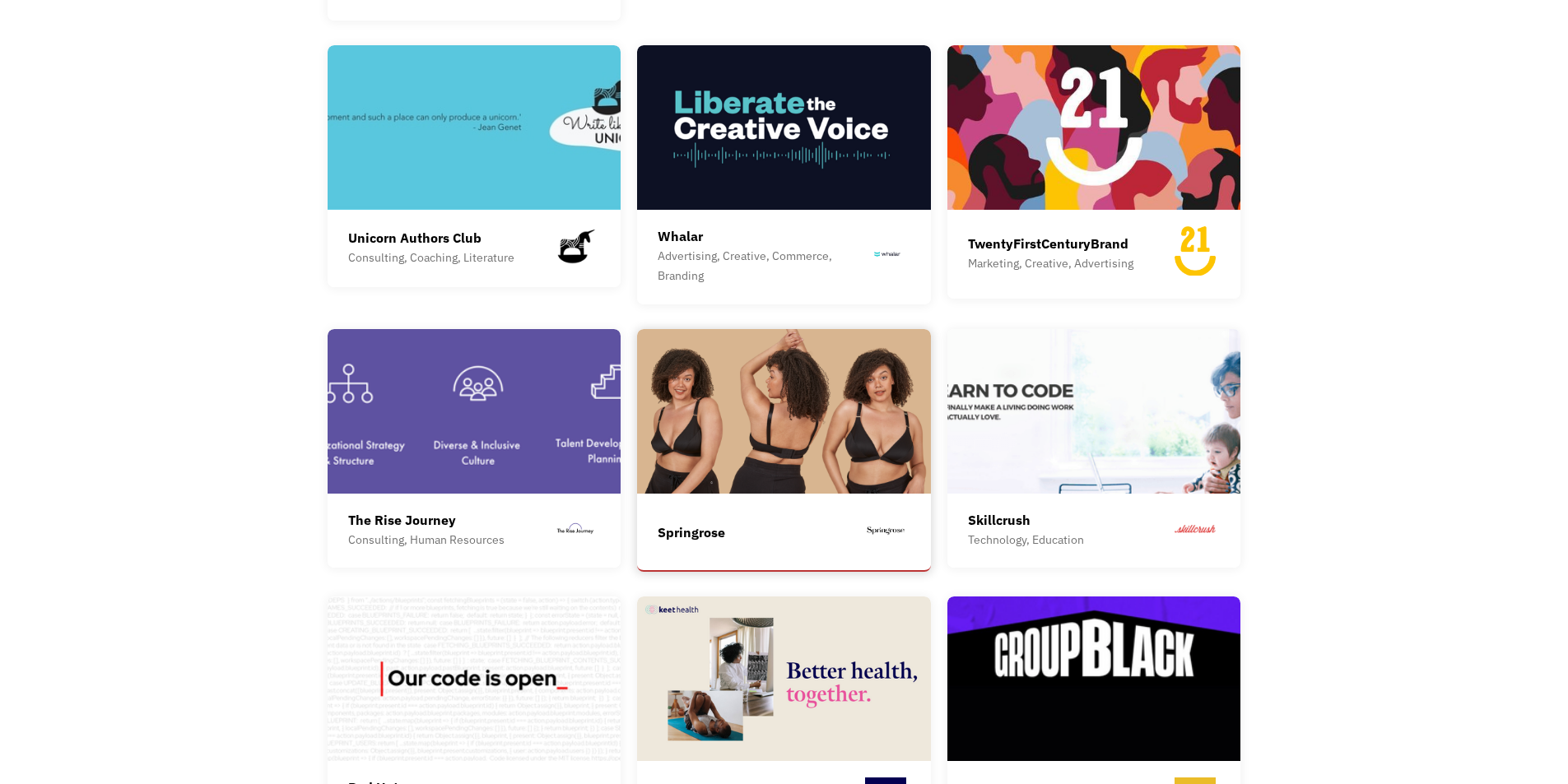
scroll to position [2906, 0]
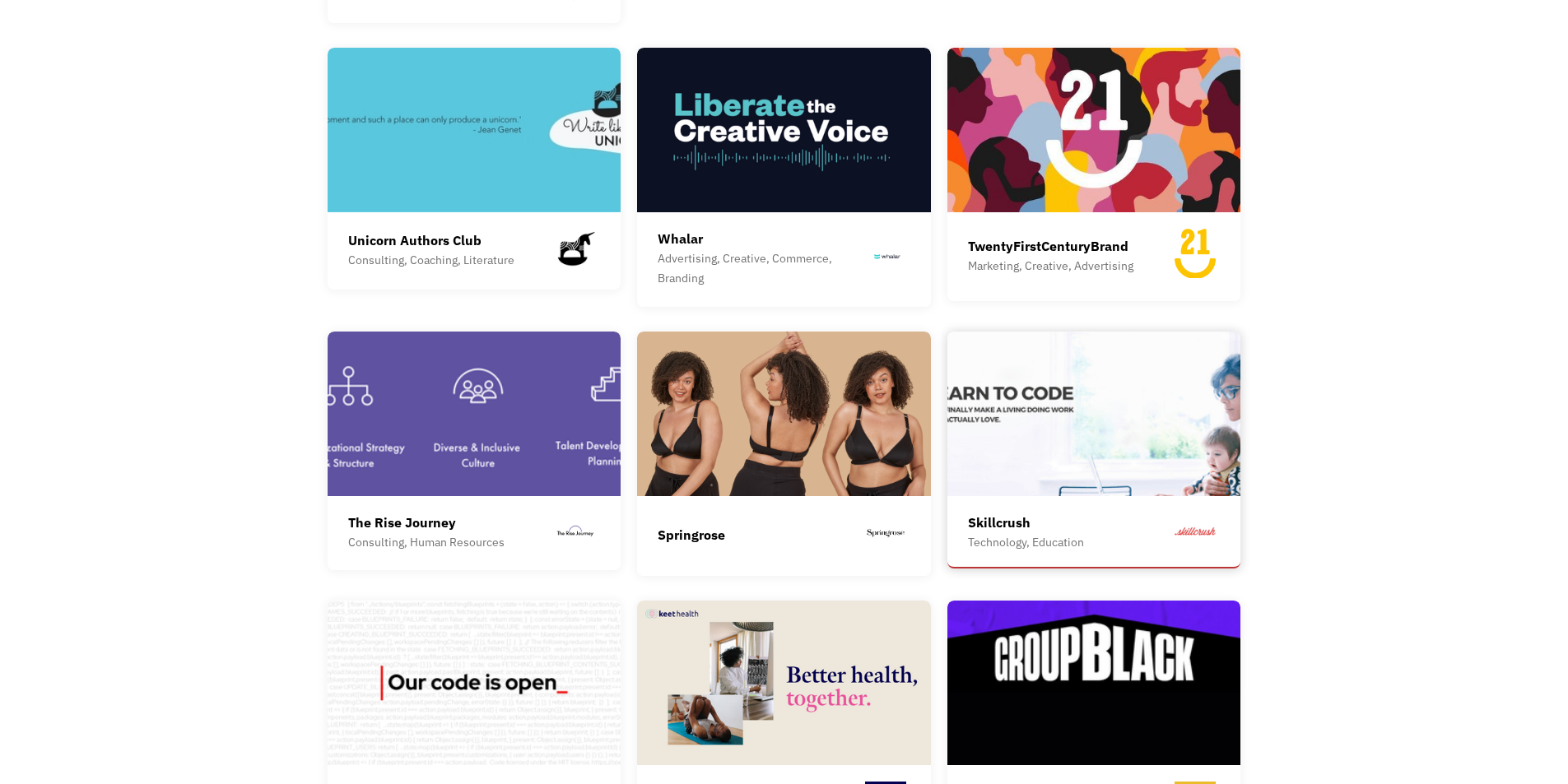
click at [1080, 441] on img at bounding box center [1094, 414] width 294 height 165
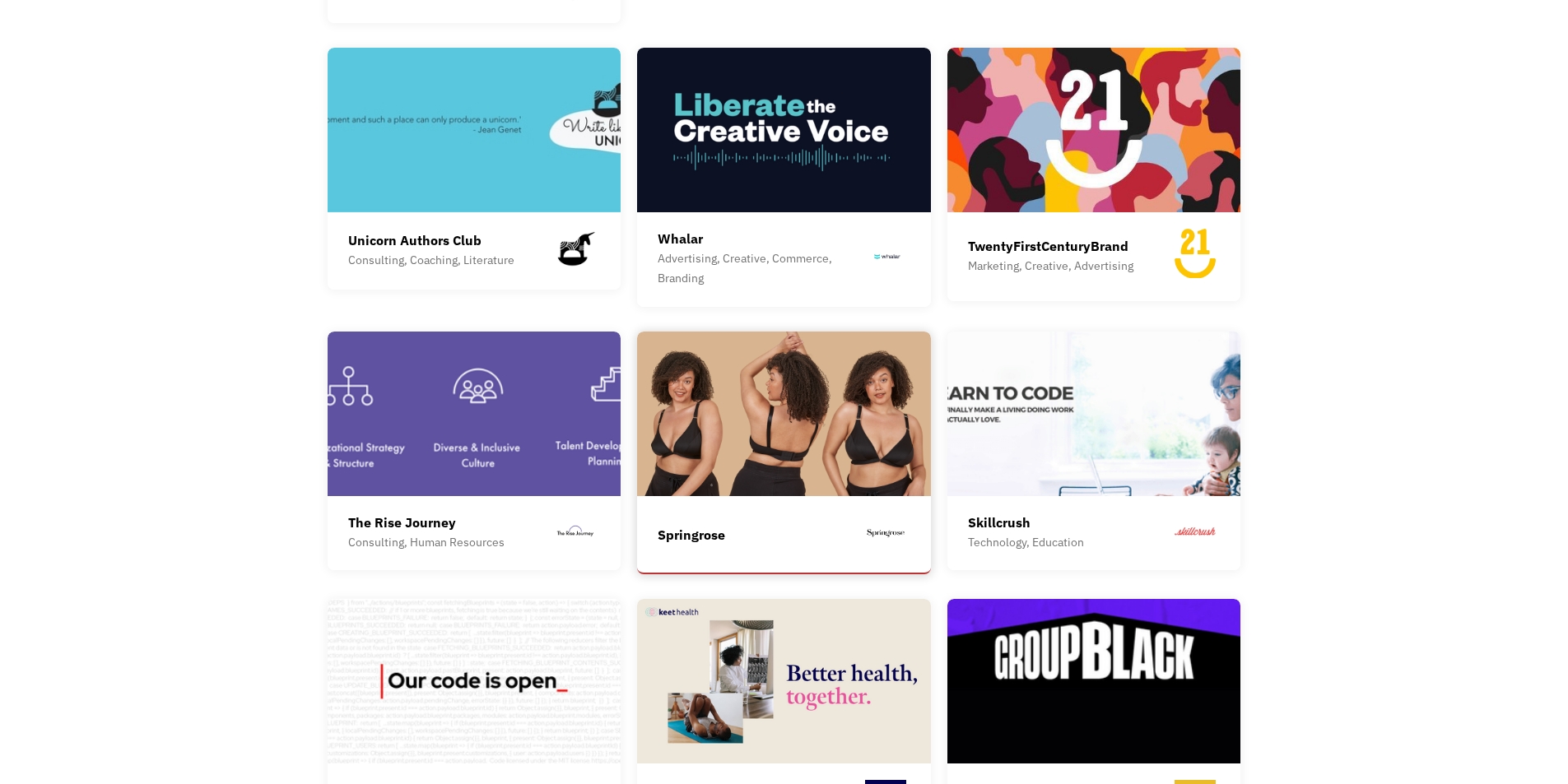
click at [766, 435] on img at bounding box center [784, 414] width 294 height 165
click at [750, 426] on img at bounding box center [784, 414] width 294 height 165
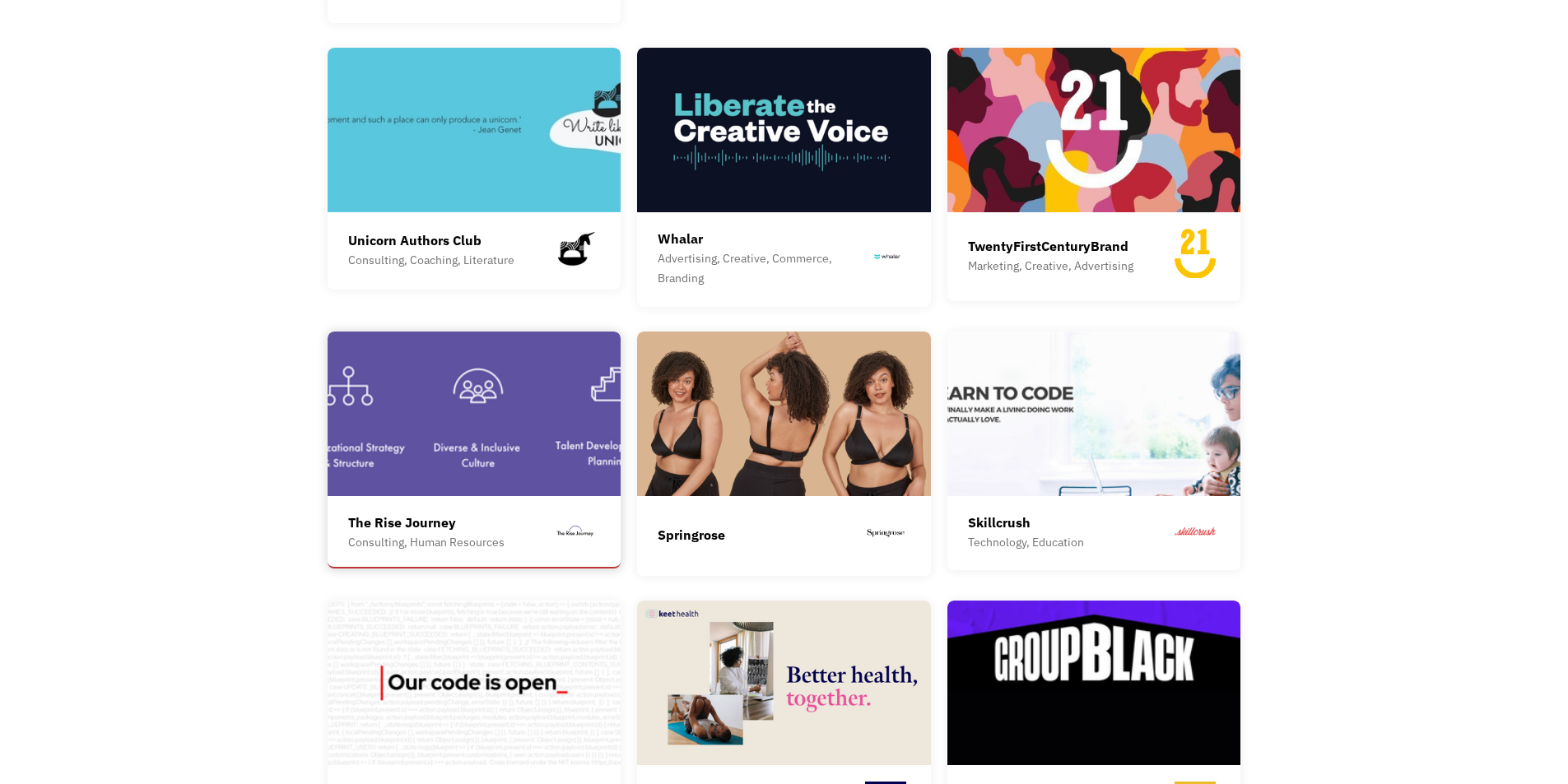
click at [540, 392] on img at bounding box center [474, 414] width 294 height 165
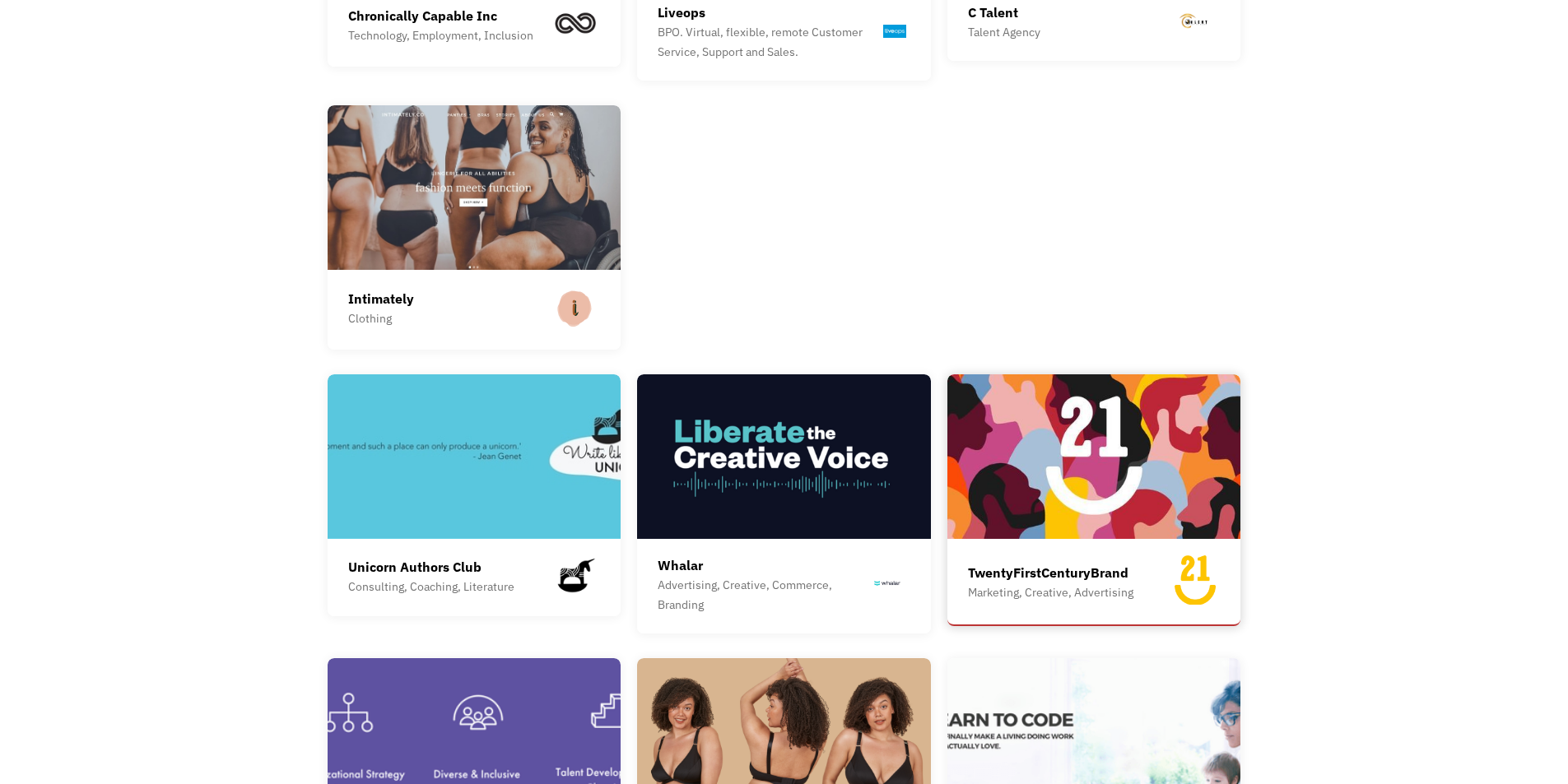
scroll to position [2577, 0]
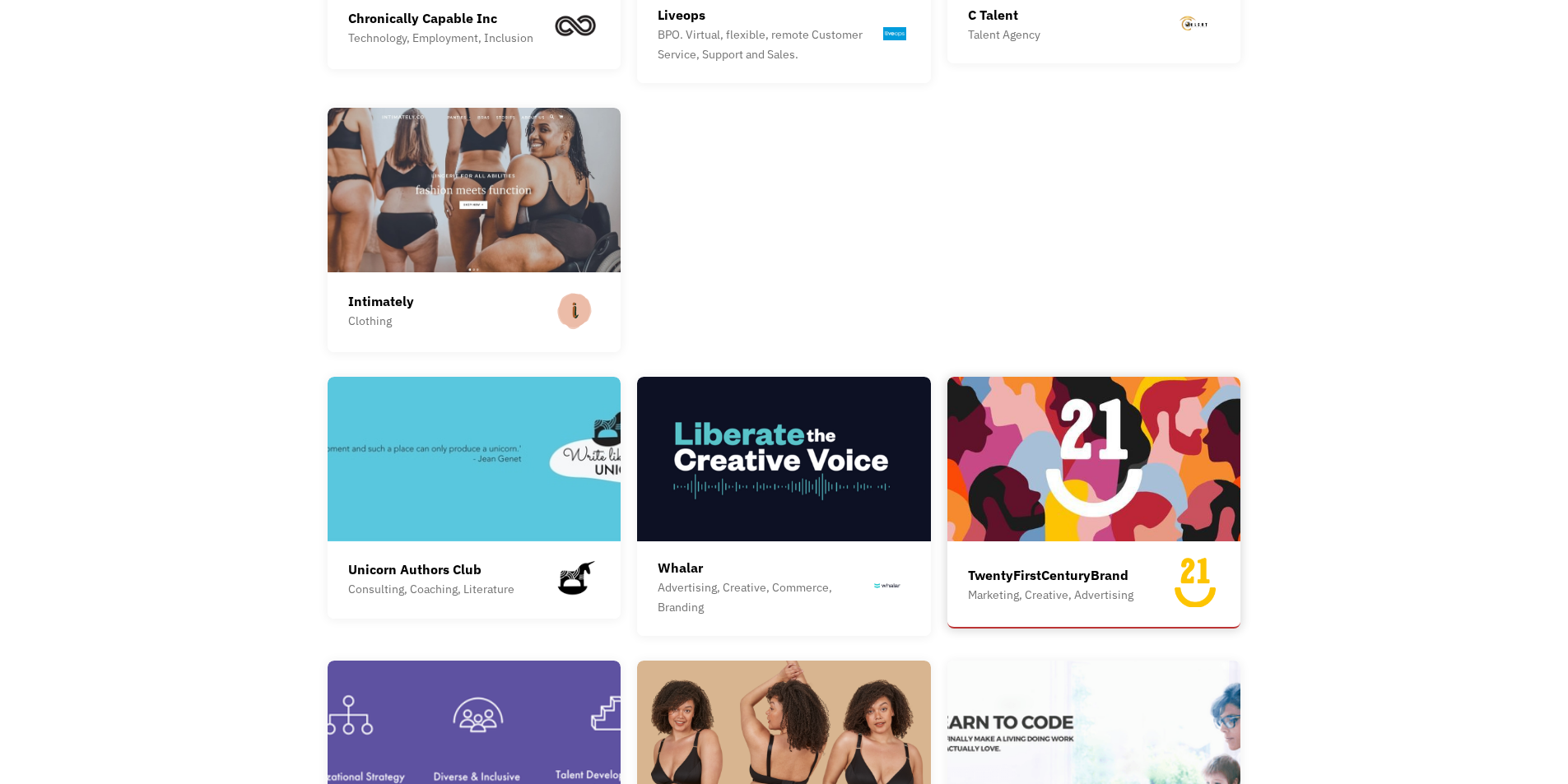
click at [1078, 497] on img at bounding box center [1094, 459] width 294 height 165
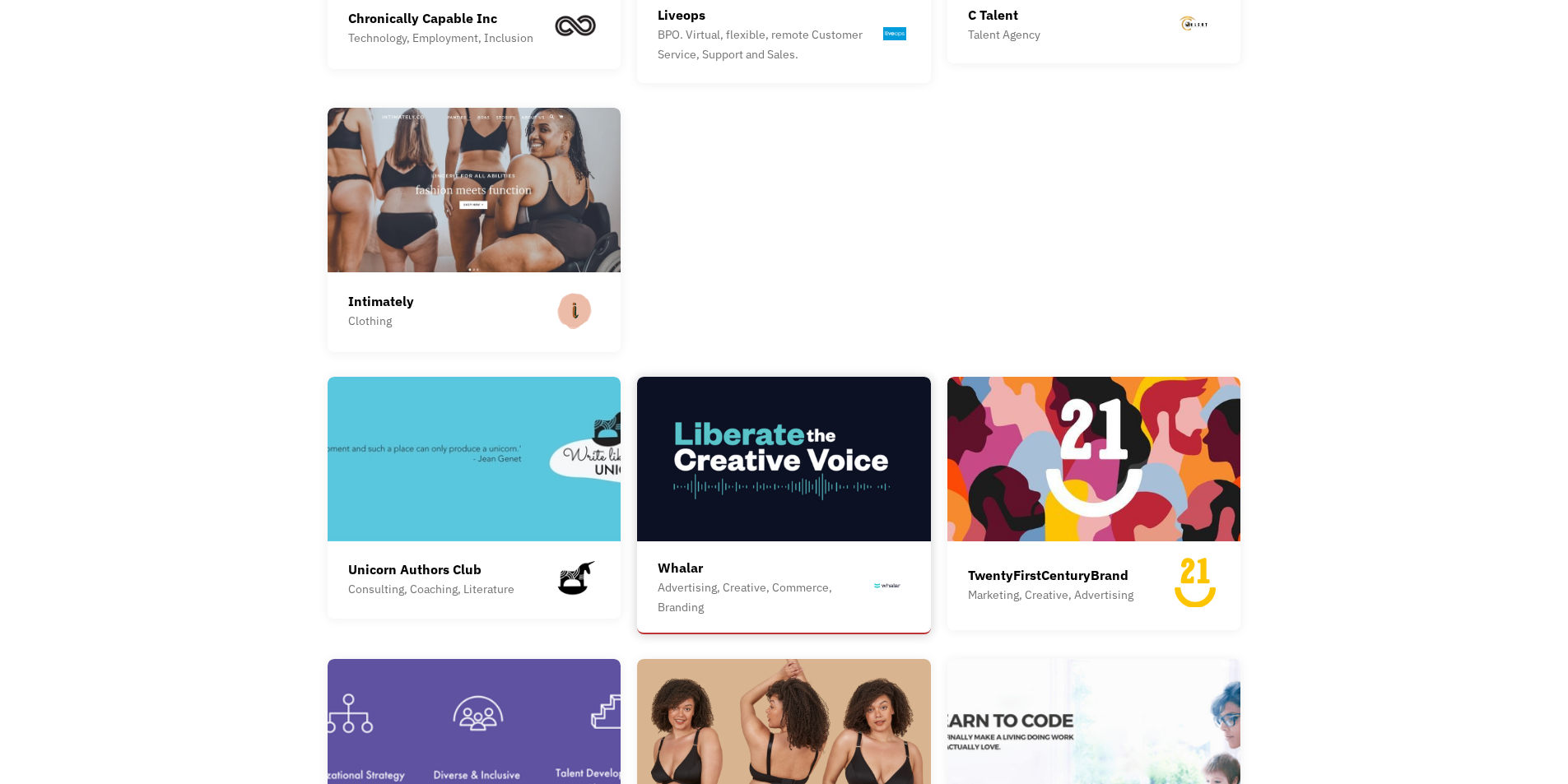
click at [836, 450] on img at bounding box center [784, 459] width 294 height 165
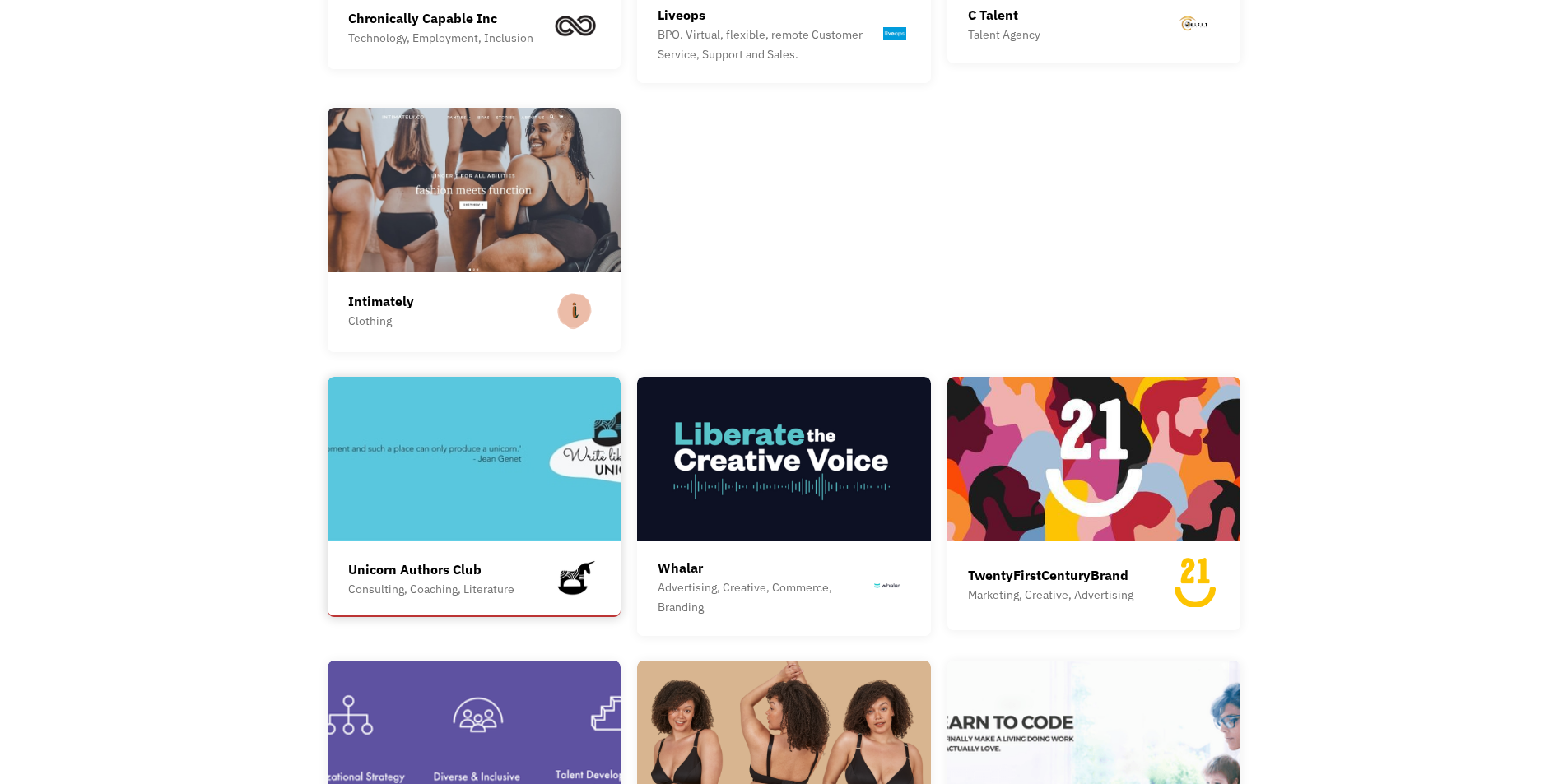
click at [476, 441] on img at bounding box center [474, 459] width 294 height 165
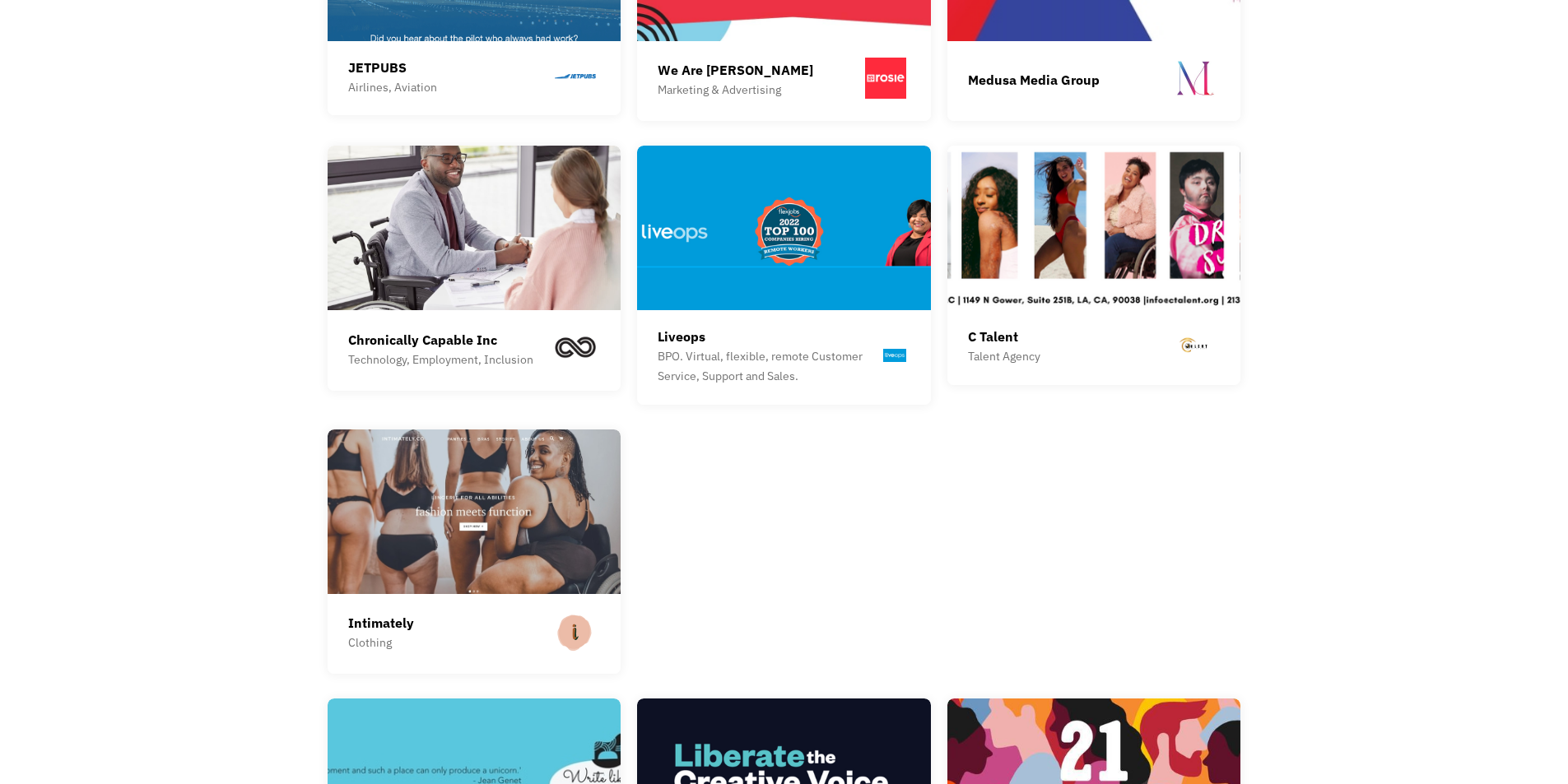
scroll to position [2248, 0]
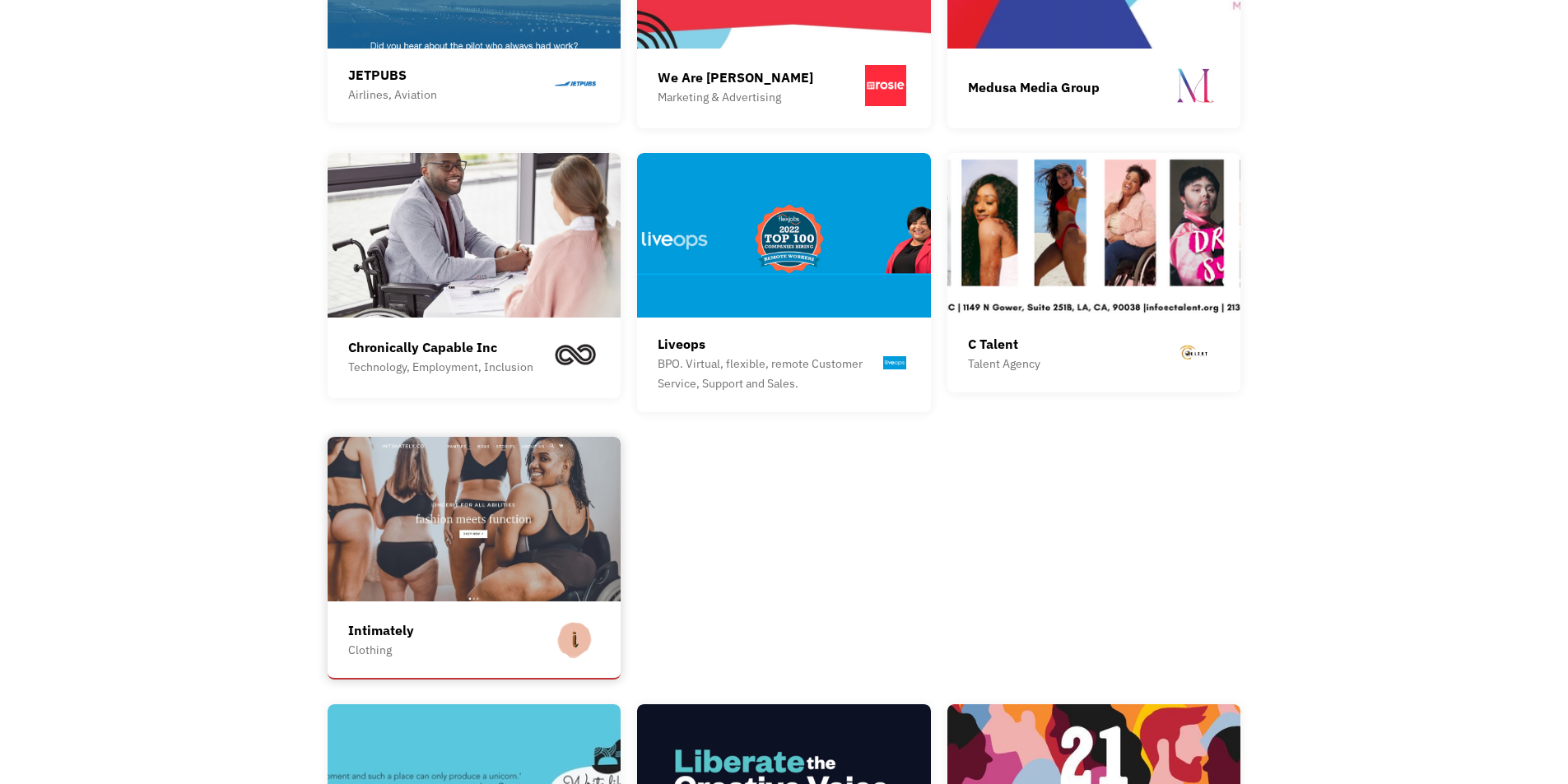
click at [432, 556] on img at bounding box center [474, 519] width 294 height 165
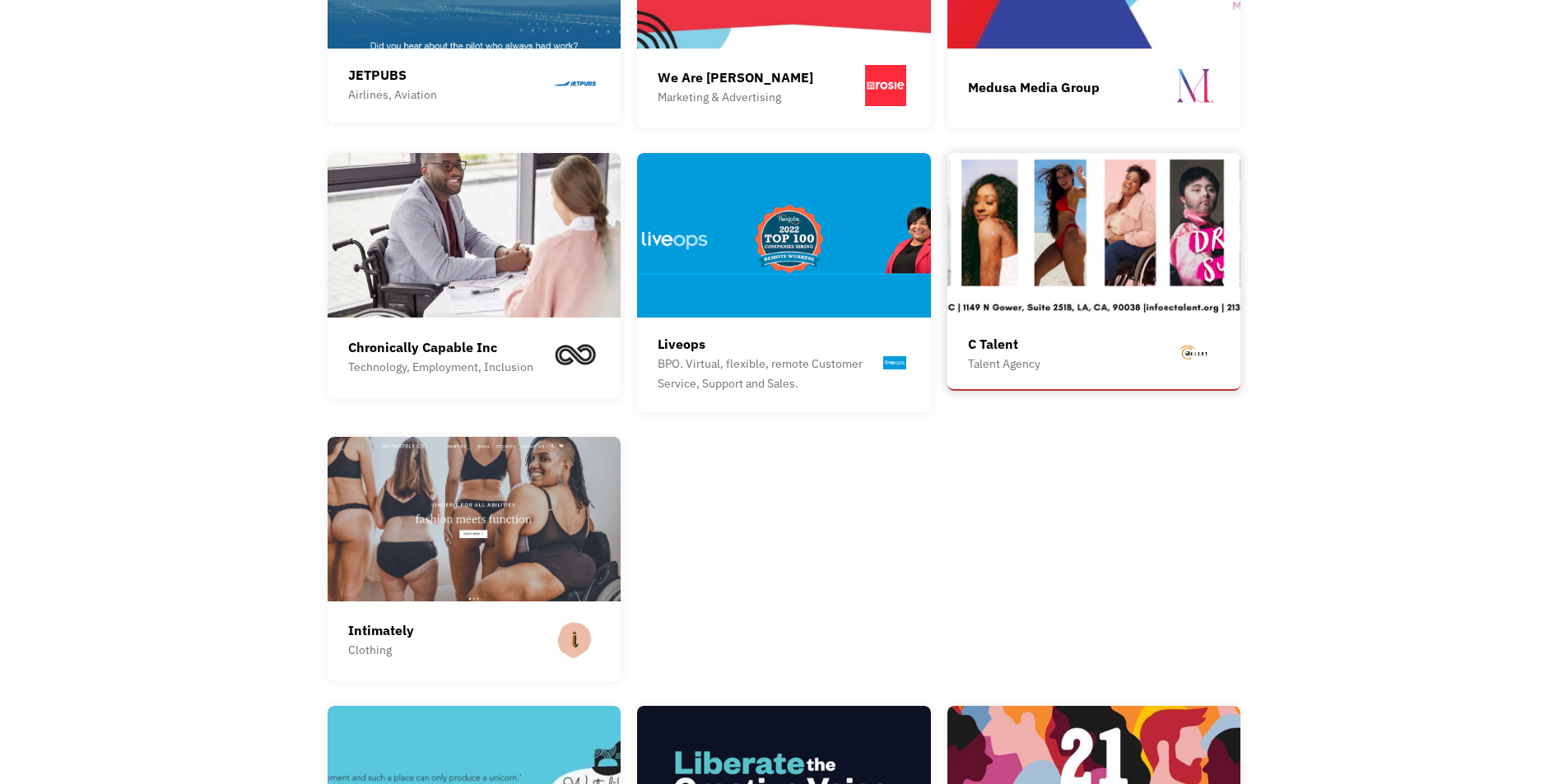
click at [1093, 208] on img at bounding box center [1094, 235] width 294 height 165
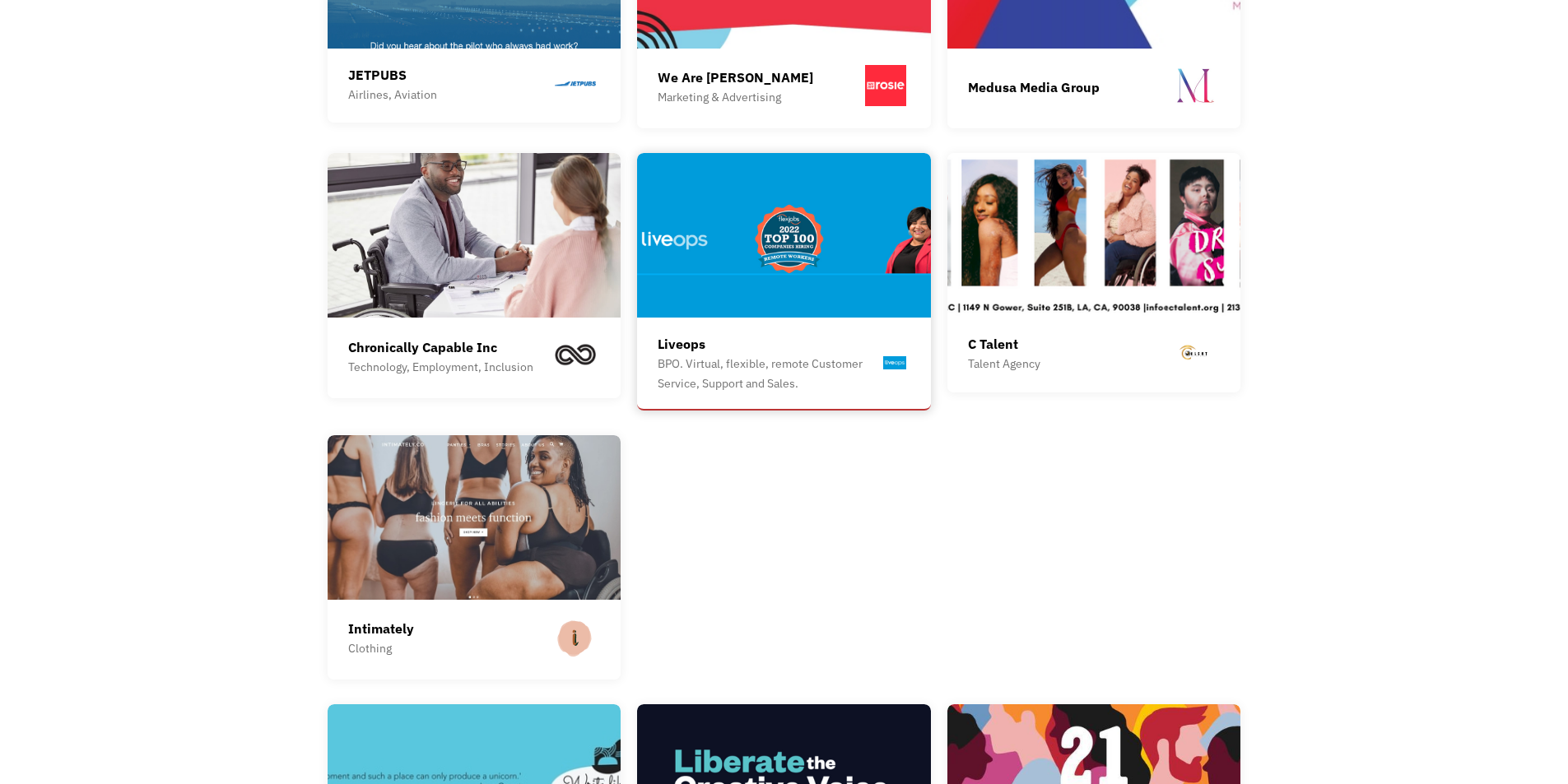
click at [770, 204] on img at bounding box center [784, 235] width 294 height 165
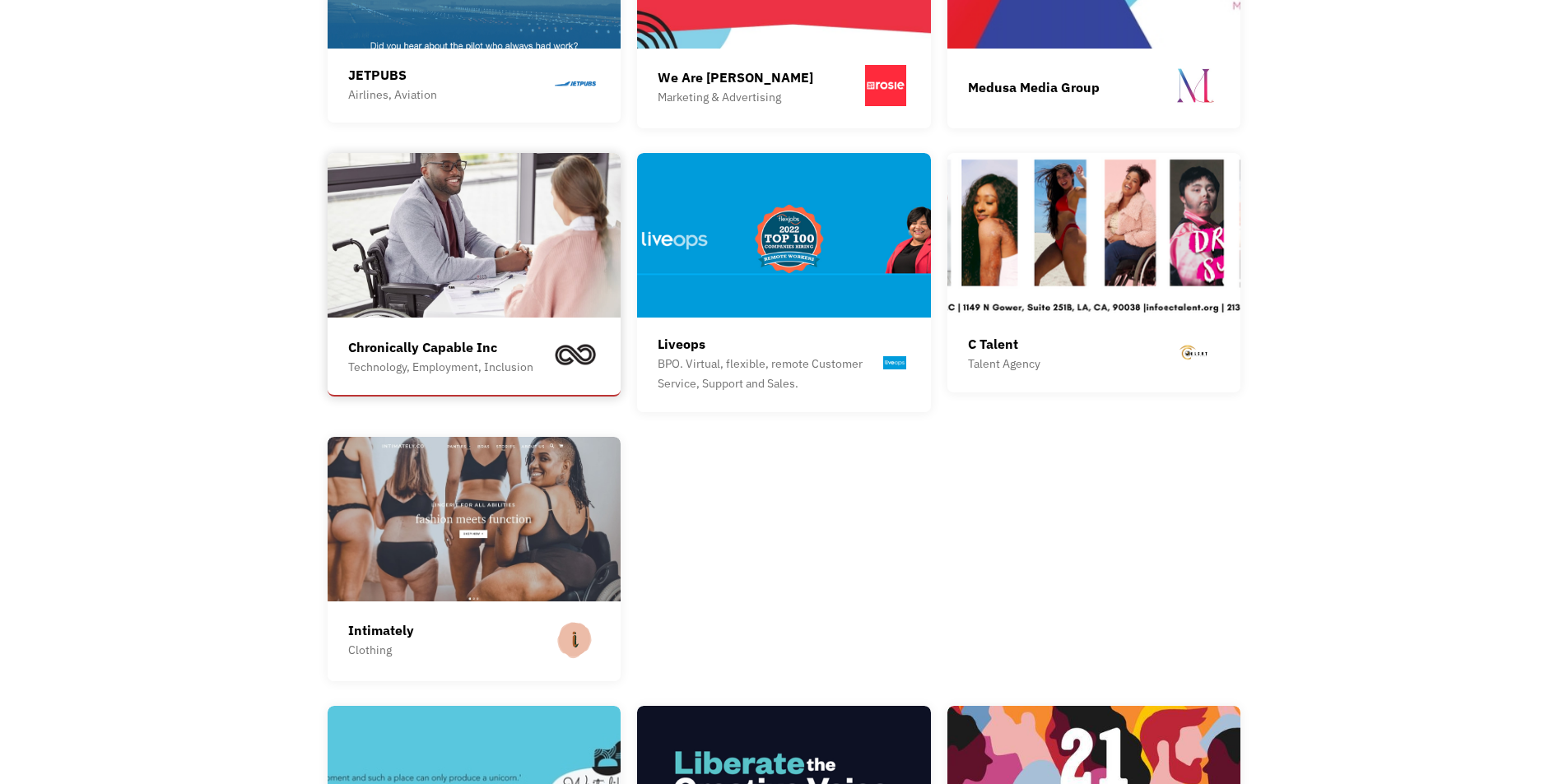
click at [498, 232] on img at bounding box center [474, 235] width 294 height 165
click at [509, 247] on img at bounding box center [474, 235] width 294 height 165
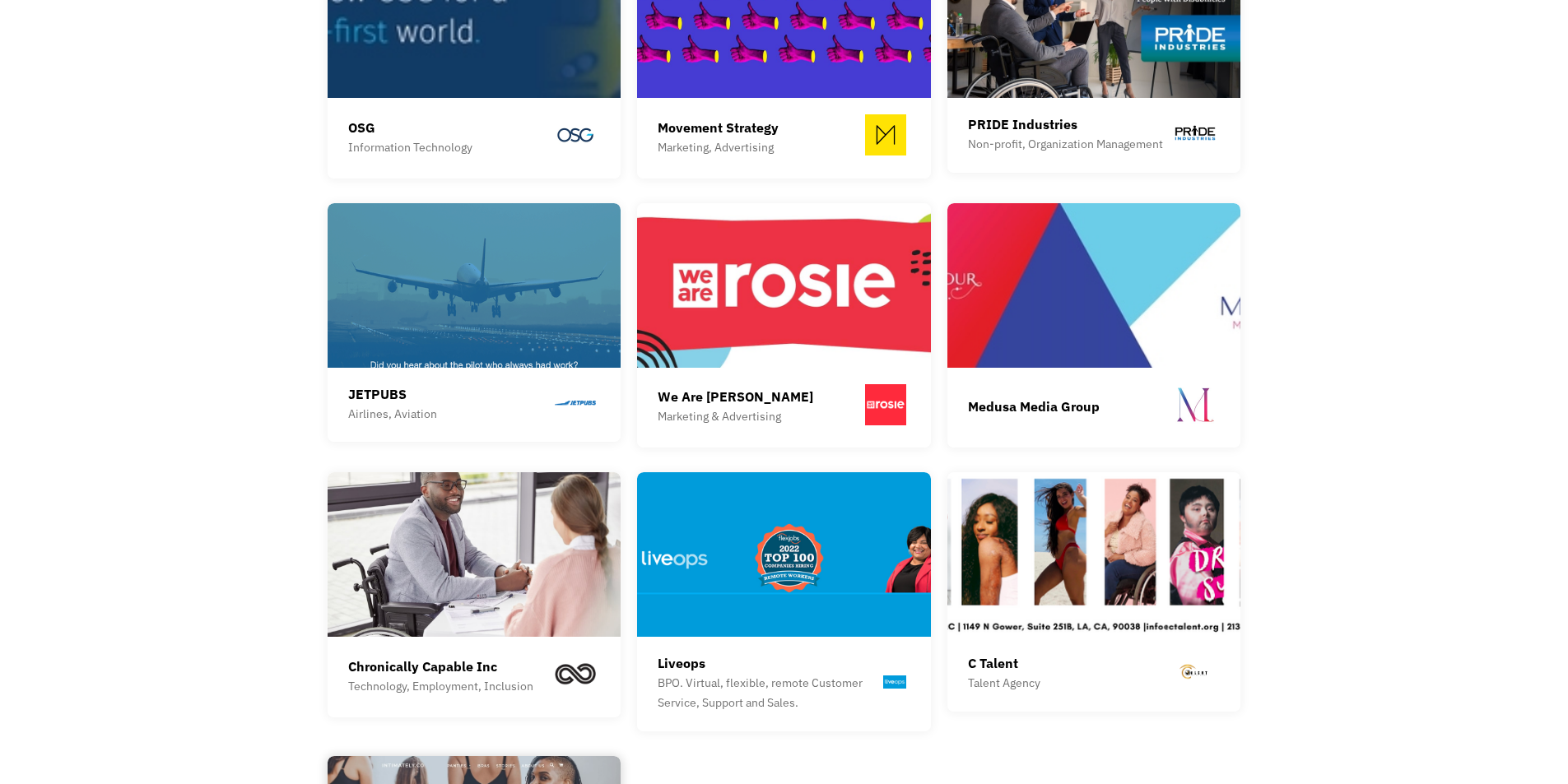
scroll to position [1837, 0]
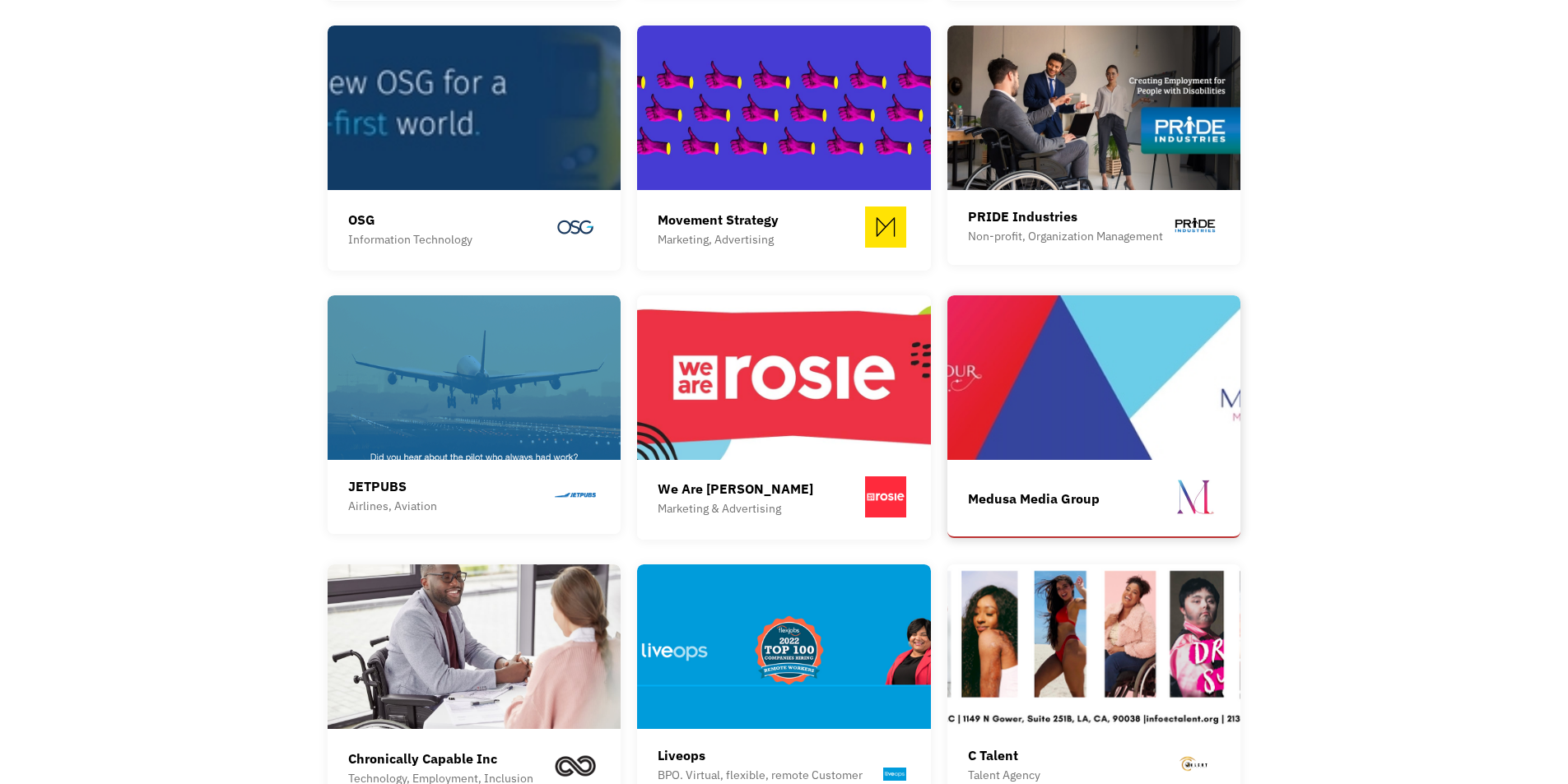
click at [1043, 381] on img at bounding box center [1094, 378] width 294 height 165
click at [777, 378] on img at bounding box center [784, 378] width 294 height 165
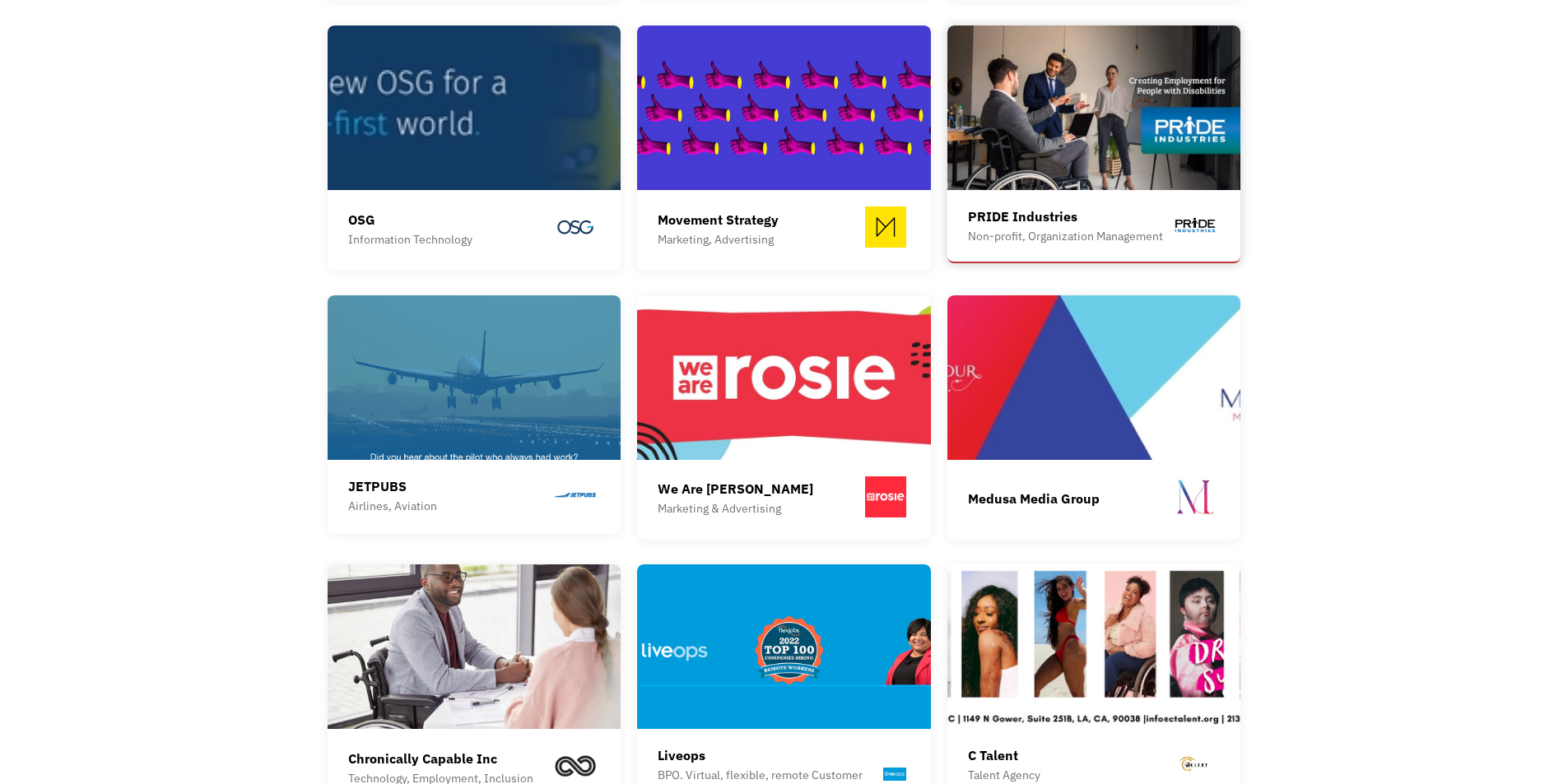
click at [1053, 94] on img at bounding box center [1094, 108] width 294 height 165
click at [782, 134] on img at bounding box center [784, 108] width 294 height 165
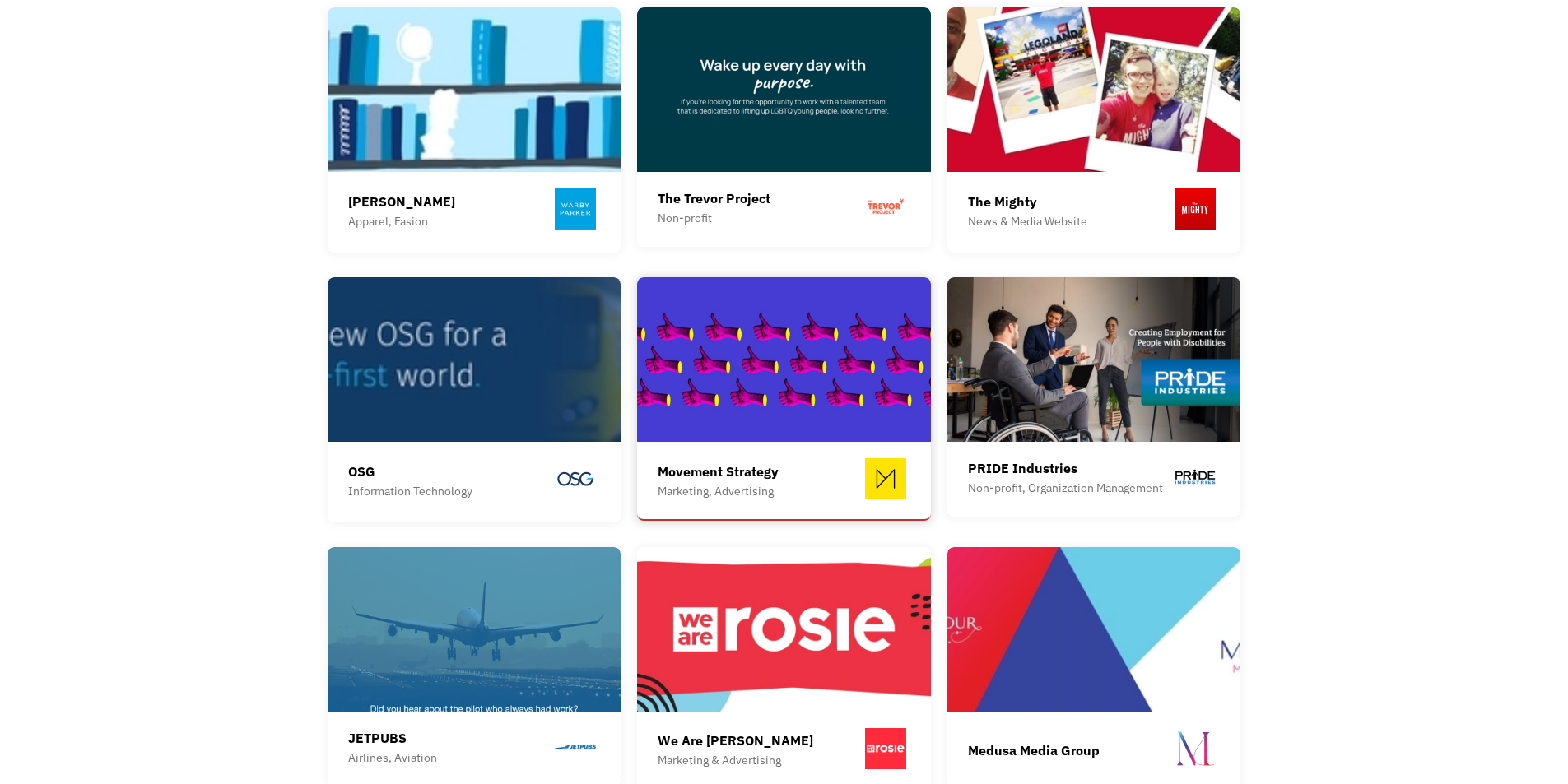
scroll to position [1342, 0]
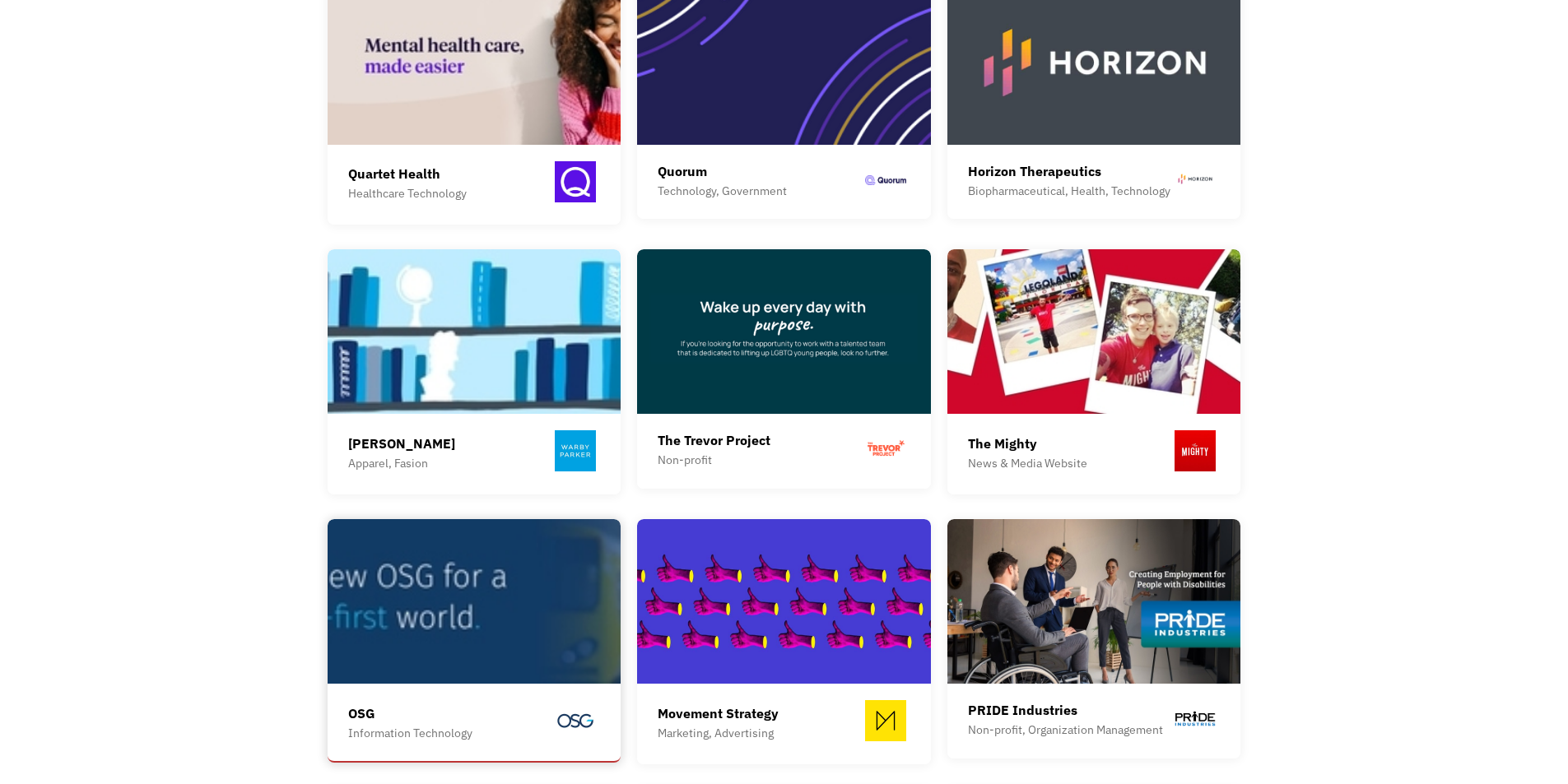
click at [432, 588] on img at bounding box center [474, 601] width 294 height 165
click at [1064, 319] on img at bounding box center [1094, 332] width 294 height 165
click at [777, 315] on img at bounding box center [784, 332] width 294 height 165
click at [411, 325] on img at bounding box center [474, 332] width 294 height 165
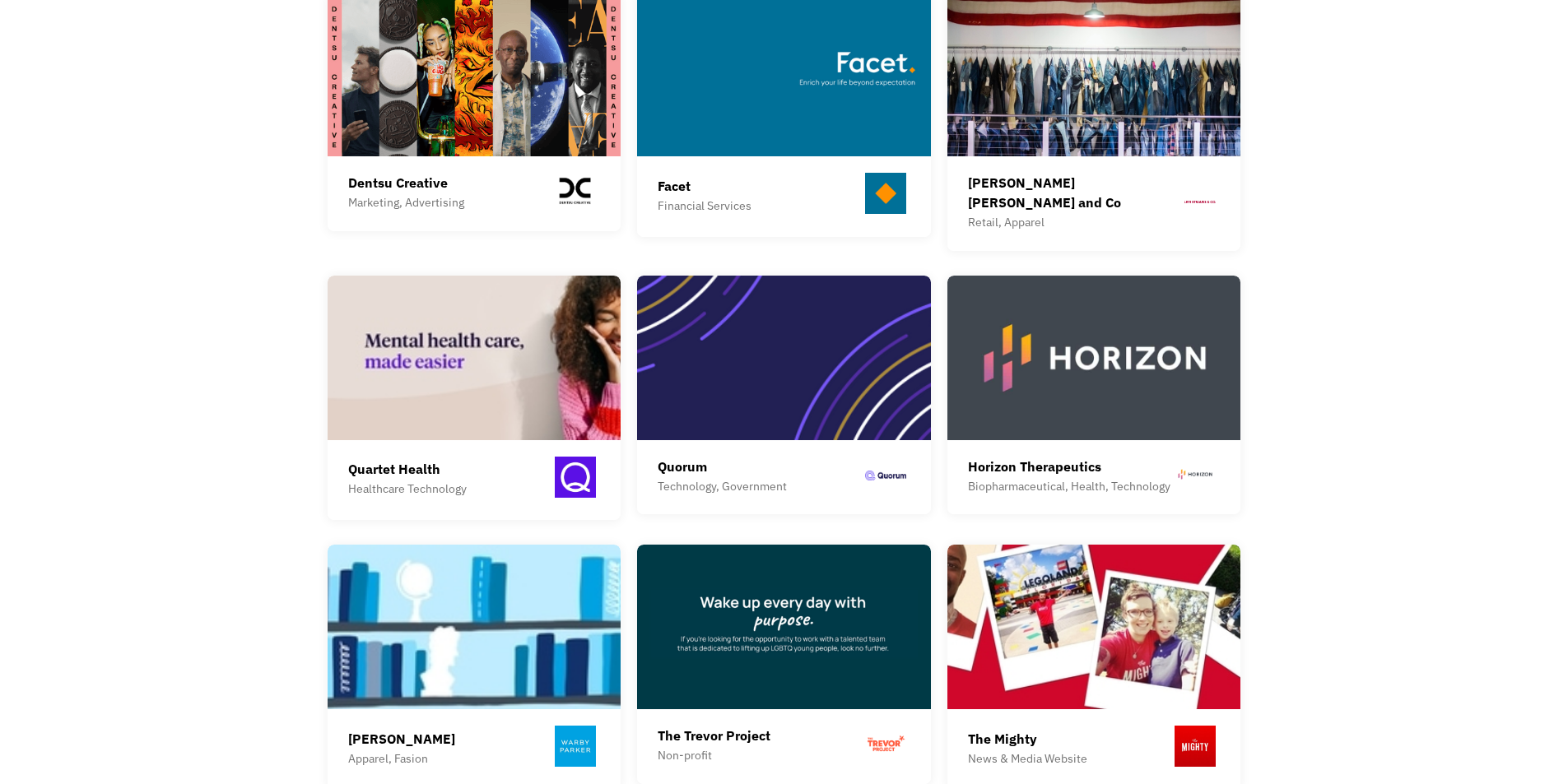
scroll to position [1014, 0]
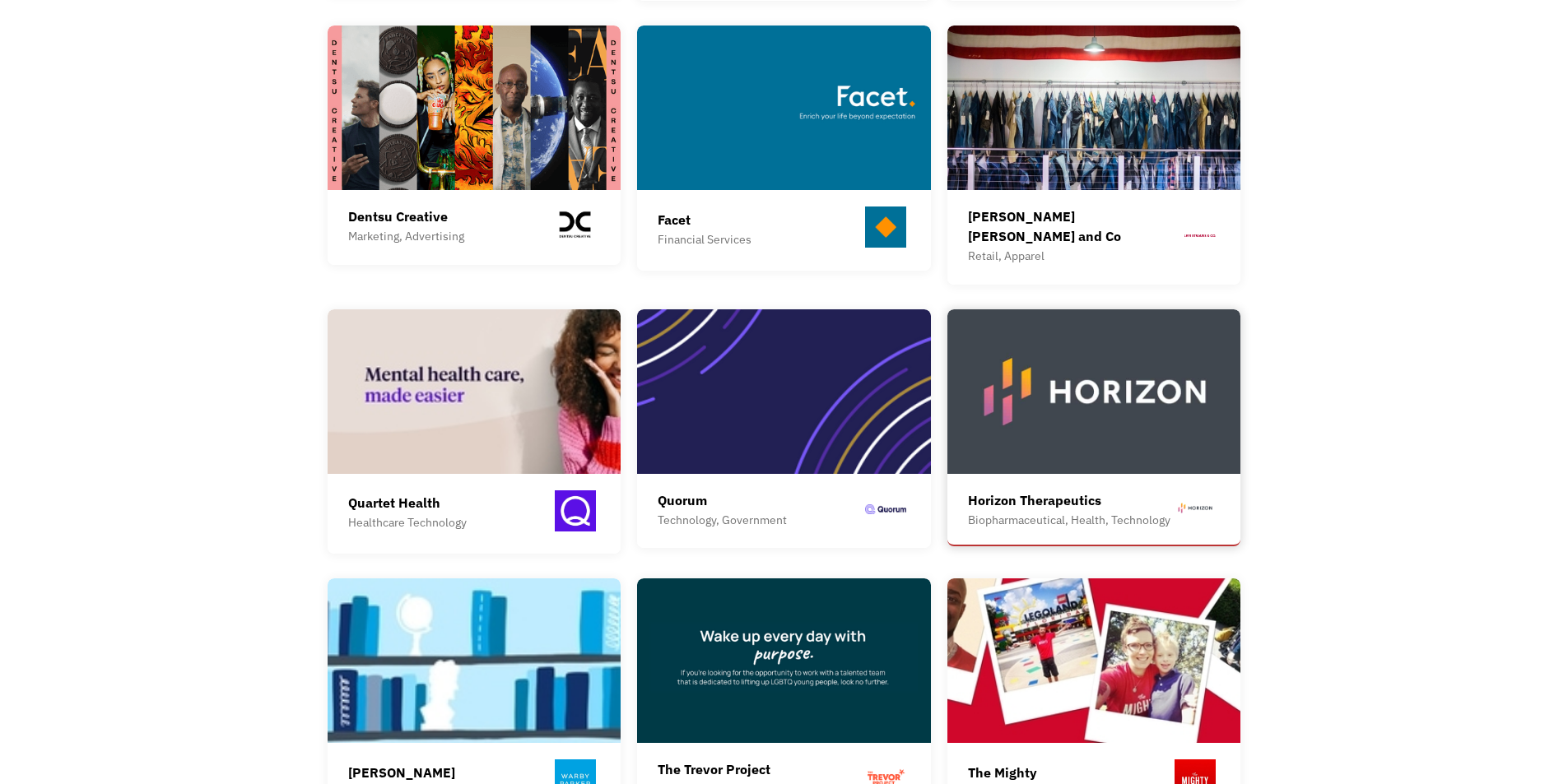
click at [1122, 409] on img at bounding box center [1094, 392] width 294 height 165
click at [771, 362] on img at bounding box center [784, 392] width 294 height 165
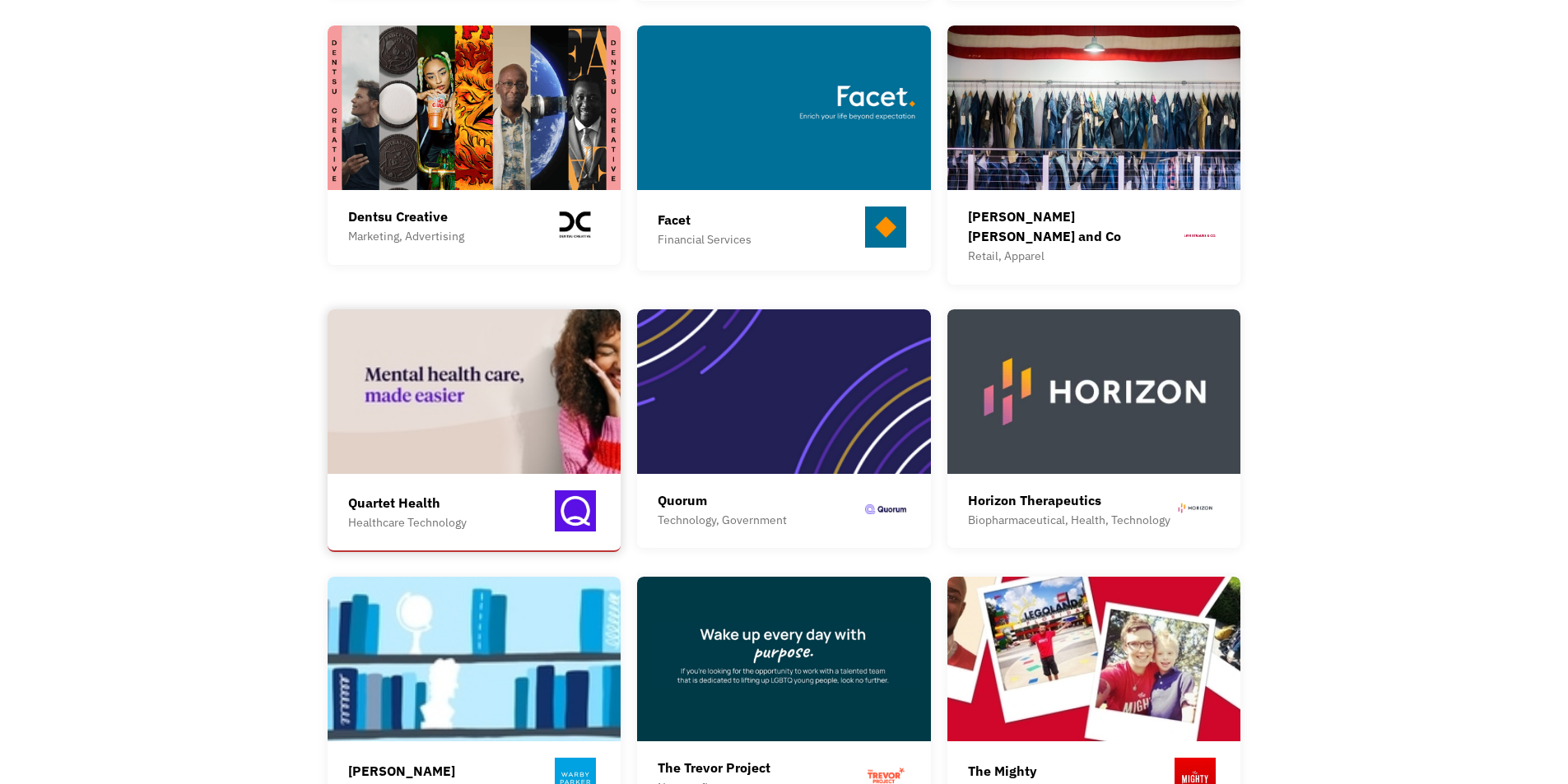
click at [476, 365] on img at bounding box center [474, 392] width 294 height 165
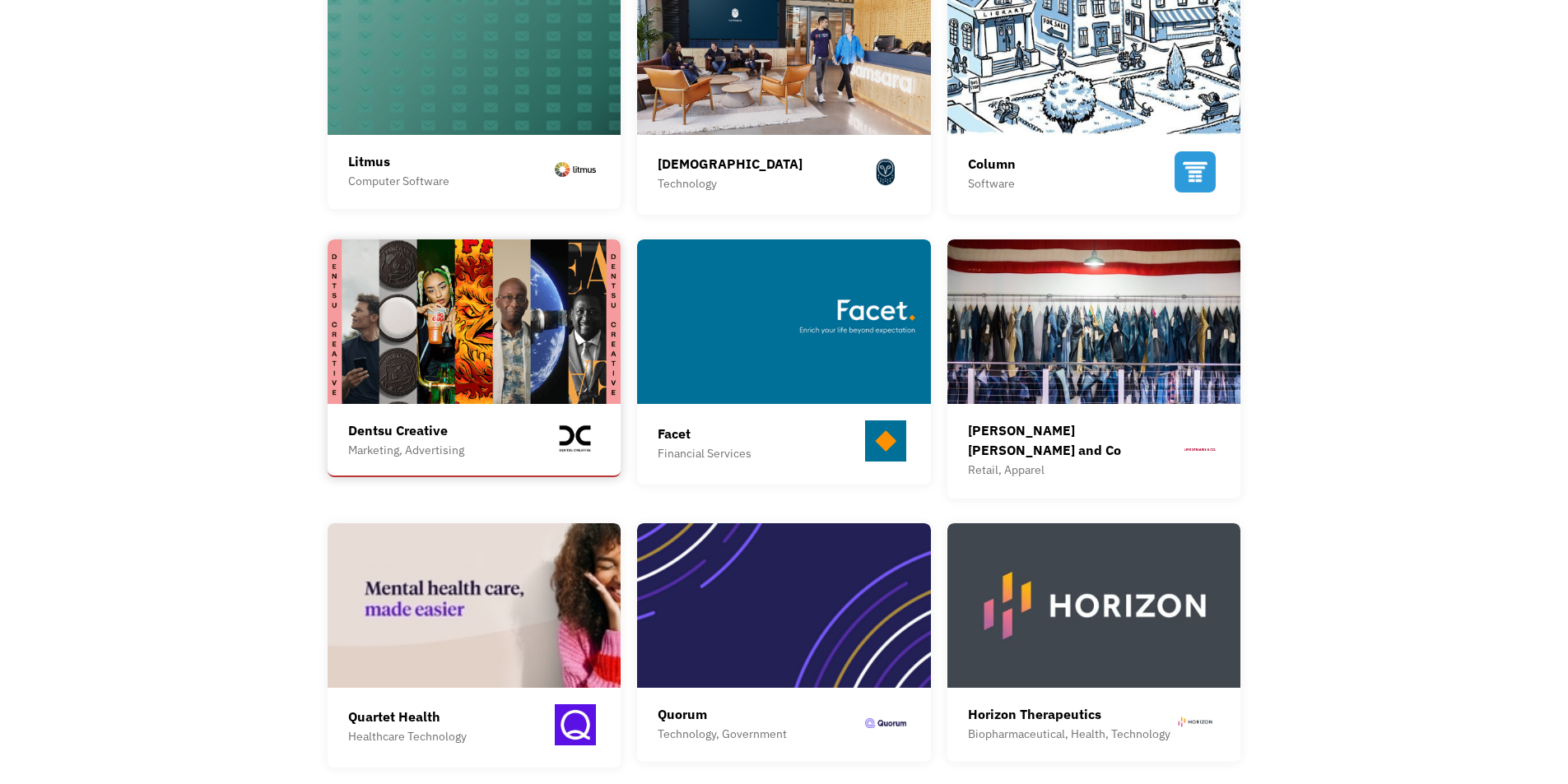
scroll to position [766, 0]
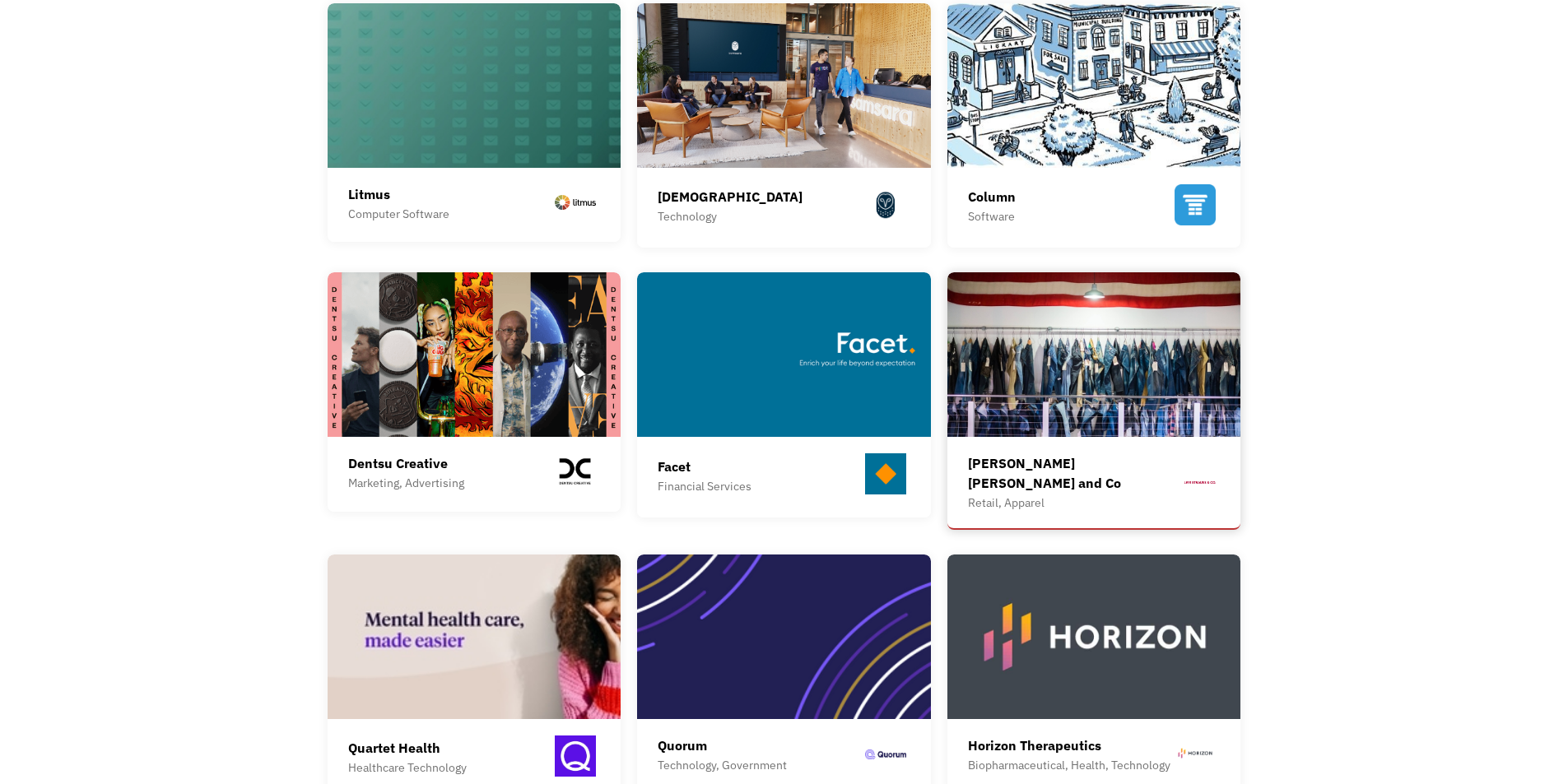
click at [1120, 392] on img at bounding box center [1094, 355] width 294 height 165
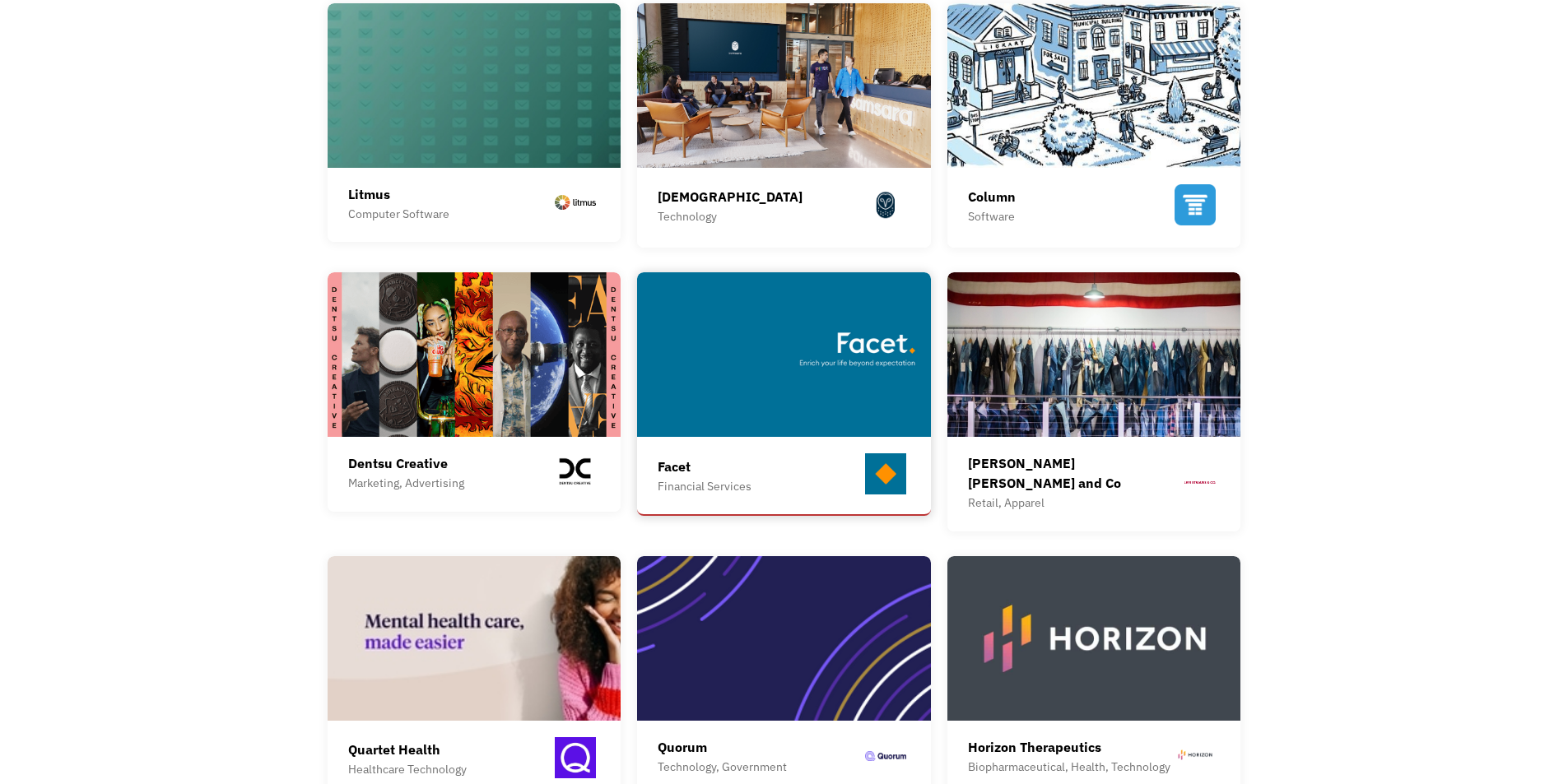
click at [799, 385] on img at bounding box center [784, 355] width 294 height 165
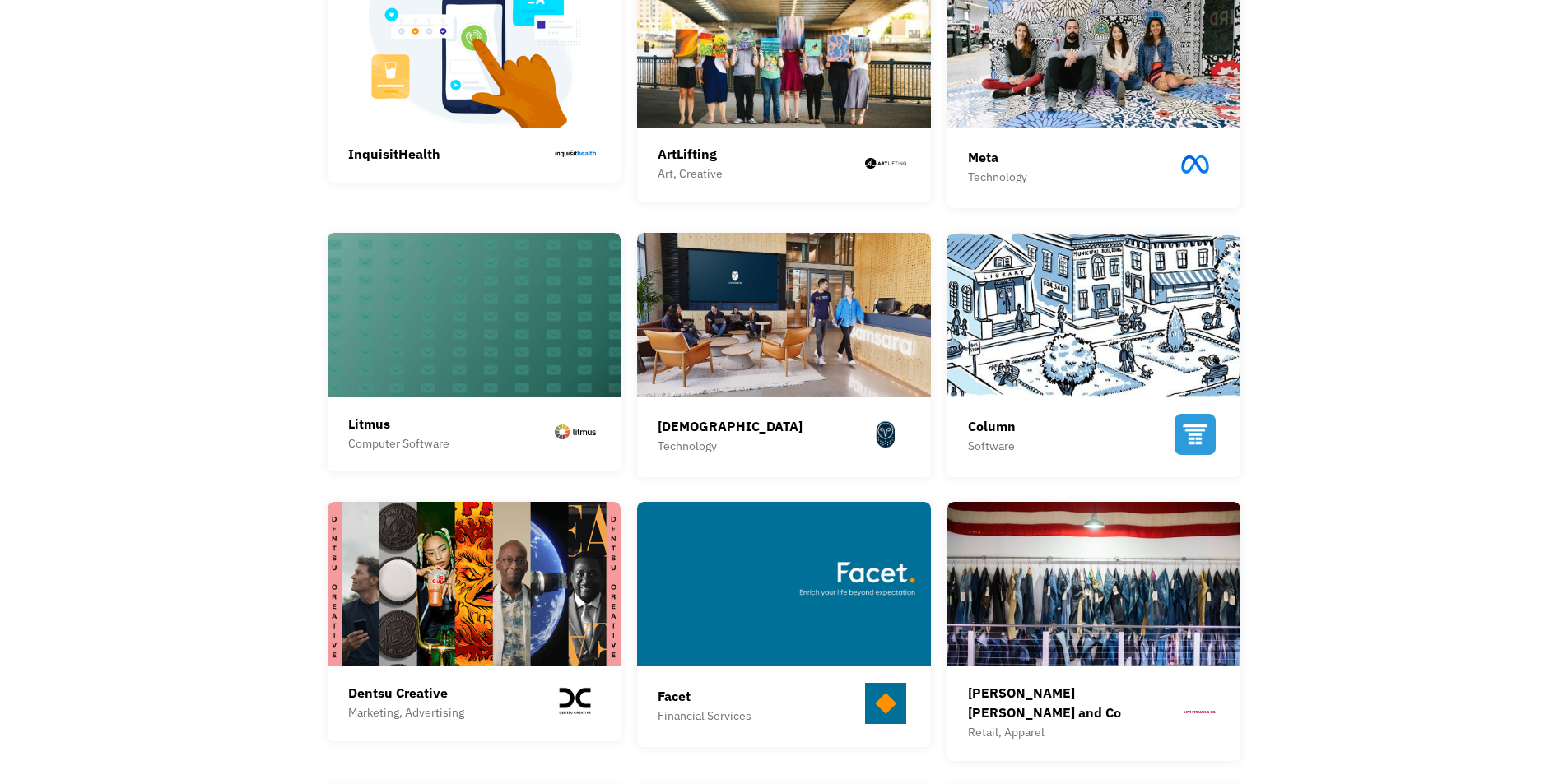
scroll to position [520, 0]
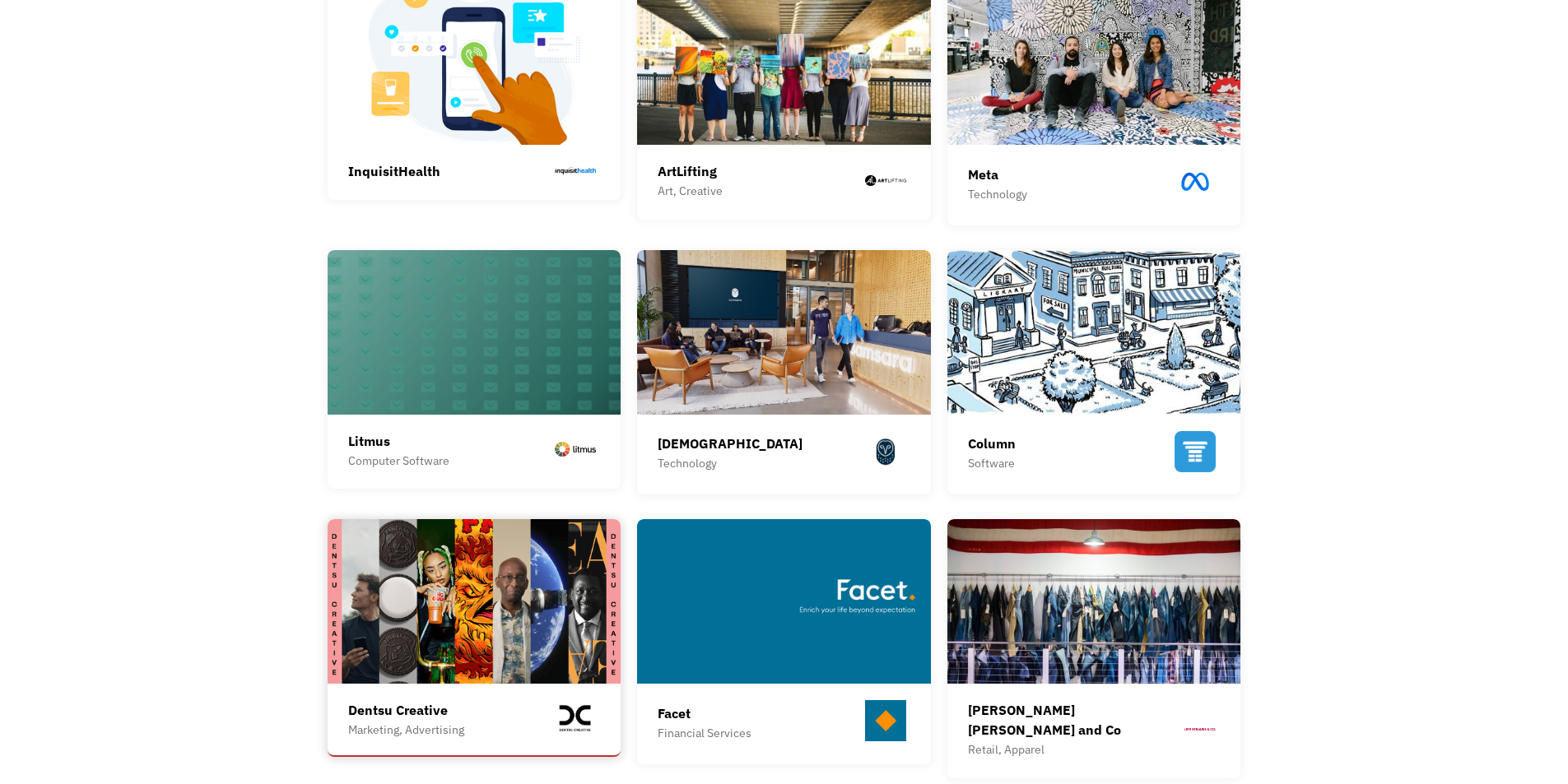
click at [480, 658] on img at bounding box center [474, 601] width 294 height 165
click at [559, 375] on img at bounding box center [474, 333] width 294 height 165
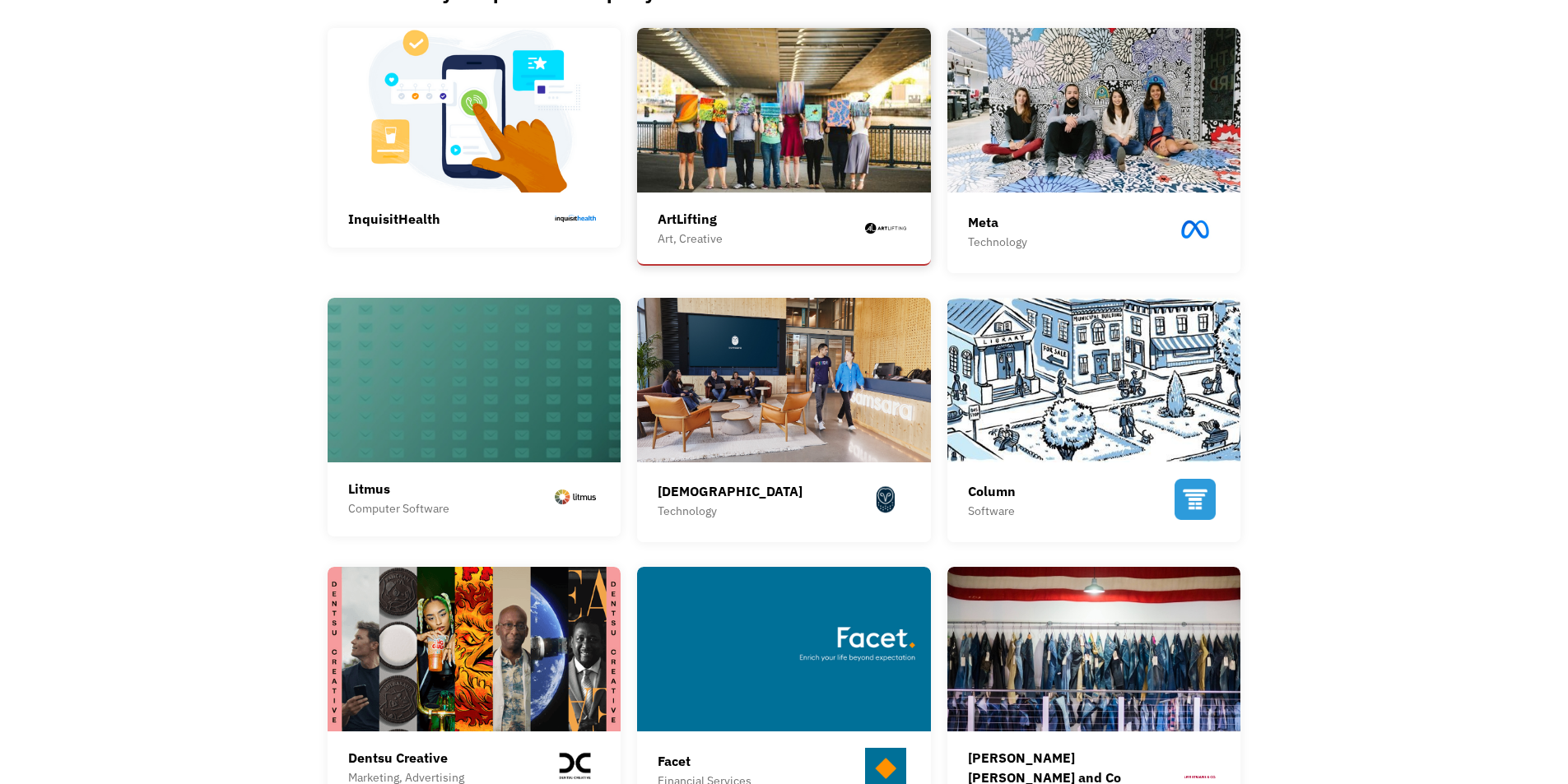
scroll to position [191, 0]
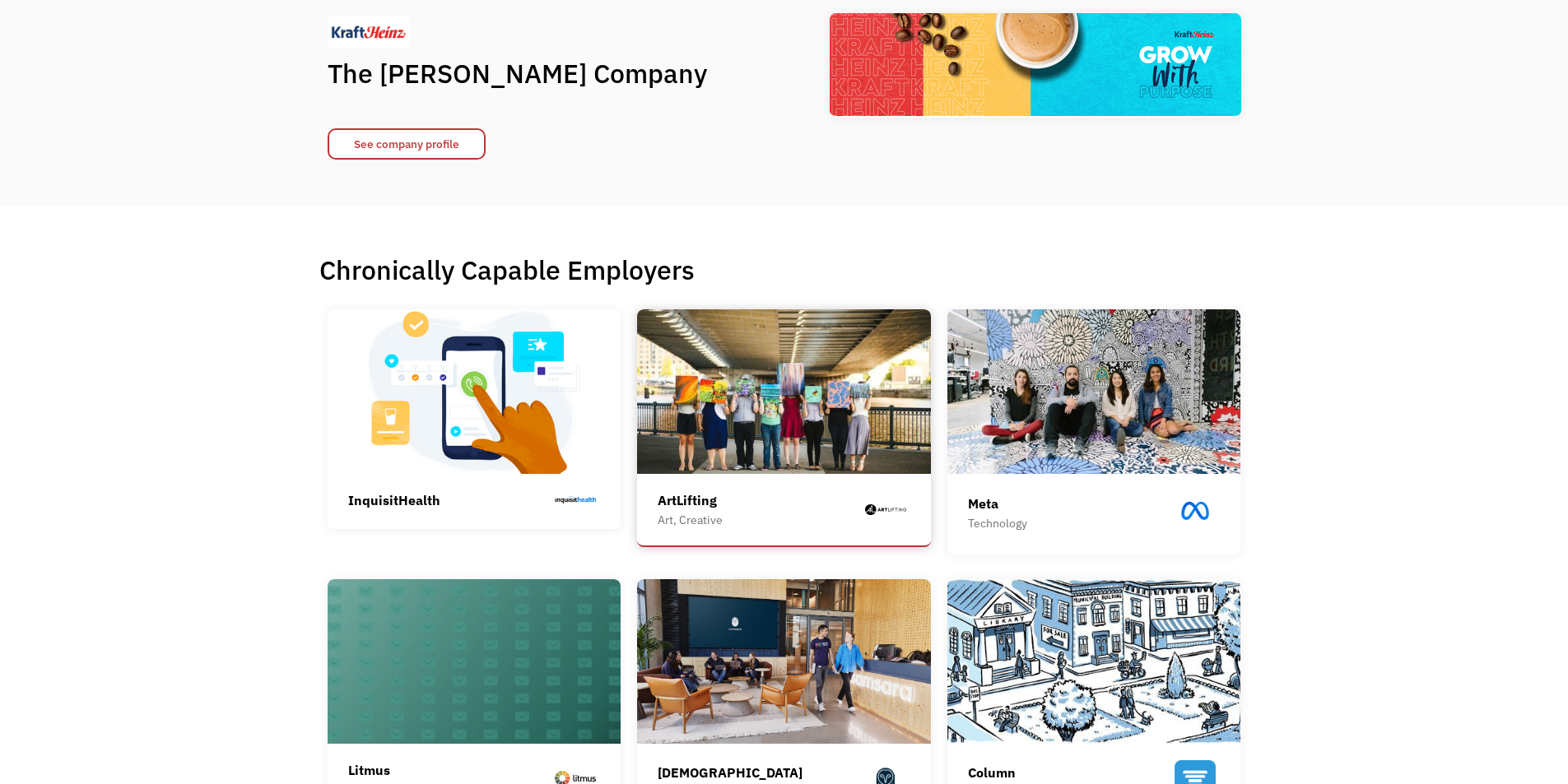
click at [697, 401] on img at bounding box center [784, 392] width 294 height 165
click at [468, 435] on img at bounding box center [474, 392] width 294 height 165
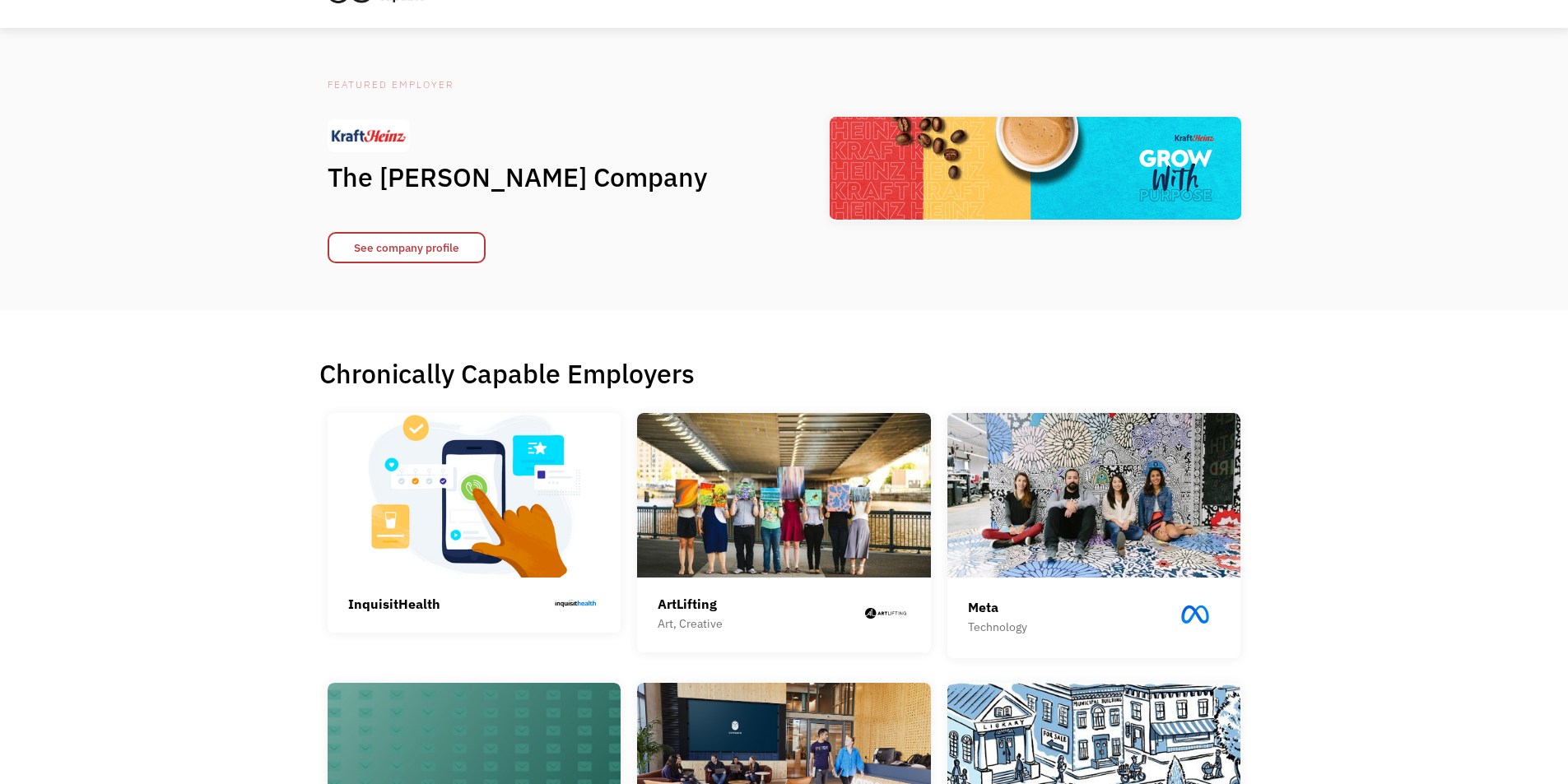
scroll to position [0, 0]
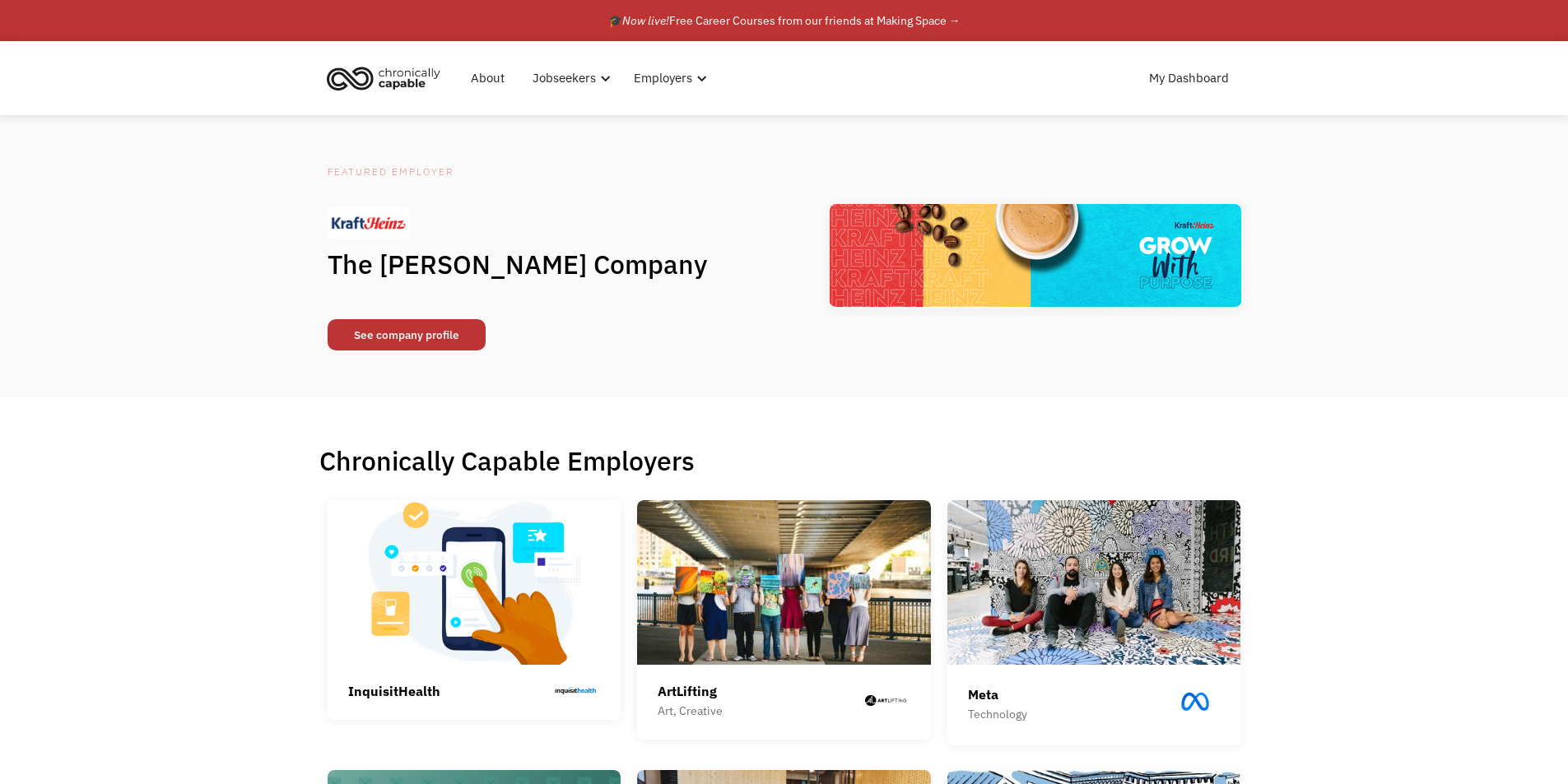
click at [414, 333] on link "See company profile" at bounding box center [406, 335] width 158 height 31
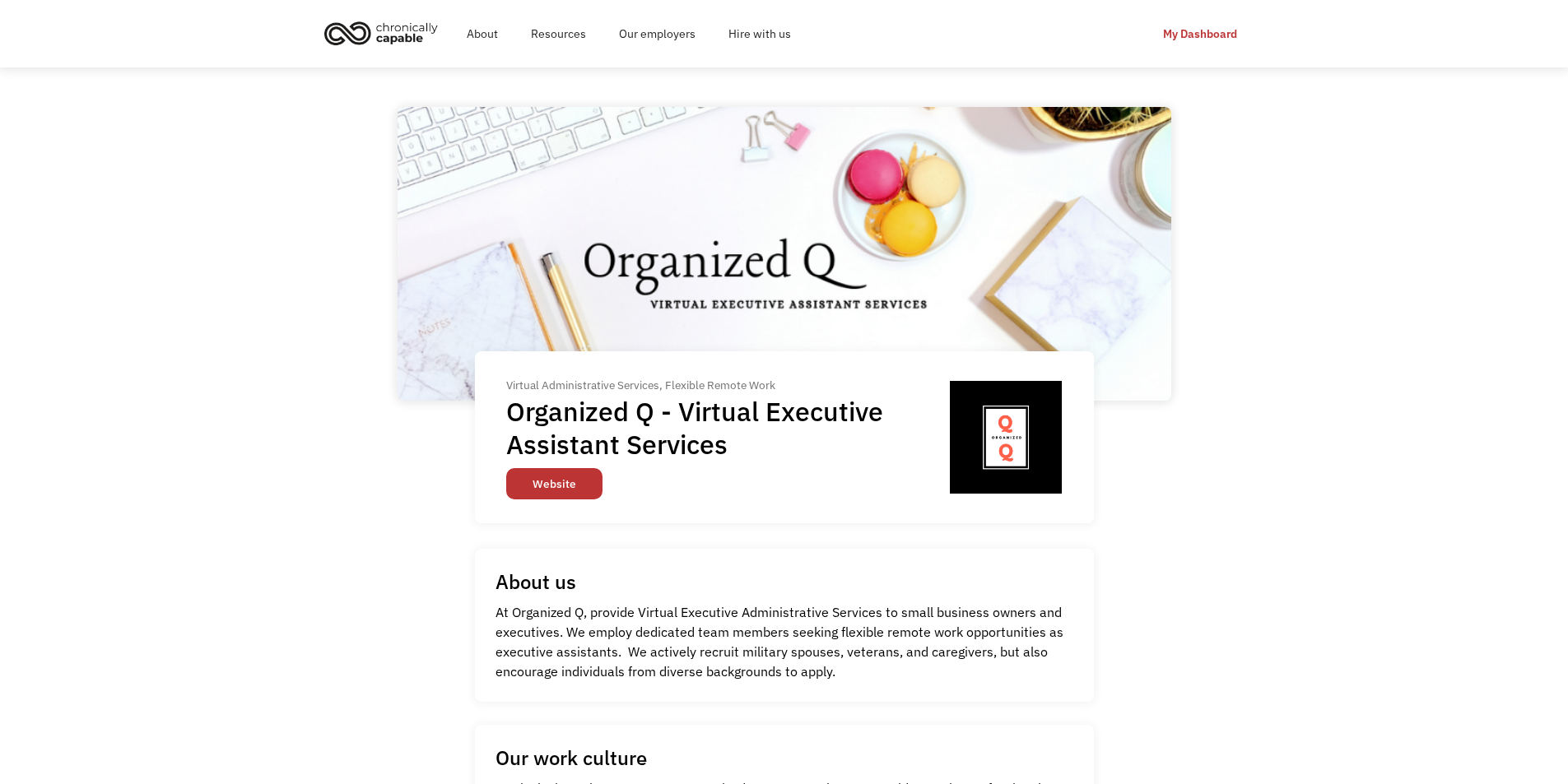
click at [589, 484] on link "Website" at bounding box center [555, 484] width 96 height 31
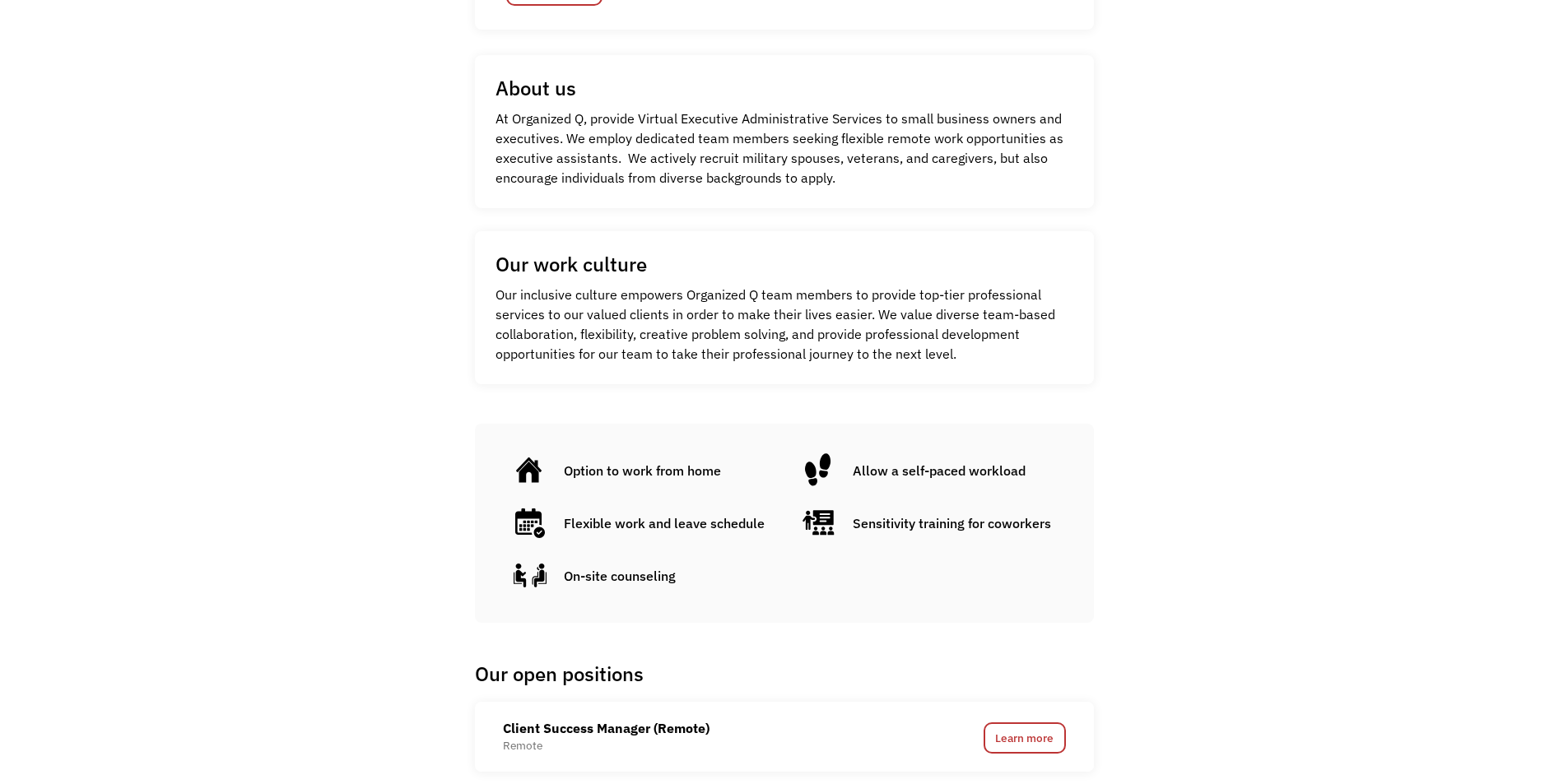
scroll to position [905, 0]
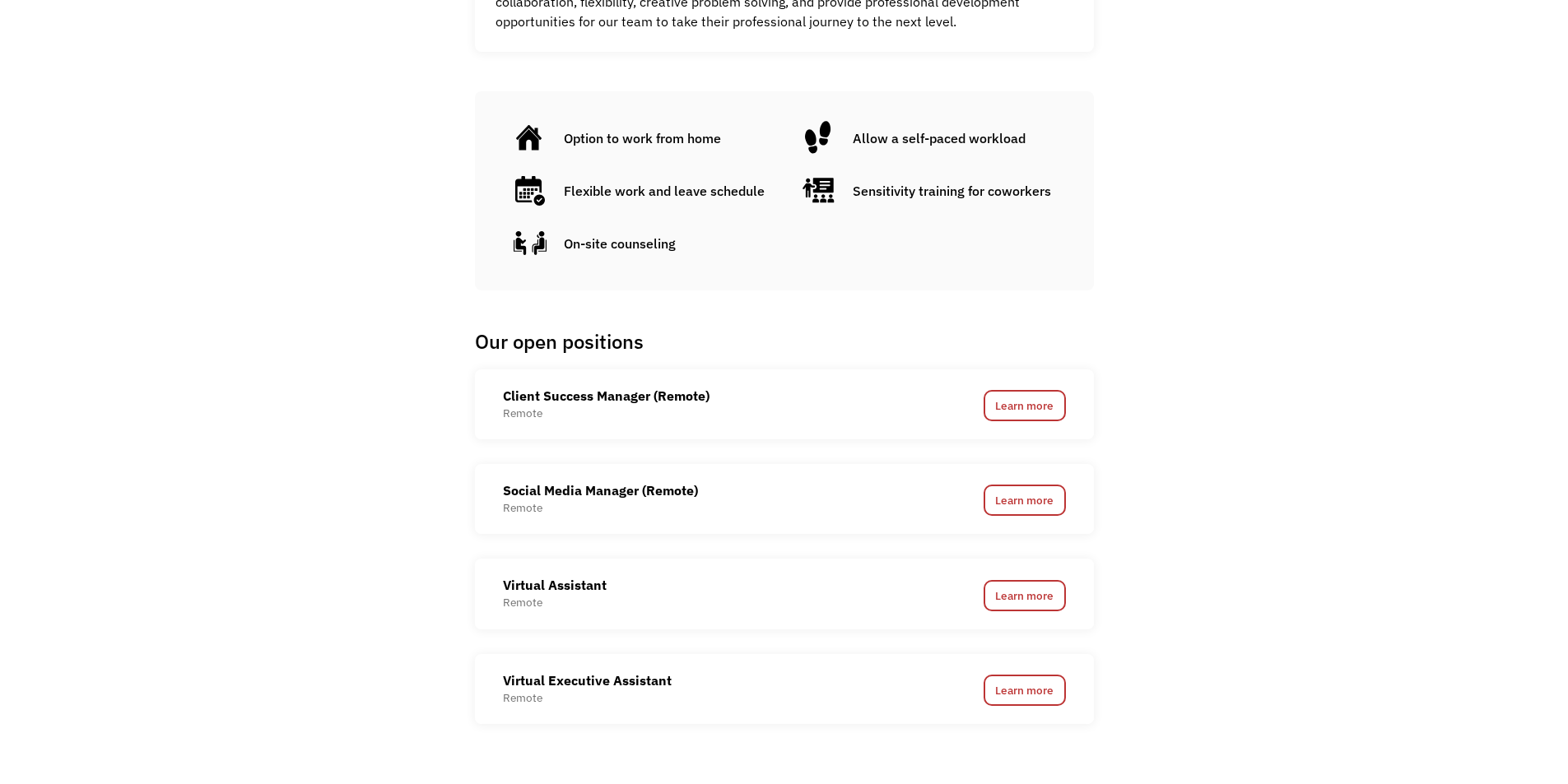
scroll to position [987, 0]
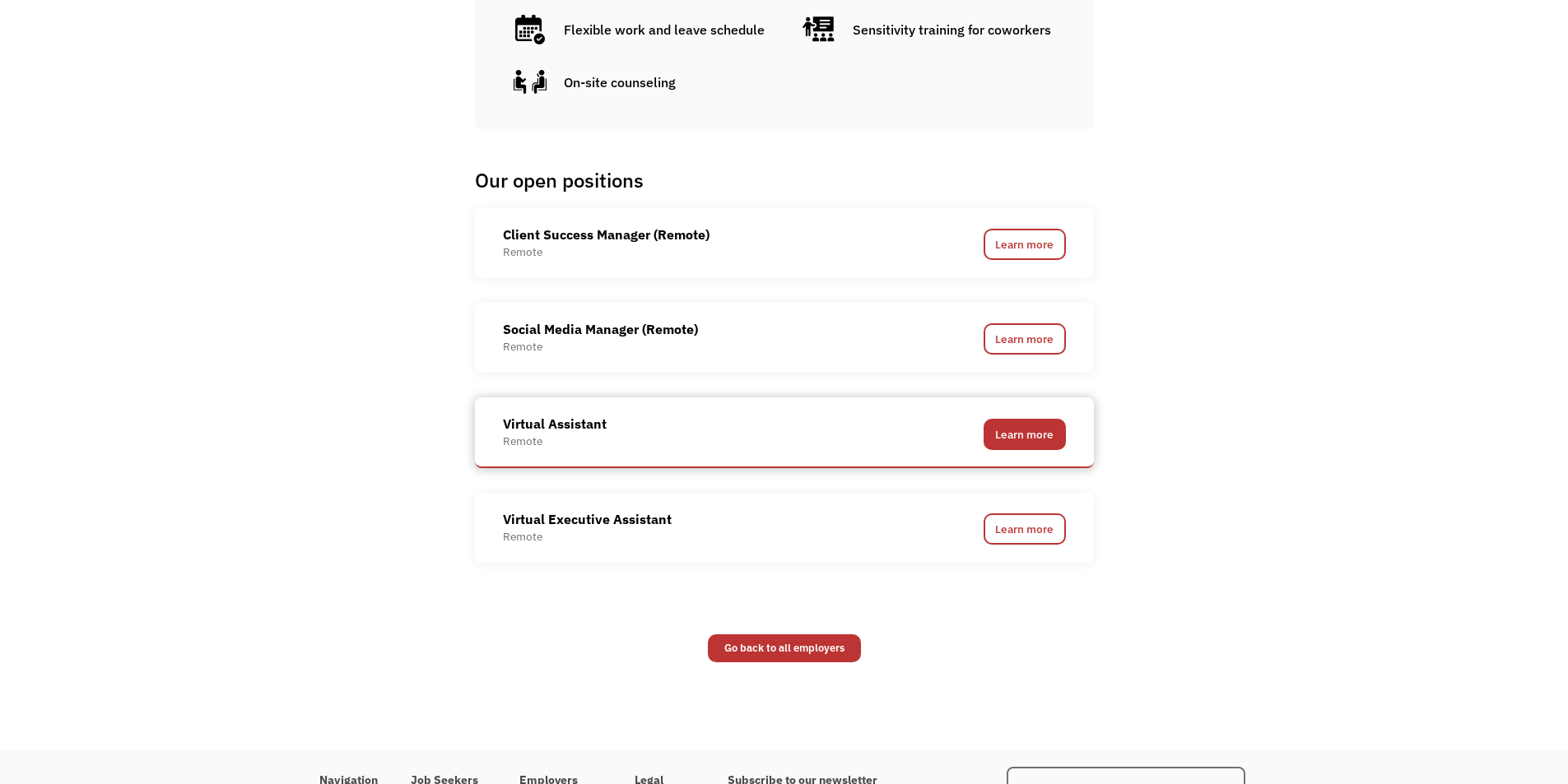
click at [1043, 431] on link "Learn more" at bounding box center [1025, 435] width 82 height 31
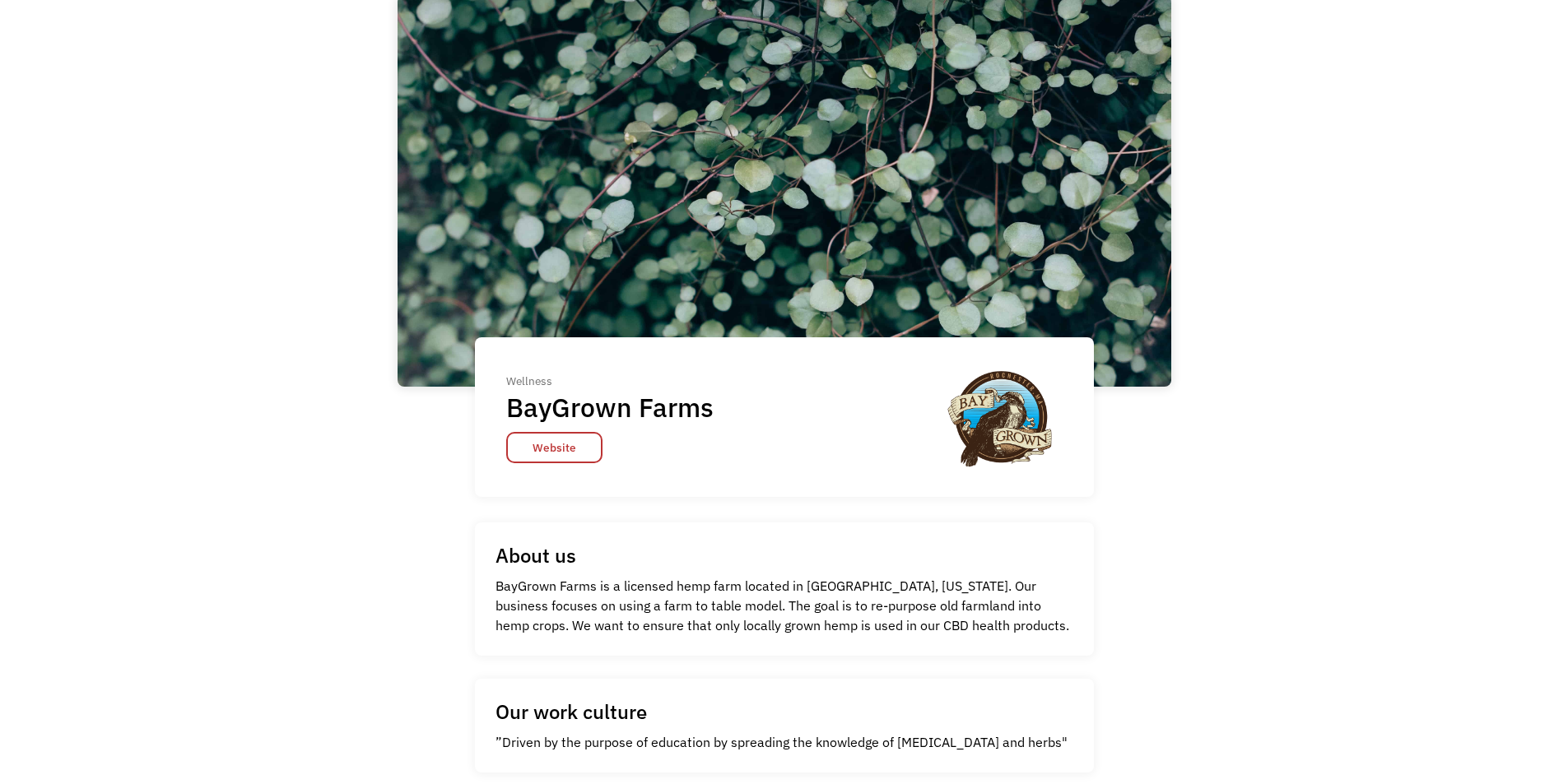
scroll to position [82, 0]
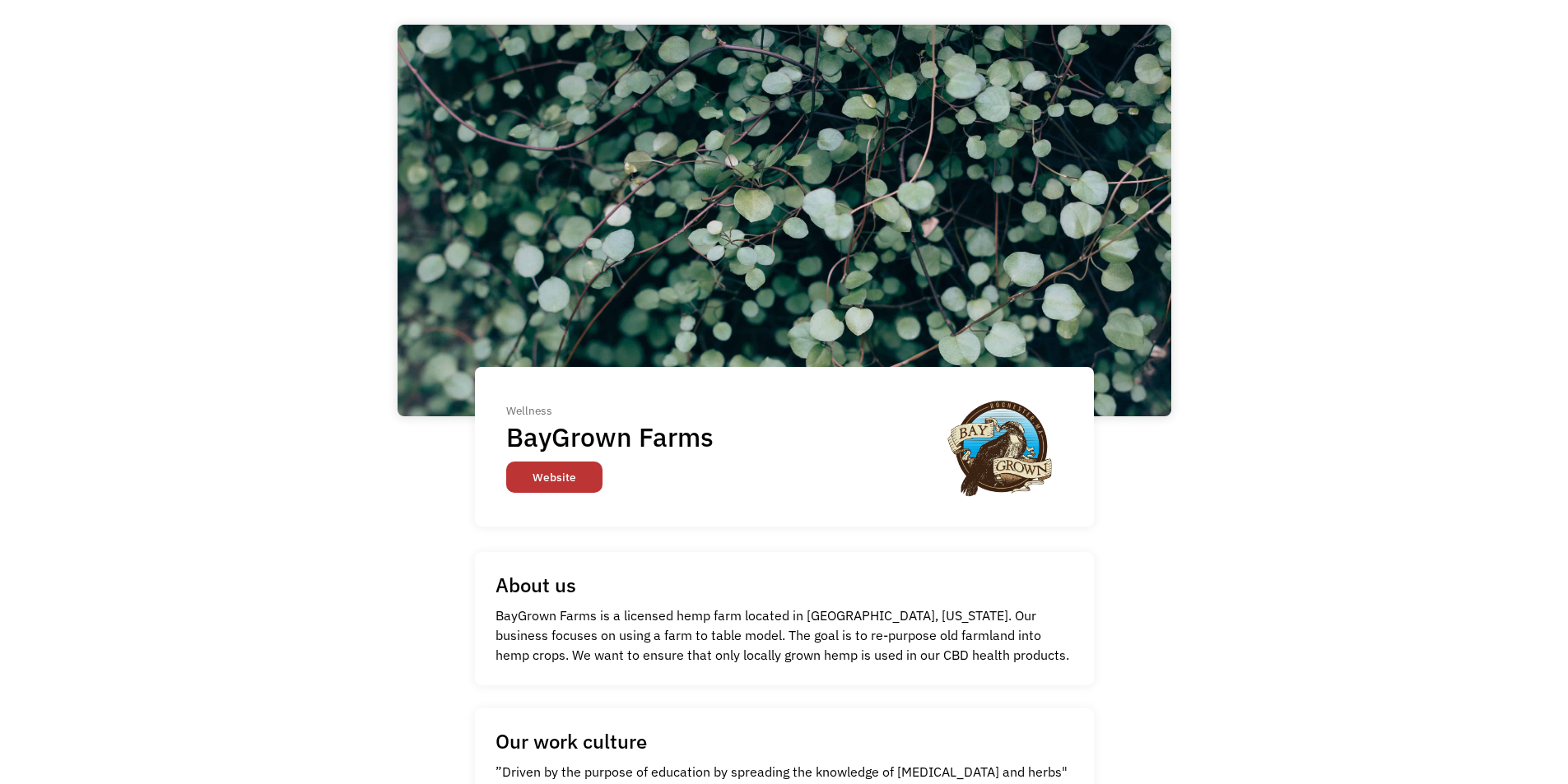
click at [533, 482] on link "Website" at bounding box center [555, 477] width 96 height 31
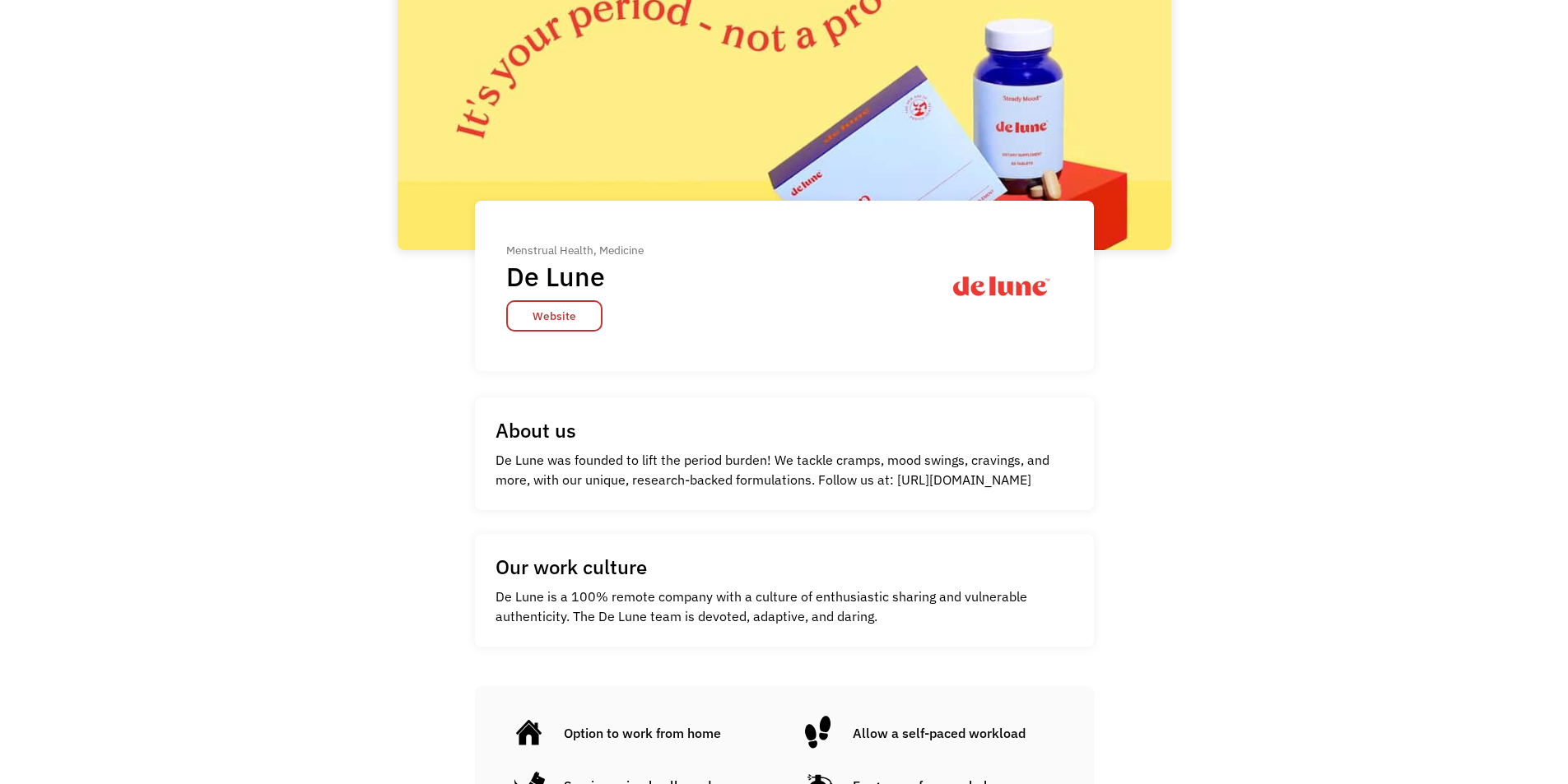
scroll to position [247, 0]
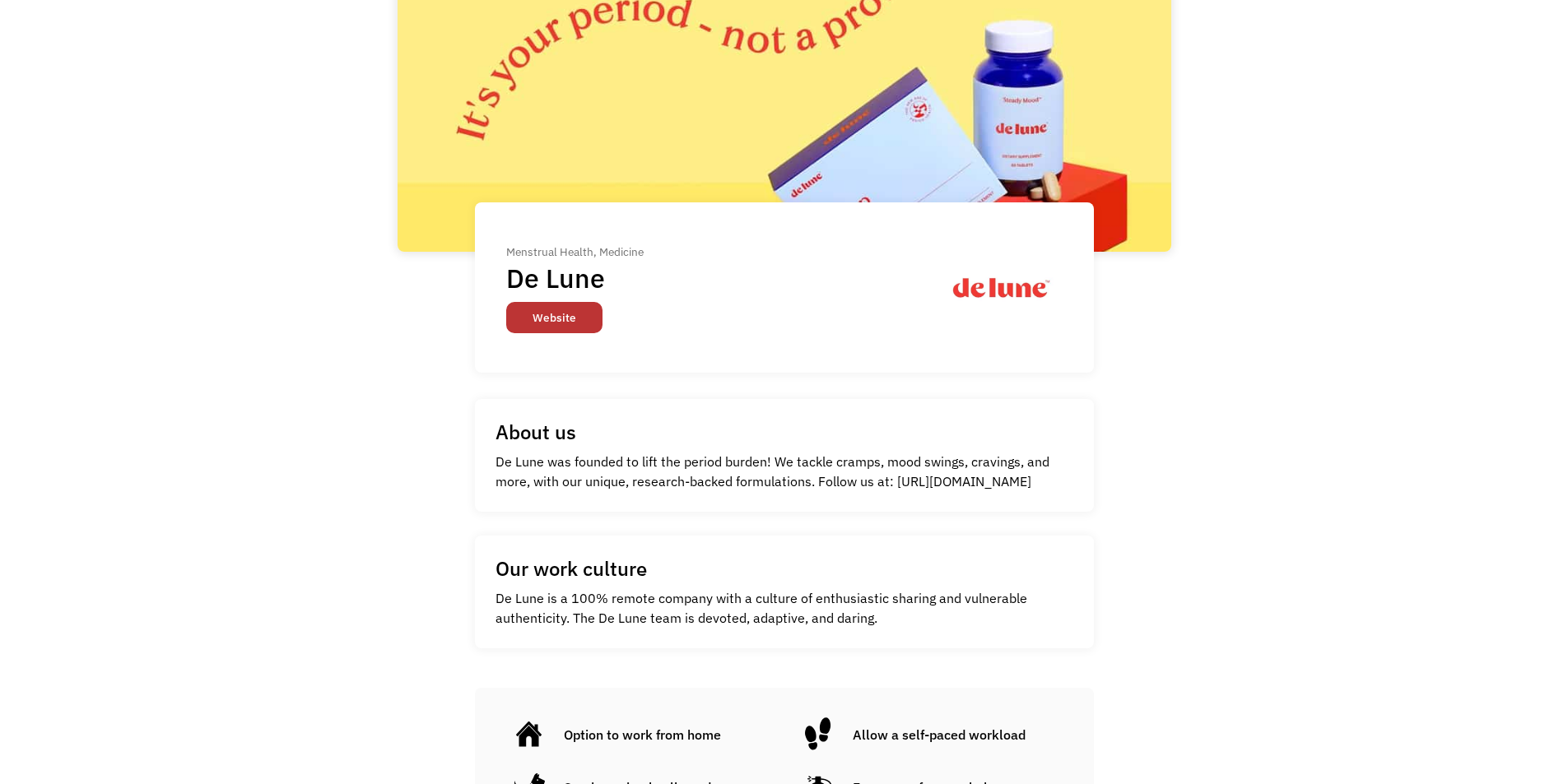
click at [521, 313] on link "Website" at bounding box center [555, 318] width 96 height 31
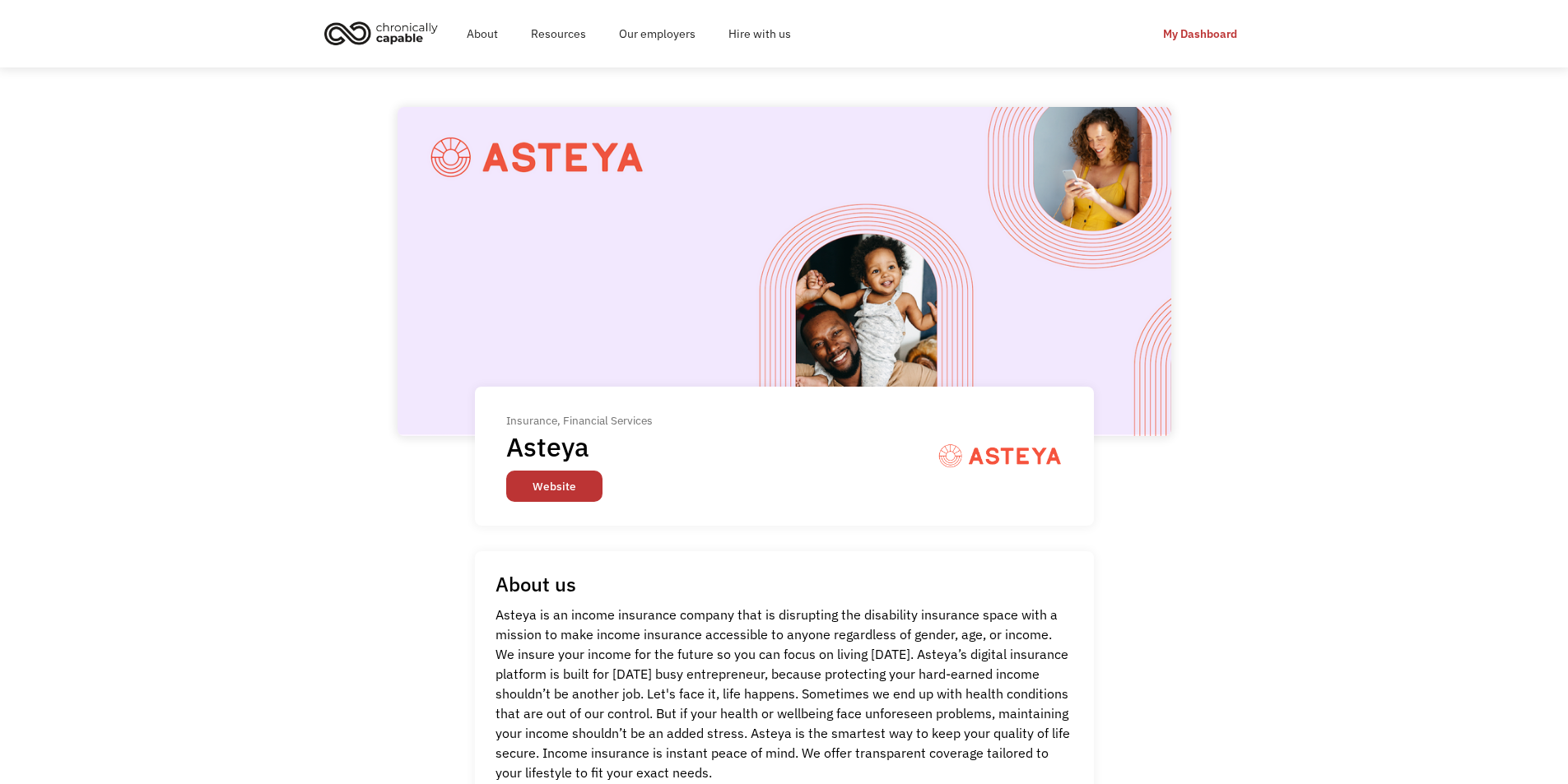
click at [577, 487] on link "Website" at bounding box center [555, 487] width 96 height 31
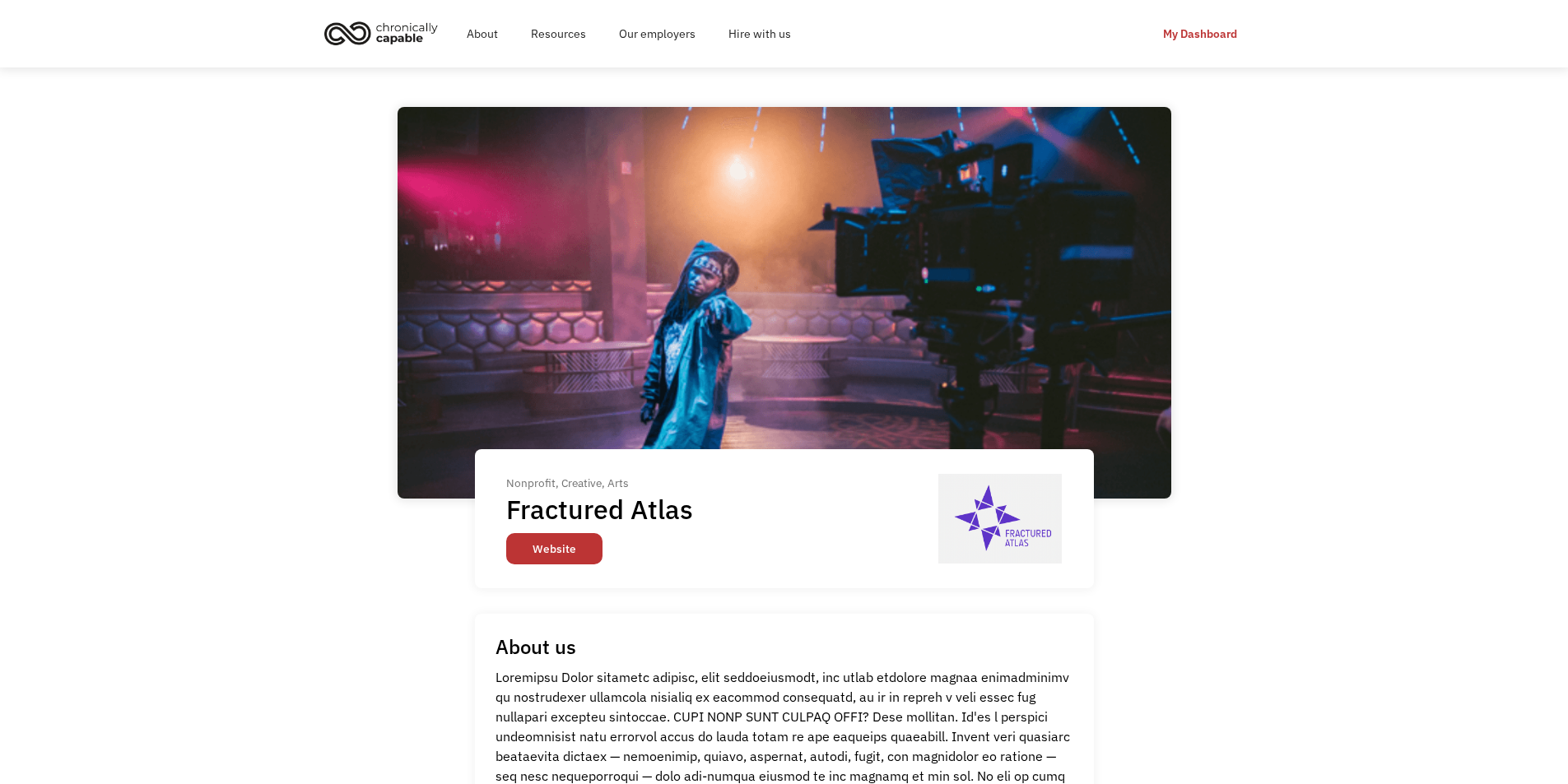
click at [550, 540] on link "Website" at bounding box center [555, 549] width 96 height 31
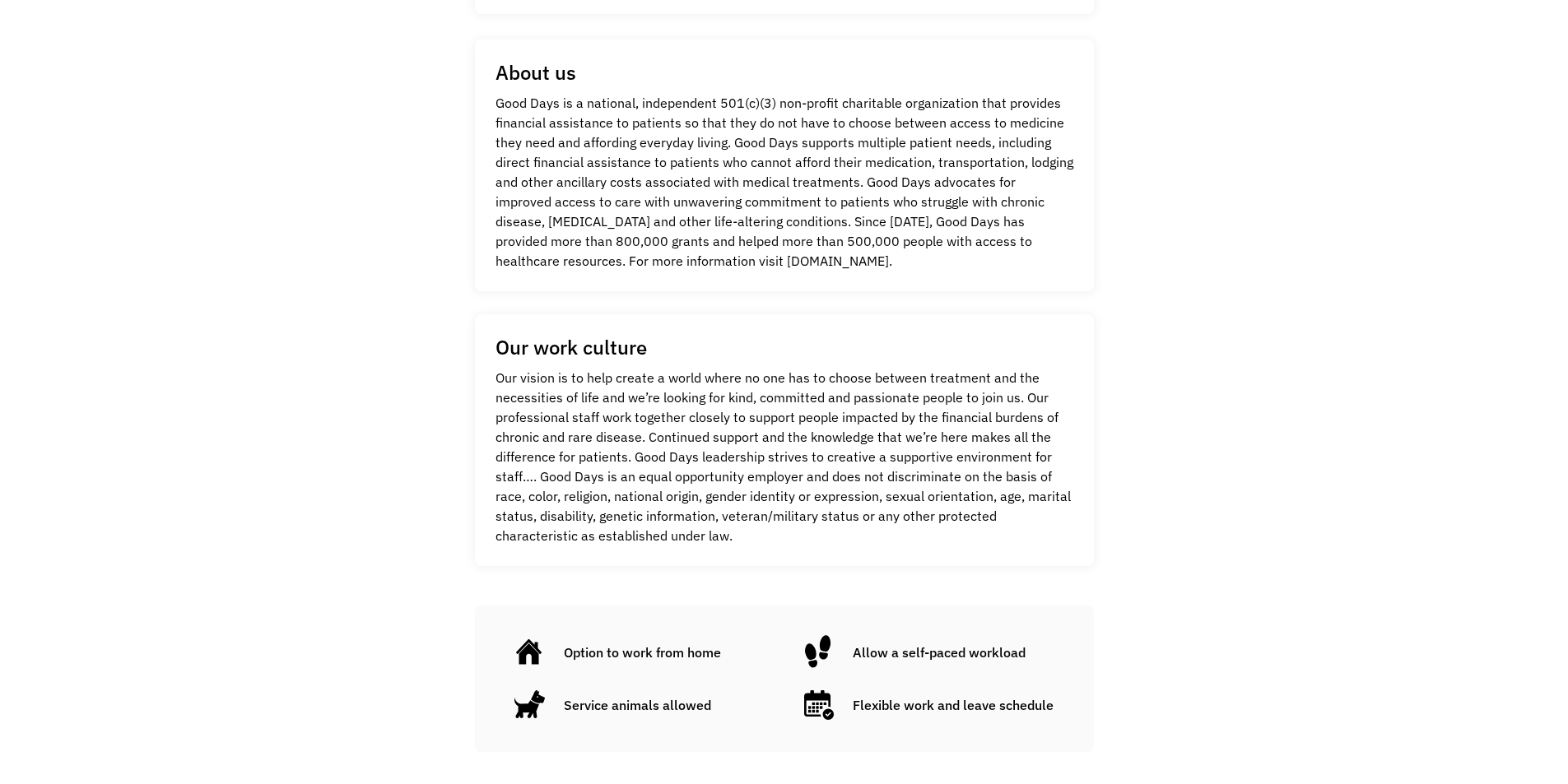
scroll to position [247, 0]
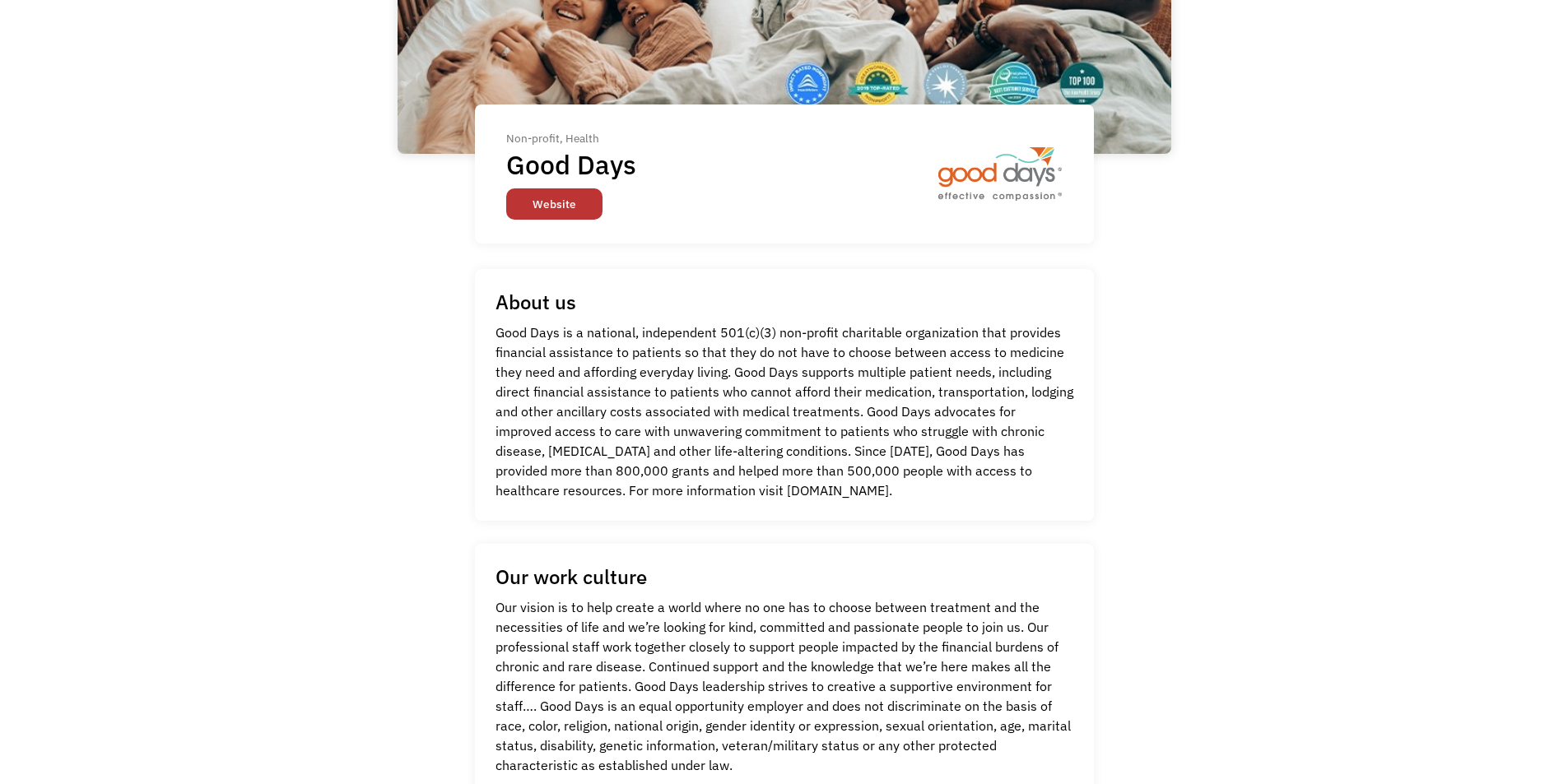
click at [535, 201] on link "Website" at bounding box center [555, 204] width 96 height 31
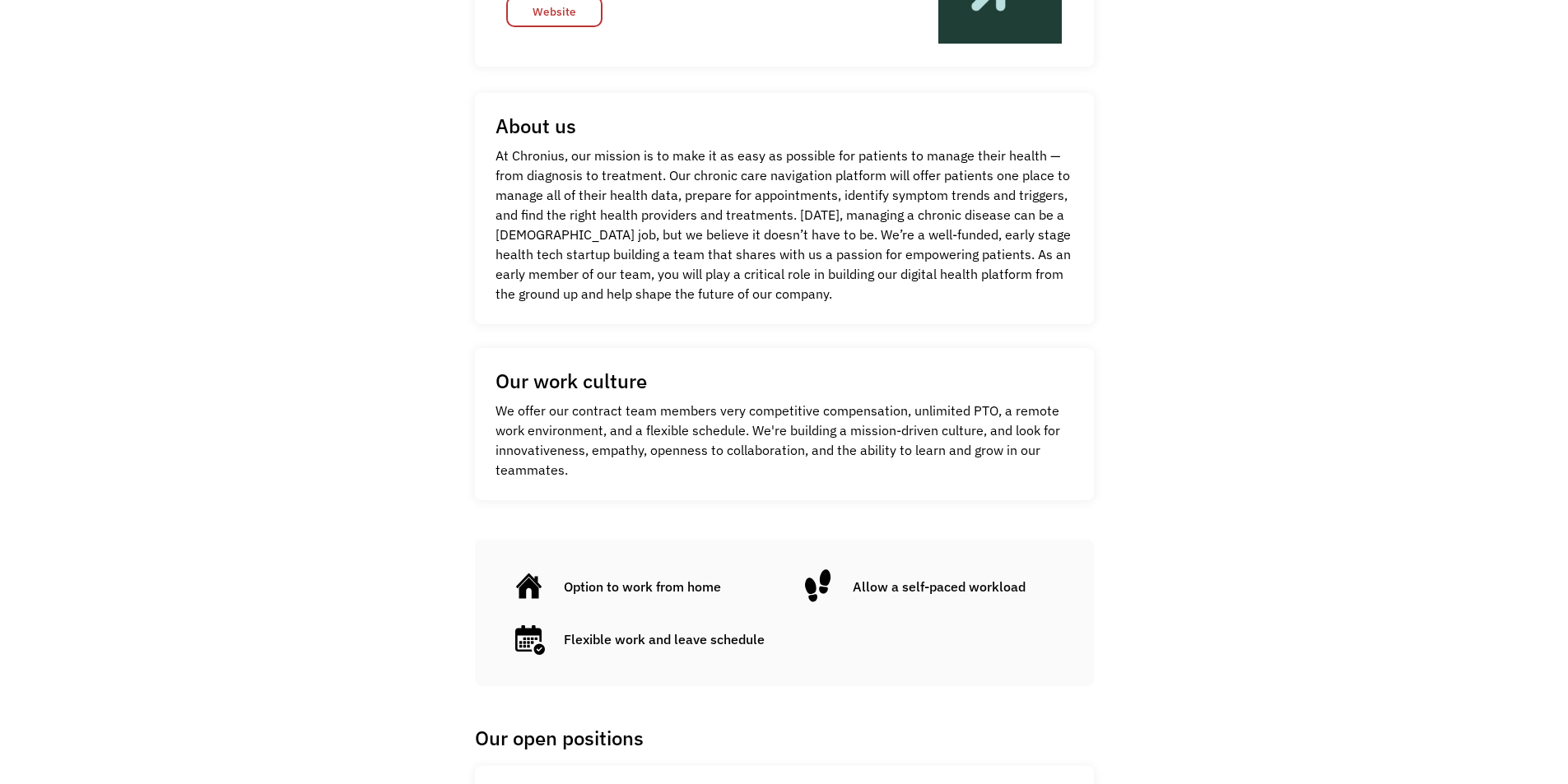
scroll to position [247, 0]
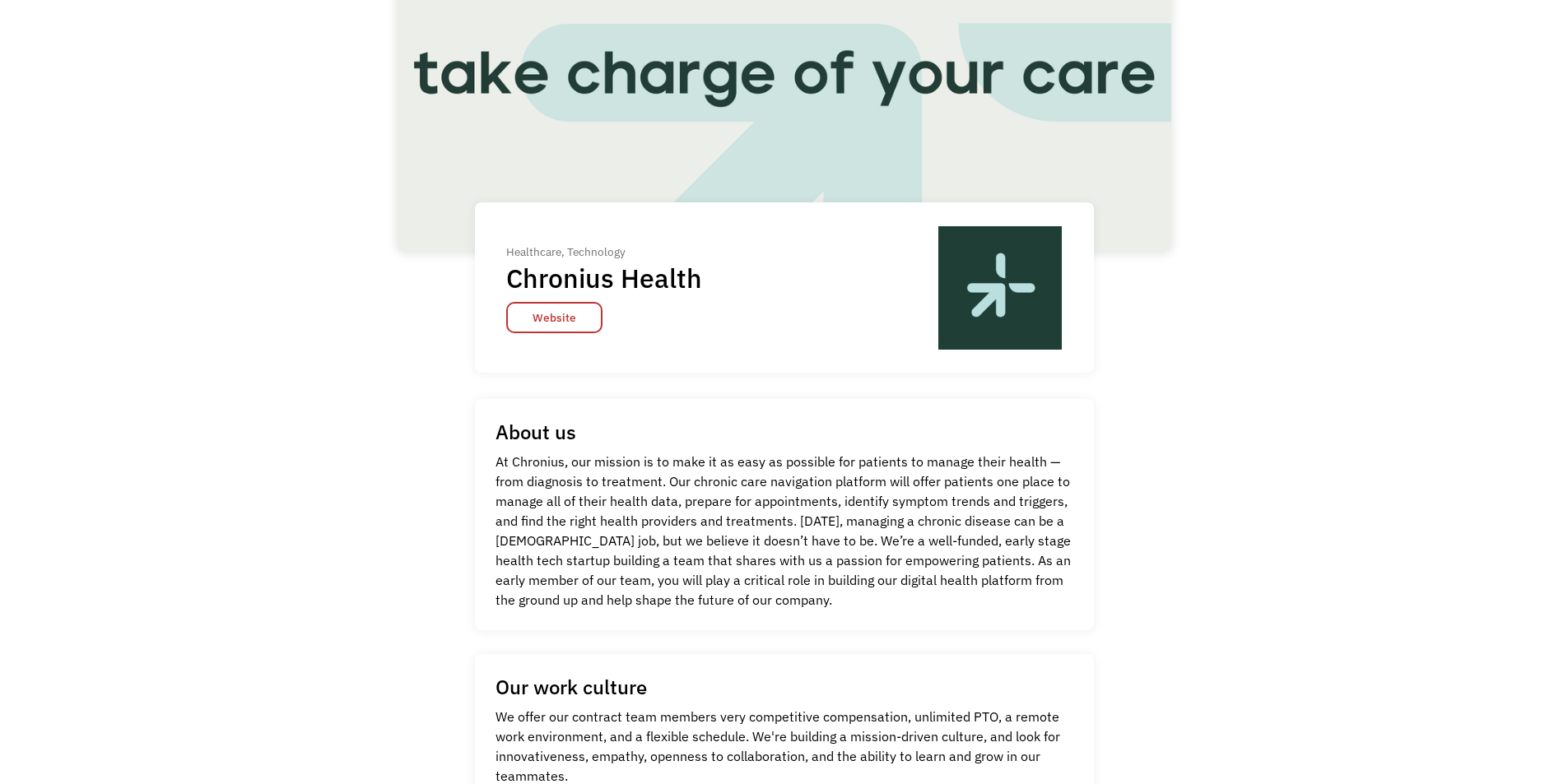
click at [550, 314] on link "Website" at bounding box center [555, 318] width 96 height 31
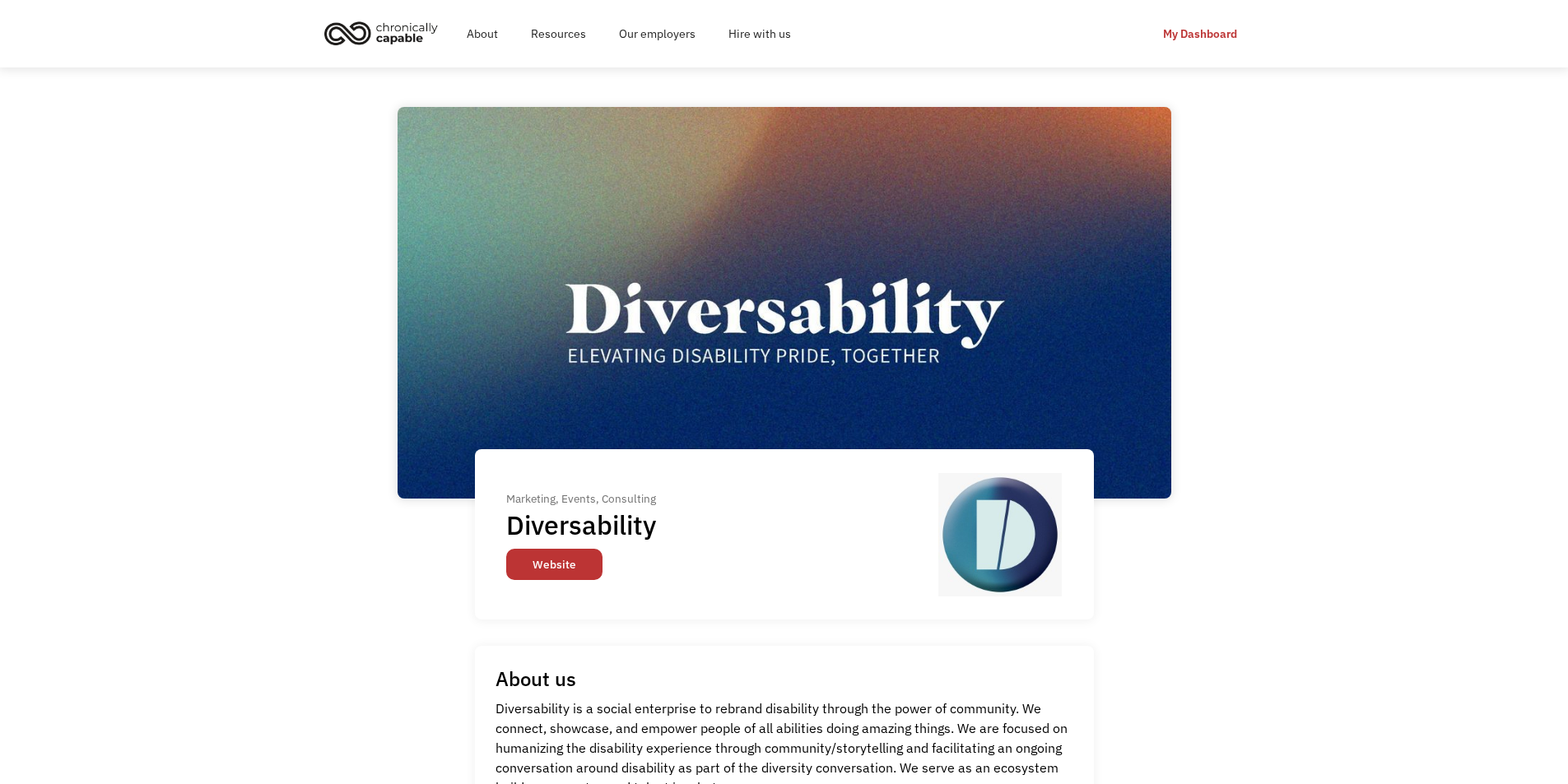
click at [538, 575] on link "Website" at bounding box center [555, 564] width 96 height 31
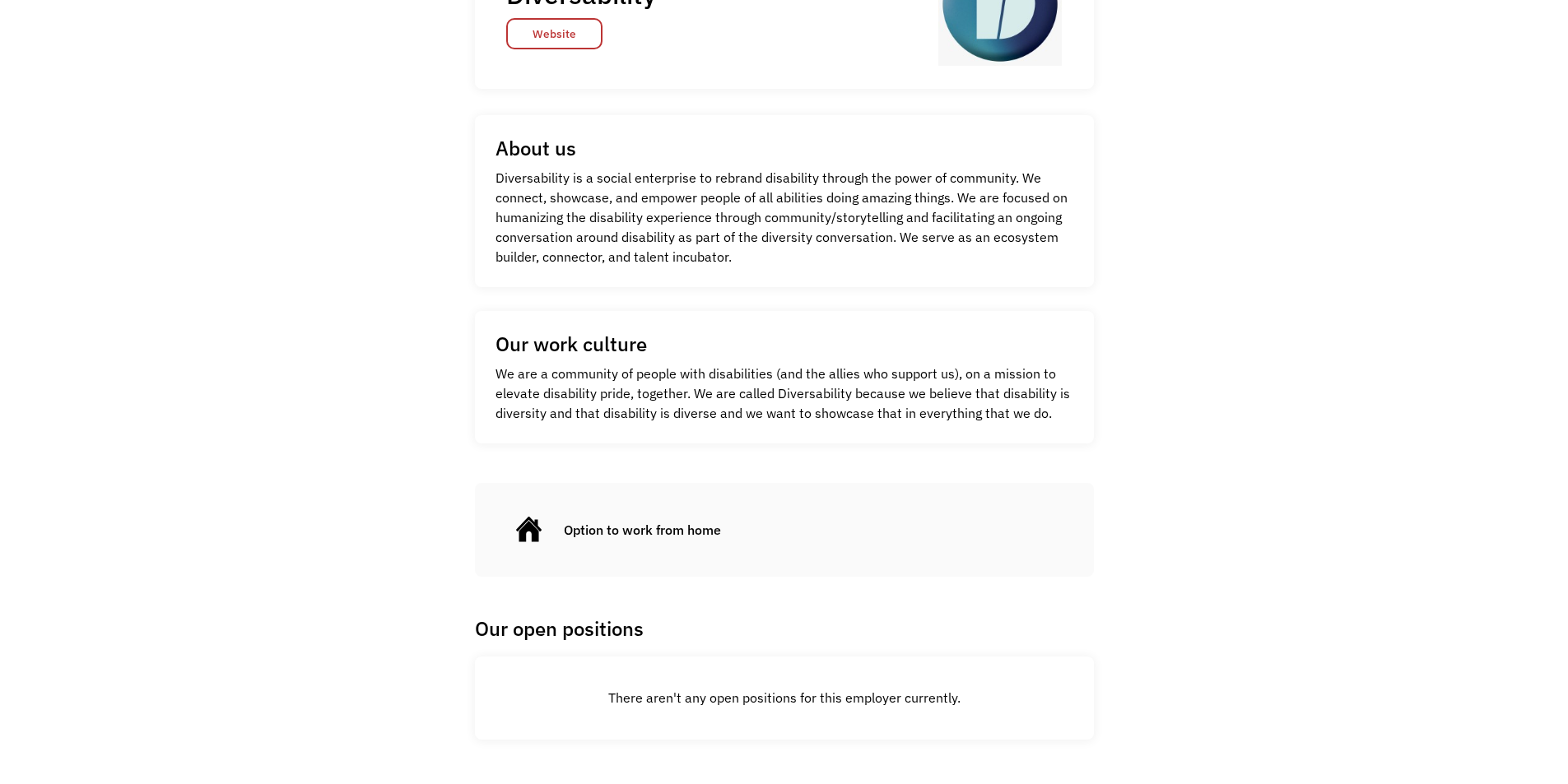
scroll to position [354, 0]
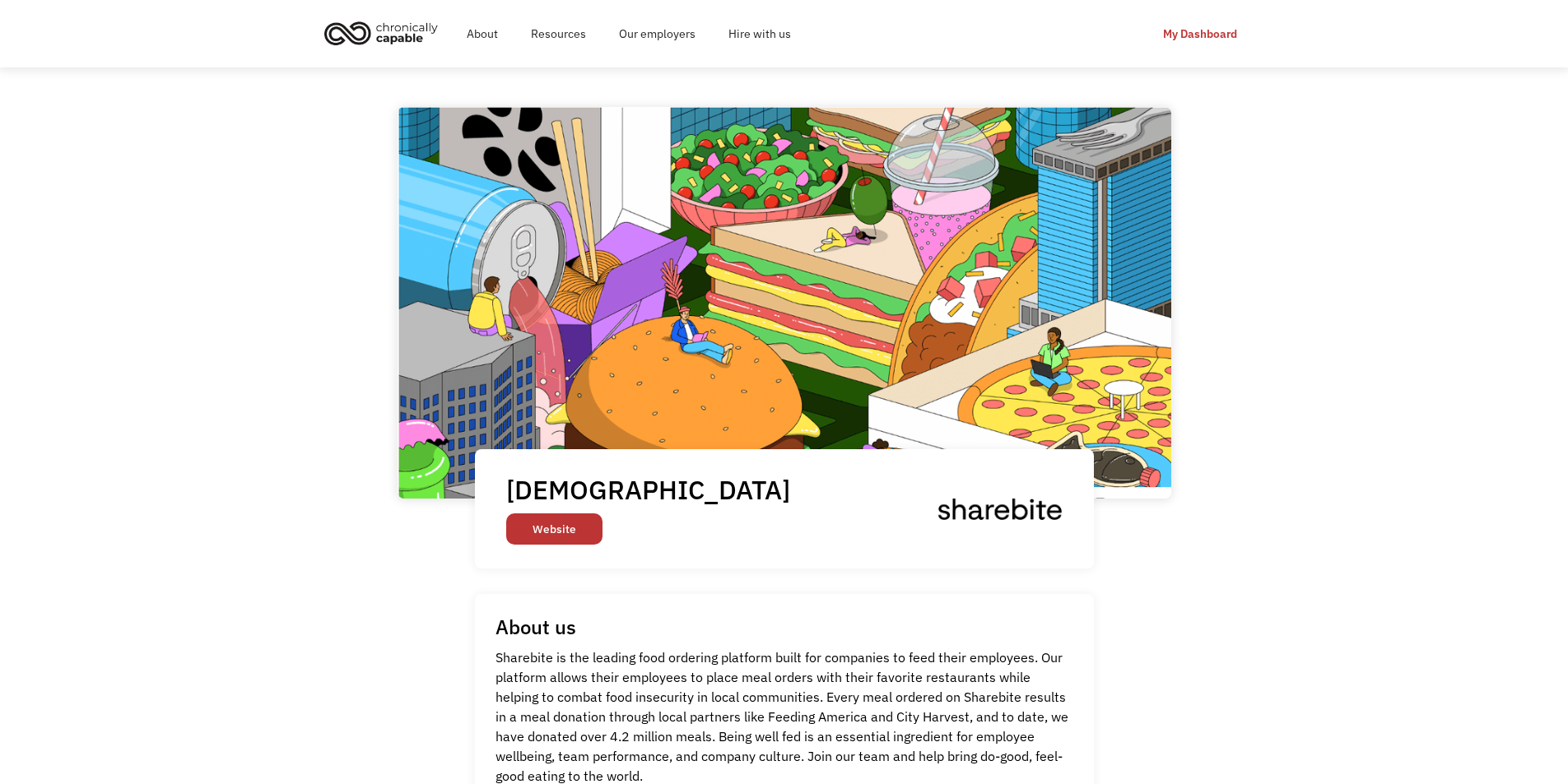
click at [569, 528] on link "Website" at bounding box center [555, 529] width 96 height 31
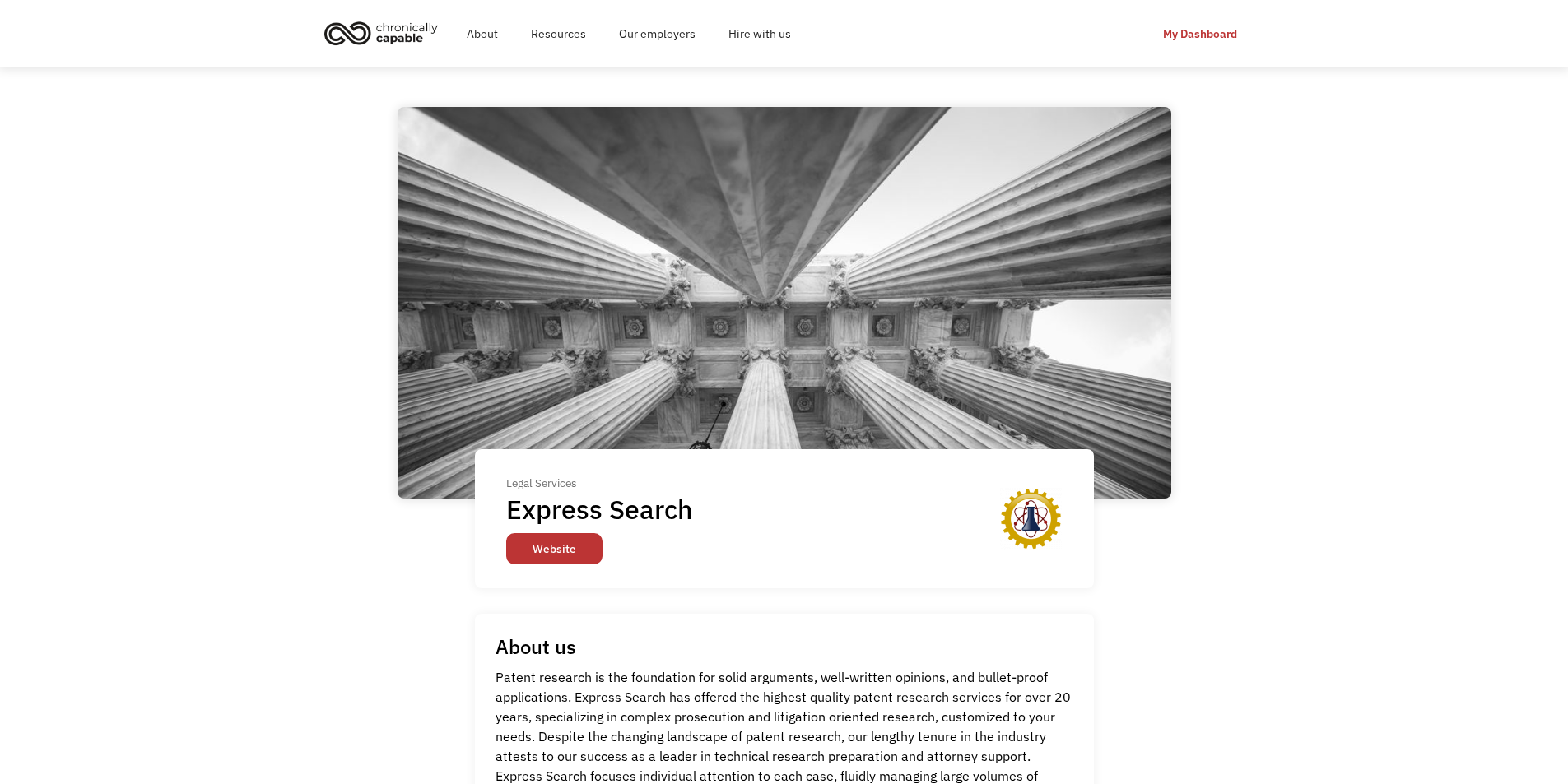
click at [562, 546] on link "Website" at bounding box center [555, 549] width 96 height 31
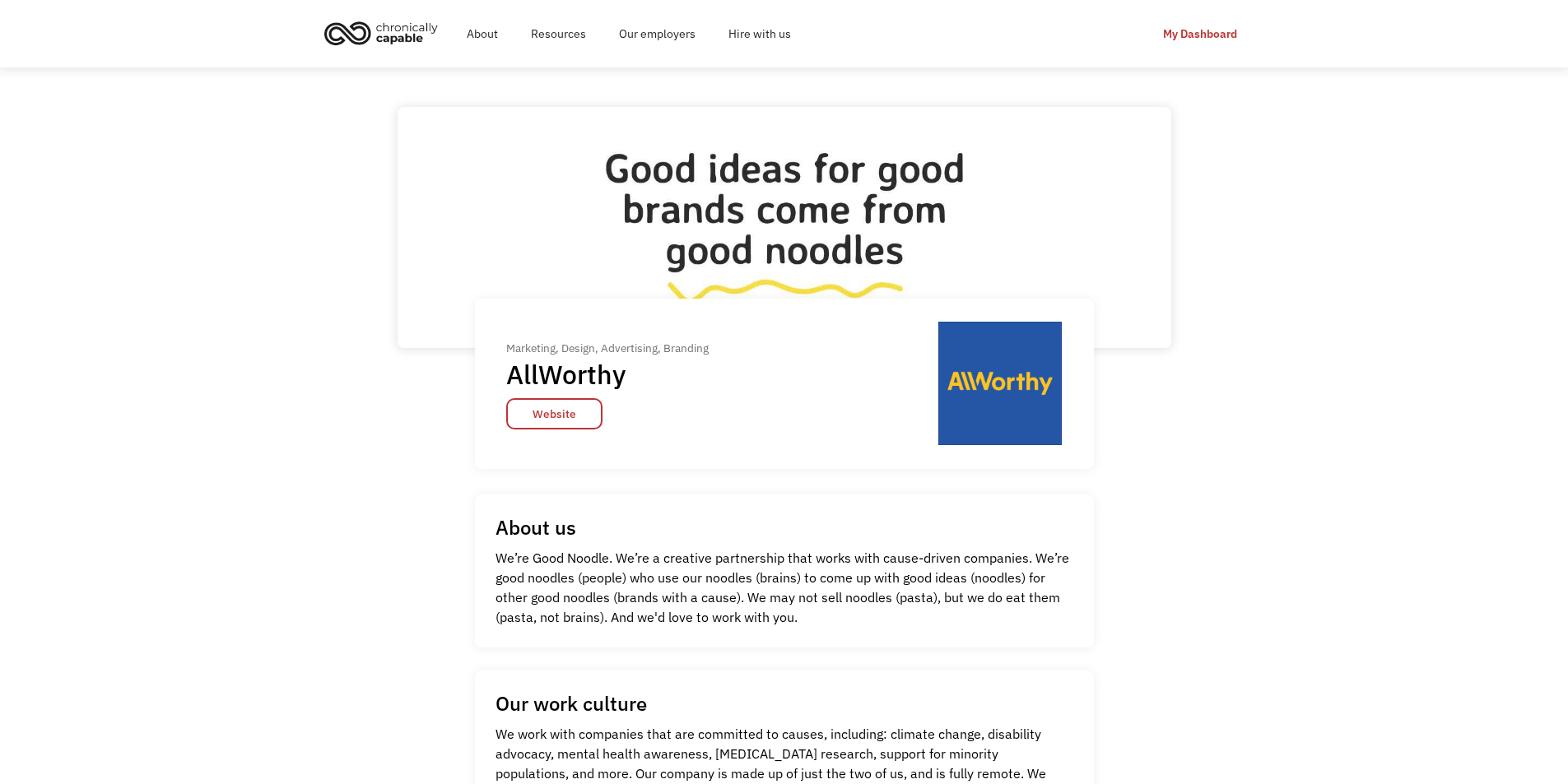
scroll to position [494, 0]
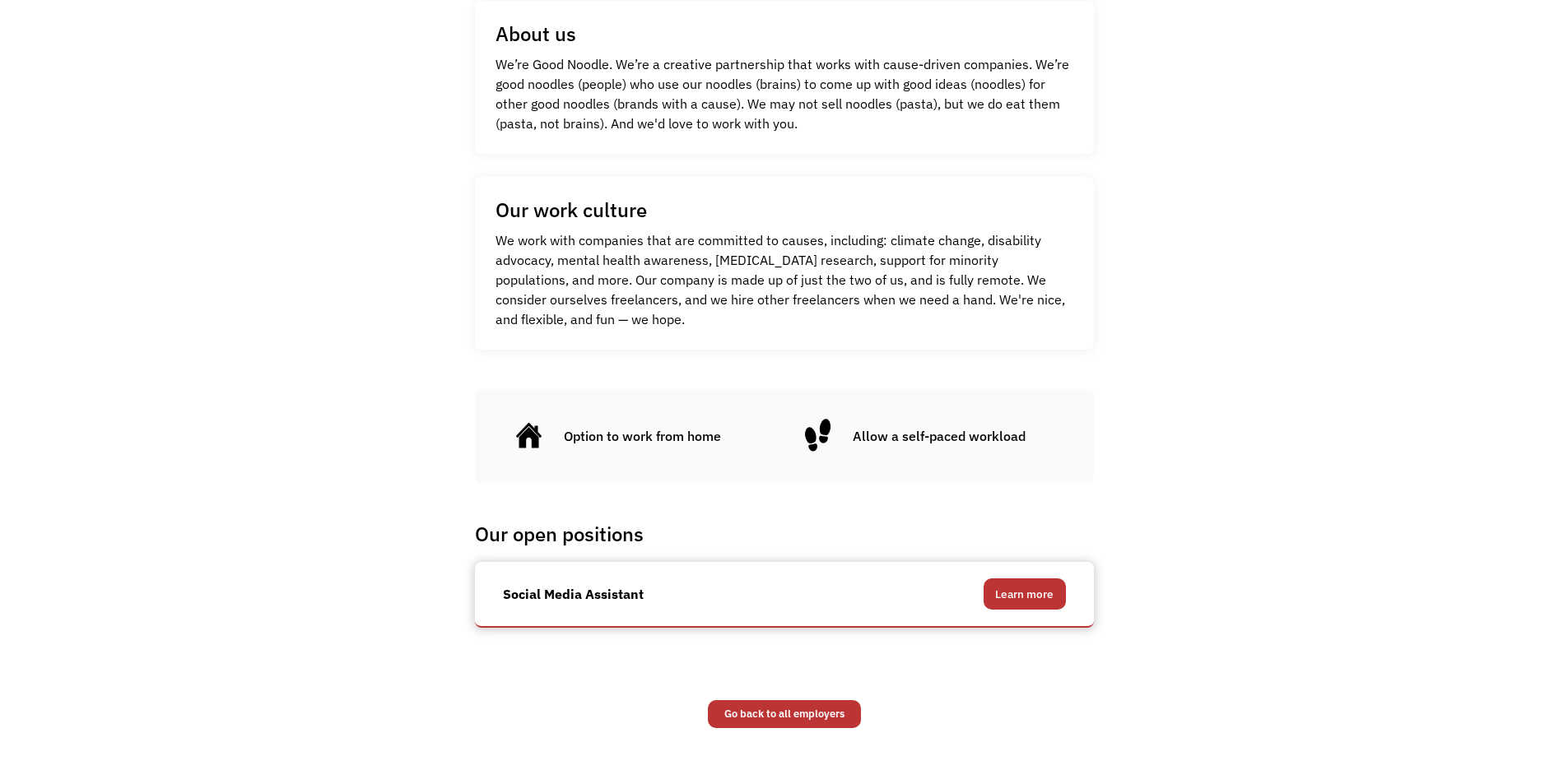
click at [1027, 594] on link "Learn more" at bounding box center [1025, 594] width 82 height 31
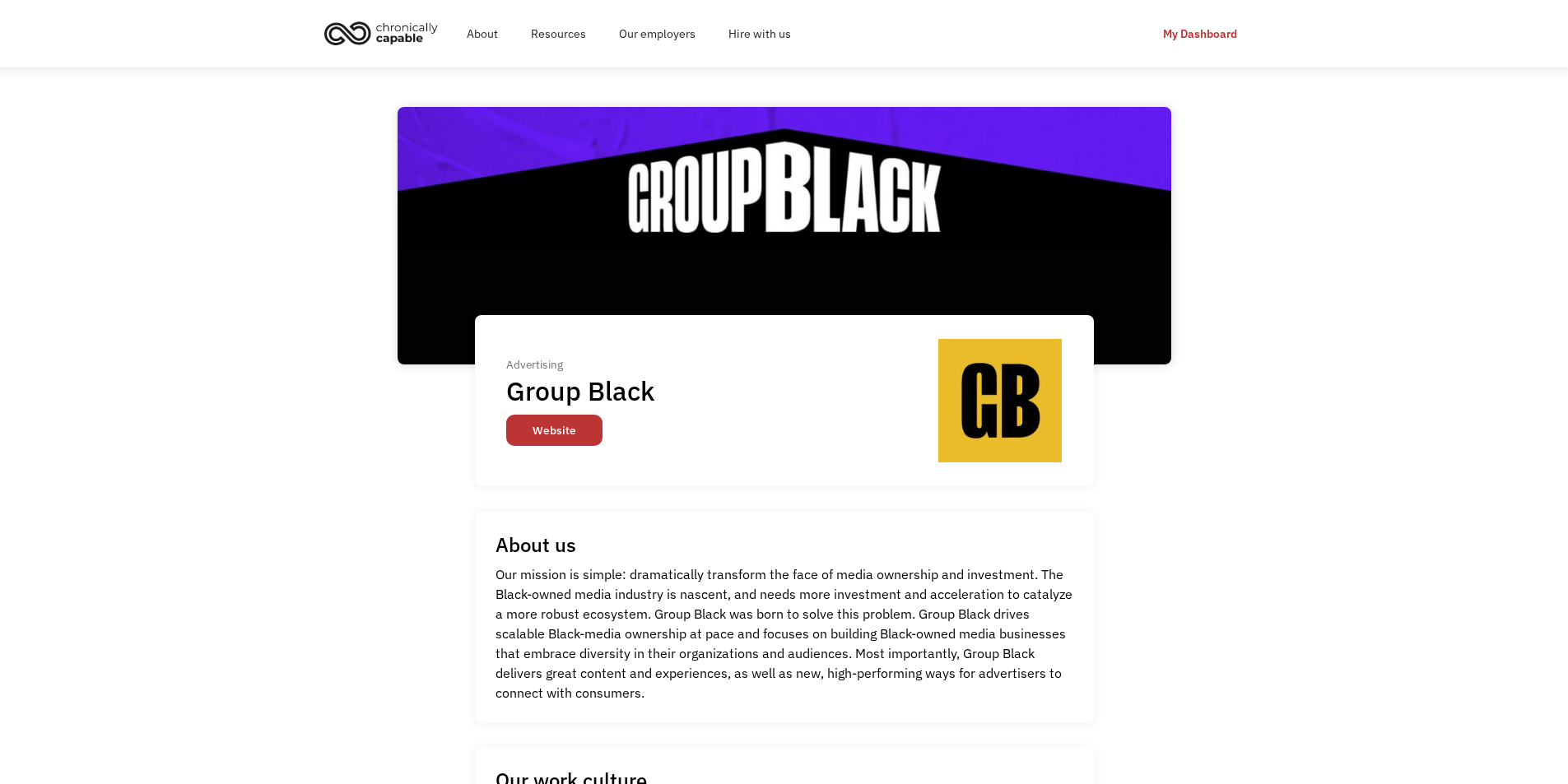
click at [541, 440] on link "Website" at bounding box center [555, 431] width 96 height 31
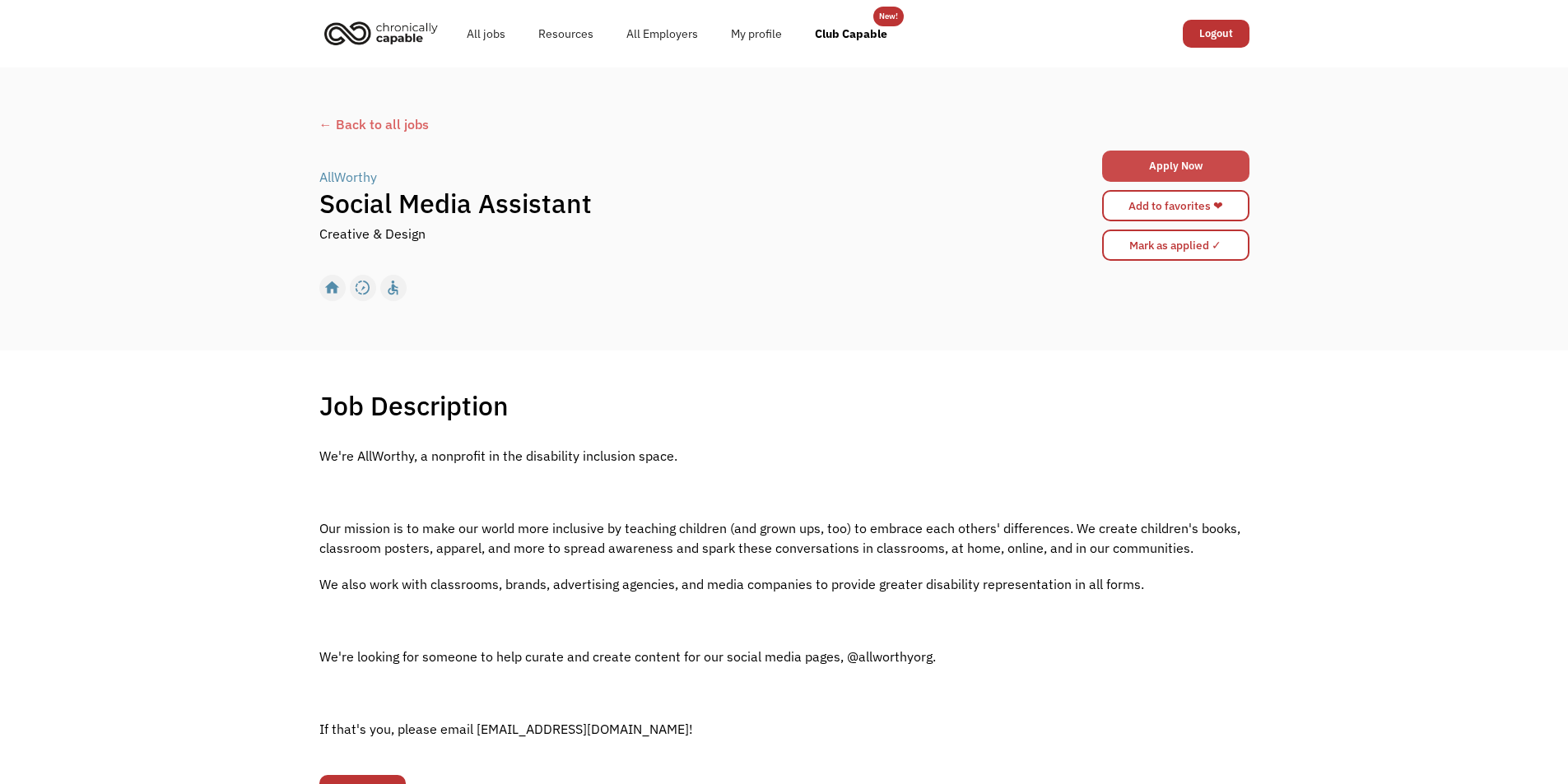
click at [1222, 173] on link "Apply Now" at bounding box center [1176, 166] width 147 height 31
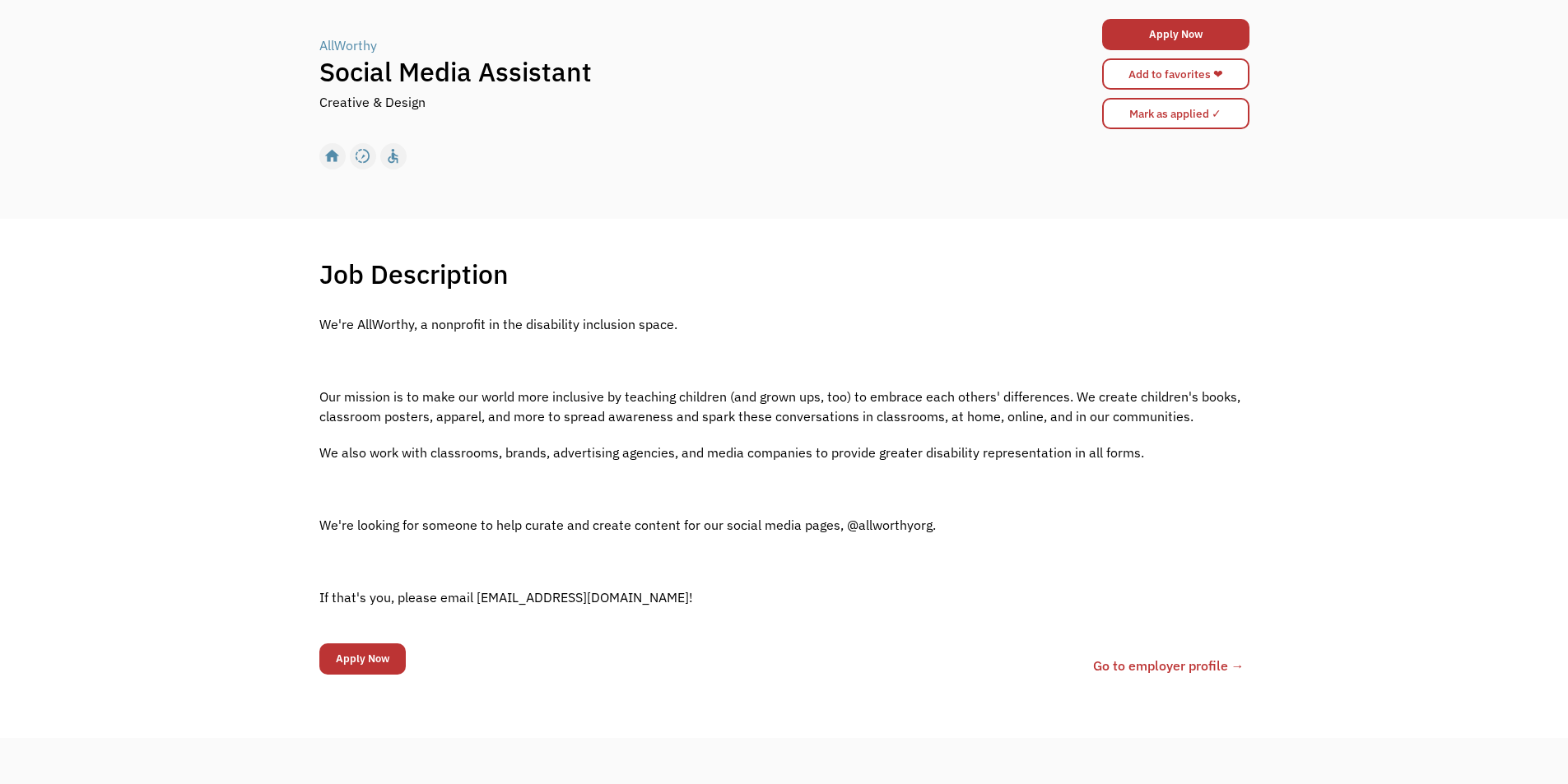
scroll to position [329, 0]
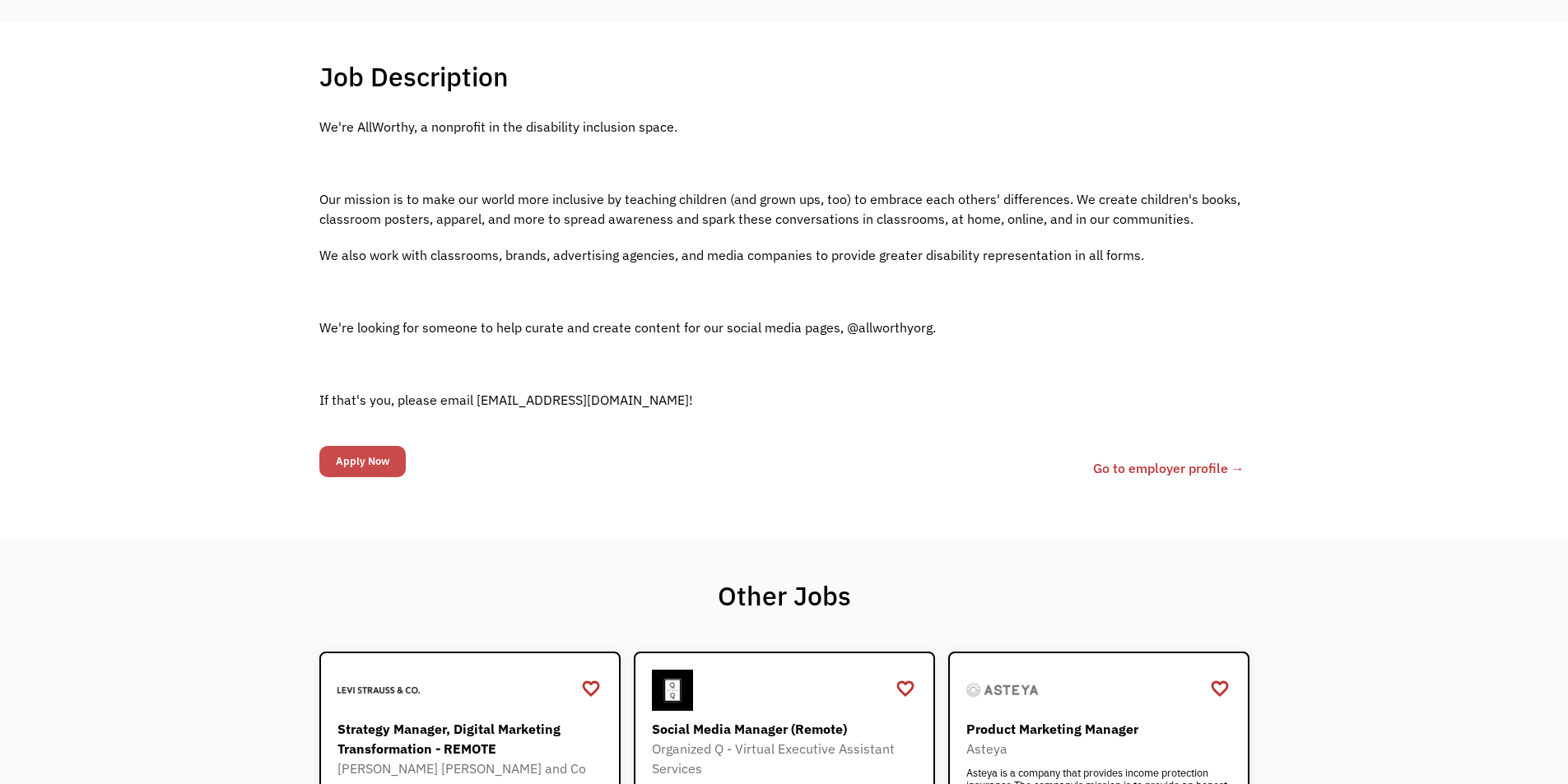
click at [395, 464] on input "Apply Now" at bounding box center [362, 461] width 86 height 31
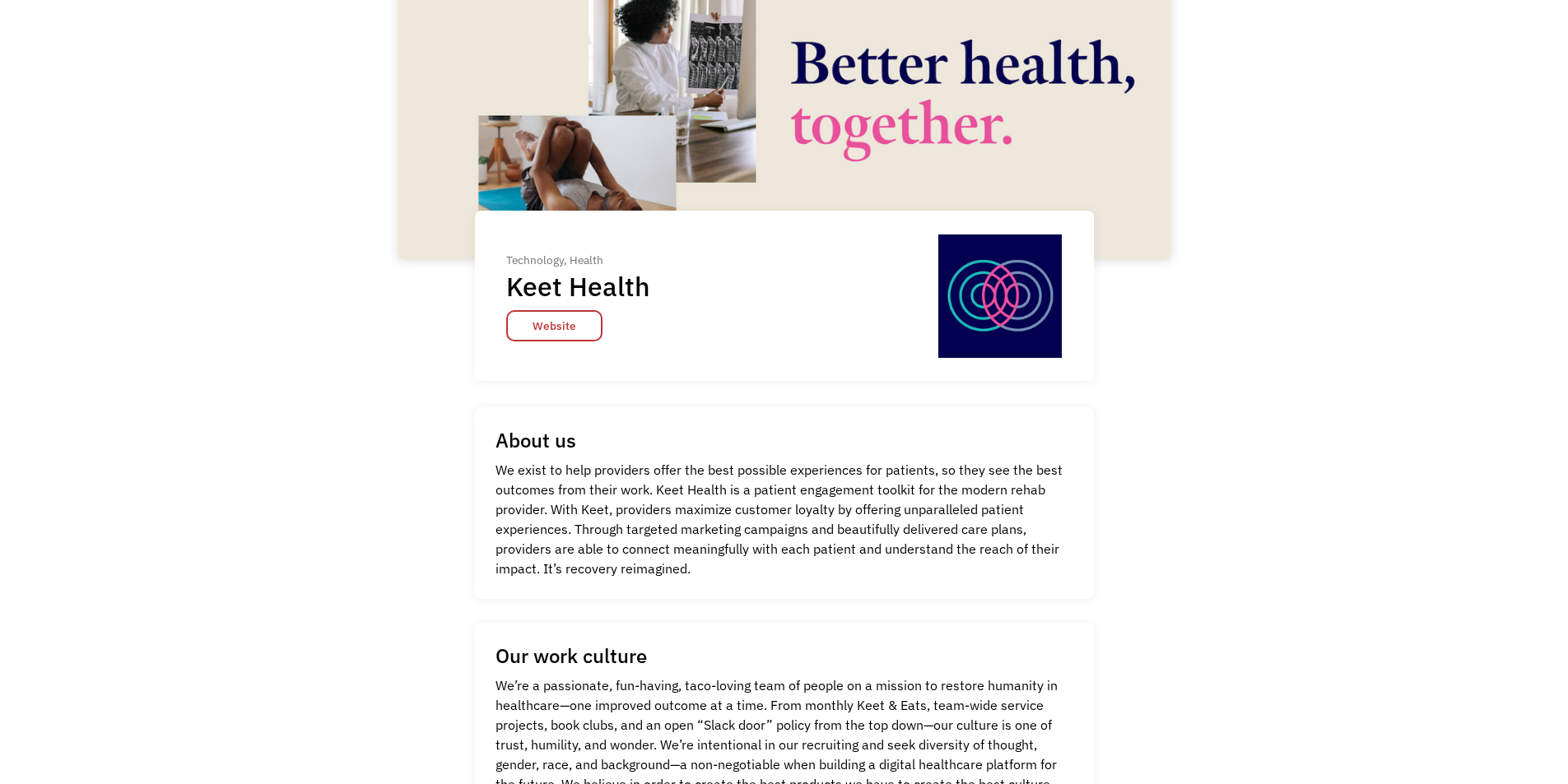
scroll to position [82, 0]
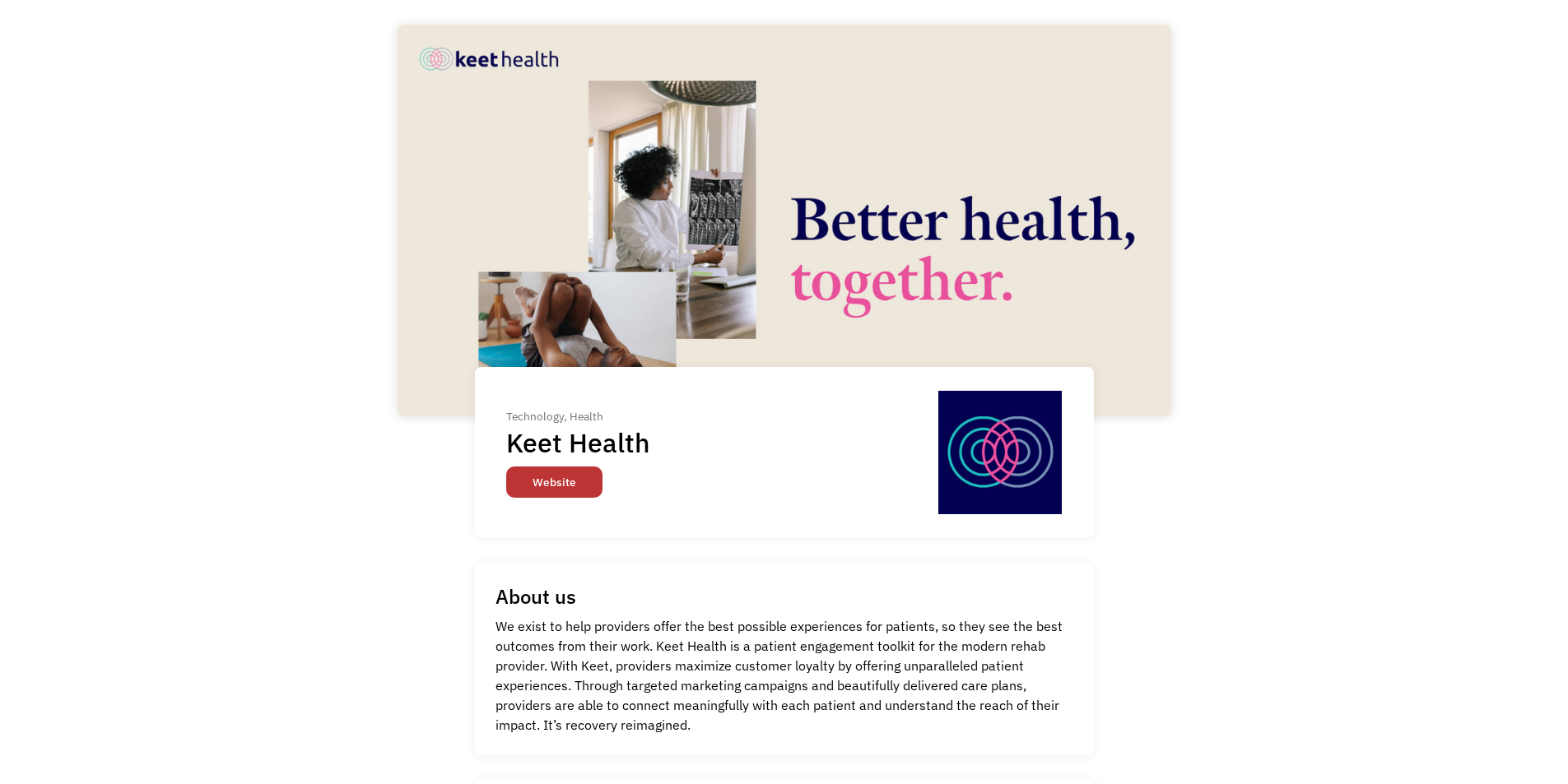
click at [564, 481] on link "Website" at bounding box center [555, 482] width 96 height 31
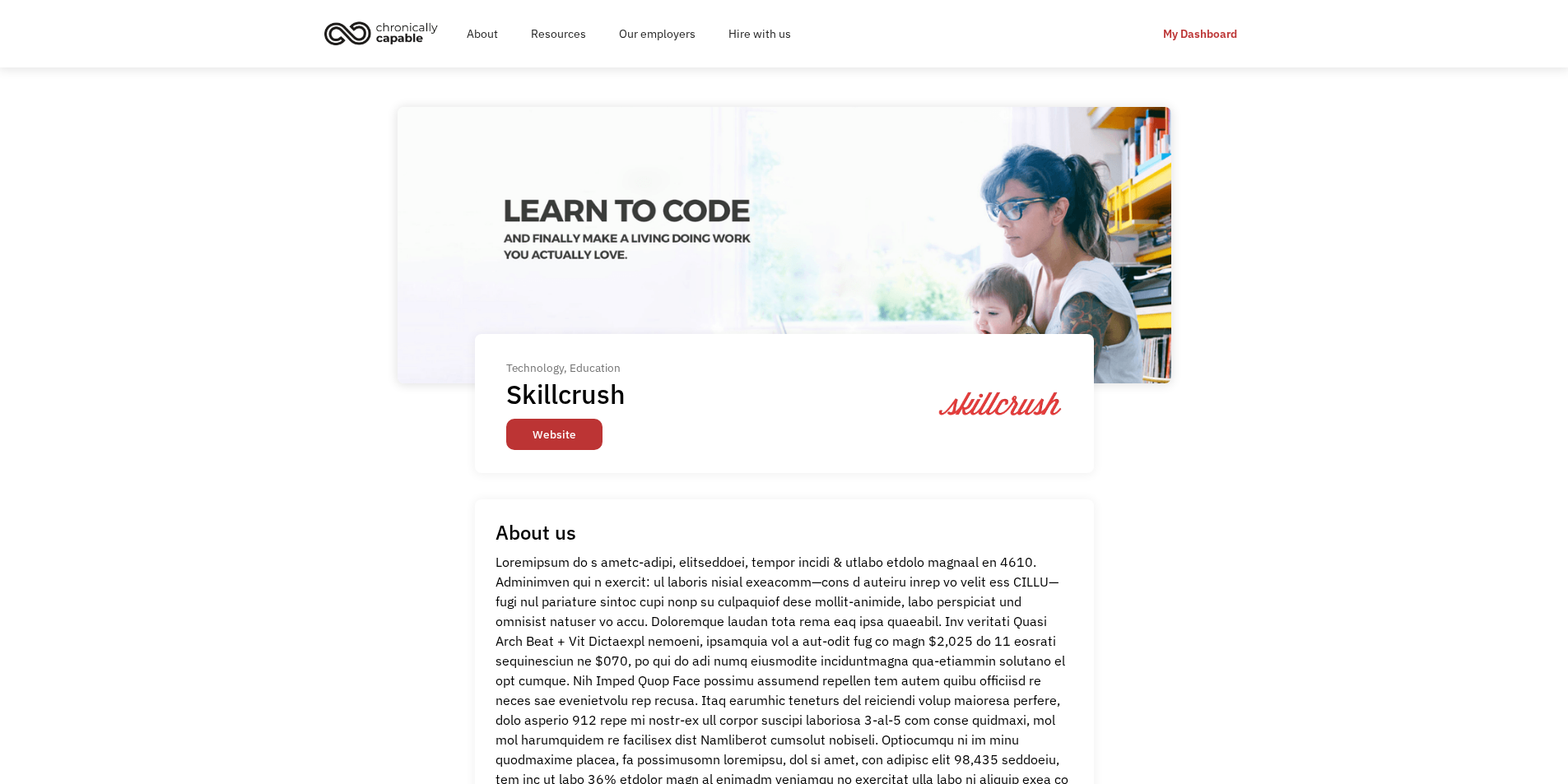
click at [552, 422] on link "Website" at bounding box center [555, 435] width 96 height 31
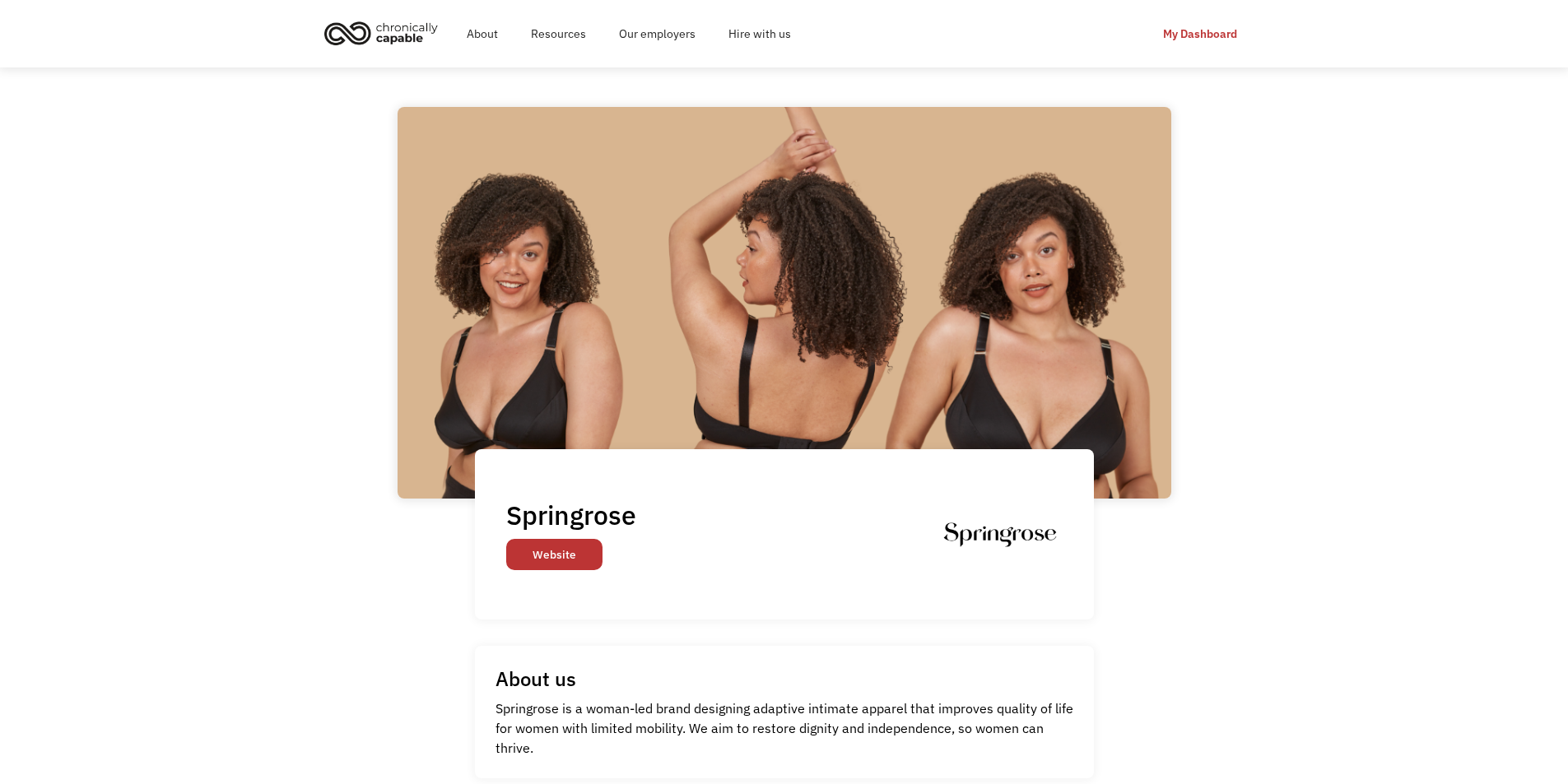
click at [507, 549] on link "Website" at bounding box center [555, 554] width 96 height 31
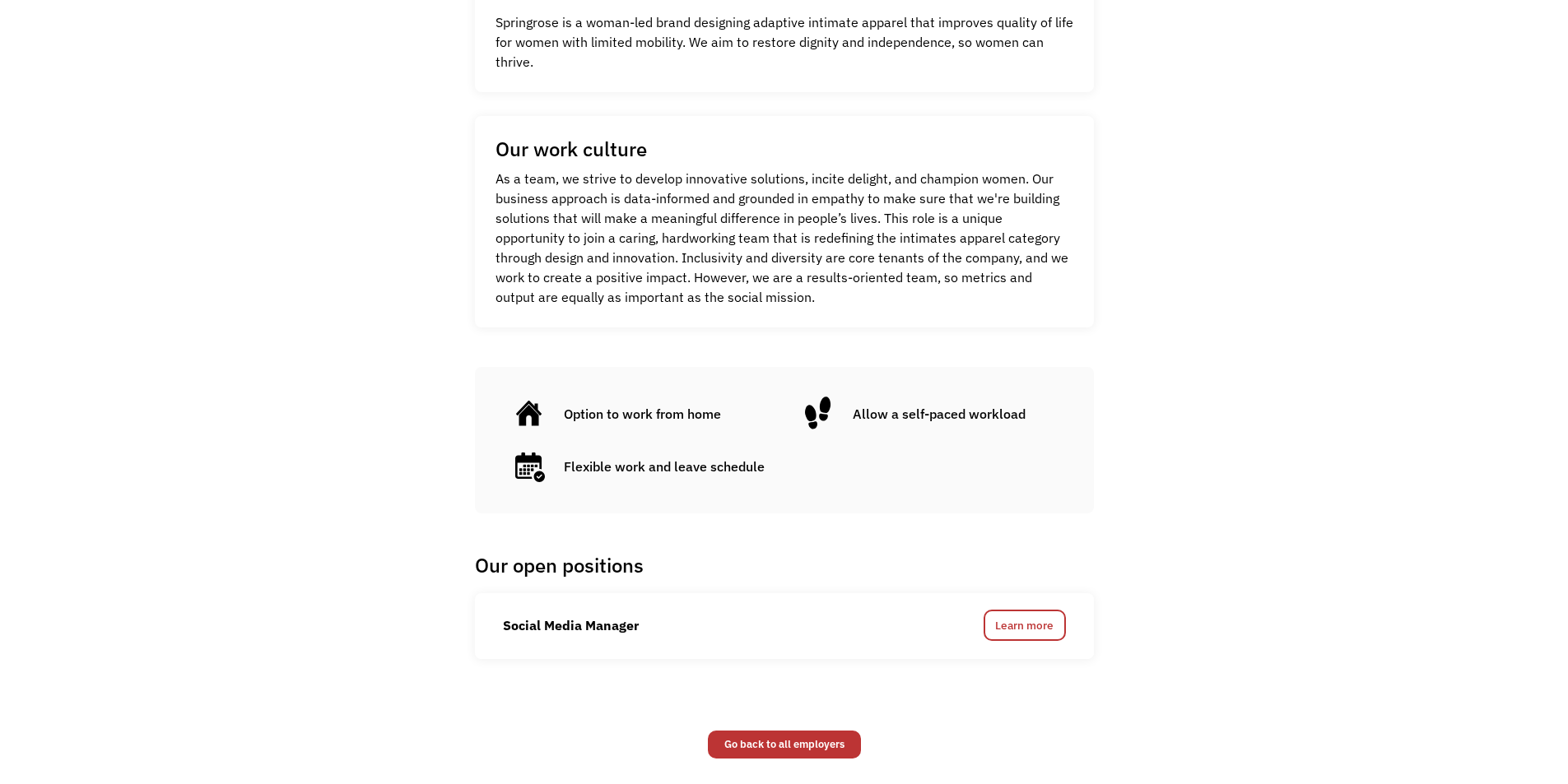
scroll to position [905, 0]
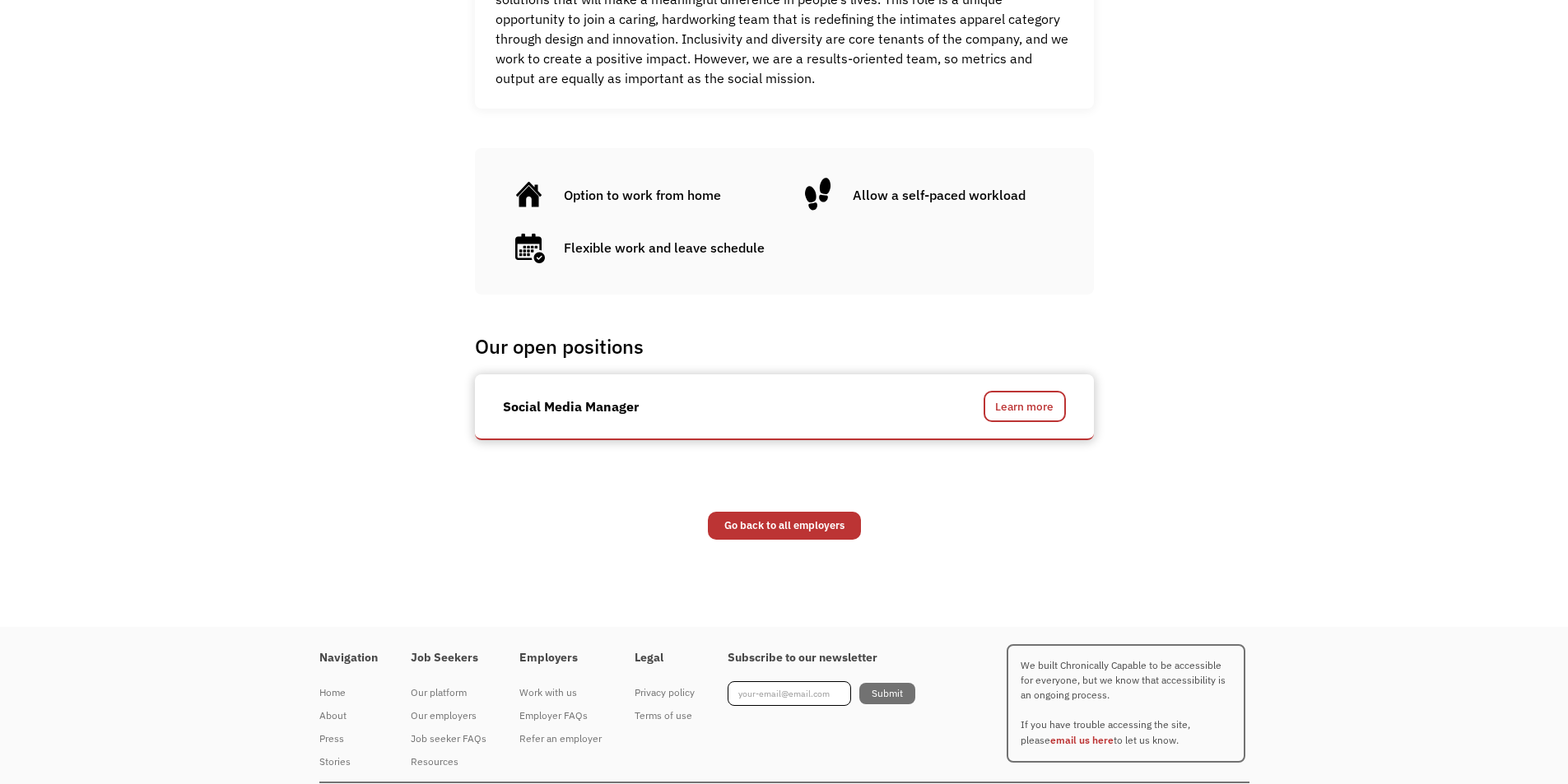
click at [1033, 388] on div "Social Media Manager Learn more" at bounding box center [784, 407] width 620 height 66
click at [1024, 407] on link "Learn more" at bounding box center [1025, 406] width 82 height 31
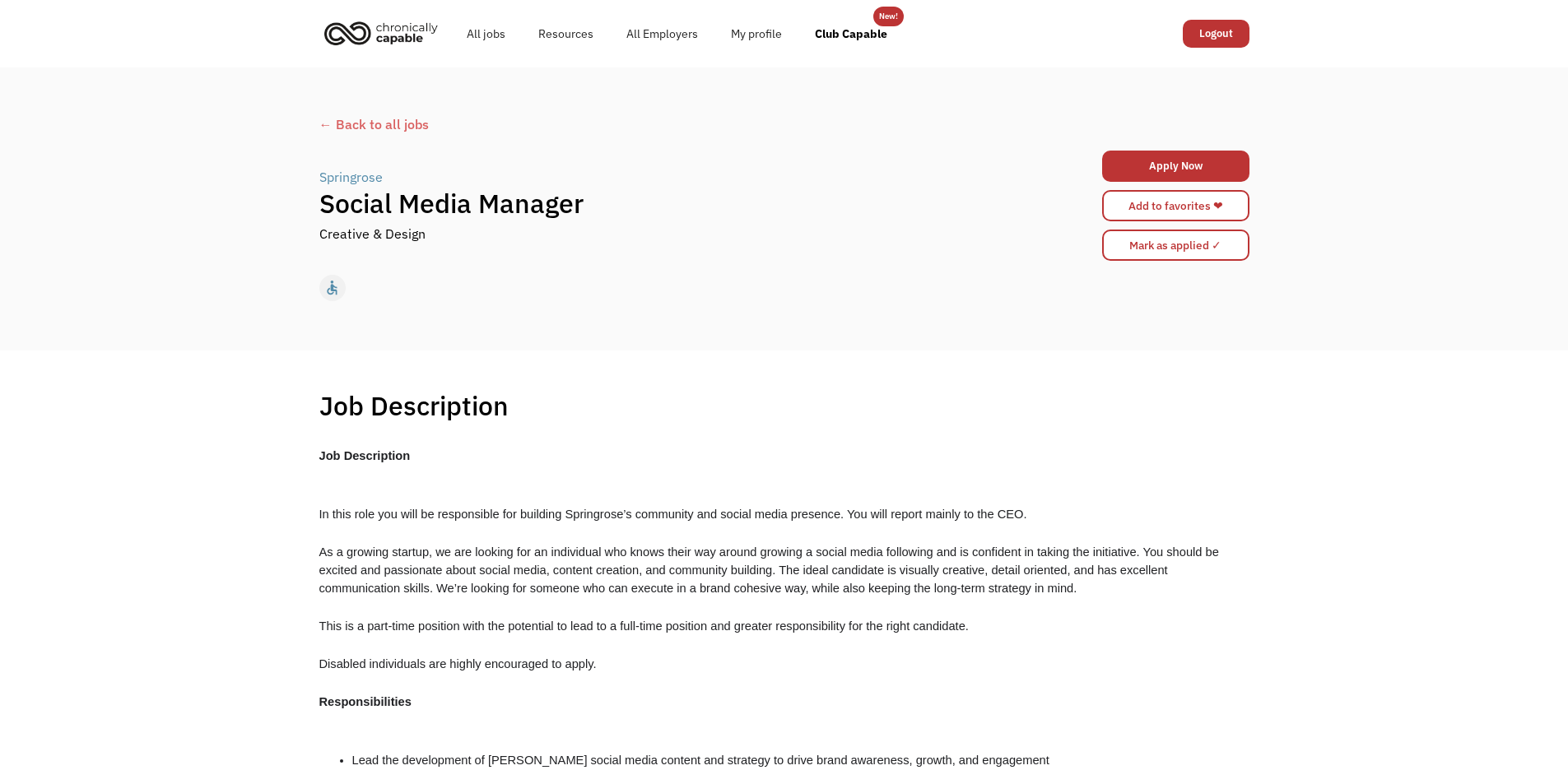
click at [1166, 146] on div "Apply Now 68d08b832fbbf31c81a0f53d ksfinken.222@gmail.com Katya Finken Problem …" at bounding box center [1176, 205] width 147 height 119
click at [1150, 162] on link "Apply Now" at bounding box center [1176, 166] width 147 height 31
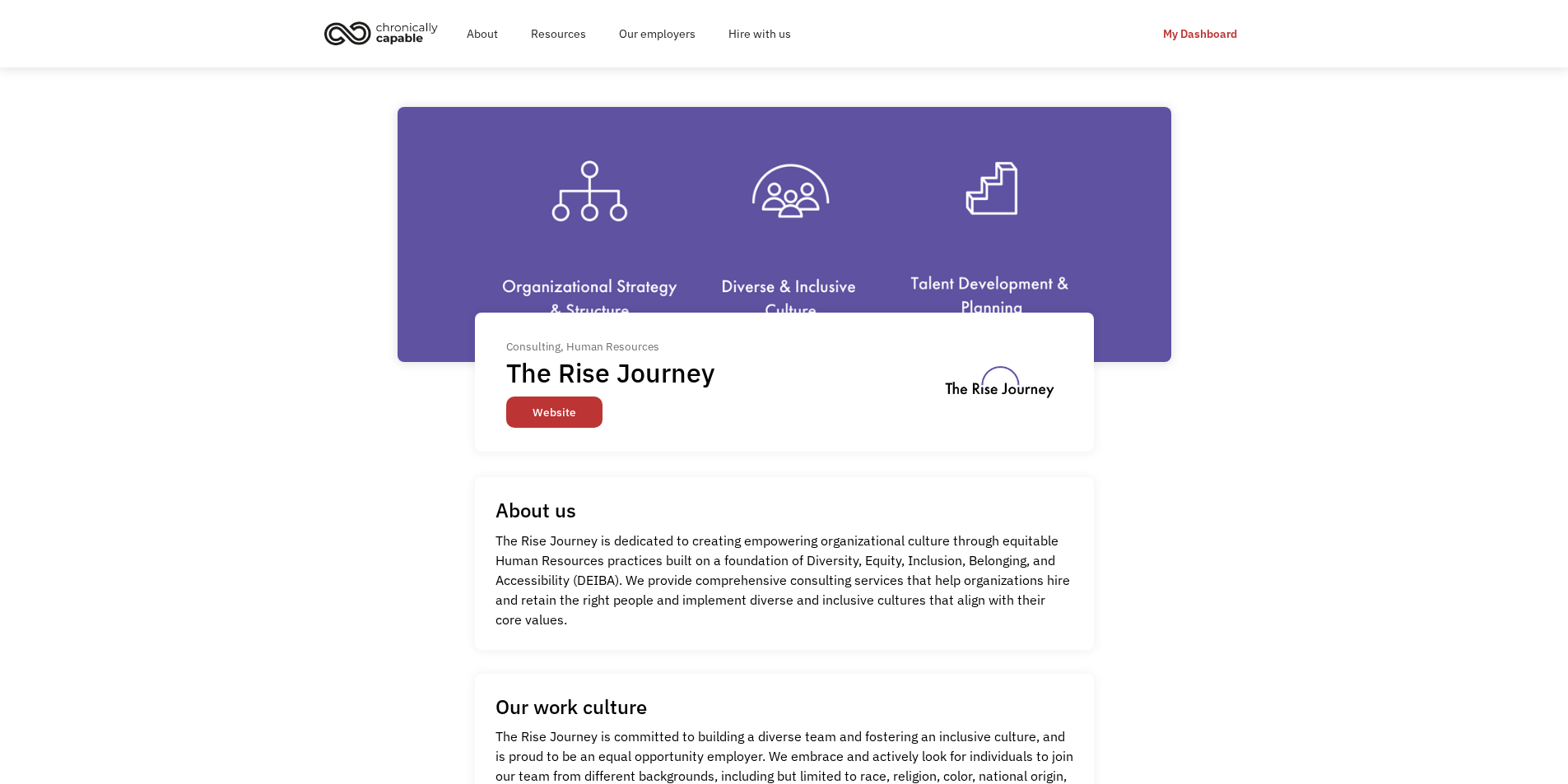
click at [531, 408] on link "Website" at bounding box center [555, 412] width 96 height 31
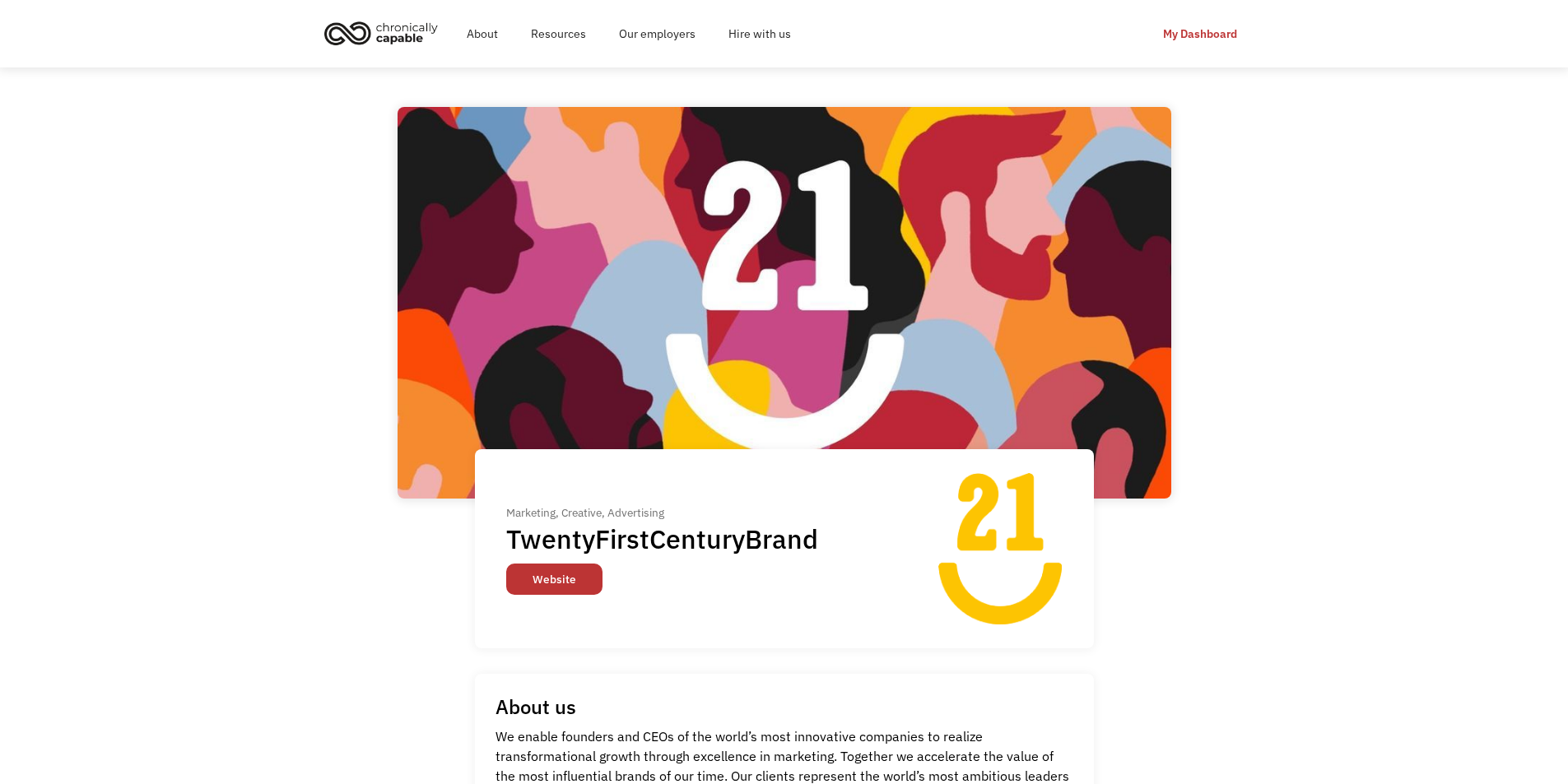
click at [561, 587] on link "Website" at bounding box center [555, 579] width 96 height 31
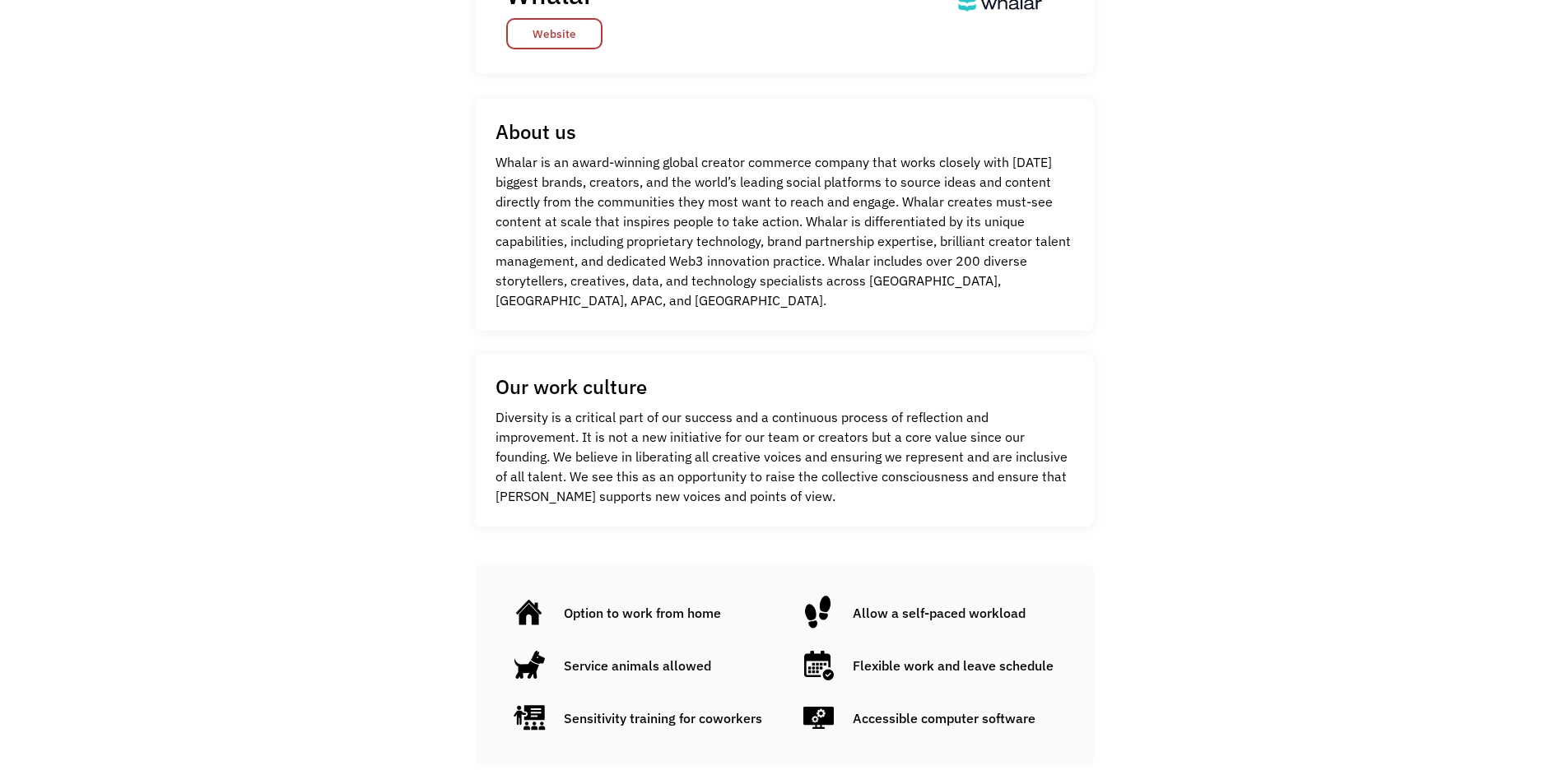
scroll to position [247, 0]
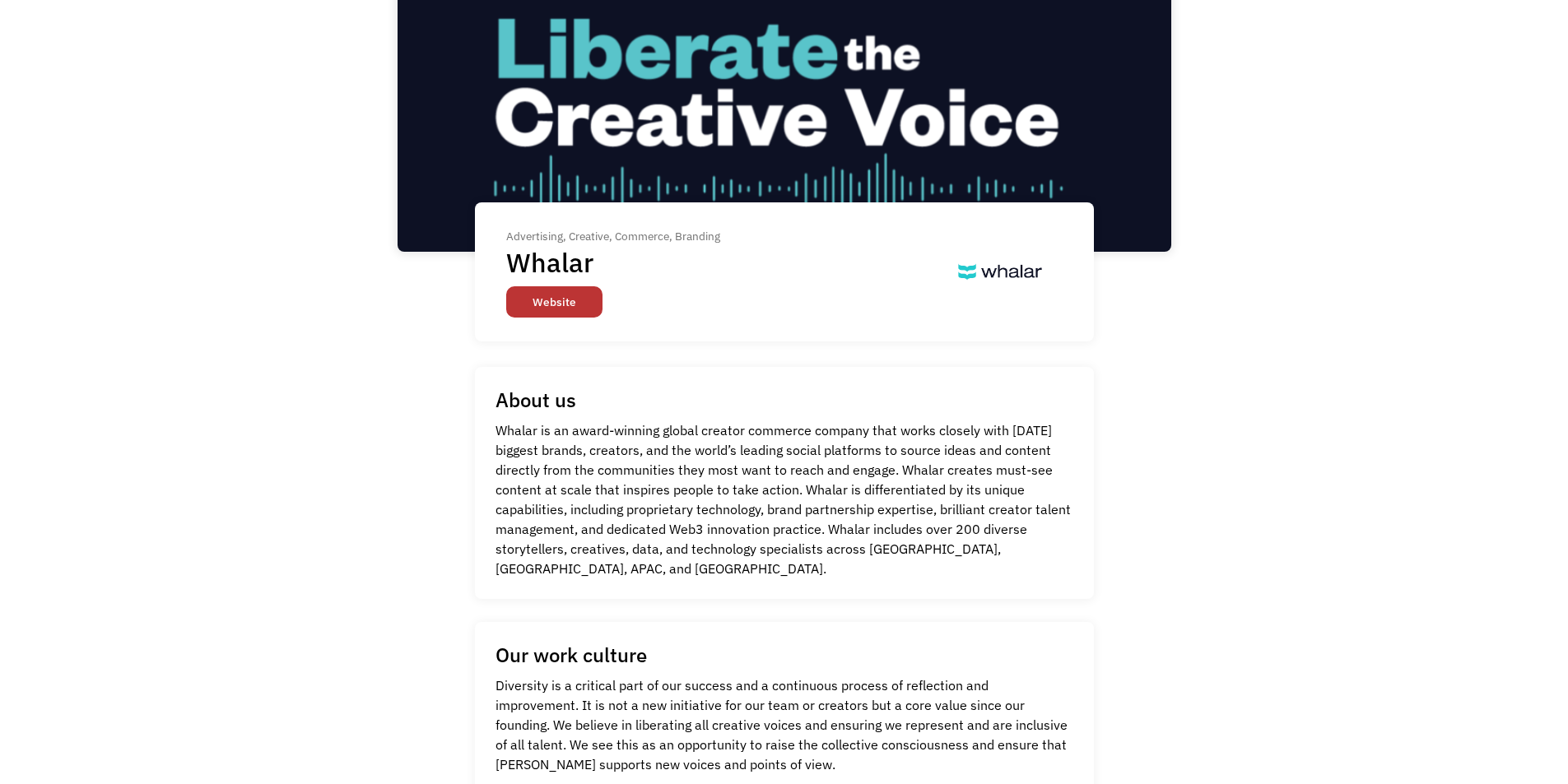
click at [556, 298] on link "Website" at bounding box center [555, 302] width 96 height 31
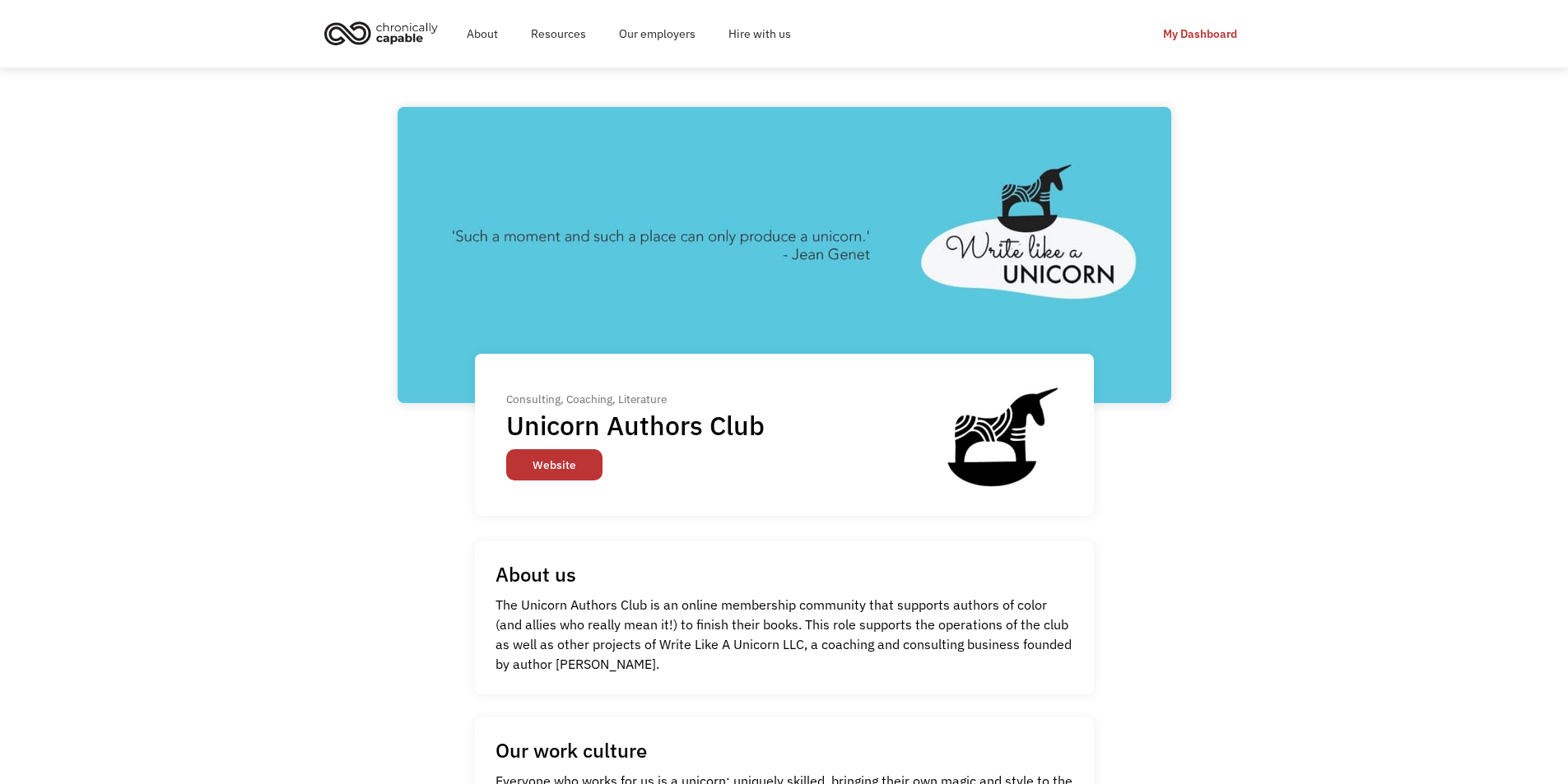
click at [568, 470] on link "Website" at bounding box center [555, 465] width 96 height 31
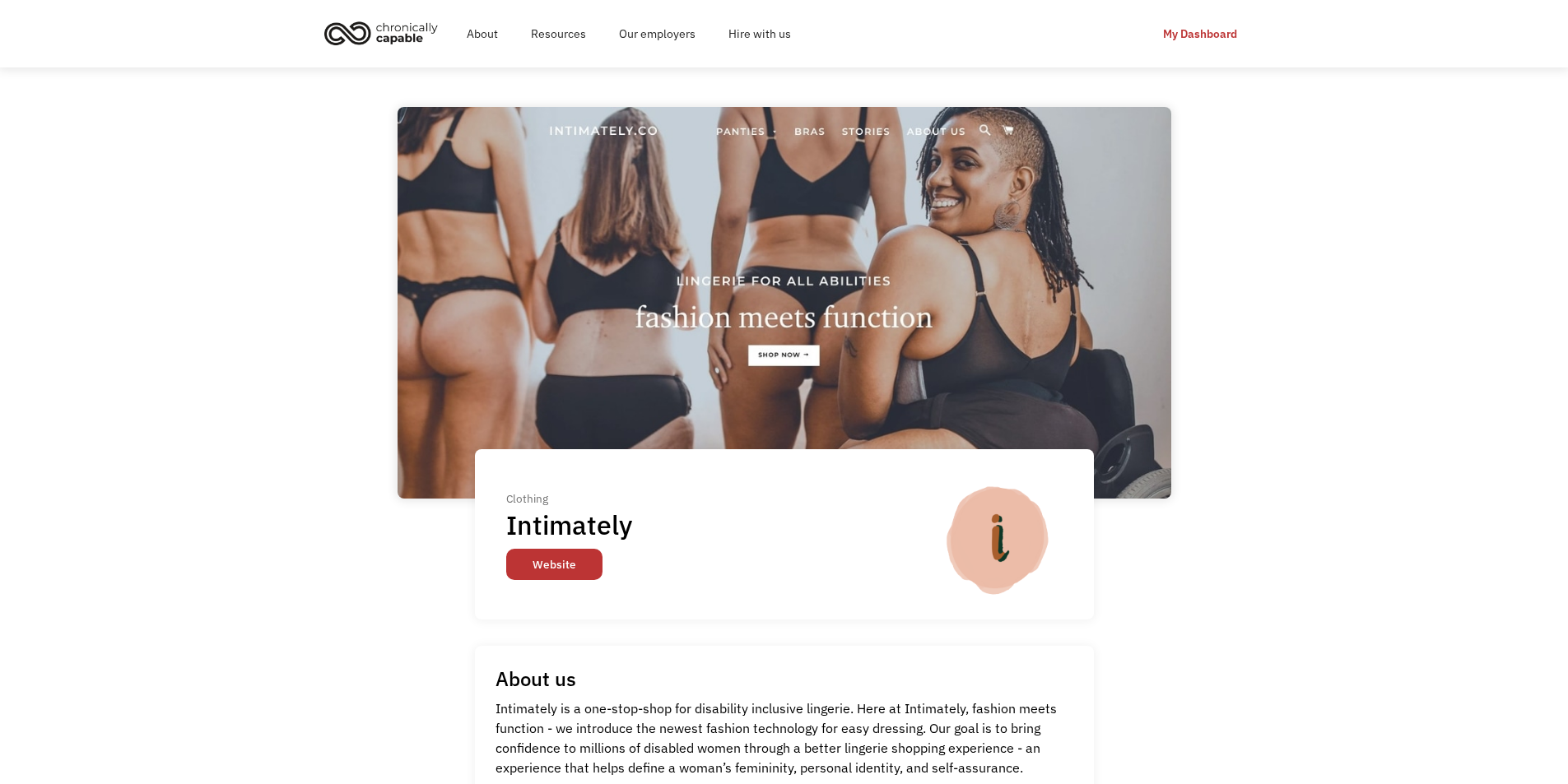
click at [542, 562] on link "Website" at bounding box center [555, 564] width 96 height 31
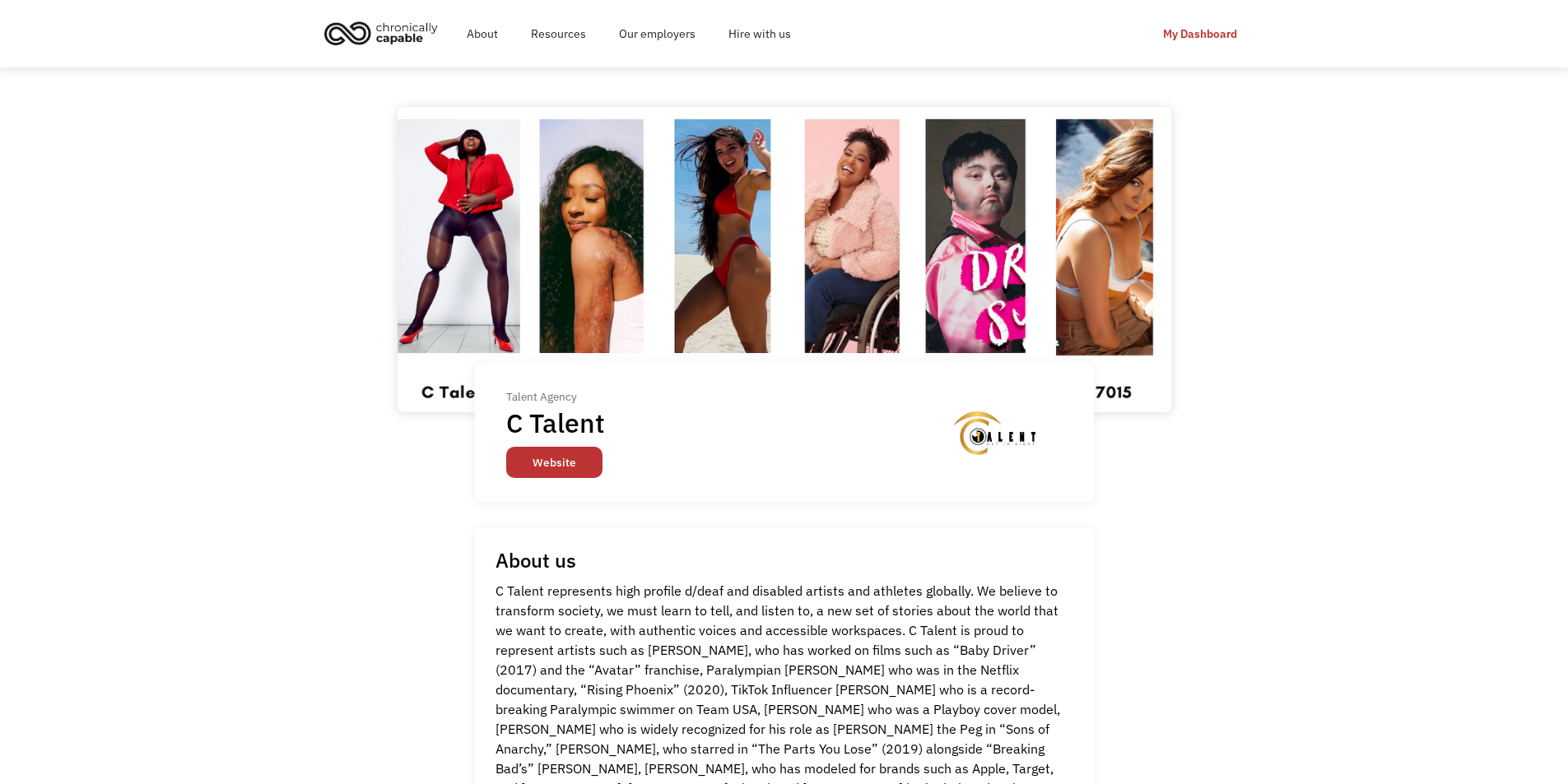
click at [550, 456] on link "Website" at bounding box center [555, 462] width 96 height 31
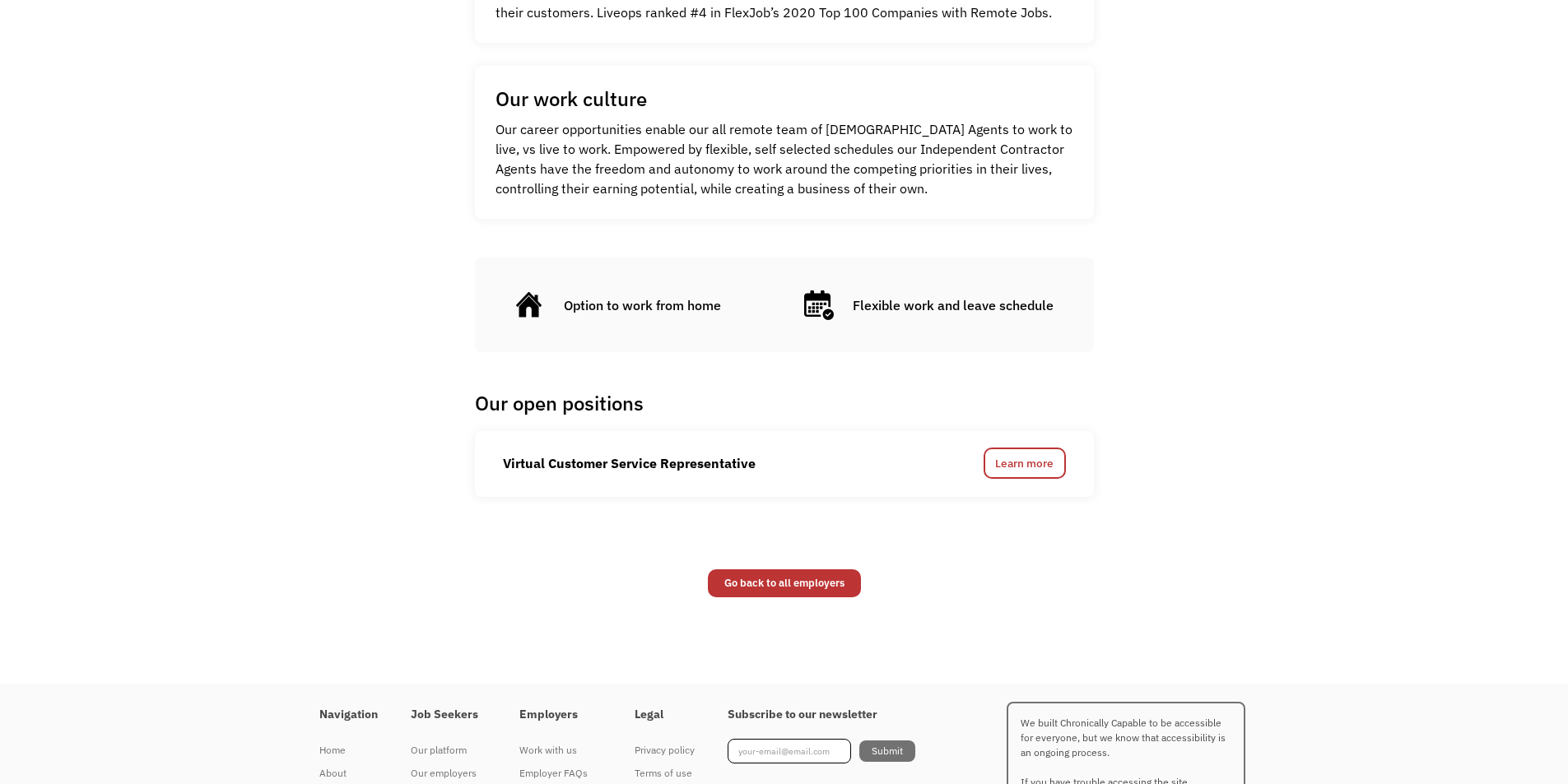
scroll to position [741, 0]
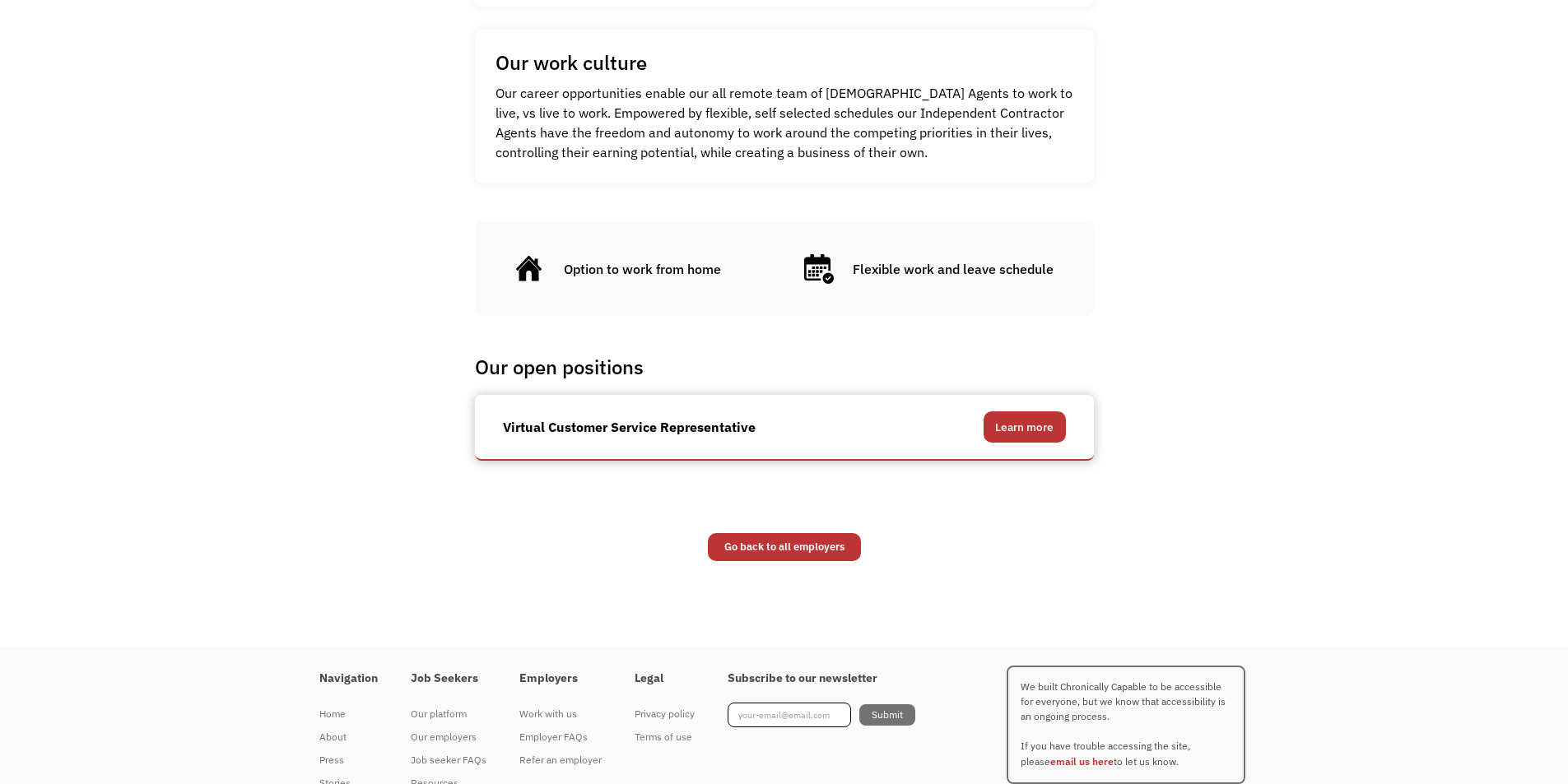
click at [1015, 432] on link "Learn more" at bounding box center [1025, 427] width 82 height 31
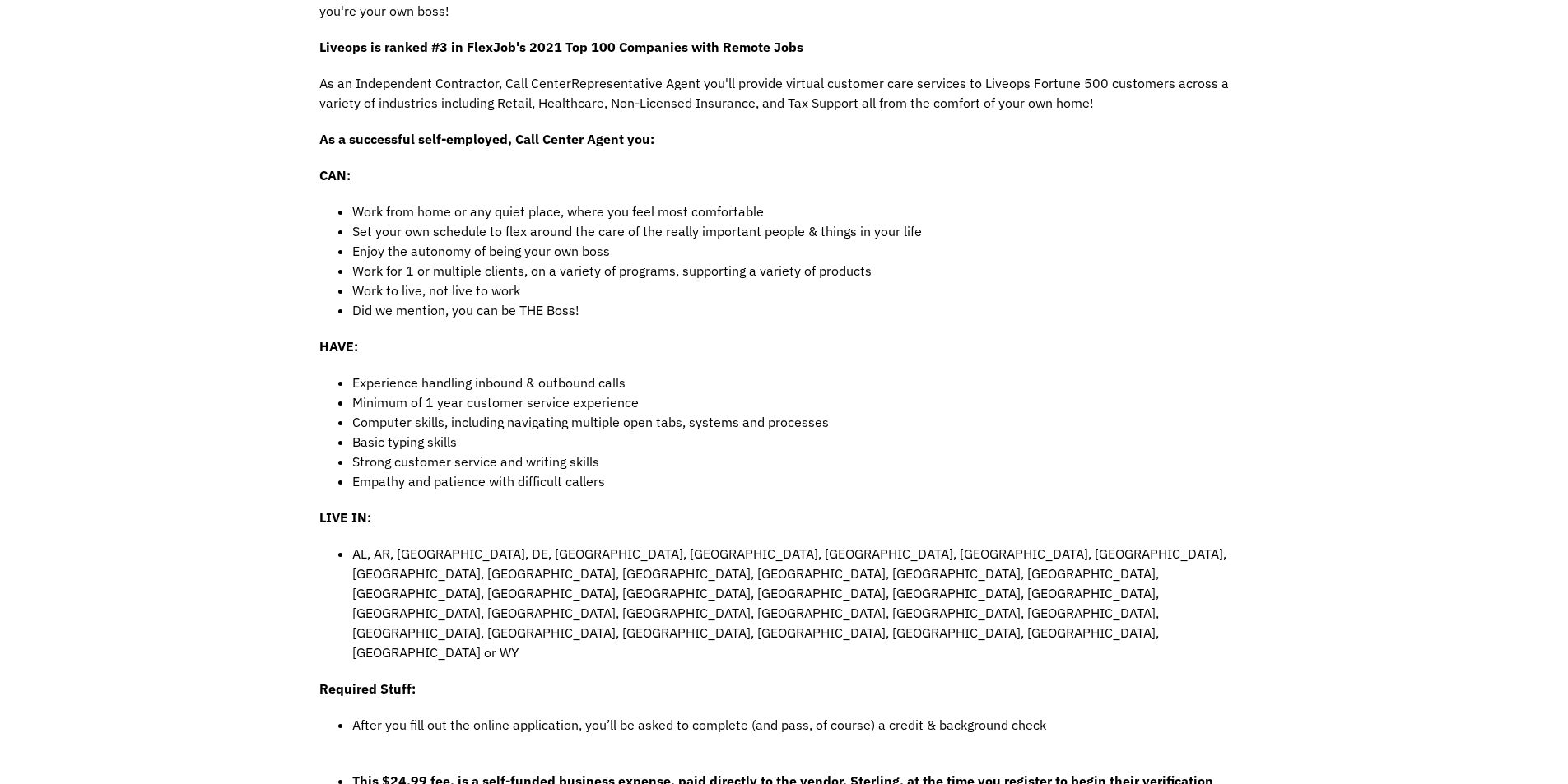
scroll to position [494, 0]
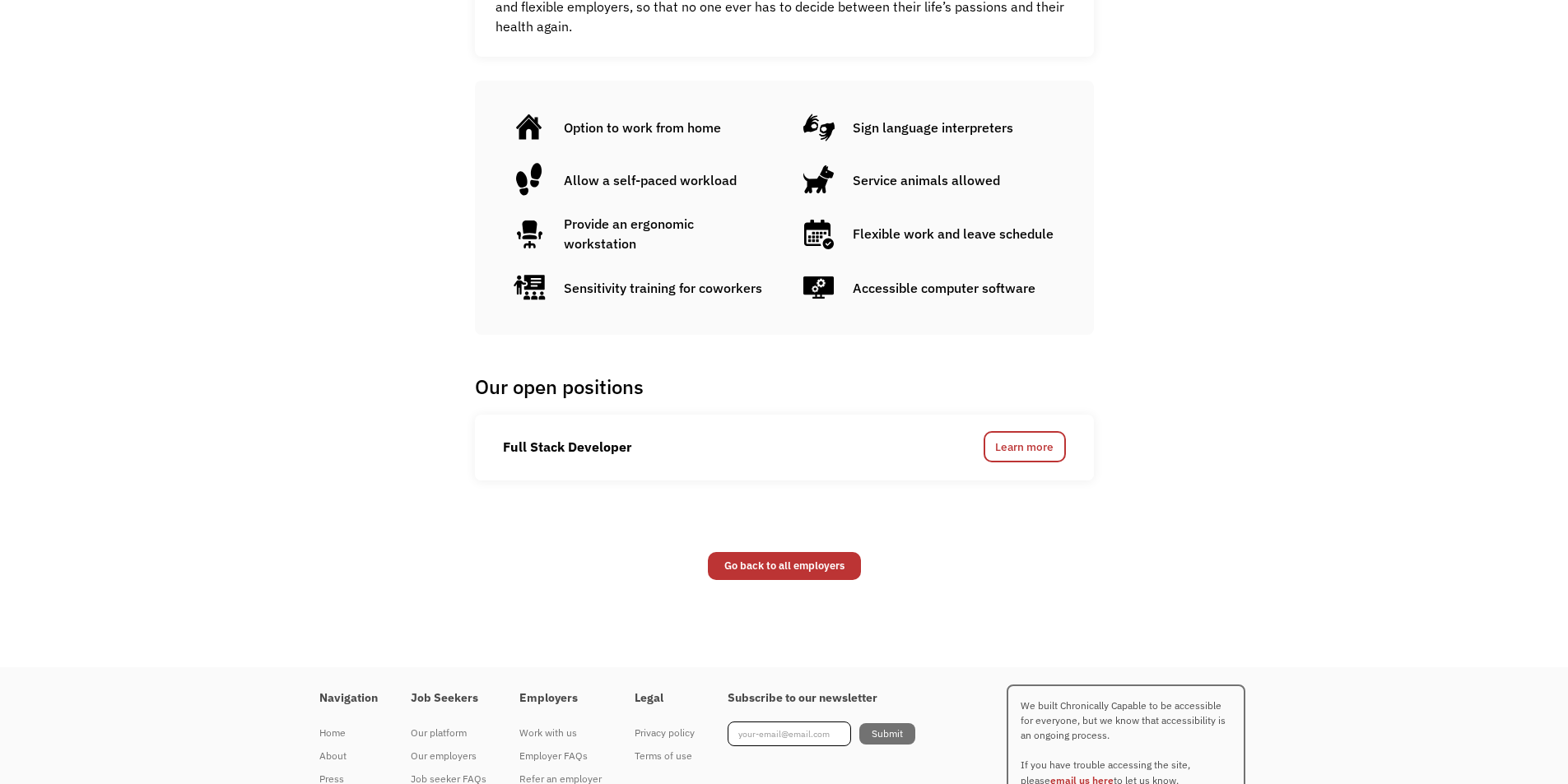
scroll to position [228, 0]
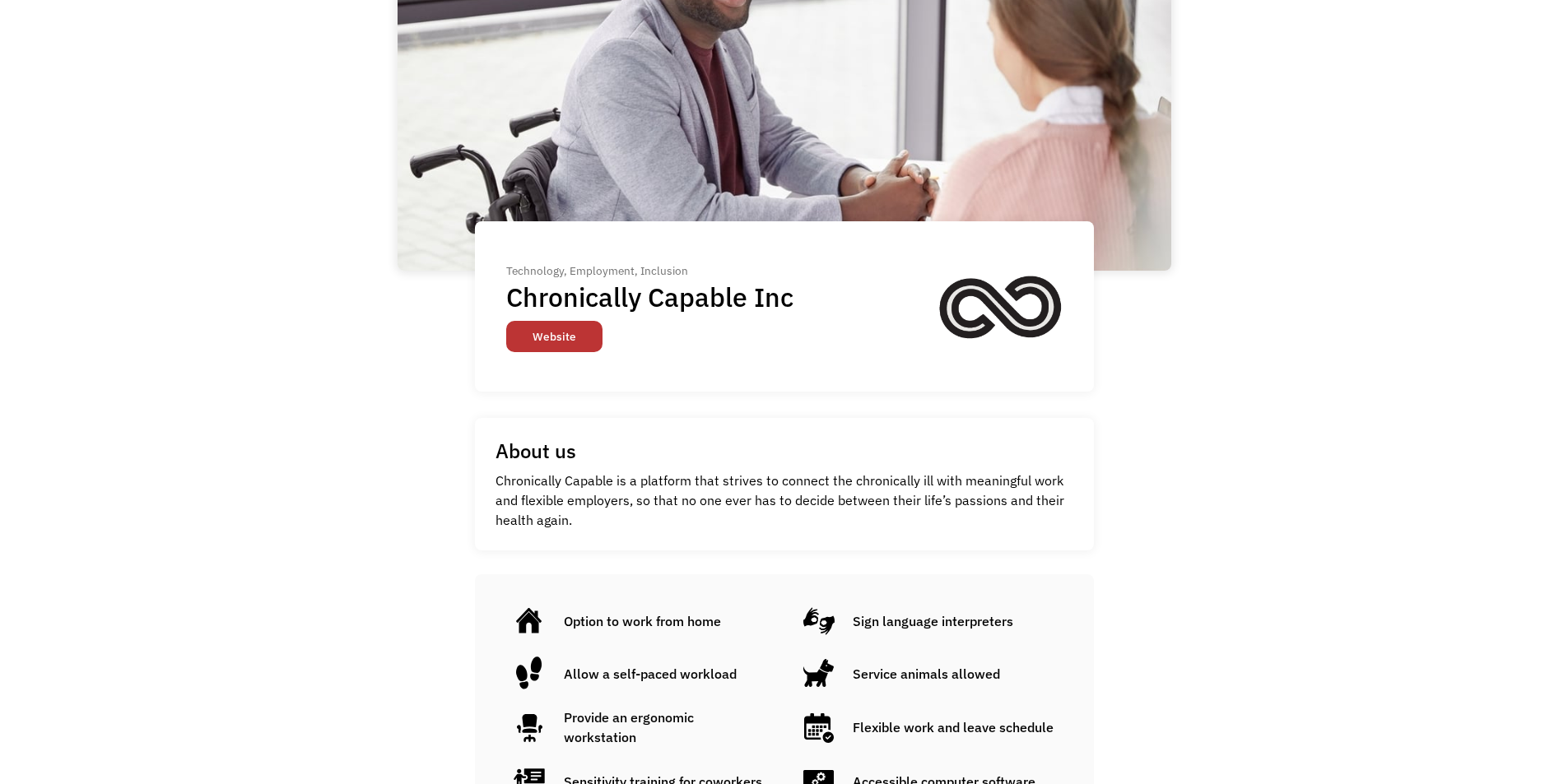
click at [554, 334] on link "Website" at bounding box center [555, 337] width 96 height 31
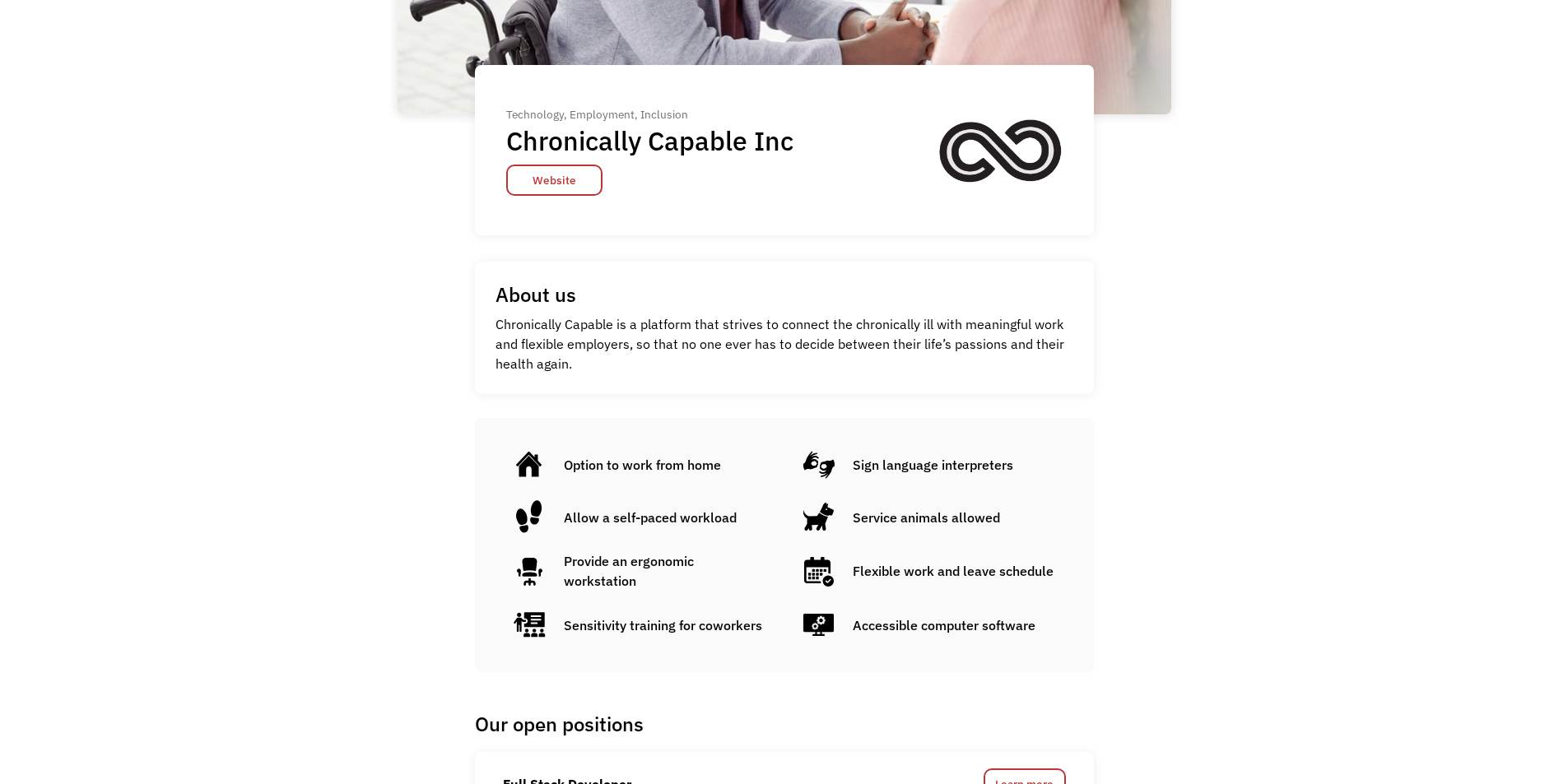
scroll to position [576, 0]
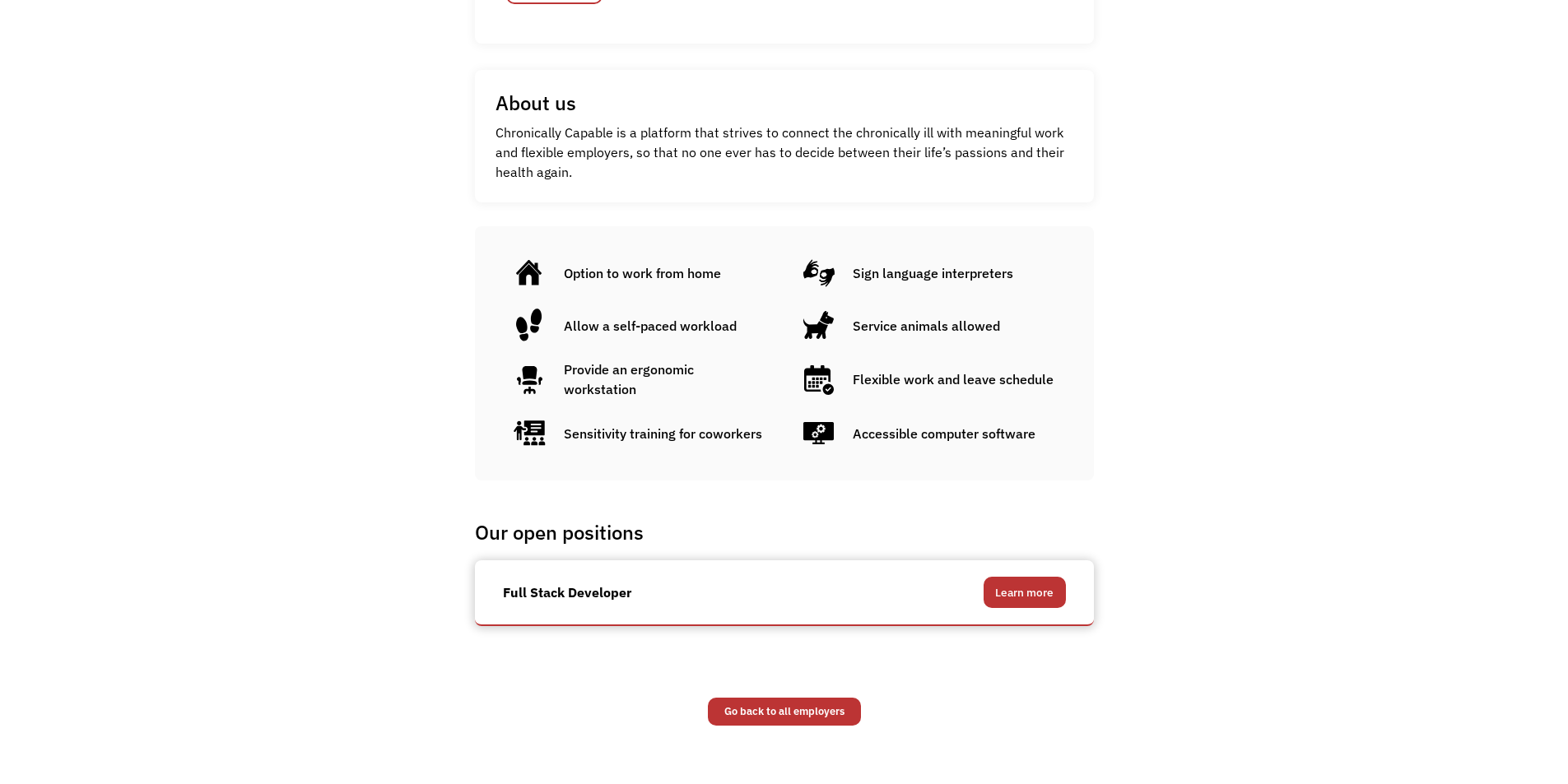
click at [1052, 592] on link "Learn more" at bounding box center [1025, 593] width 82 height 31
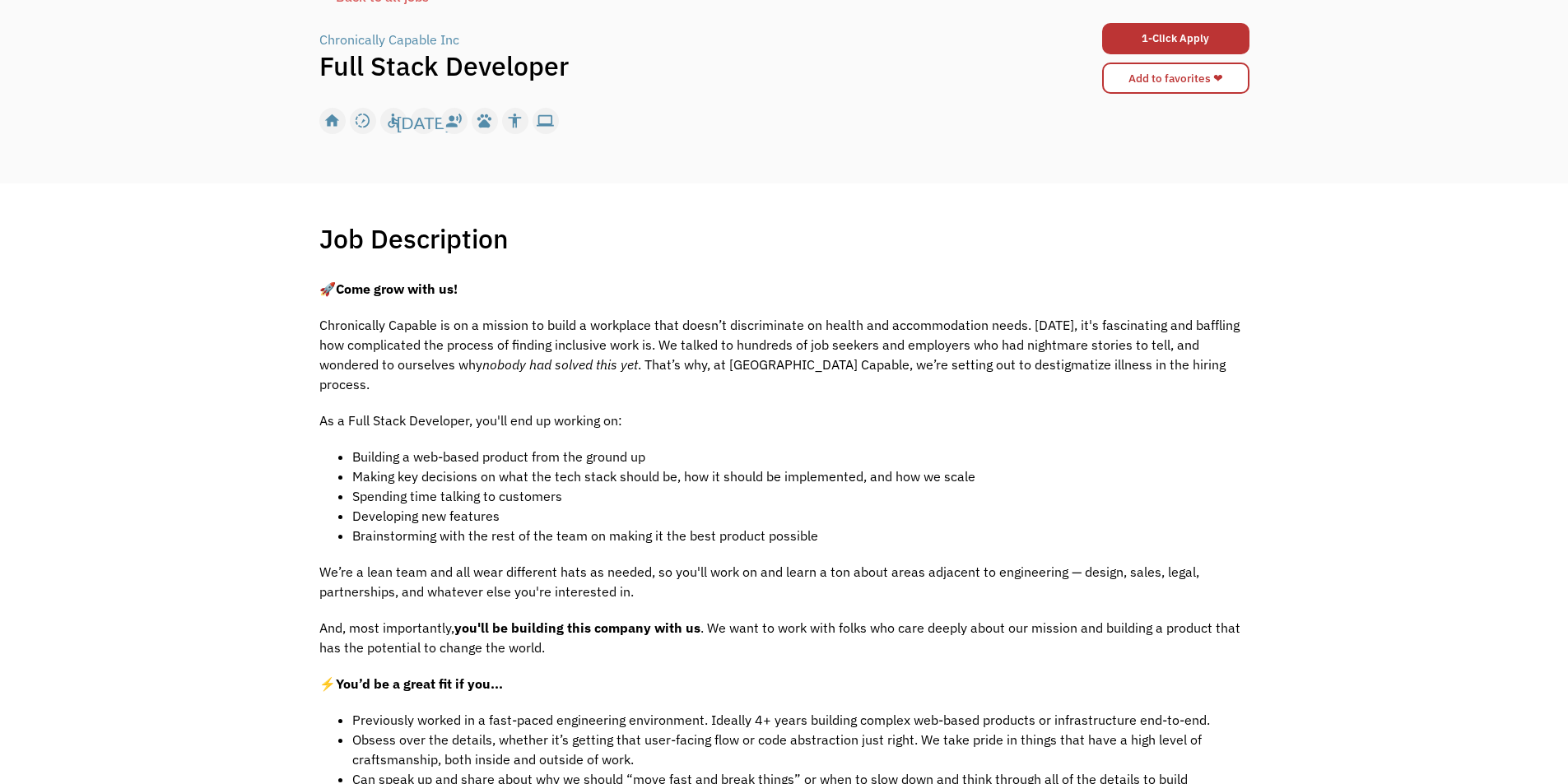
scroll to position [329, 0]
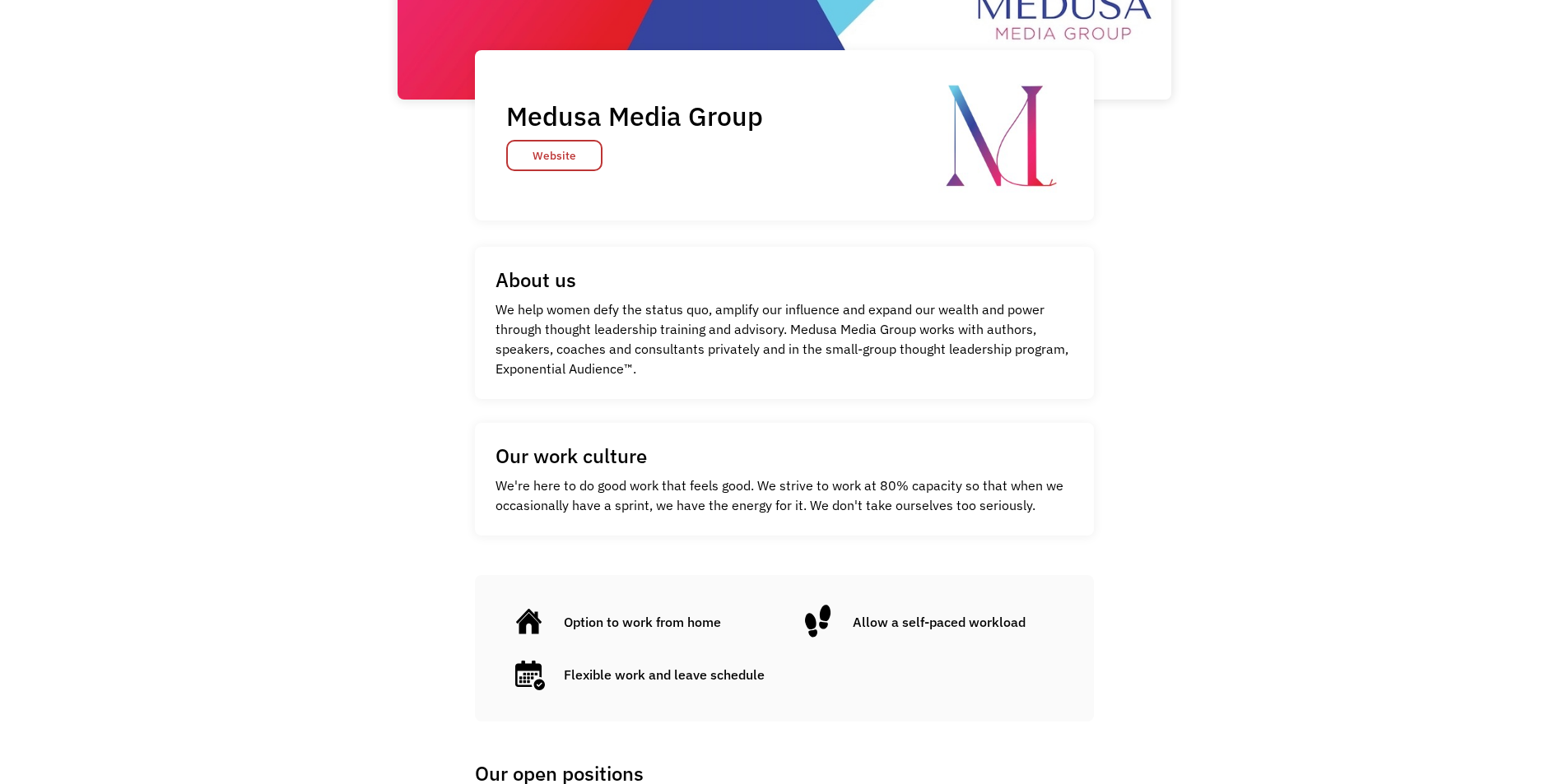
scroll to position [247, 0]
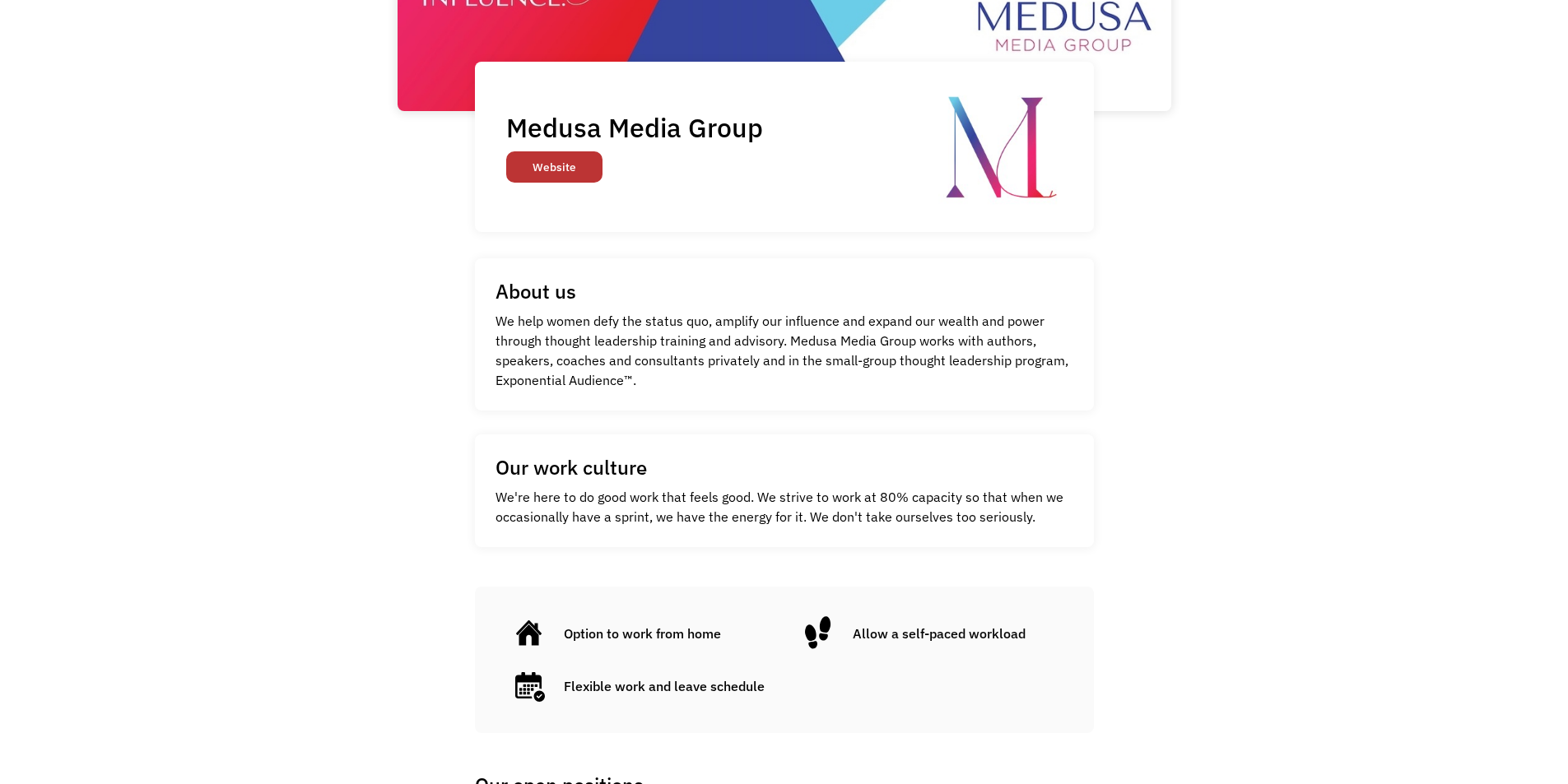
click at [533, 164] on link "Website" at bounding box center [555, 167] width 96 height 31
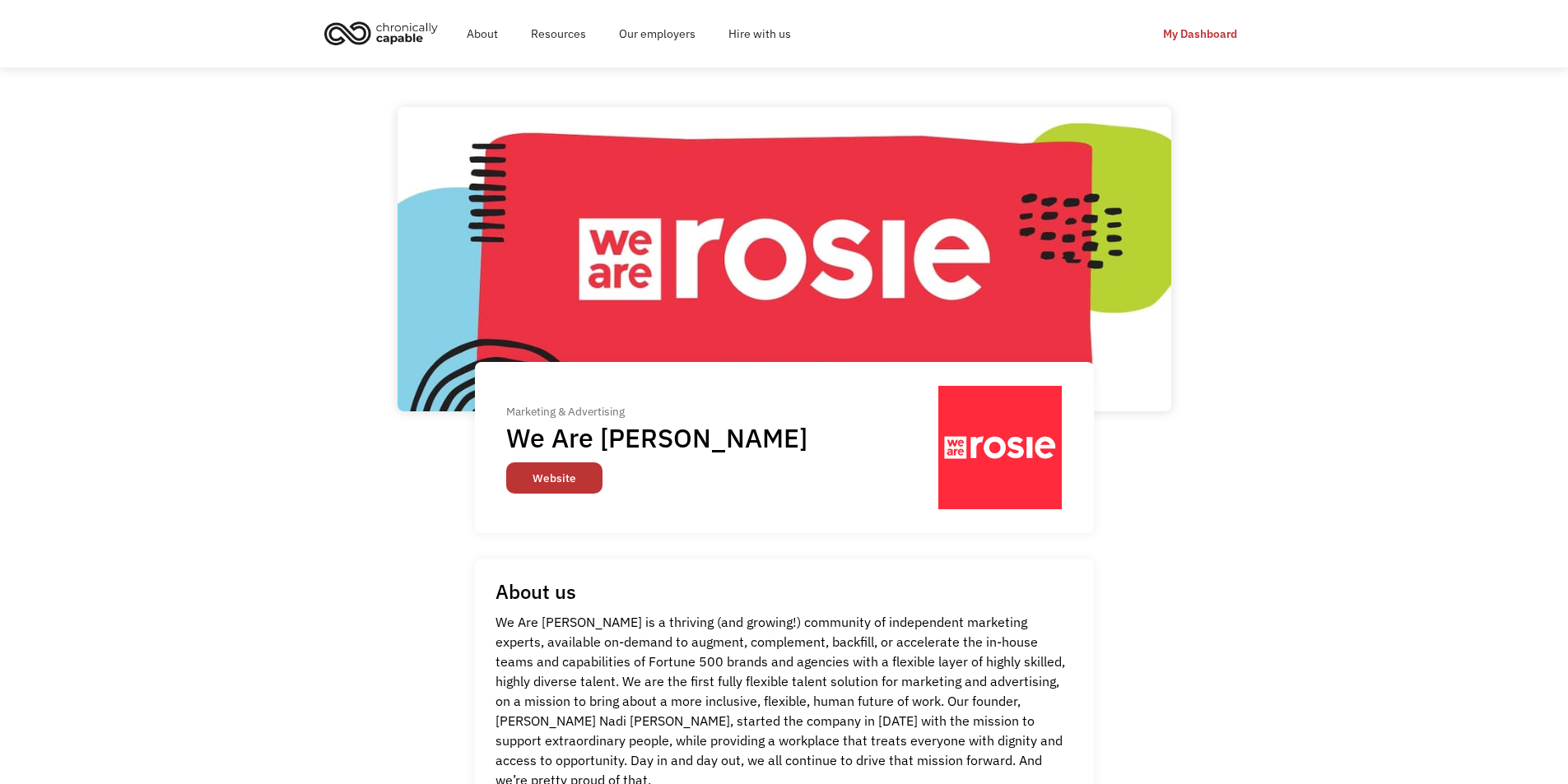
click at [572, 478] on link "Website" at bounding box center [555, 478] width 96 height 31
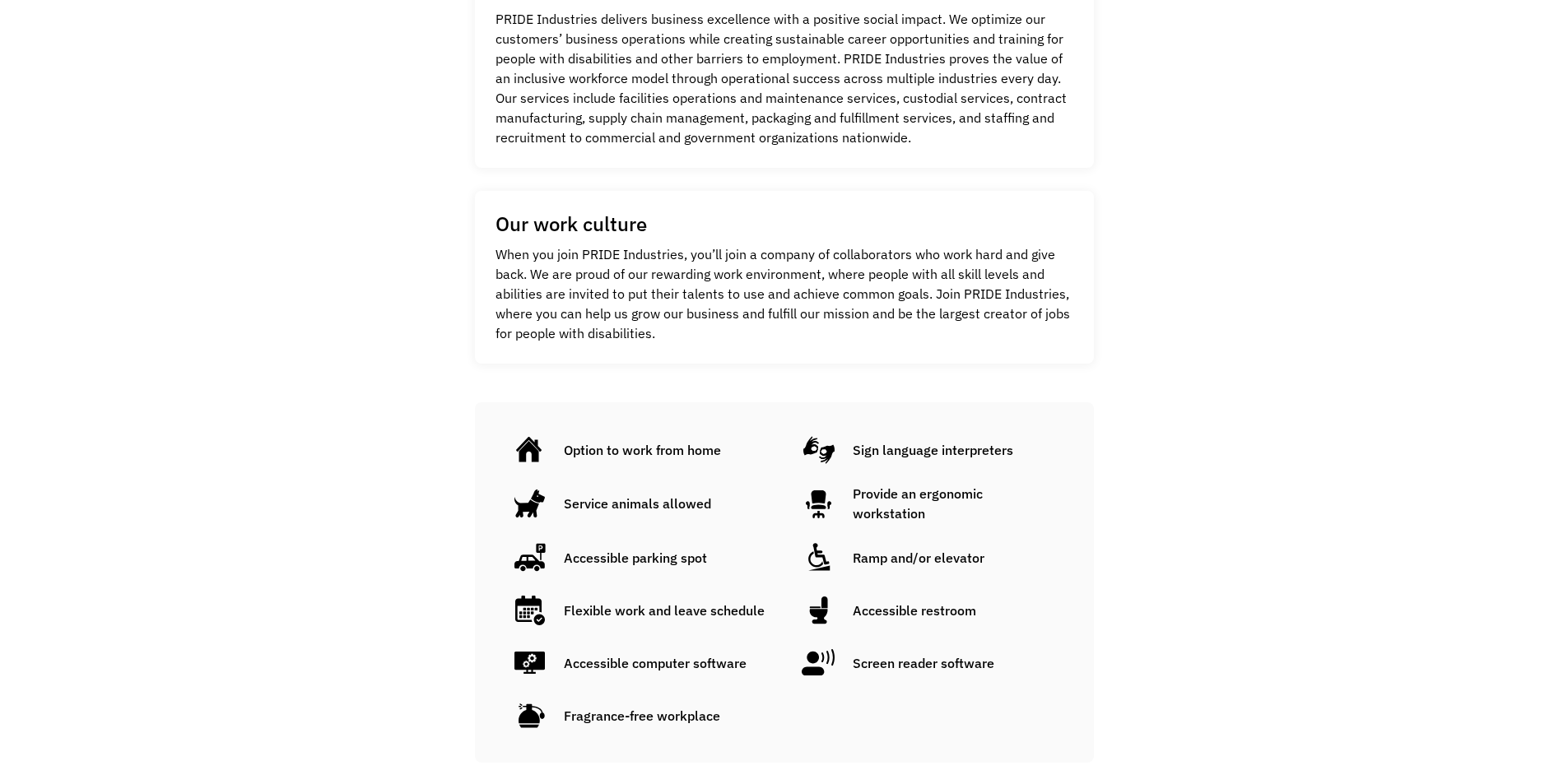
scroll to position [82, 0]
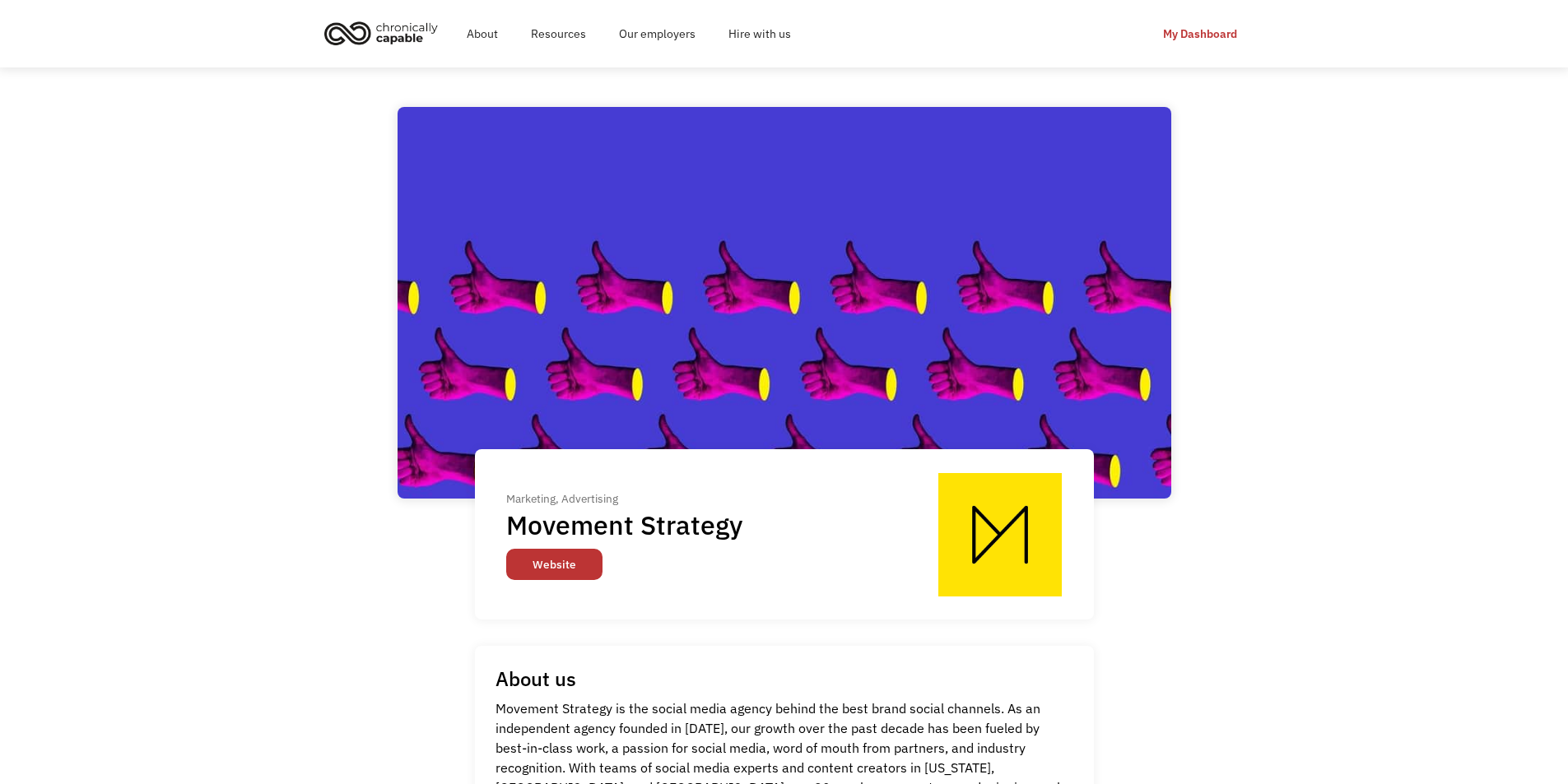
click at [568, 571] on link "Website" at bounding box center [555, 564] width 96 height 31
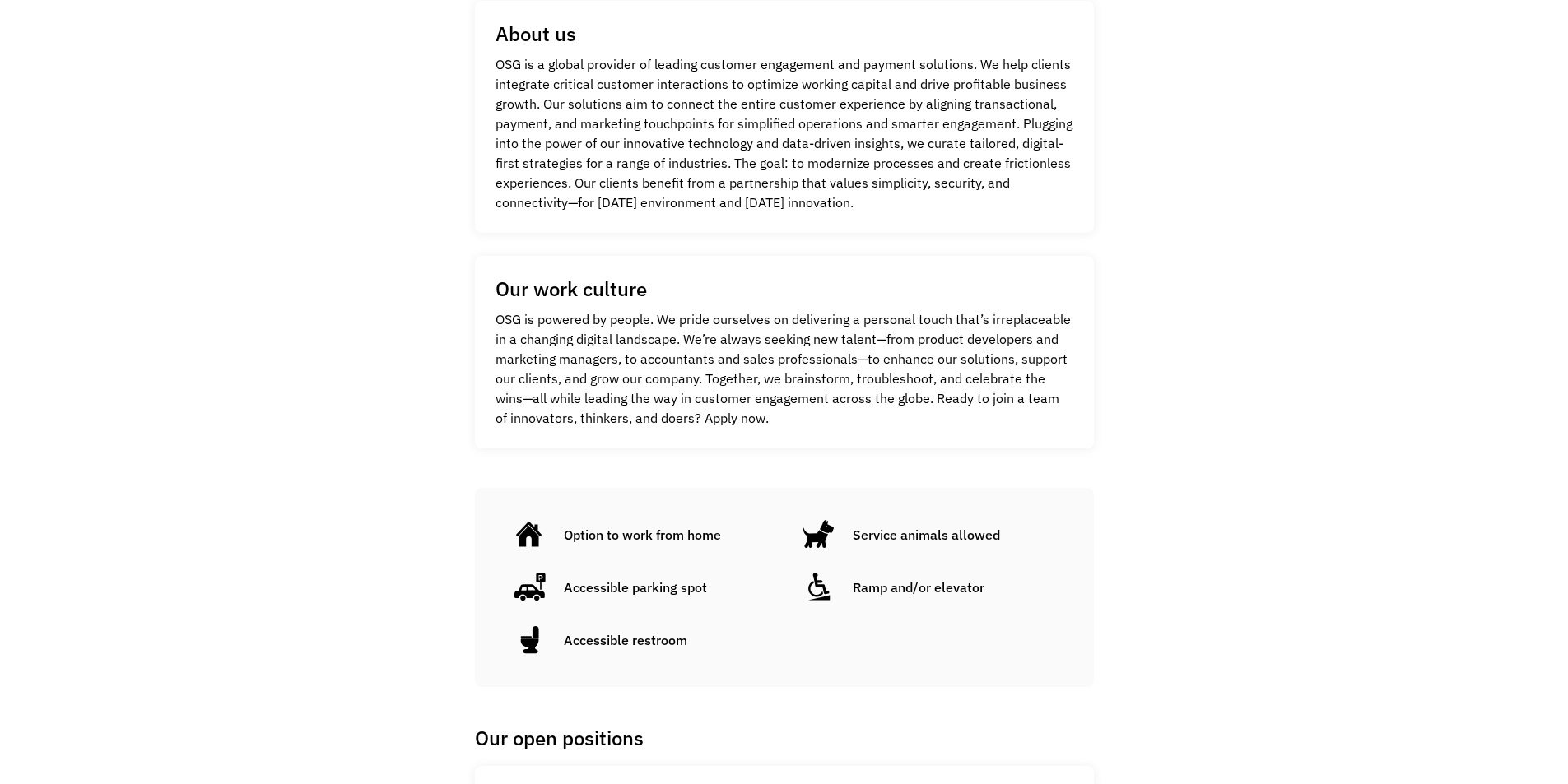
scroll to position [152, 0]
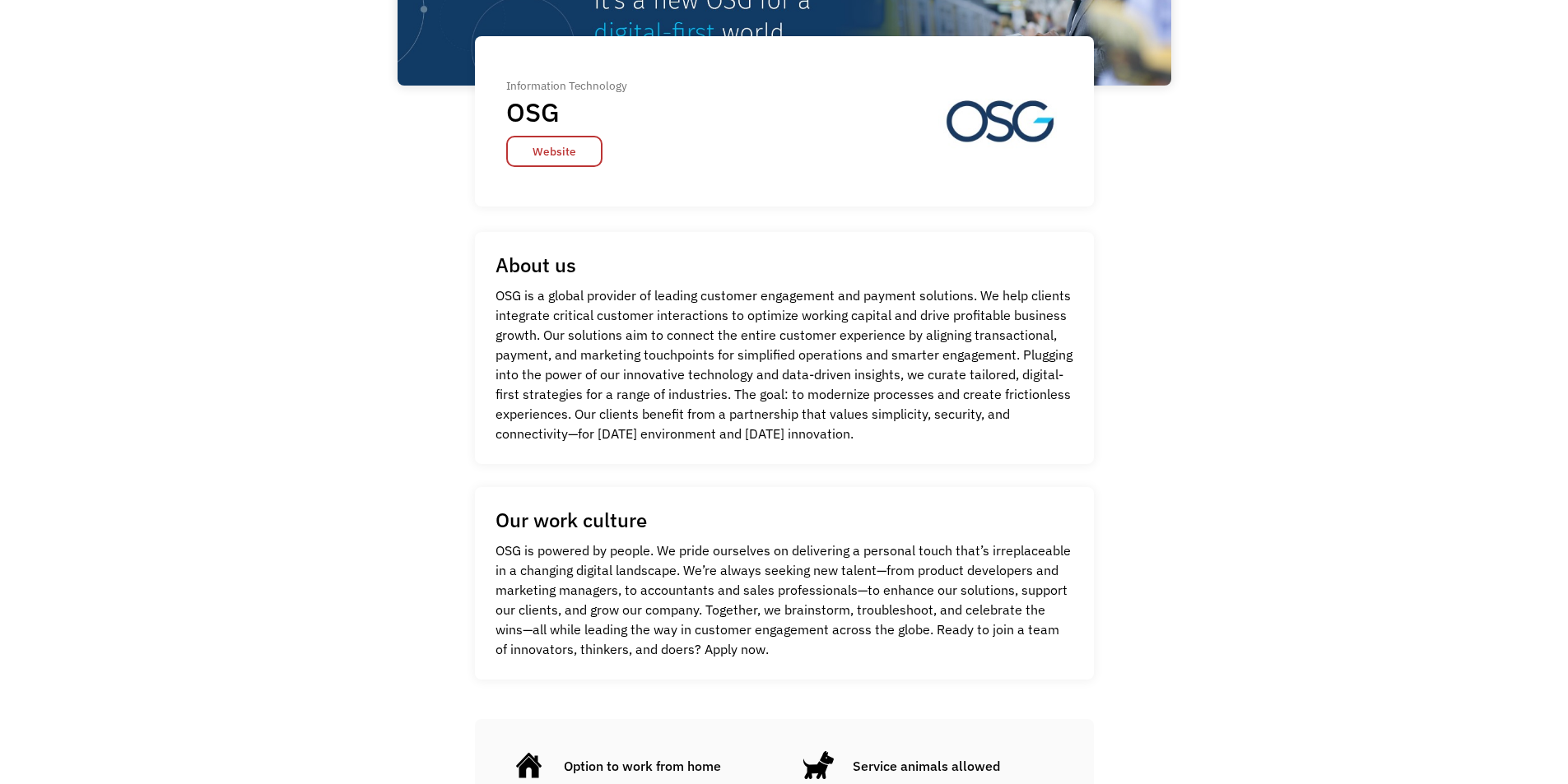
click at [528, 135] on div "Information Technology OSG Website" at bounding box center [567, 122] width 121 height 92
click at [531, 142] on link "Website" at bounding box center [555, 151] width 96 height 31
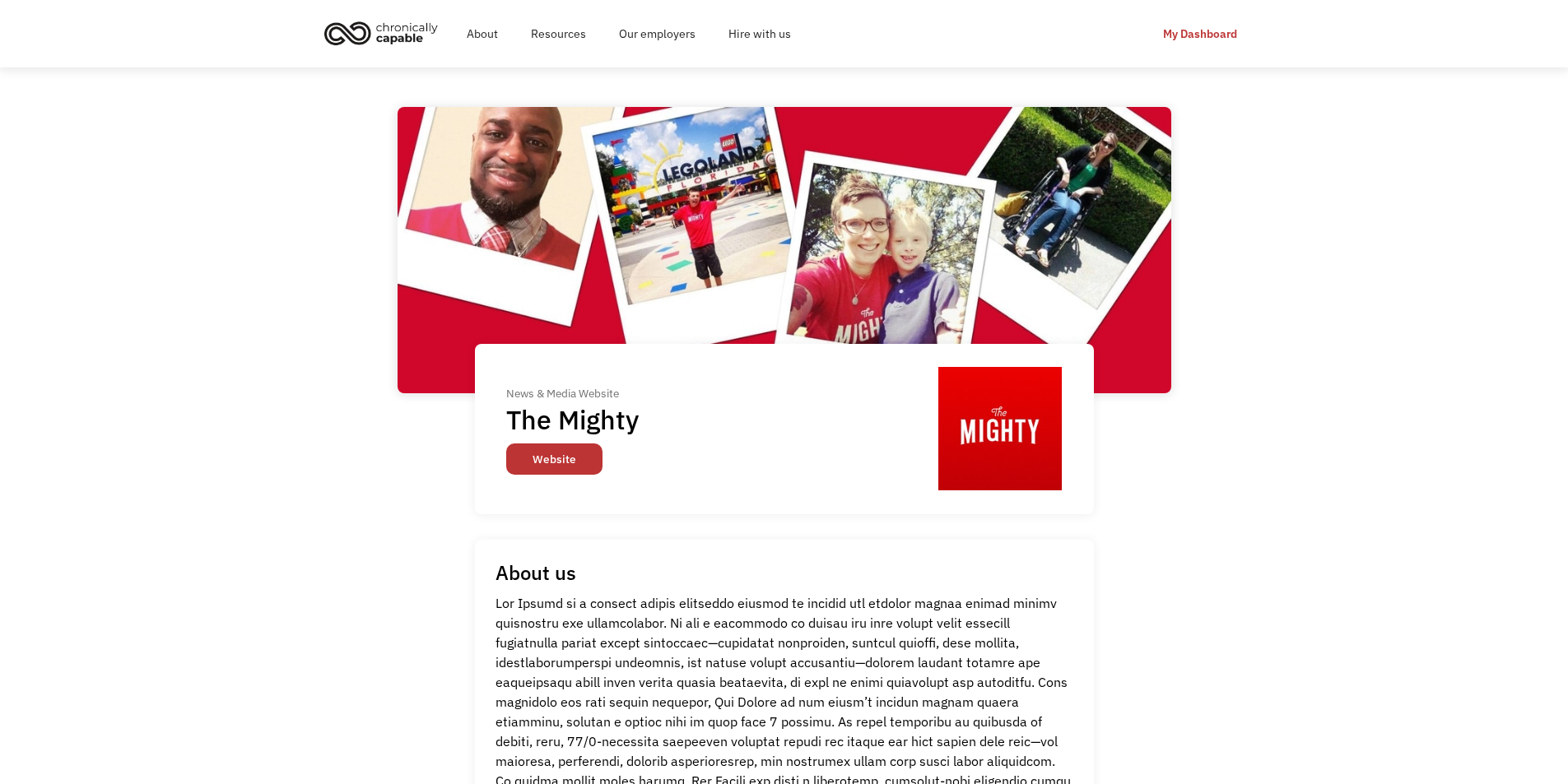
click at [591, 459] on link "Website" at bounding box center [555, 459] width 96 height 31
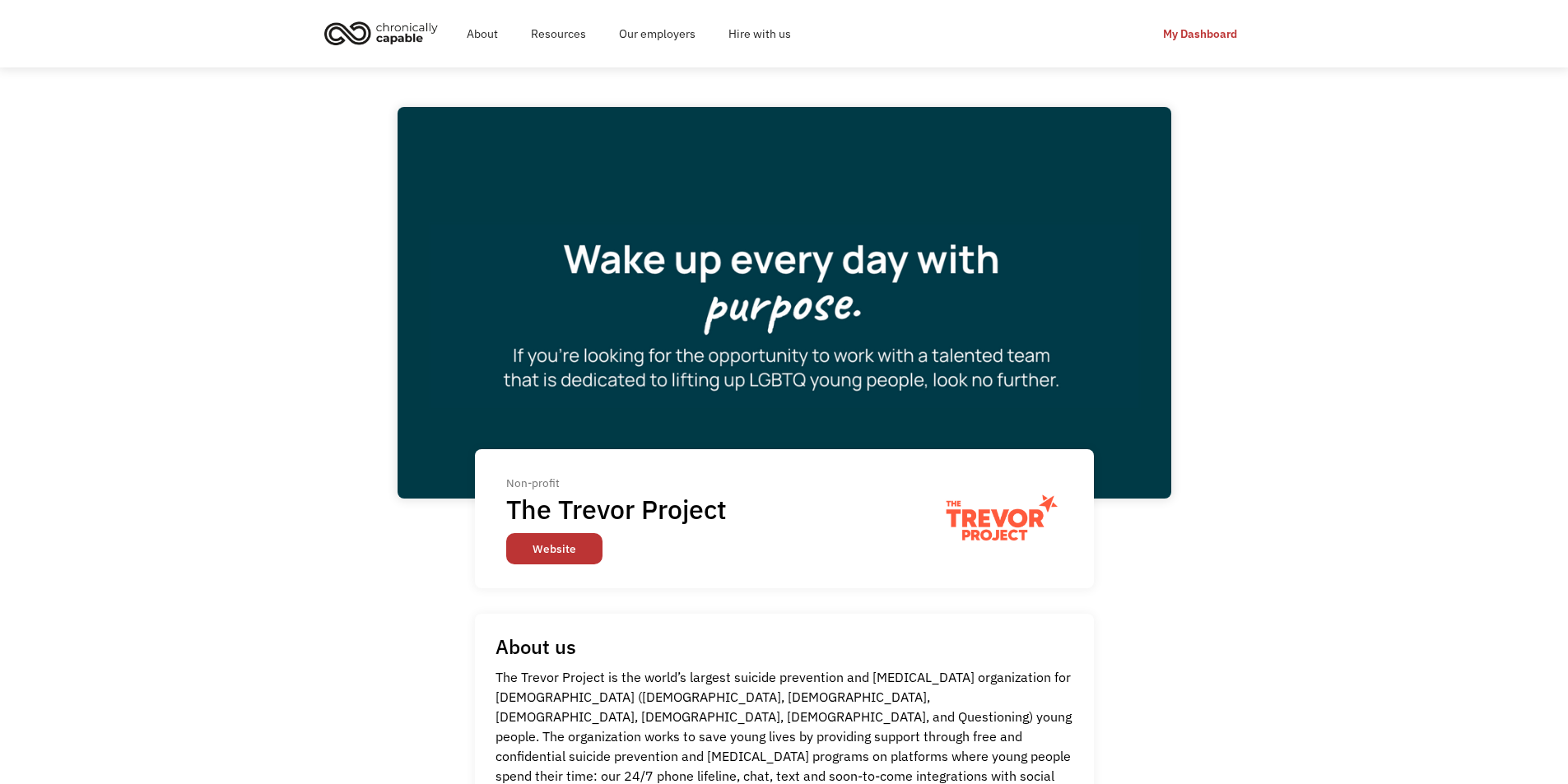
click at [577, 552] on link "Website" at bounding box center [555, 549] width 96 height 31
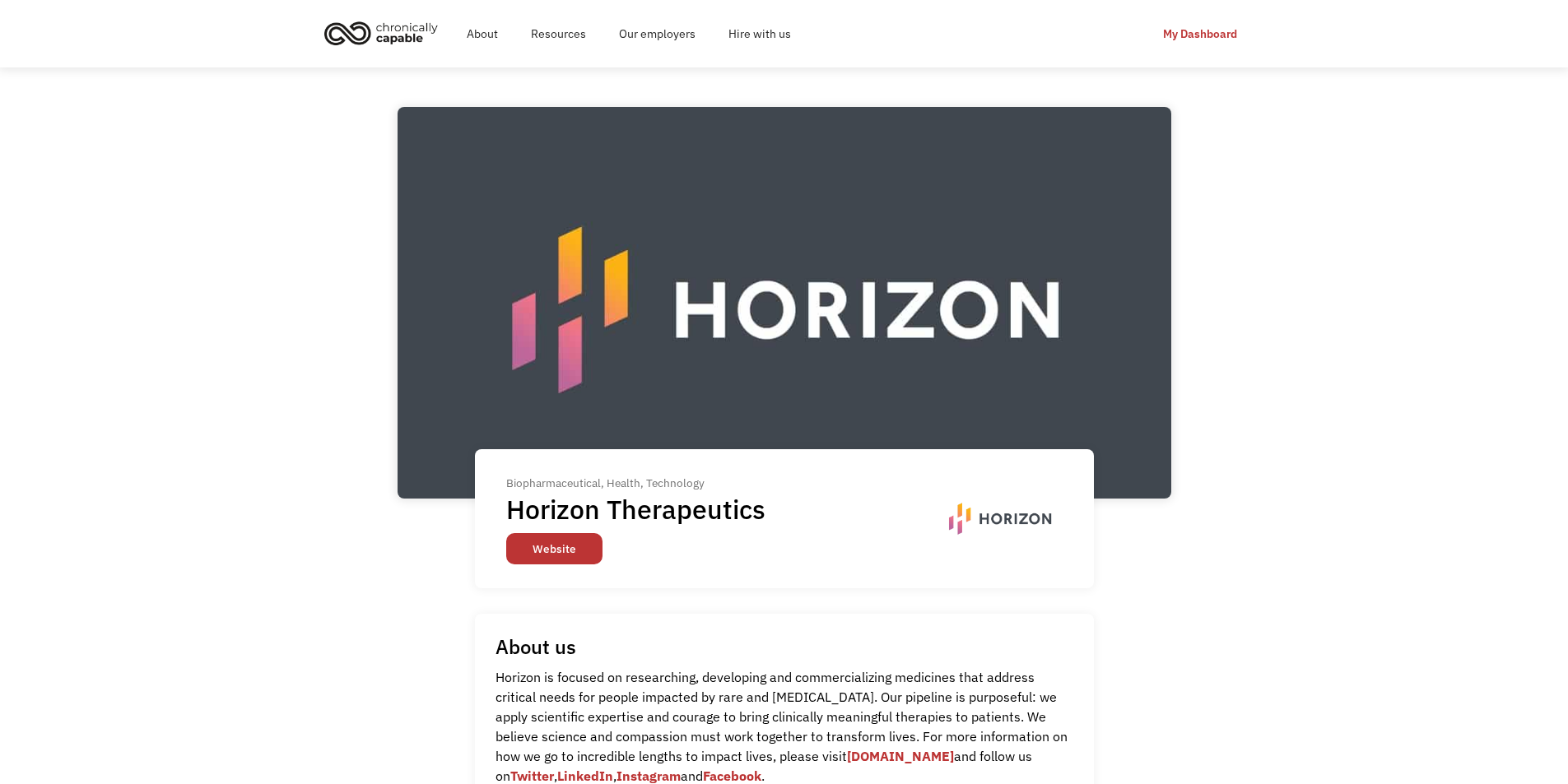
click at [551, 563] on link "Website" at bounding box center [555, 549] width 96 height 31
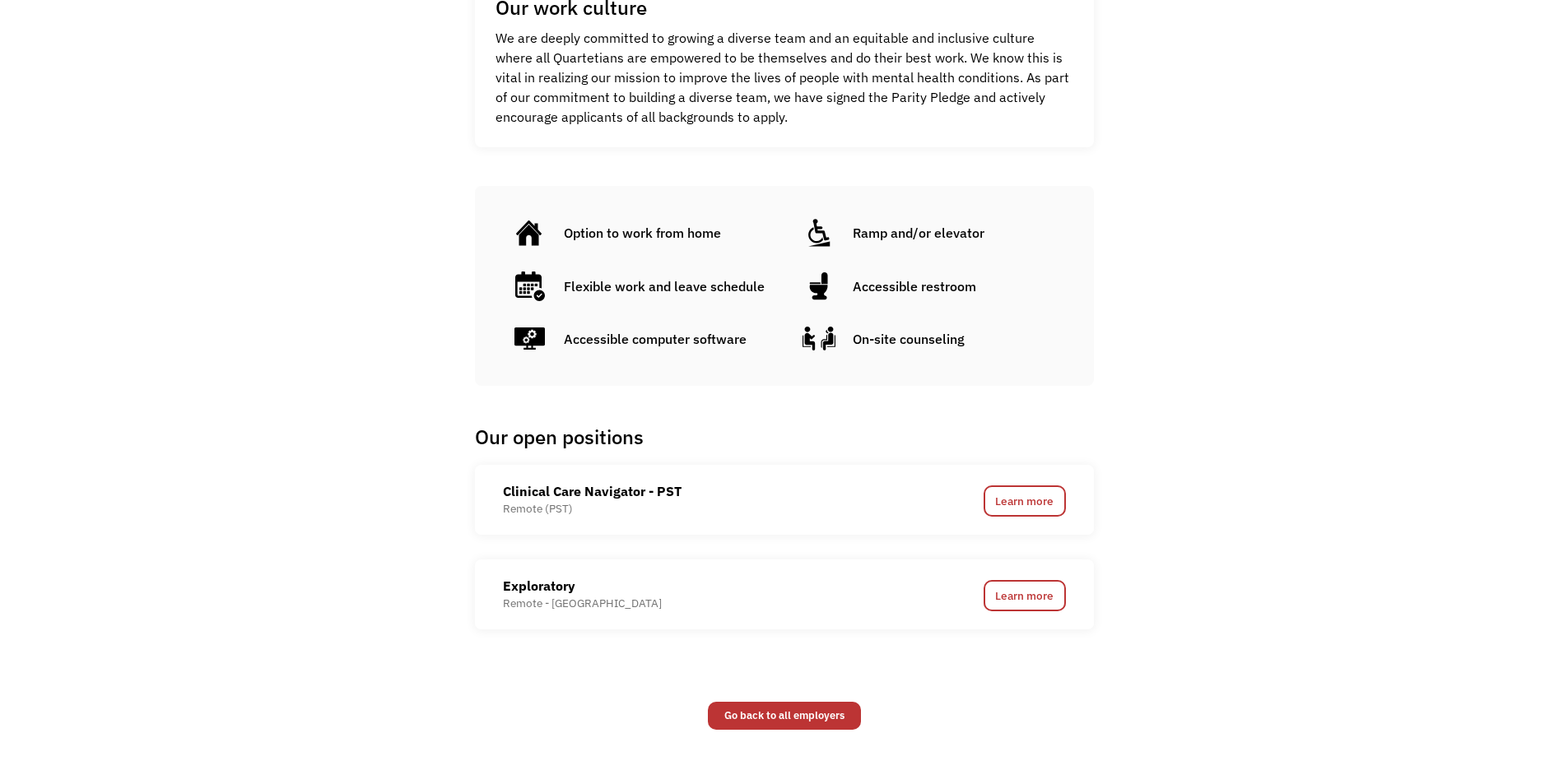
scroll to position [880, 0]
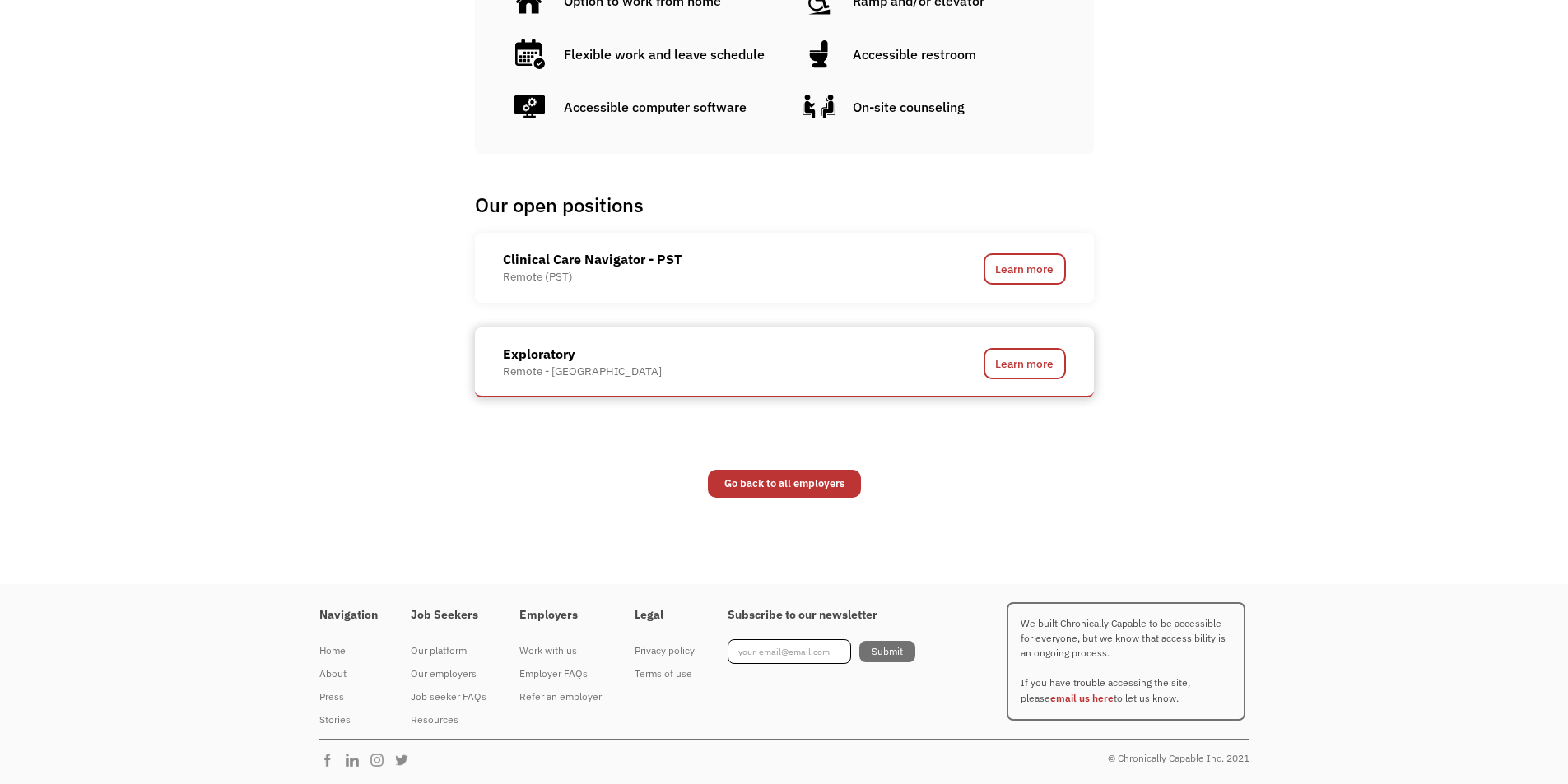
click at [624, 363] on div "Exploratory Remote - [GEOGRAPHIC_DATA]" at bounding box center [708, 361] width 411 height 35
click at [1022, 368] on link "Learn more" at bounding box center [1025, 364] width 82 height 31
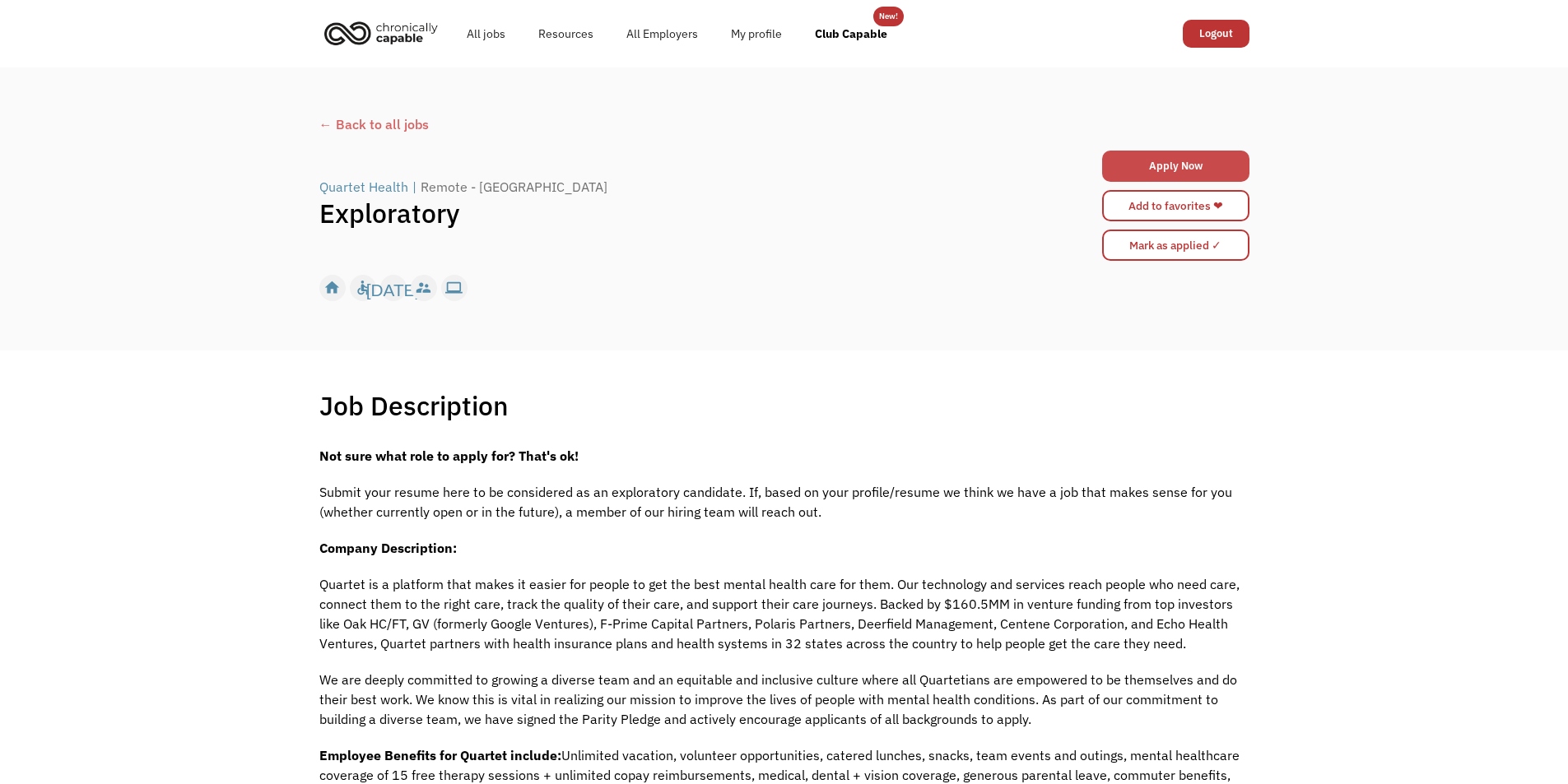
click at [1183, 165] on link "Apply Now" at bounding box center [1176, 166] width 147 height 31
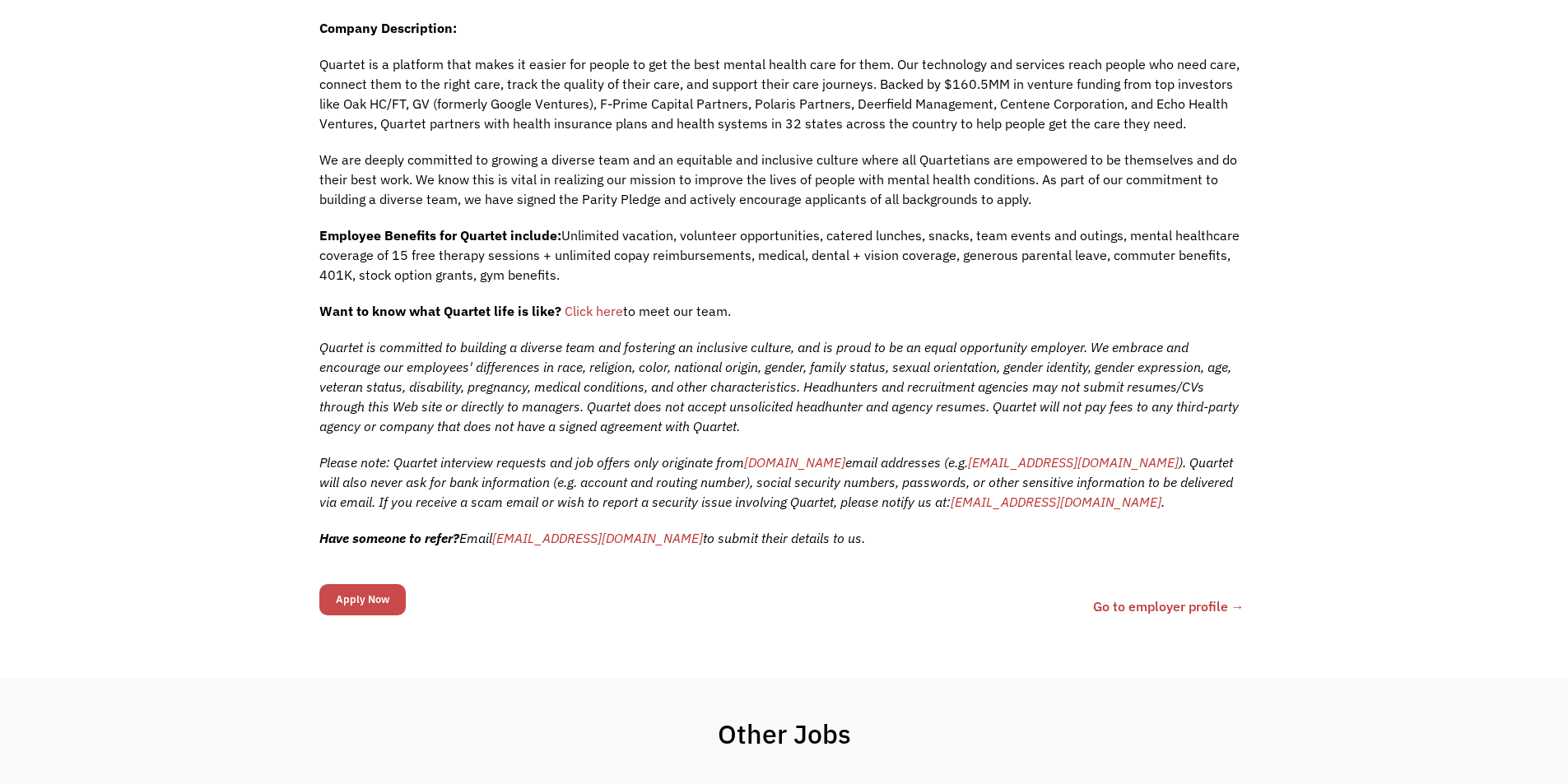
click at [359, 608] on input "Apply Now" at bounding box center [362, 600] width 86 height 31
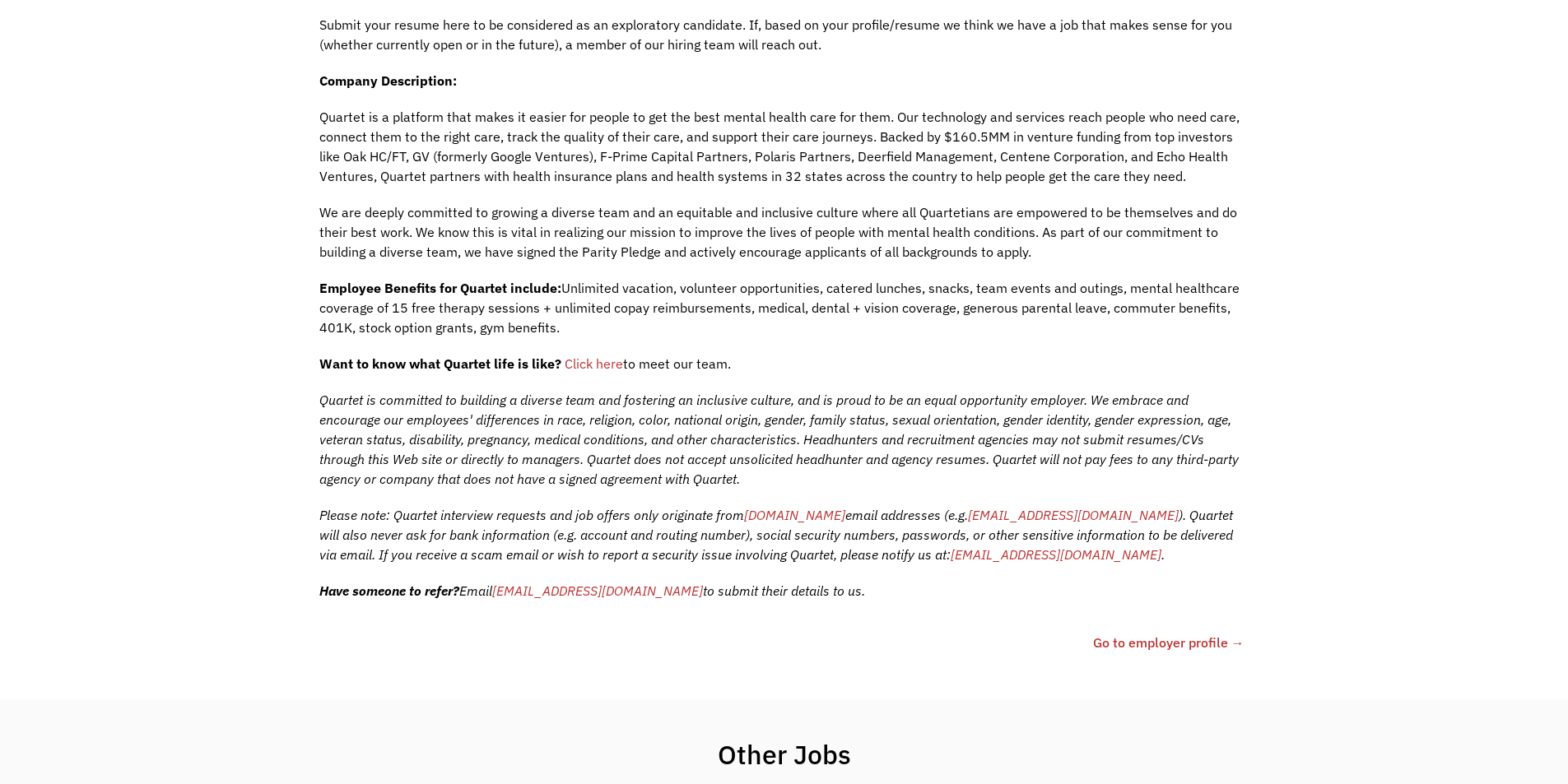
scroll to position [573, 0]
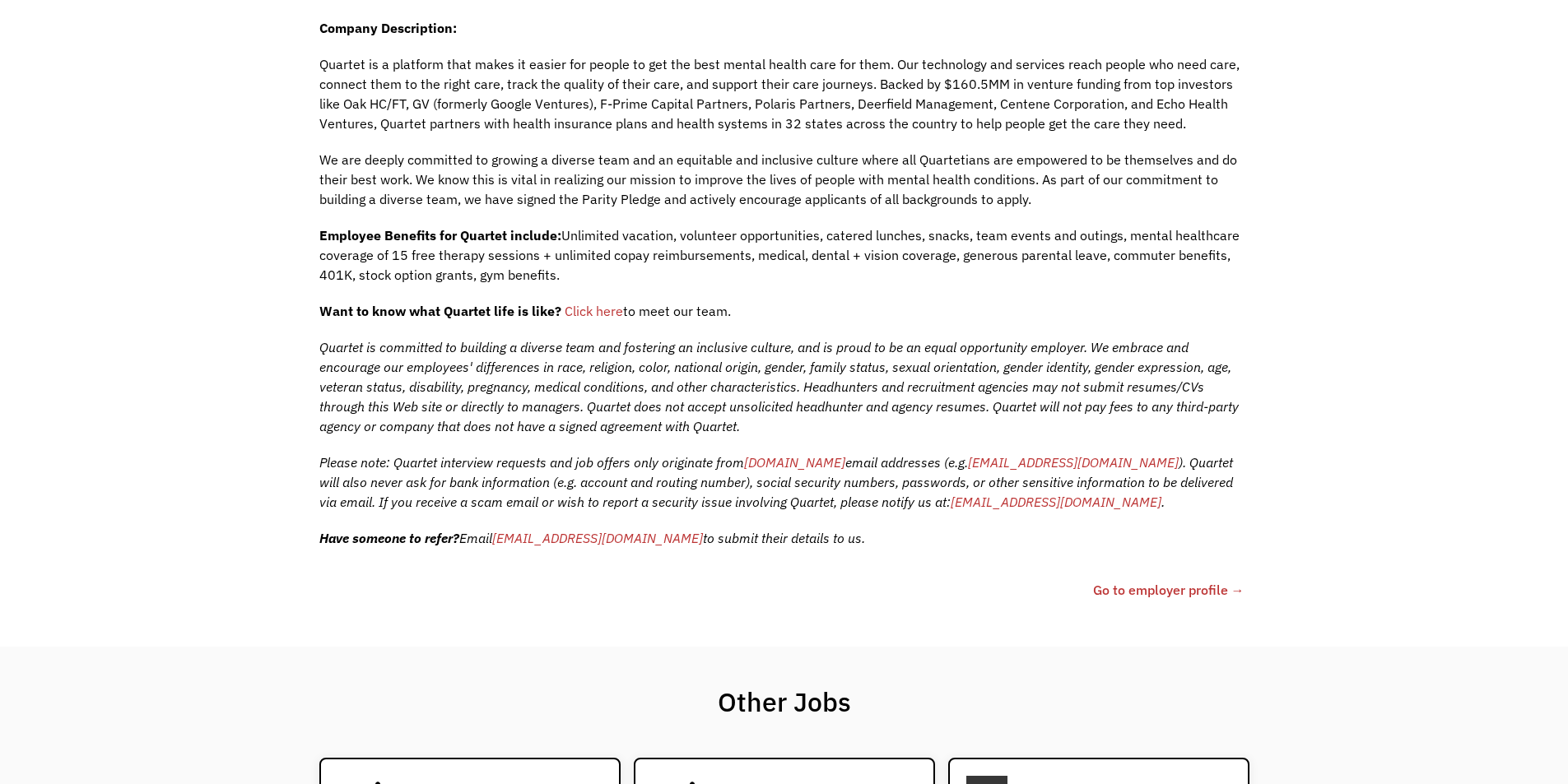
click at [1117, 600] on link "Go to employer profile →" at bounding box center [1169, 590] width 151 height 20
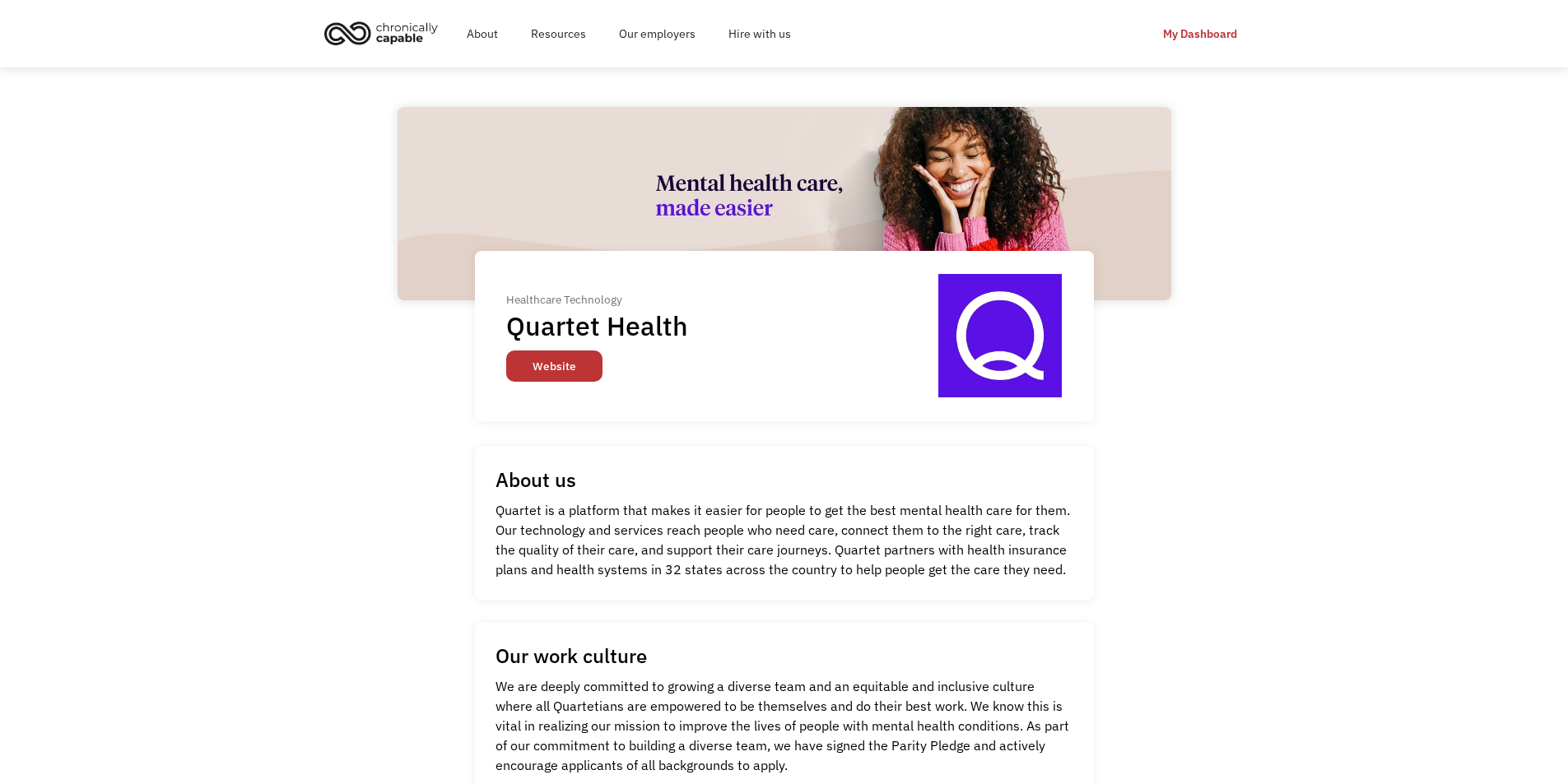
click at [528, 378] on link "Website" at bounding box center [555, 366] width 96 height 31
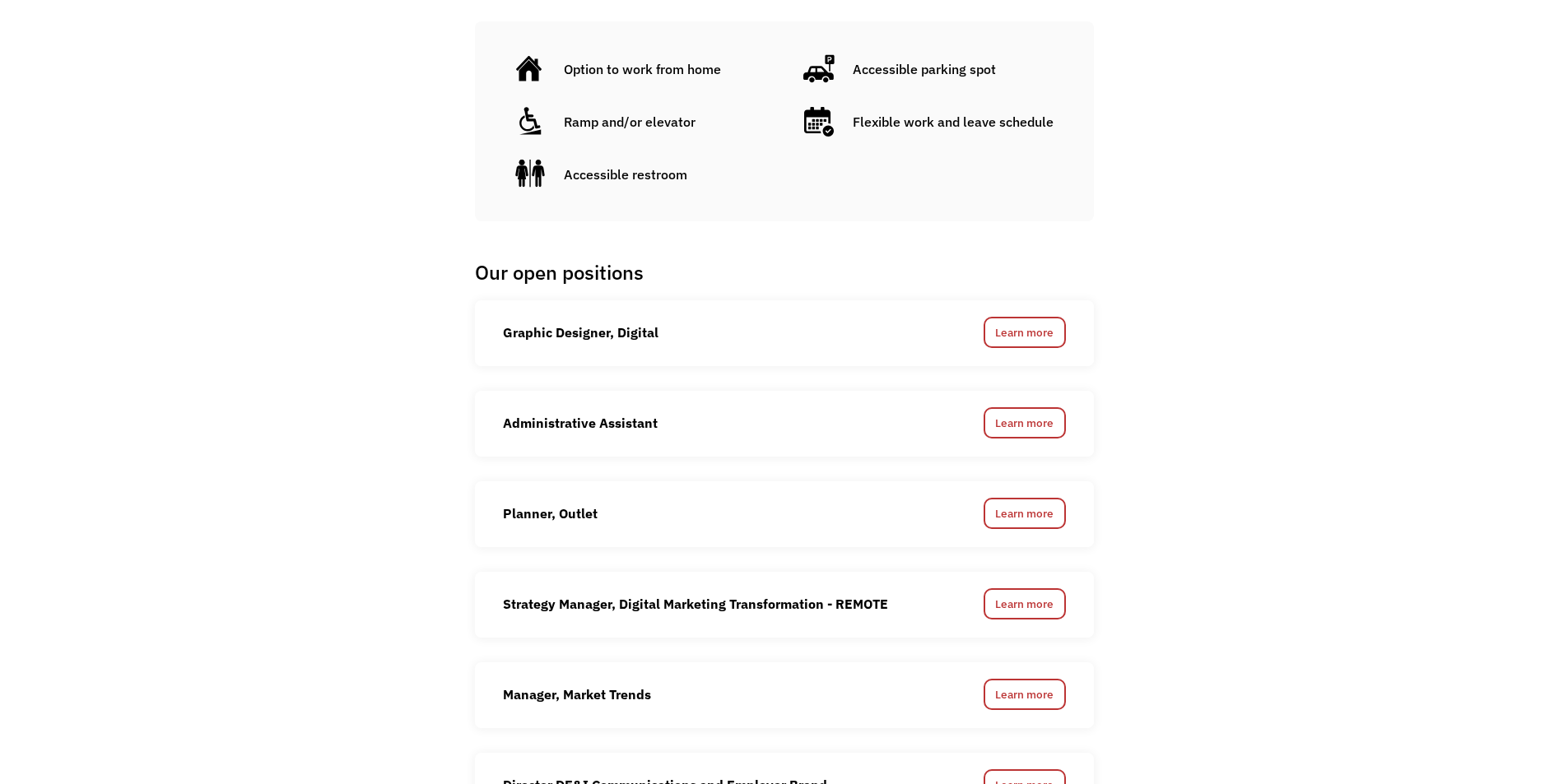
scroll to position [1070, 0]
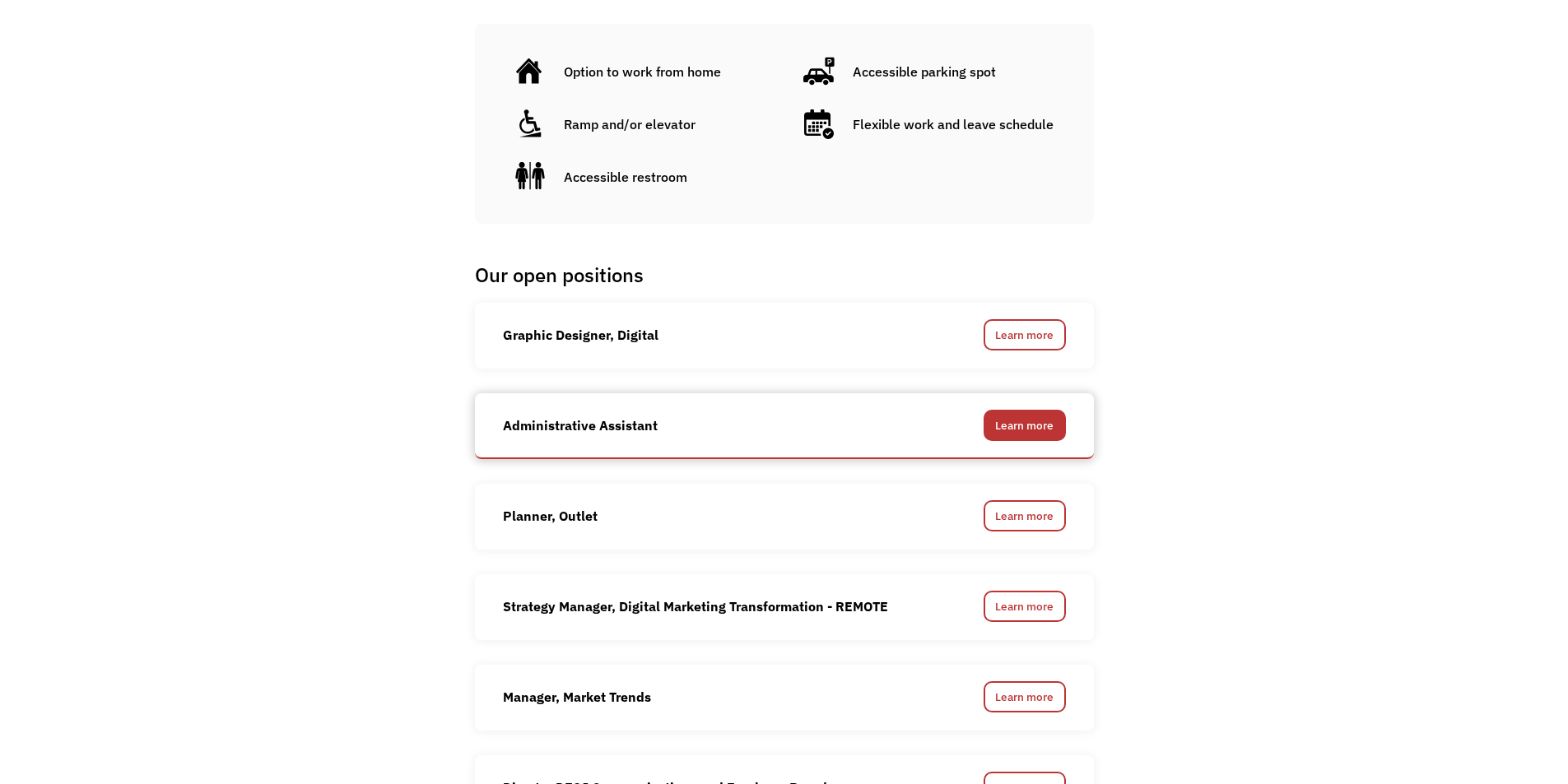
click at [1064, 410] on link "Learn more" at bounding box center [1025, 426] width 82 height 31
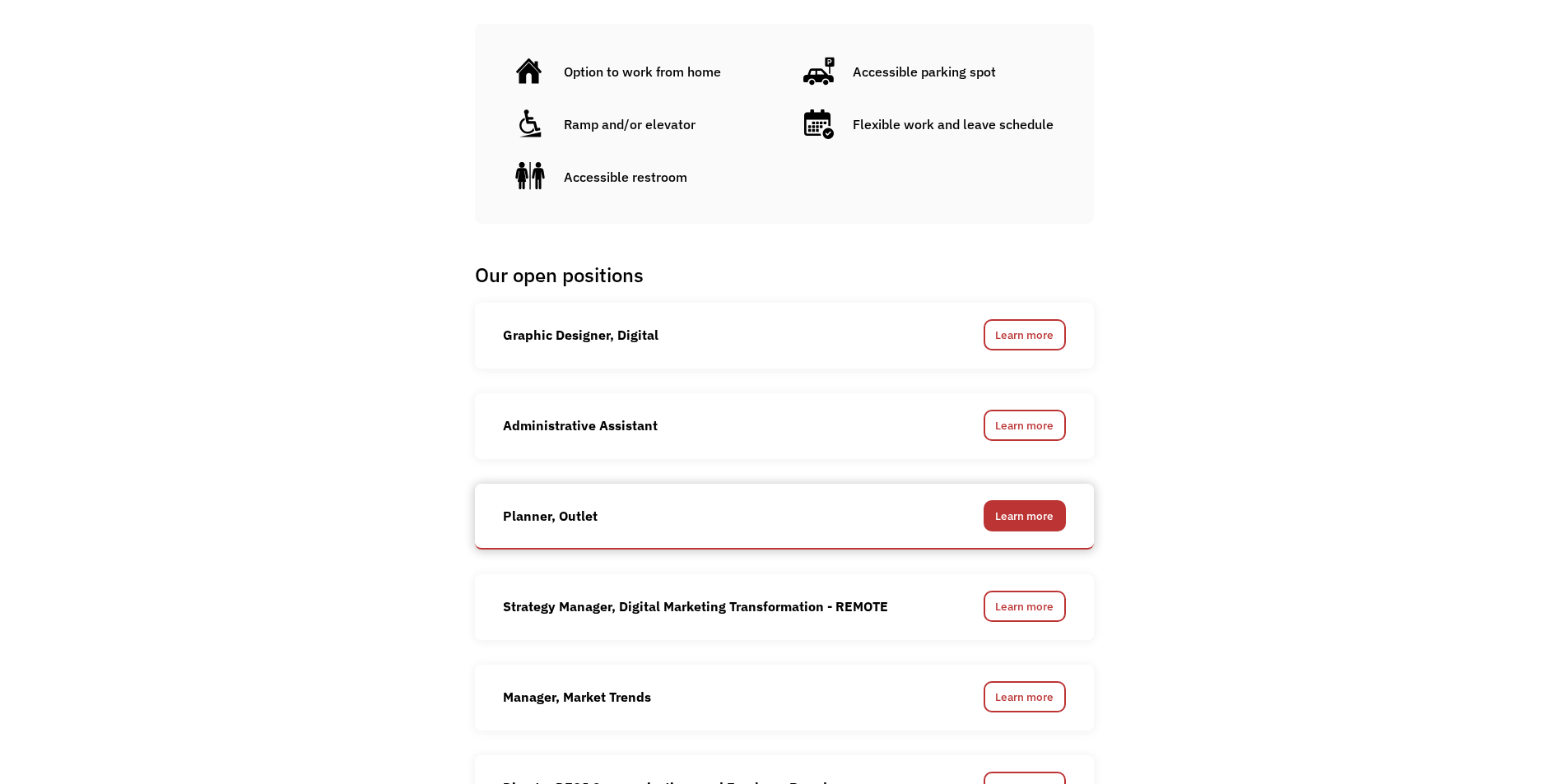
click at [1059, 500] on link "Learn more" at bounding box center [1025, 516] width 82 height 31
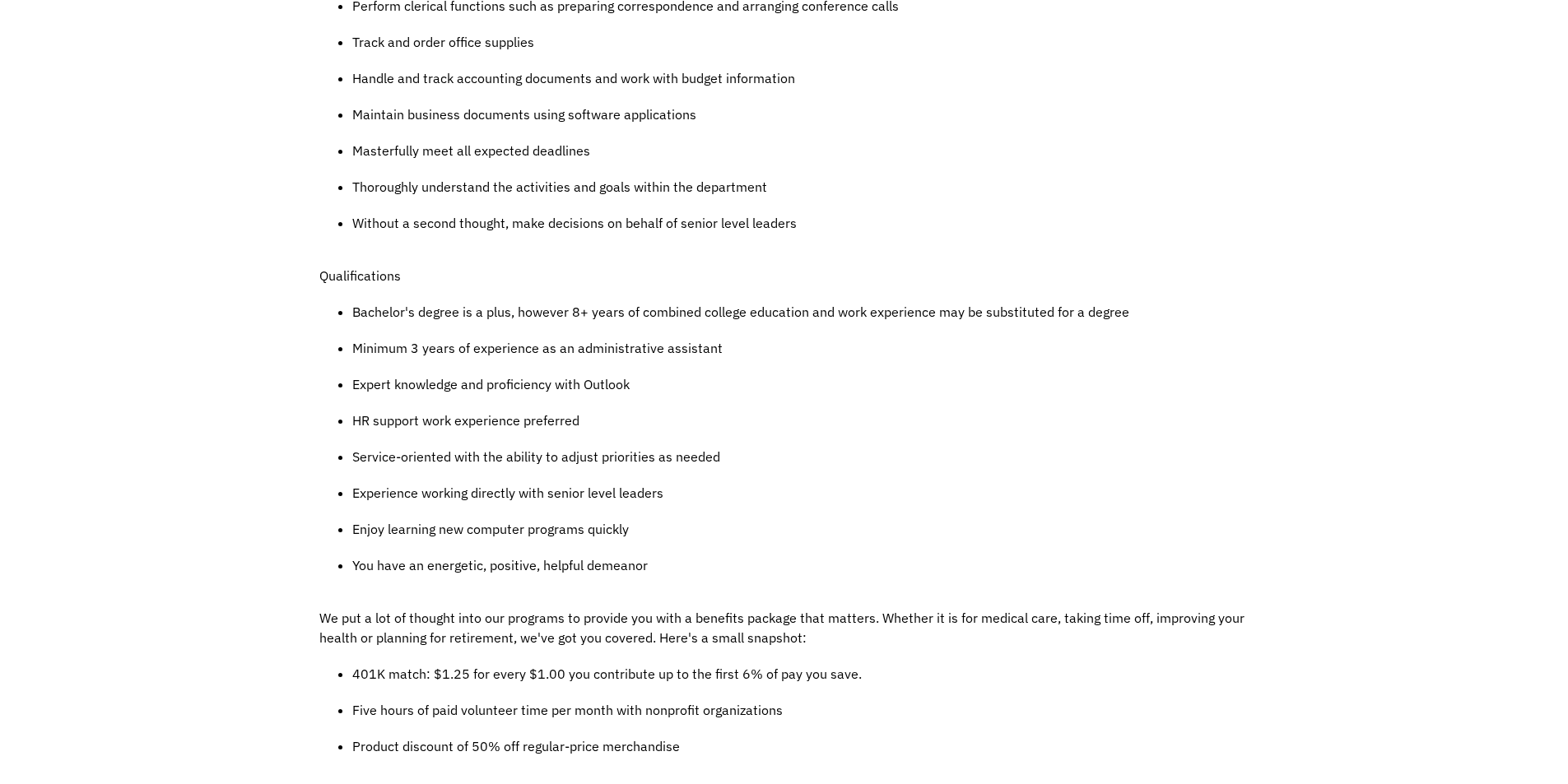
scroll to position [987, 0]
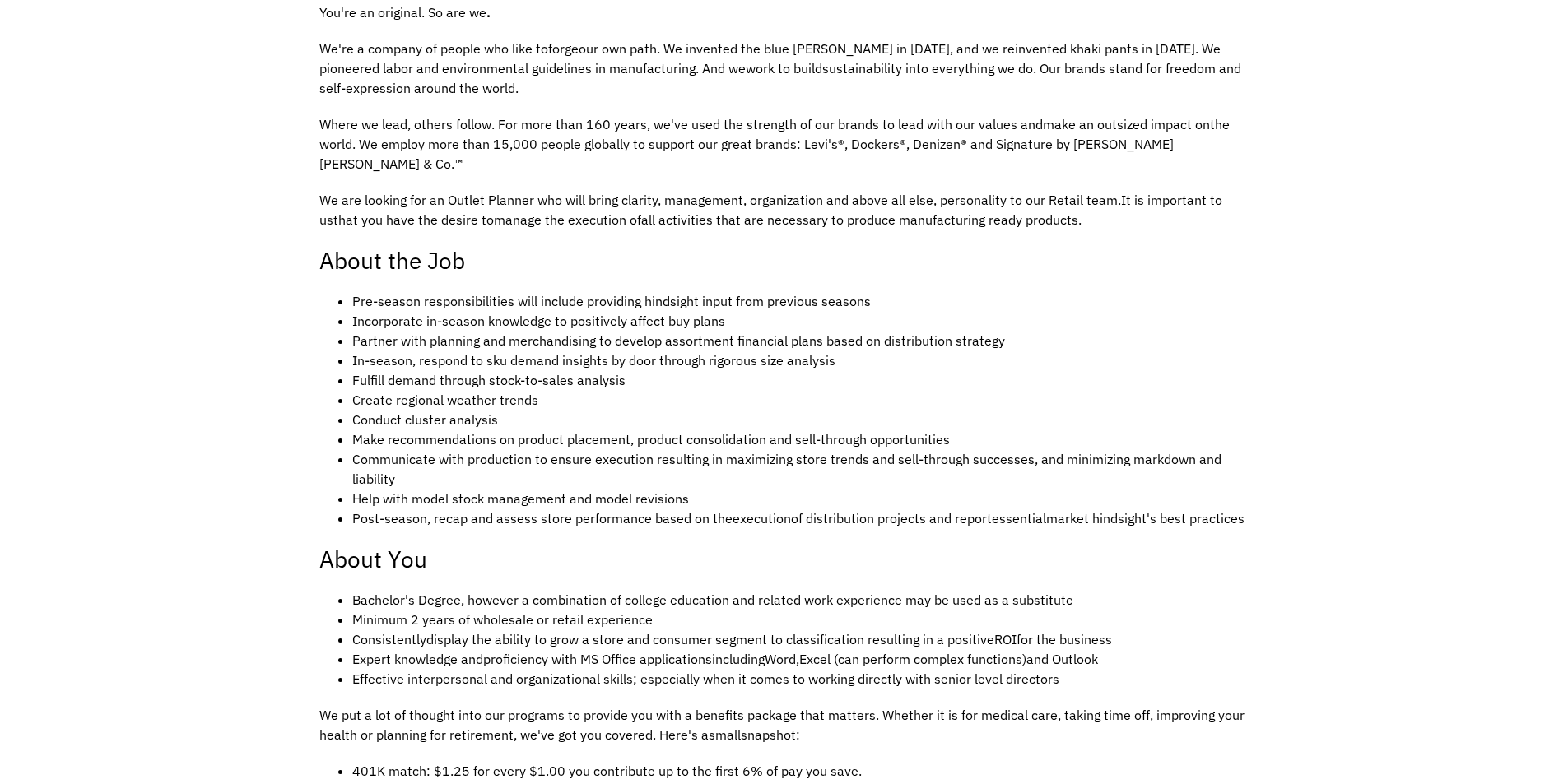
scroll to position [494, 0]
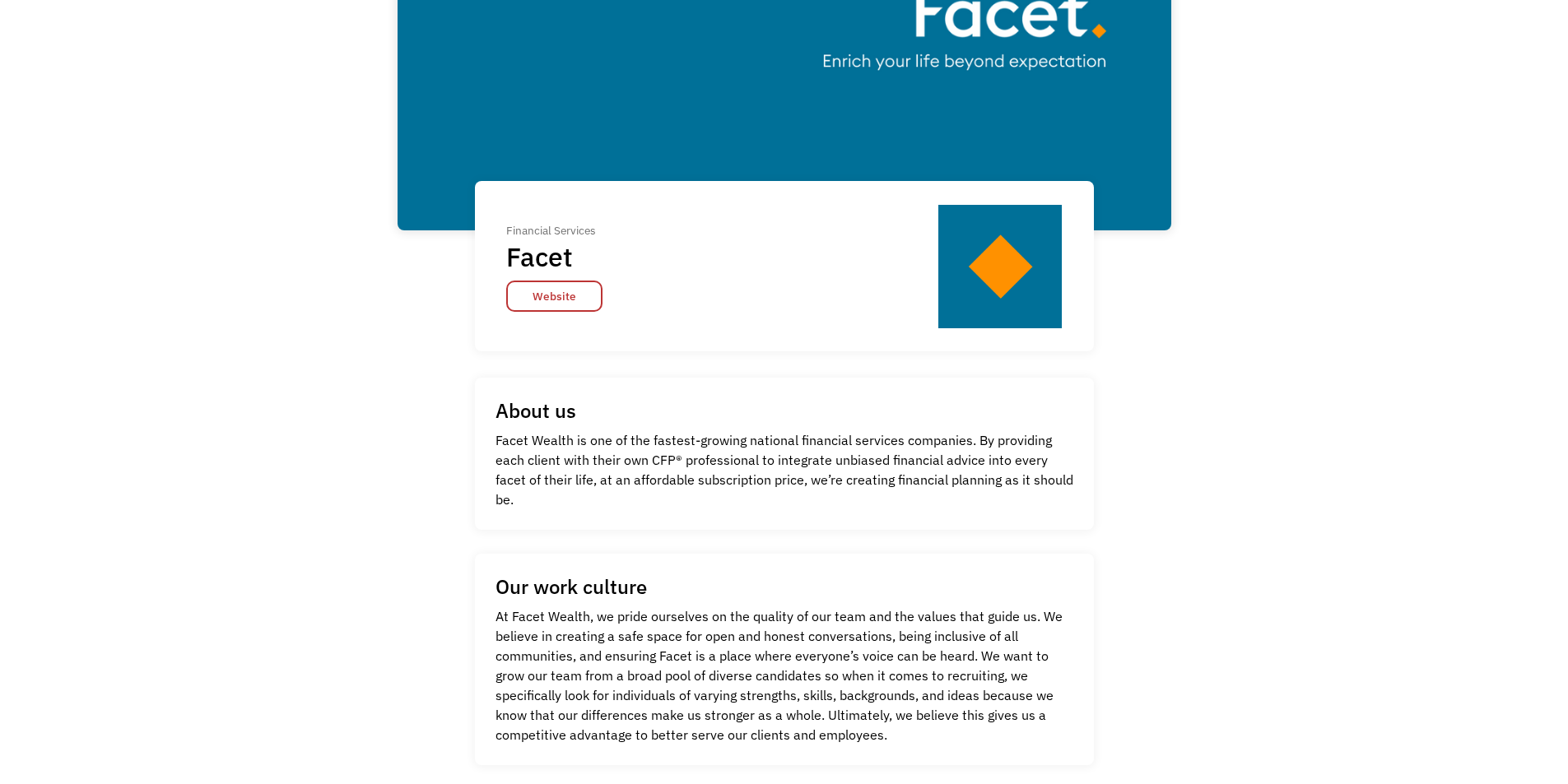
scroll to position [82, 0]
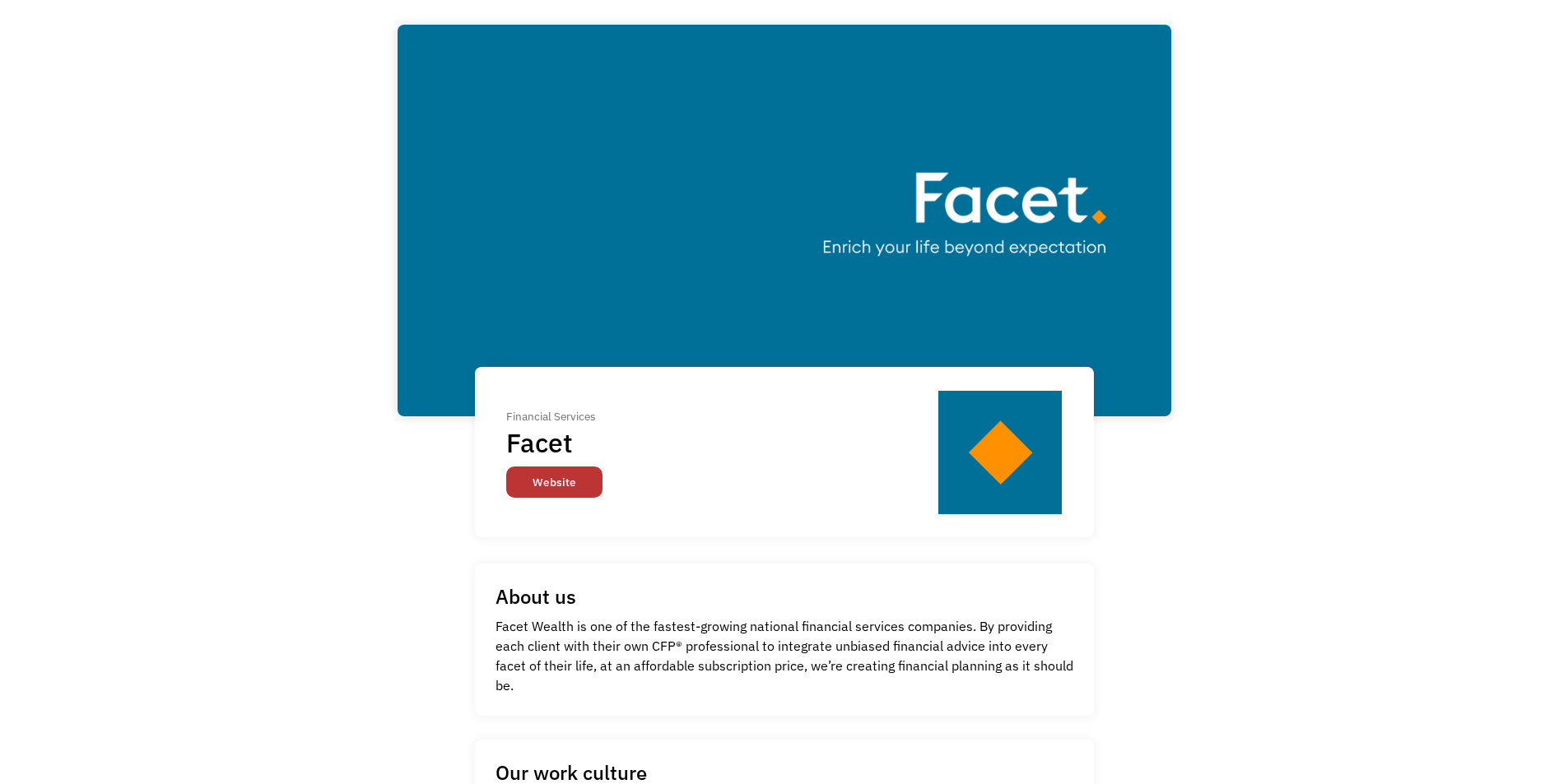
click at [575, 494] on link "Website" at bounding box center [555, 482] width 96 height 31
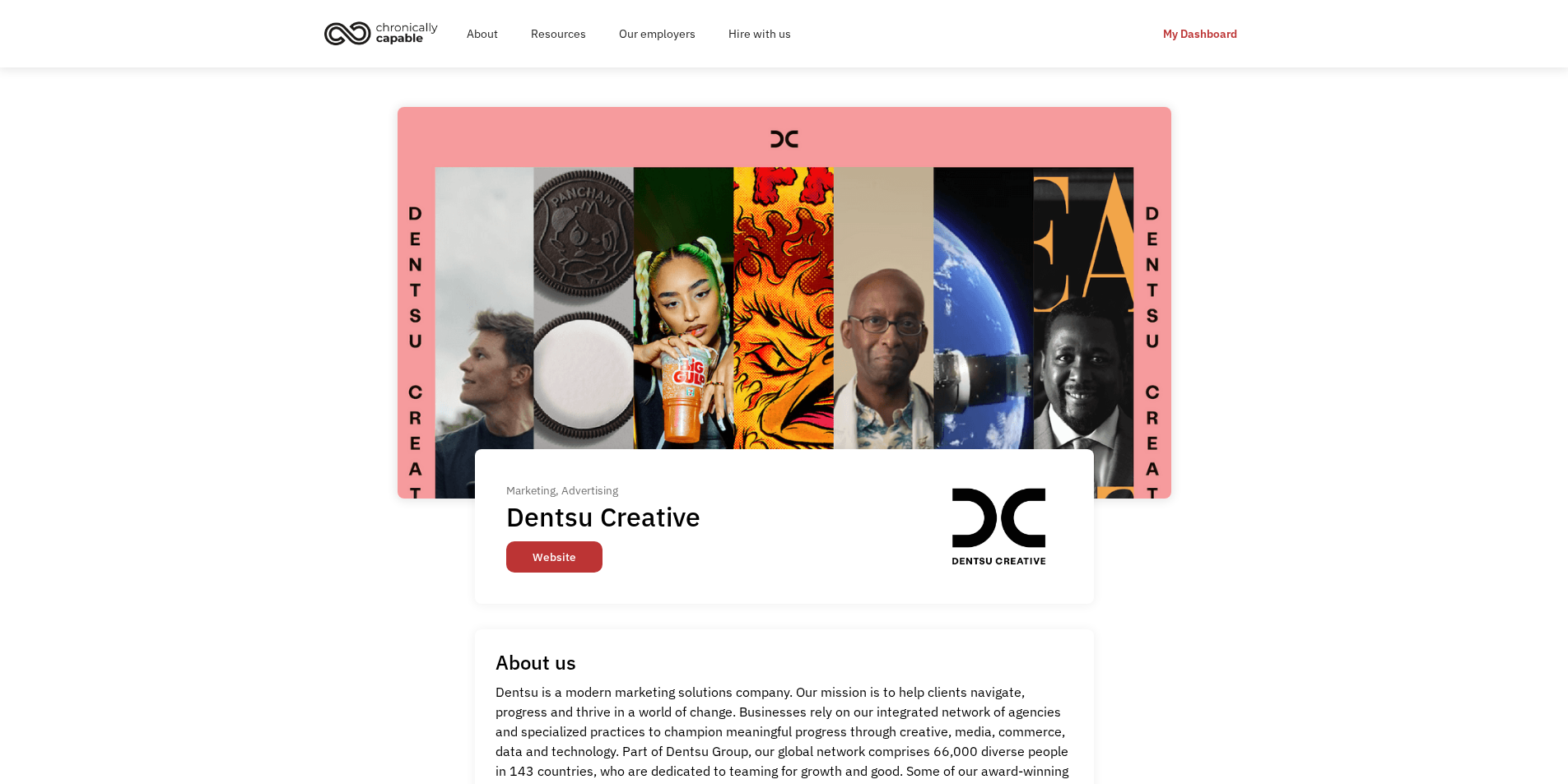
click at [541, 559] on link "Website" at bounding box center [555, 557] width 96 height 31
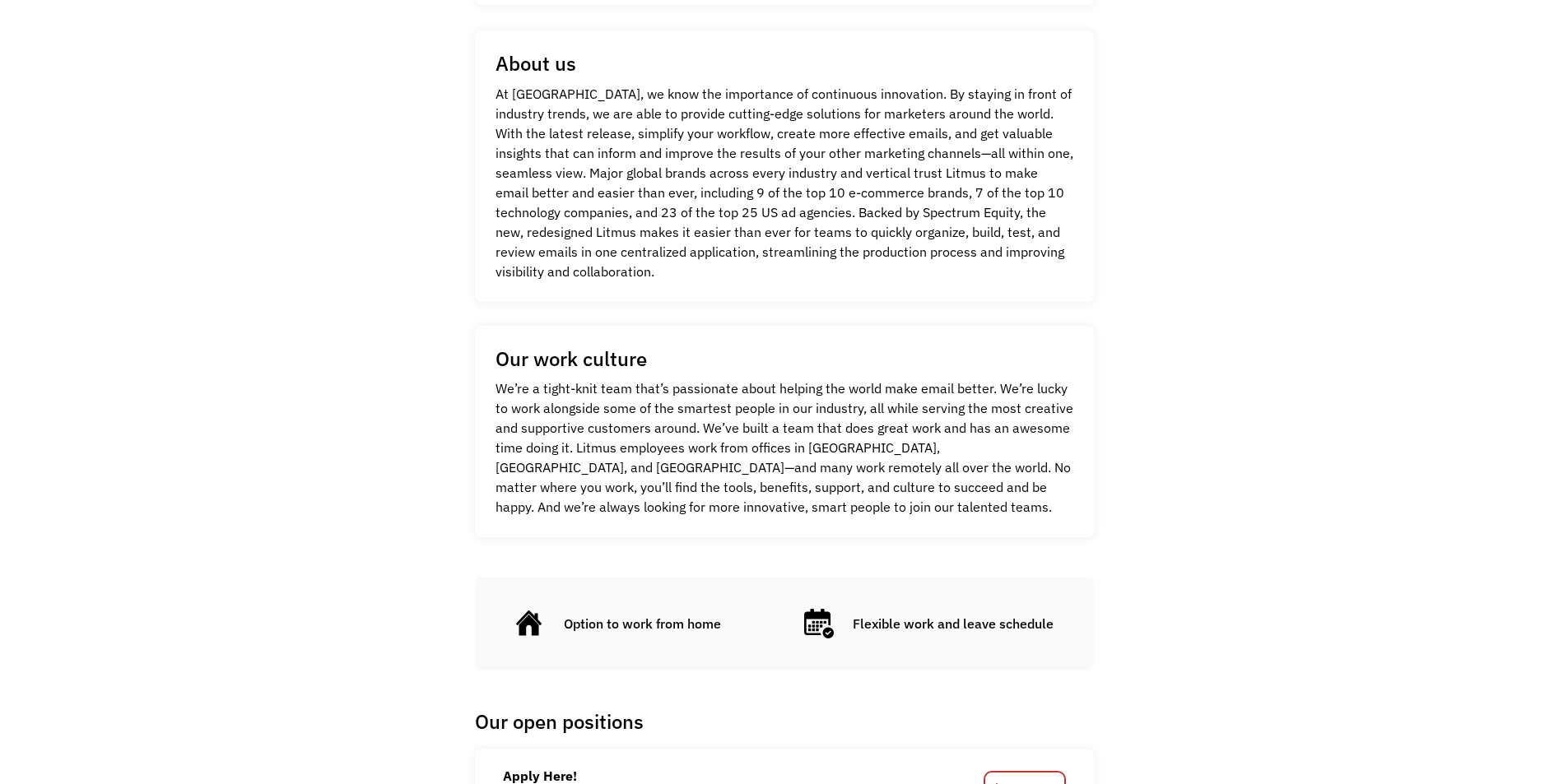
scroll to position [871, 0]
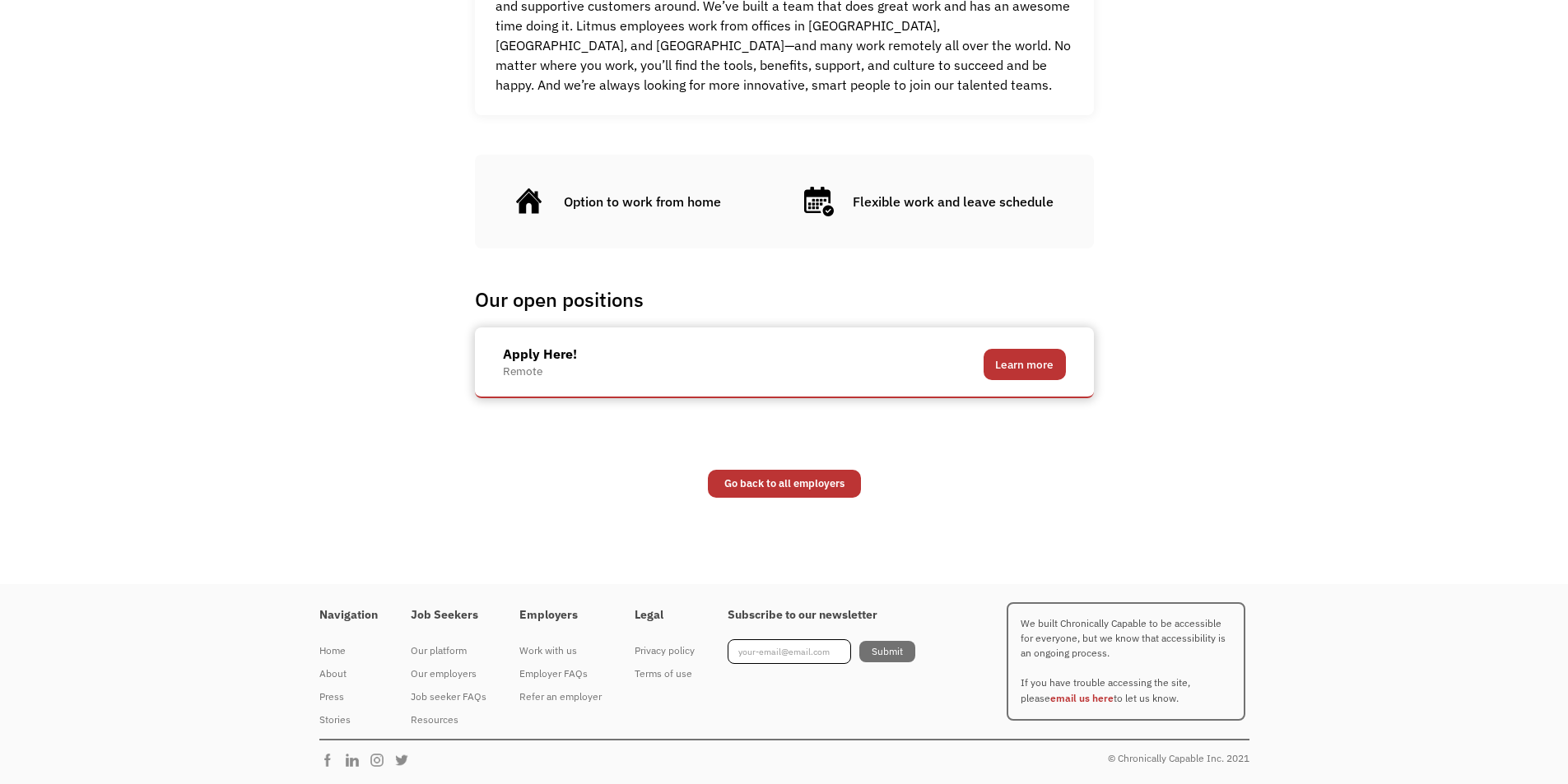
click at [1050, 354] on link "Learn more" at bounding box center [1025, 365] width 82 height 31
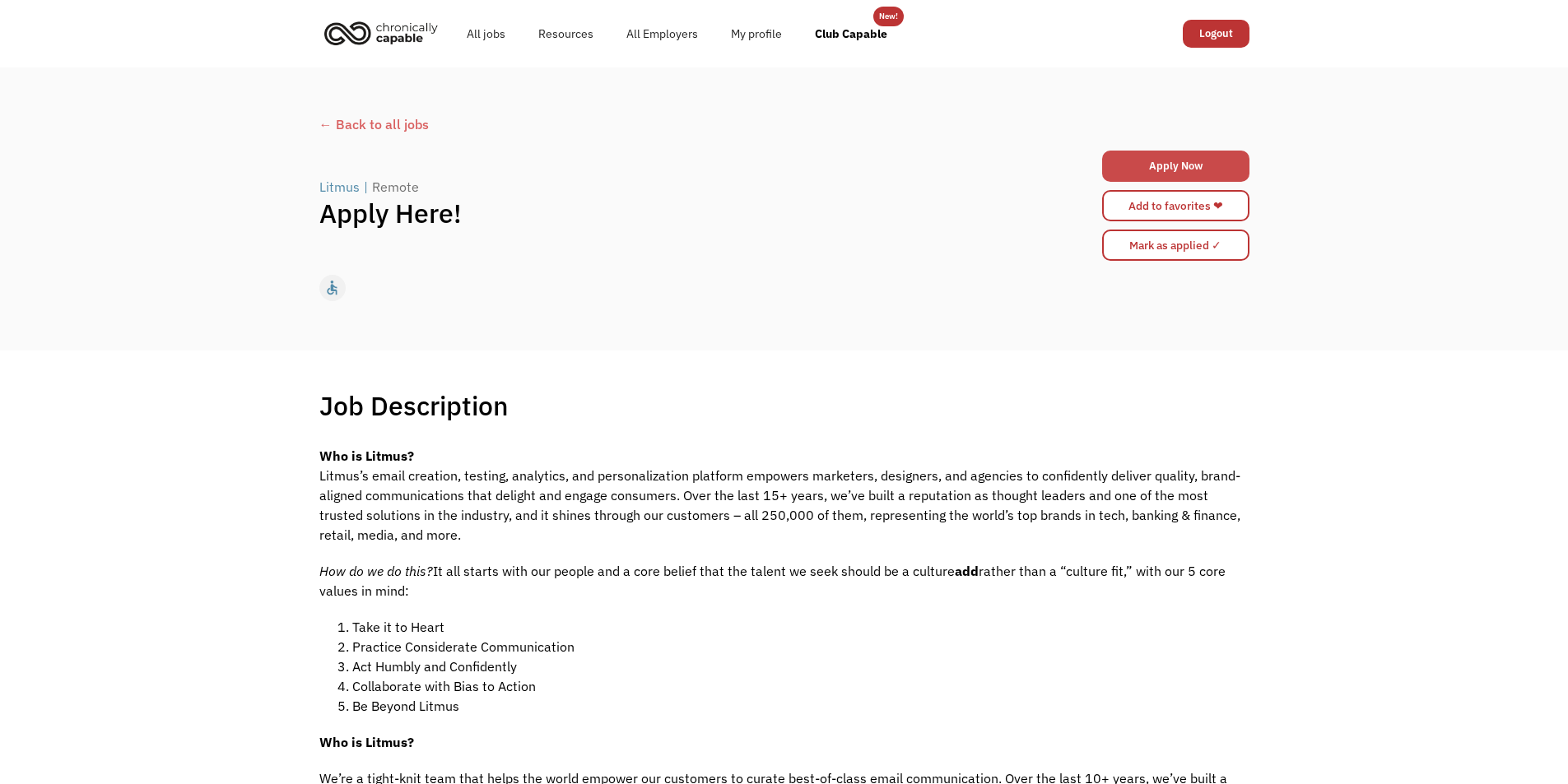
click at [1170, 170] on link "Apply Now" at bounding box center [1176, 166] width 147 height 31
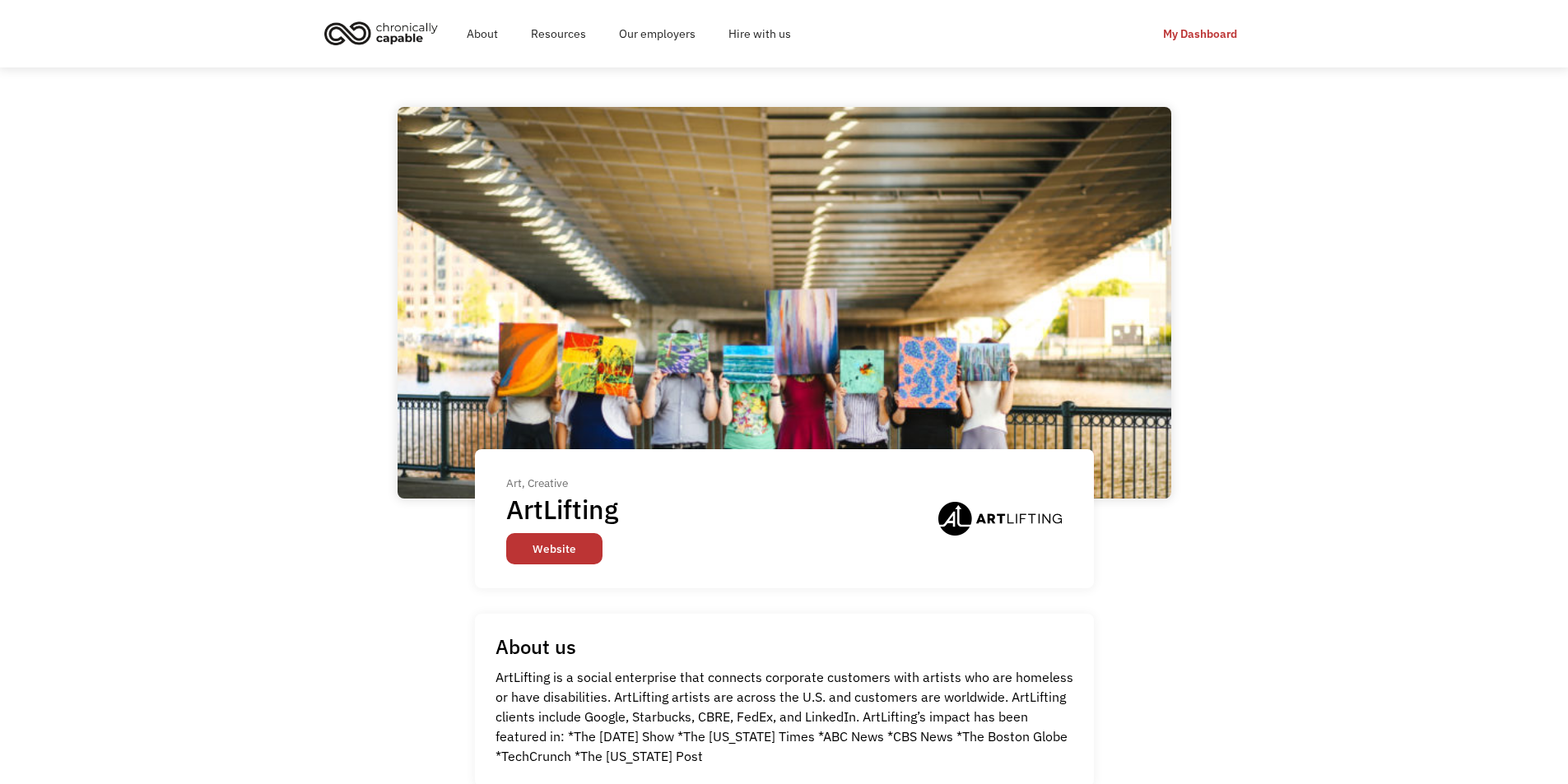
click at [578, 559] on link "Website" at bounding box center [555, 549] width 96 height 31
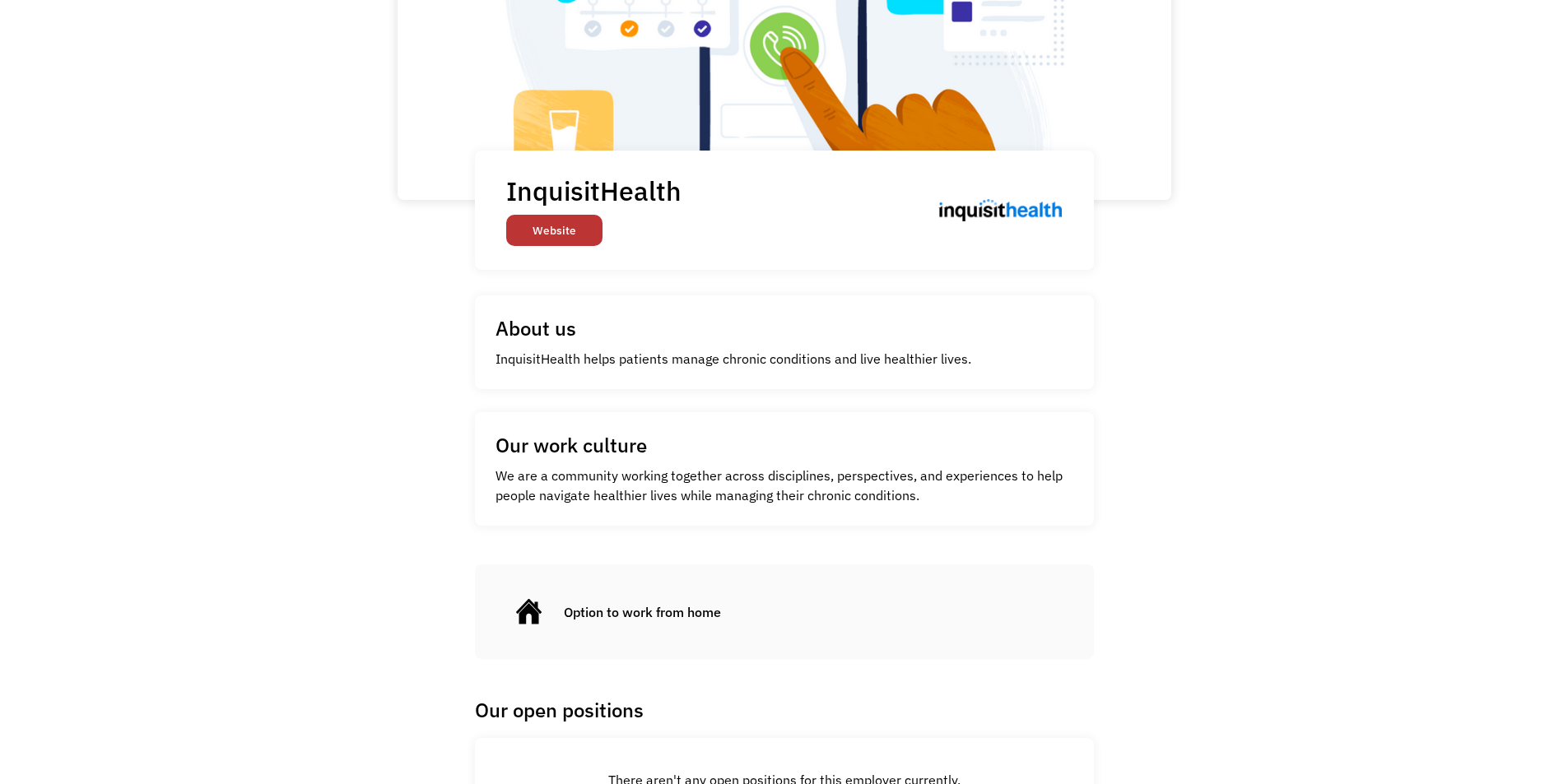
scroll to position [204, 0]
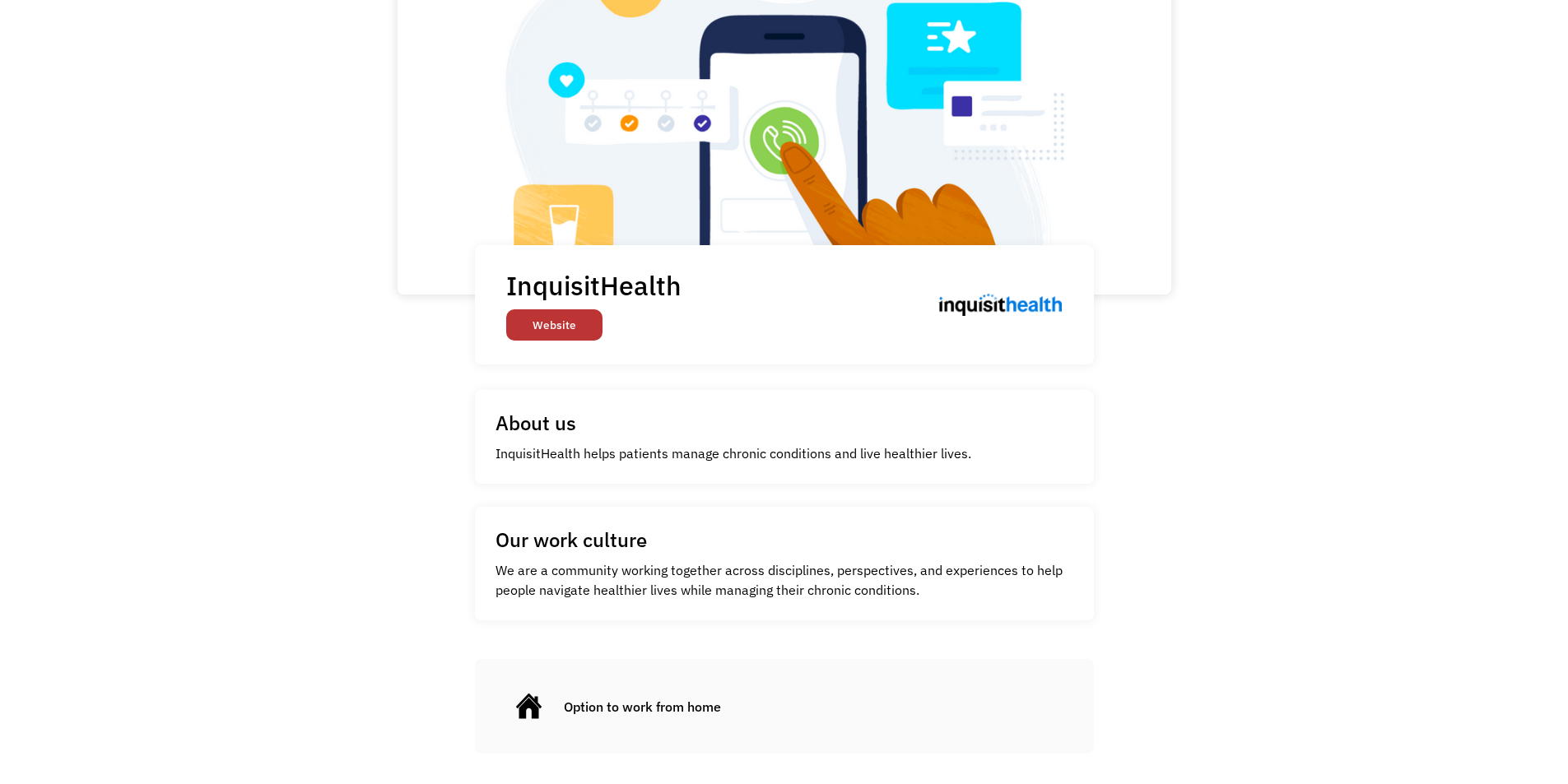
click at [553, 320] on link "Website" at bounding box center [555, 325] width 96 height 31
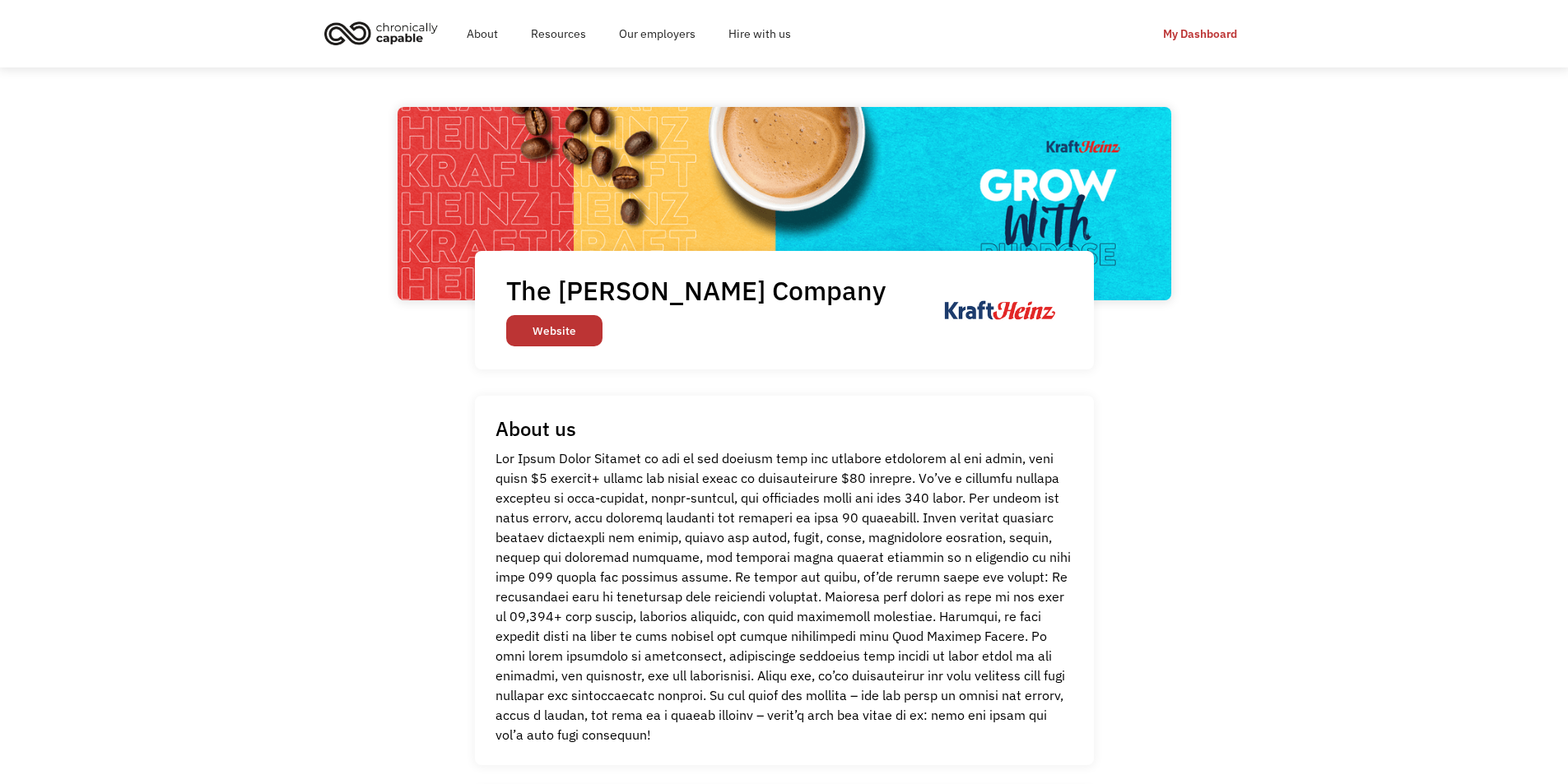
click at [557, 335] on link "Website" at bounding box center [555, 331] width 96 height 31
